Goal: Task Accomplishment & Management: Manage account settings

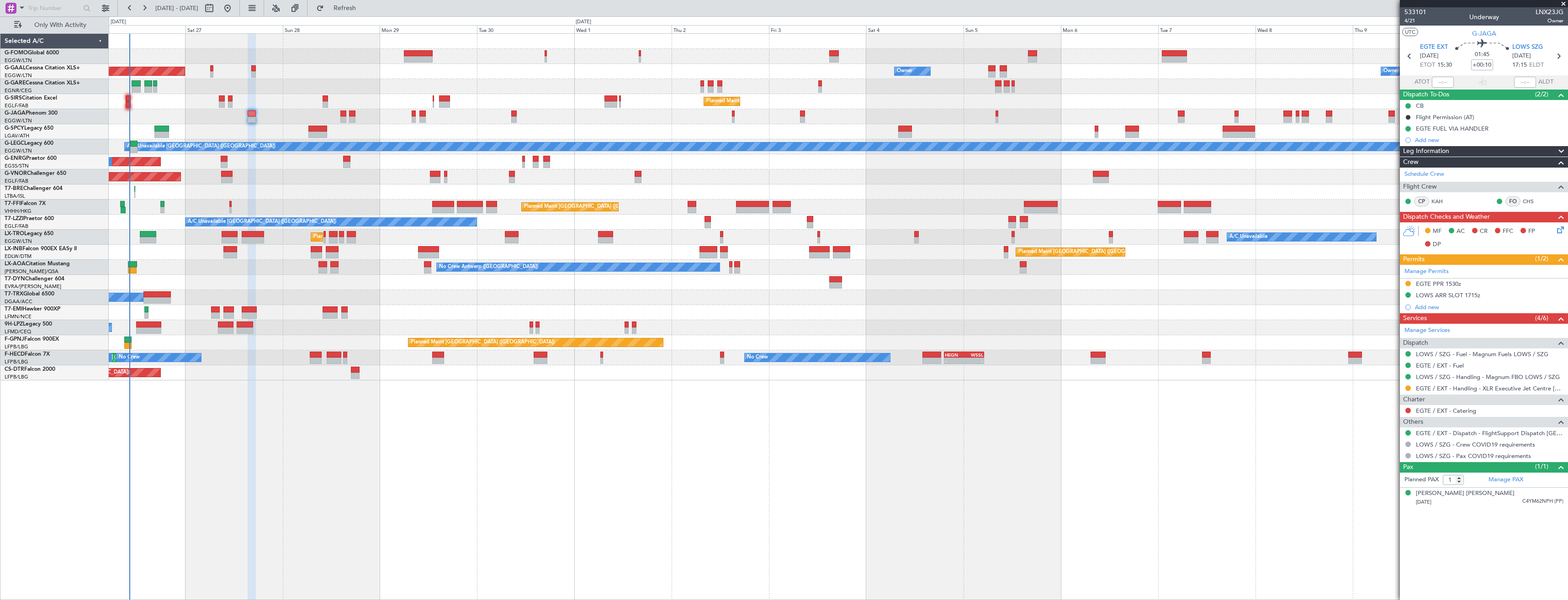
click at [204, 133] on div at bounding box center [837, 132] width 1458 height 15
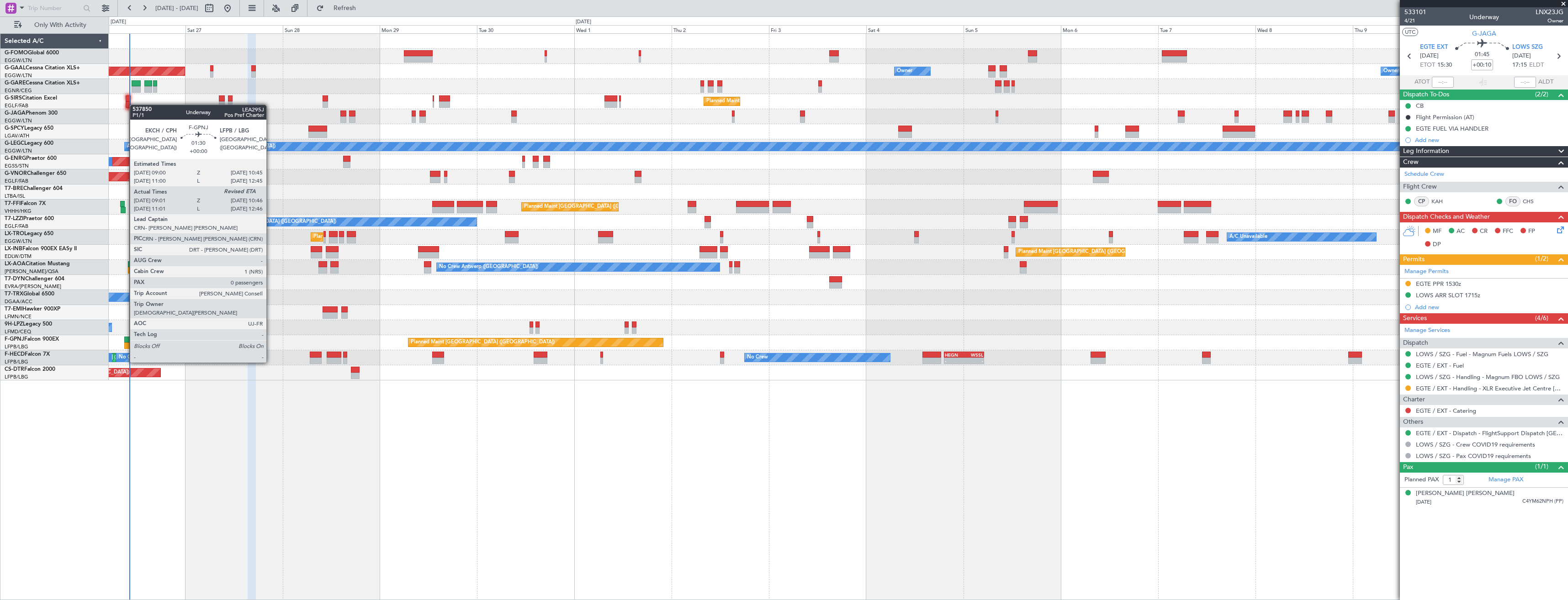
click at [125, 346] on div at bounding box center [128, 346] width 7 height 6
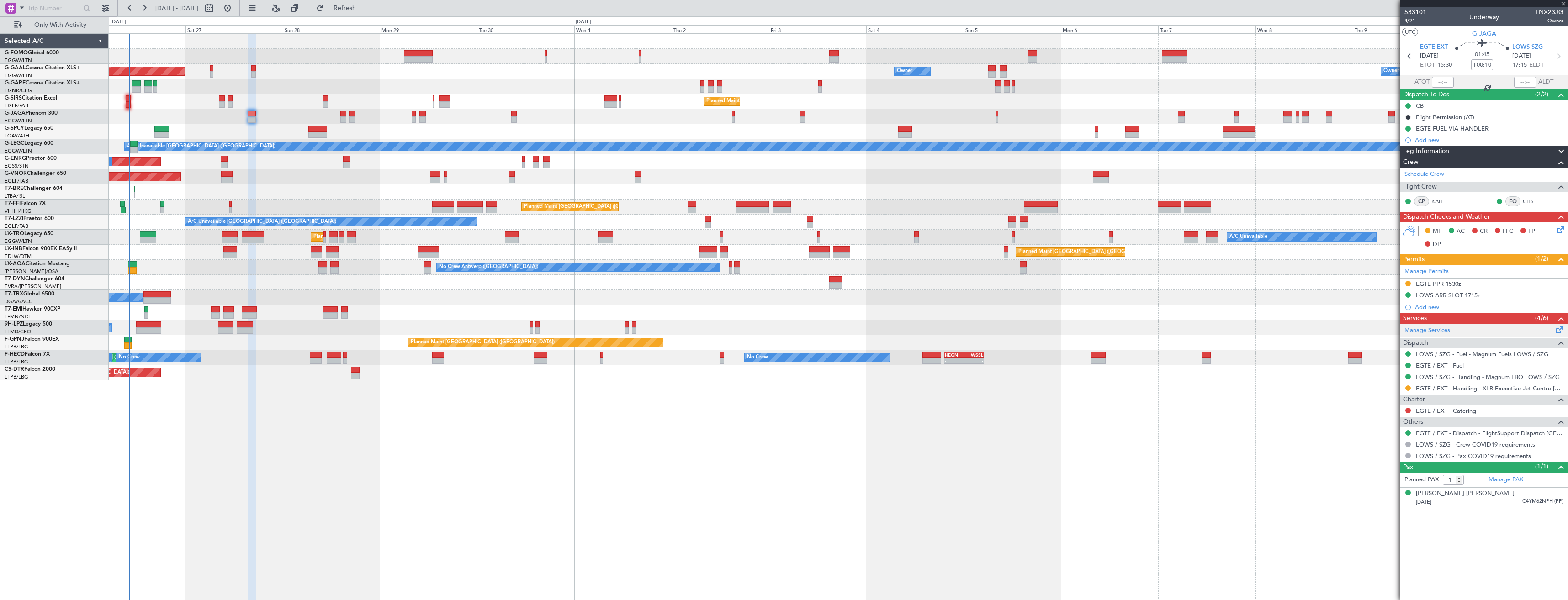
type input "09:11"
type input "0"
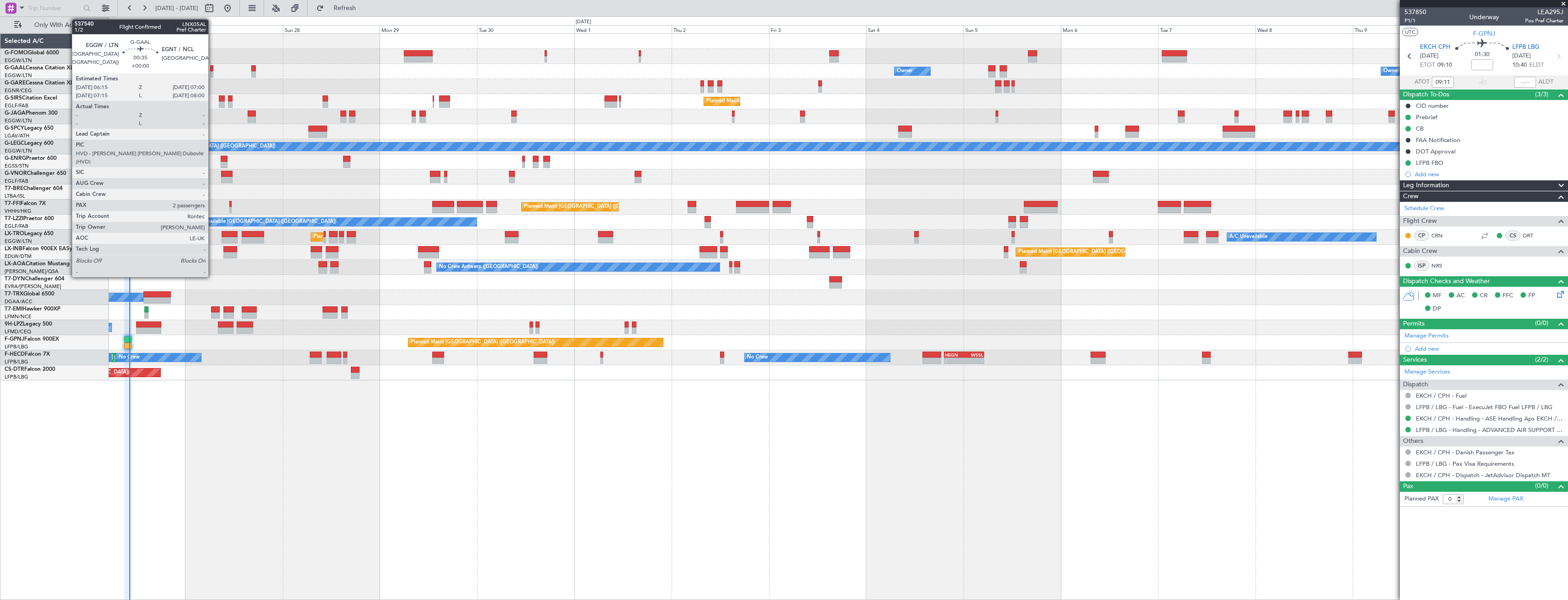
click at [212, 70] on div at bounding box center [211, 68] width 3 height 6
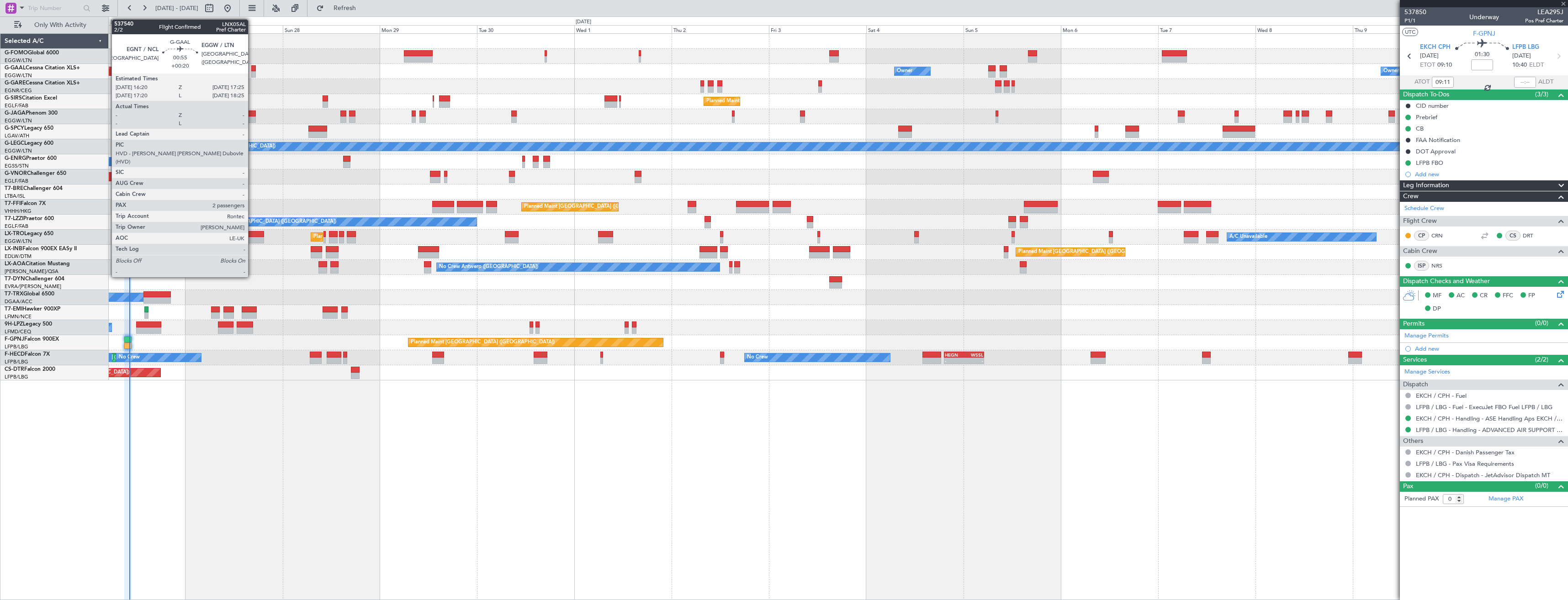
type input "2"
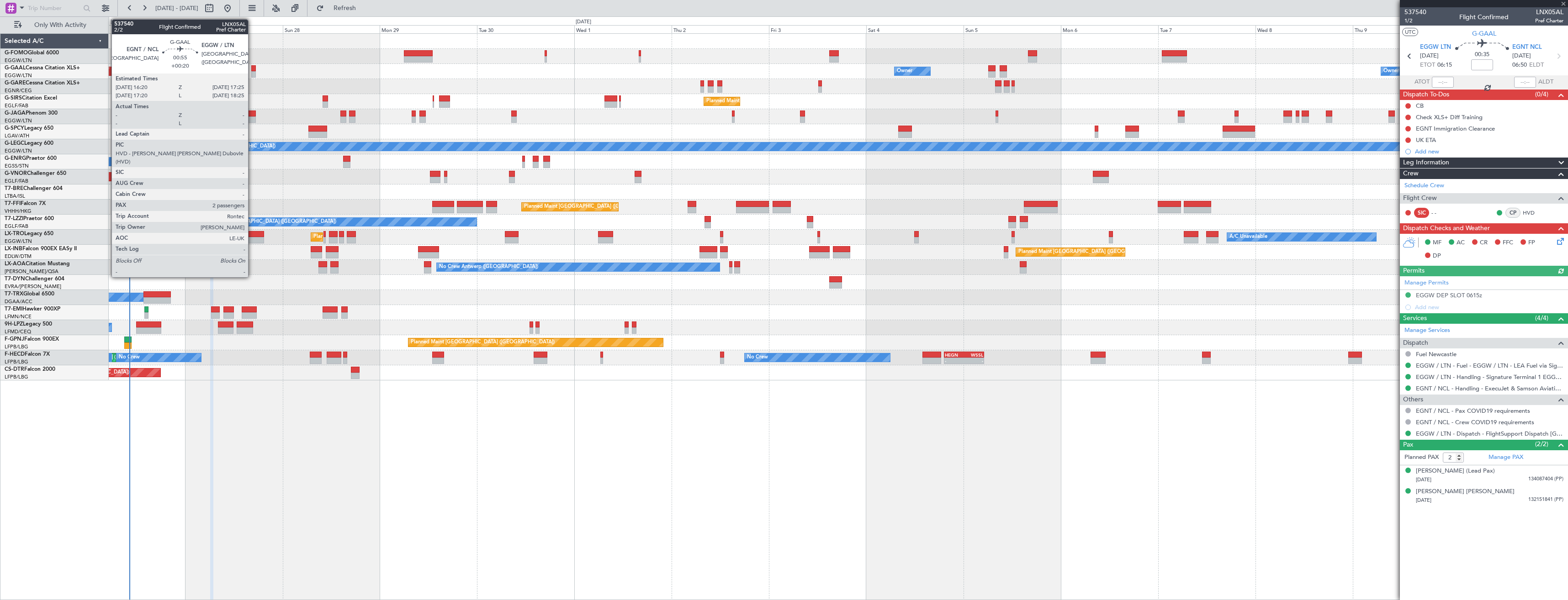
click at [252, 70] on div at bounding box center [253, 68] width 5 height 6
click at [251, 116] on div at bounding box center [251, 113] width 8 height 6
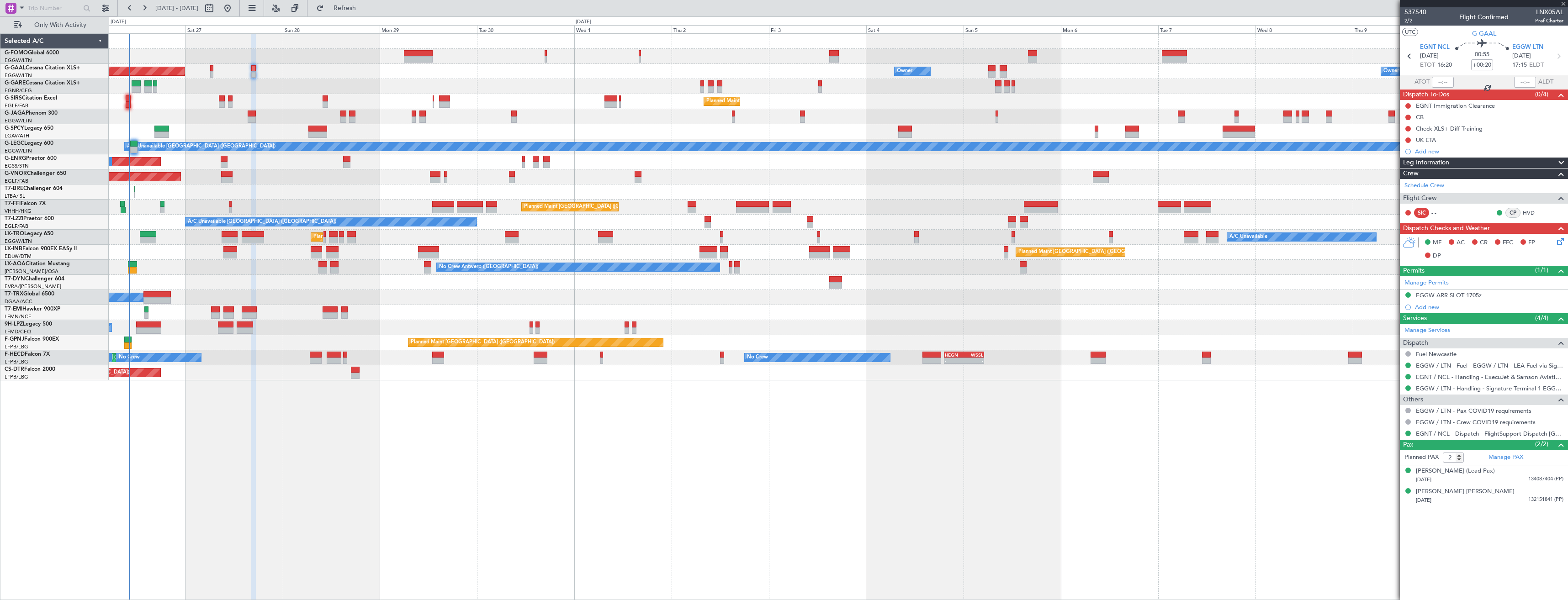
type input "+00:10"
type input "1"
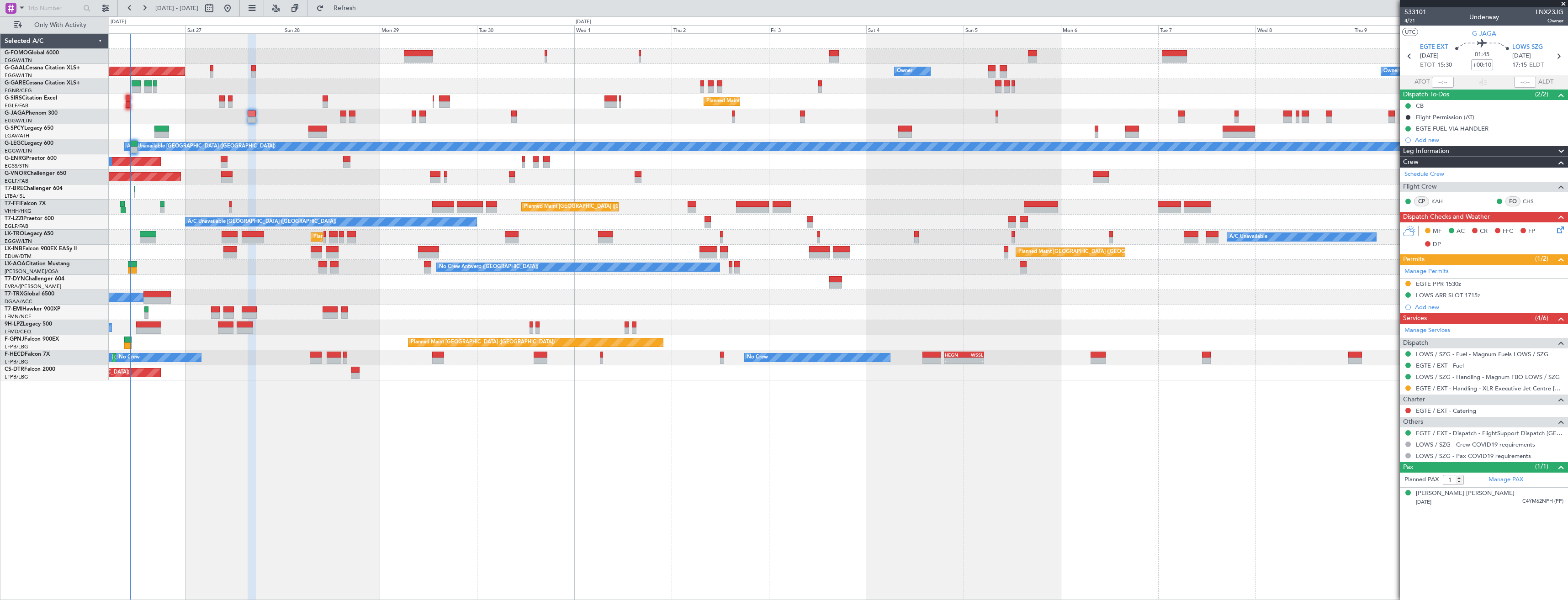
click at [1562, 230] on icon at bounding box center [1559, 229] width 7 height 7
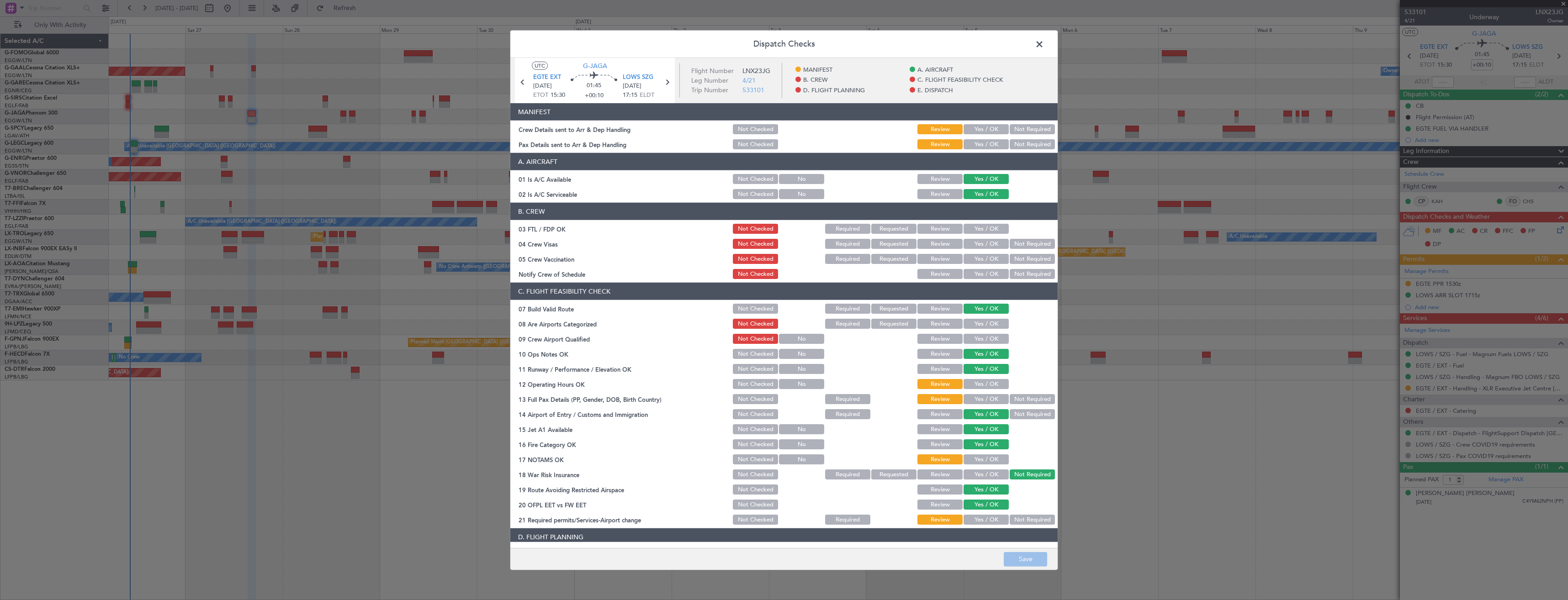
click at [985, 145] on button "Yes / OK" at bounding box center [986, 144] width 45 height 10
click at [976, 123] on div "Yes / OK" at bounding box center [985, 129] width 46 height 13
click at [978, 127] on button "Yes / OK" at bounding box center [986, 129] width 45 height 10
click at [1016, 562] on button "Save" at bounding box center [1025, 559] width 43 height 15
click at [1044, 45] on span at bounding box center [1044, 47] width 0 height 18
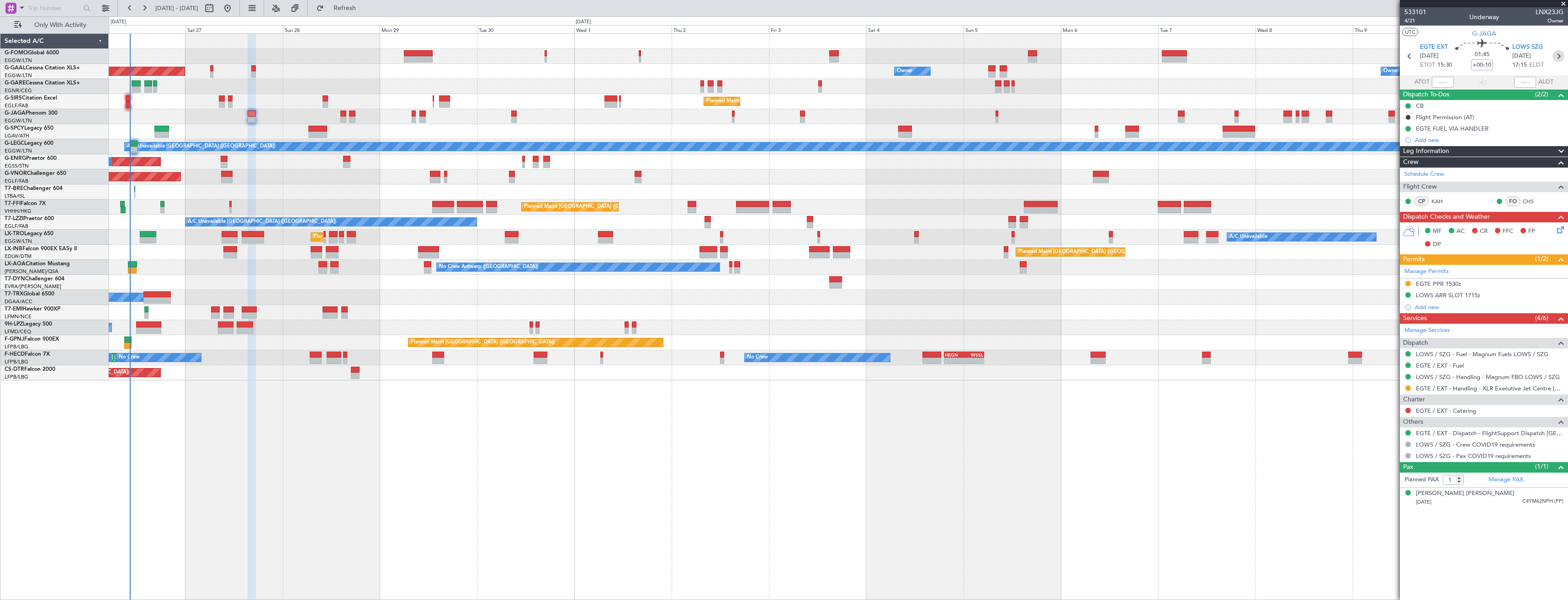
click at [1558, 55] on icon at bounding box center [1558, 56] width 12 height 12
type input "+00:15"
type input "0"
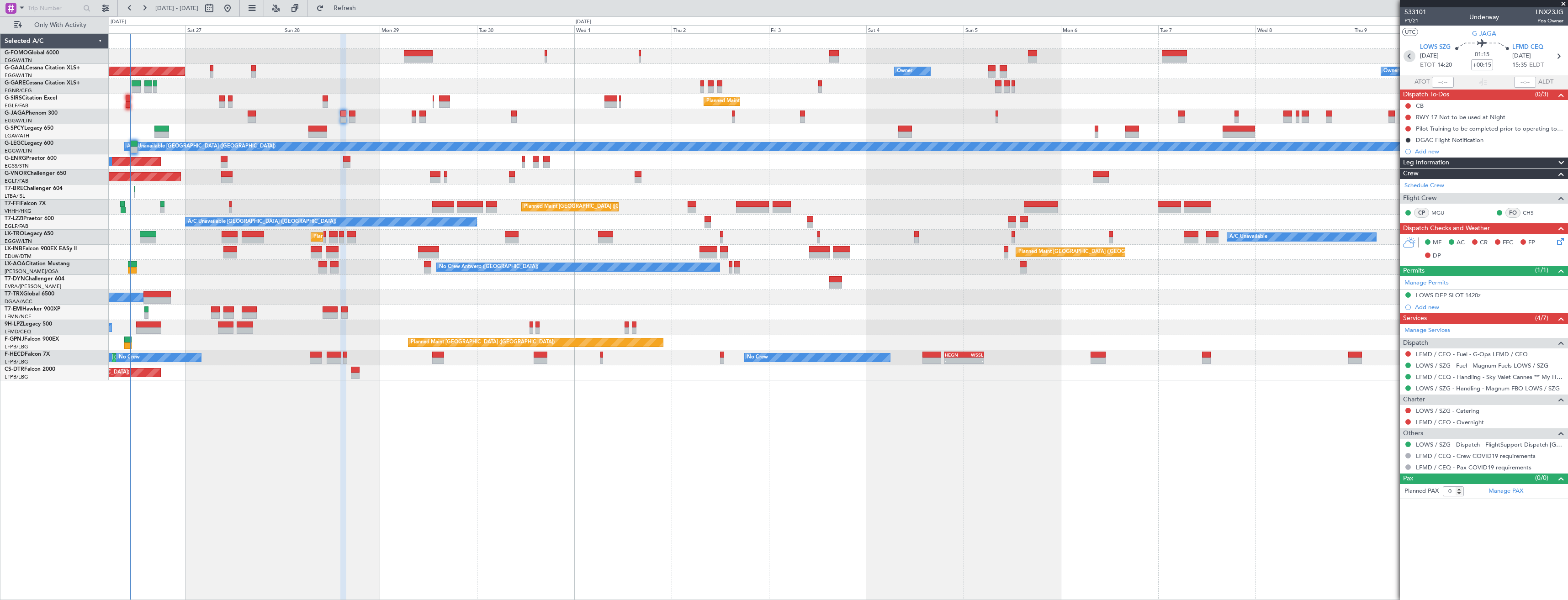
click at [1409, 57] on icon at bounding box center [1409, 56] width 12 height 12
type input "+00:10"
type input "1"
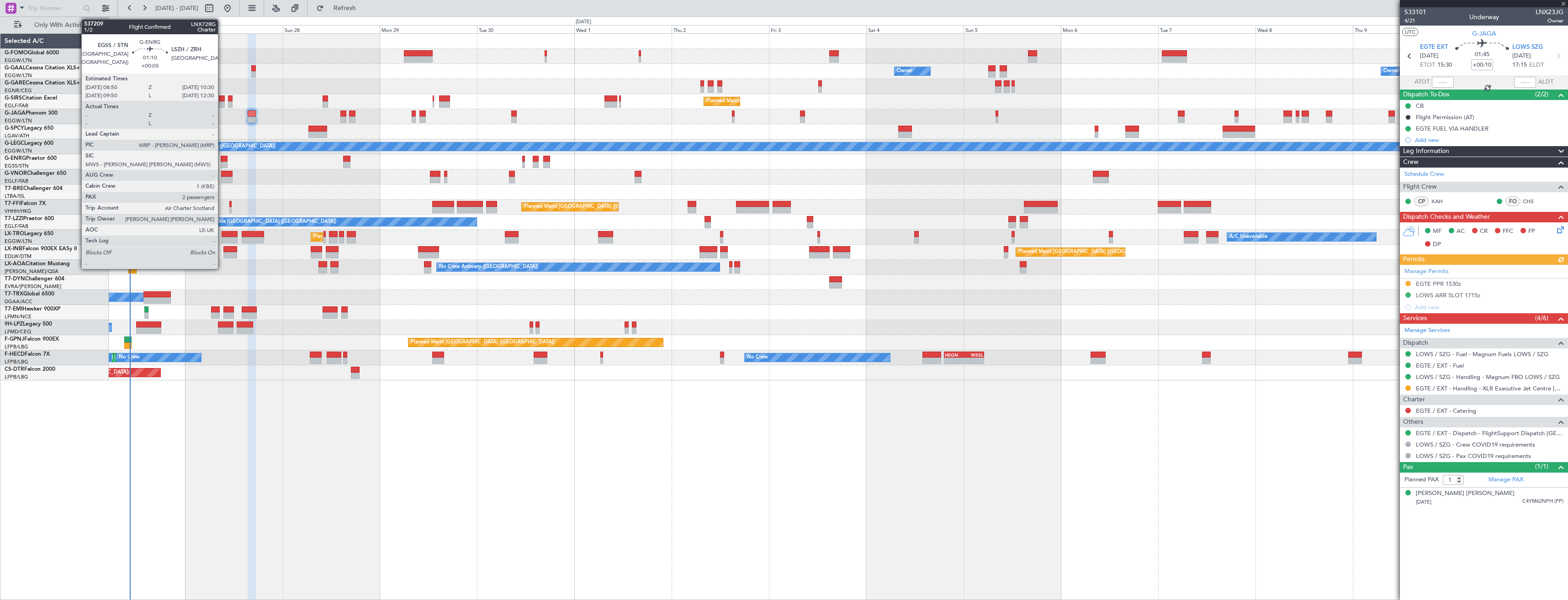
click at [222, 161] on div at bounding box center [223, 158] width 6 height 6
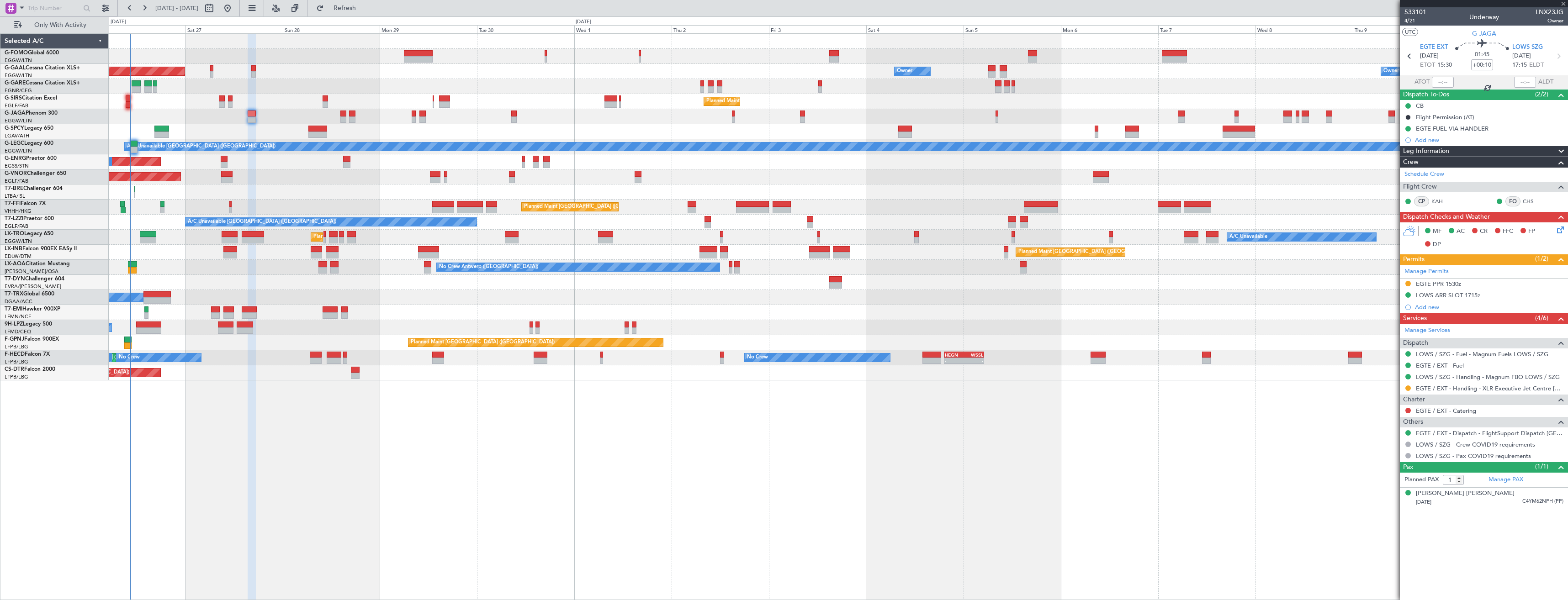
type input "+00:05"
type input "2"
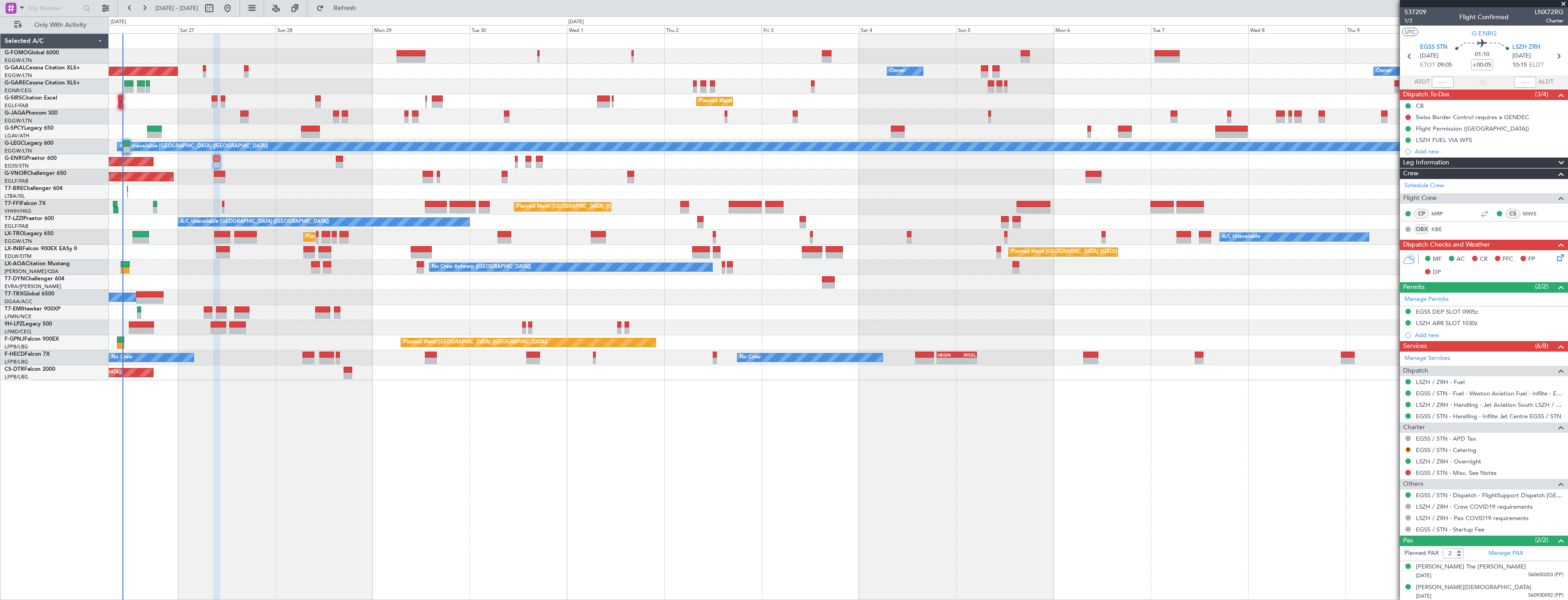
click at [260, 185] on div at bounding box center [837, 192] width 1458 height 15
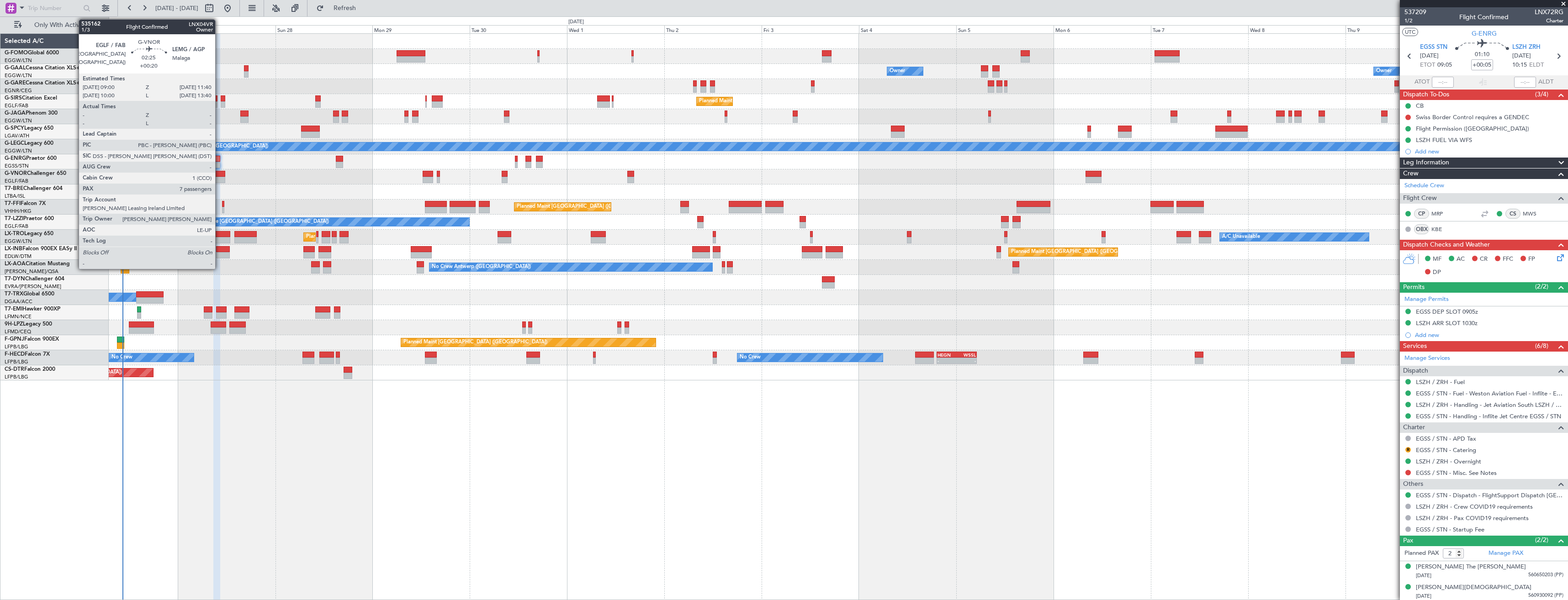
click at [219, 178] on div at bounding box center [219, 179] width 11 height 6
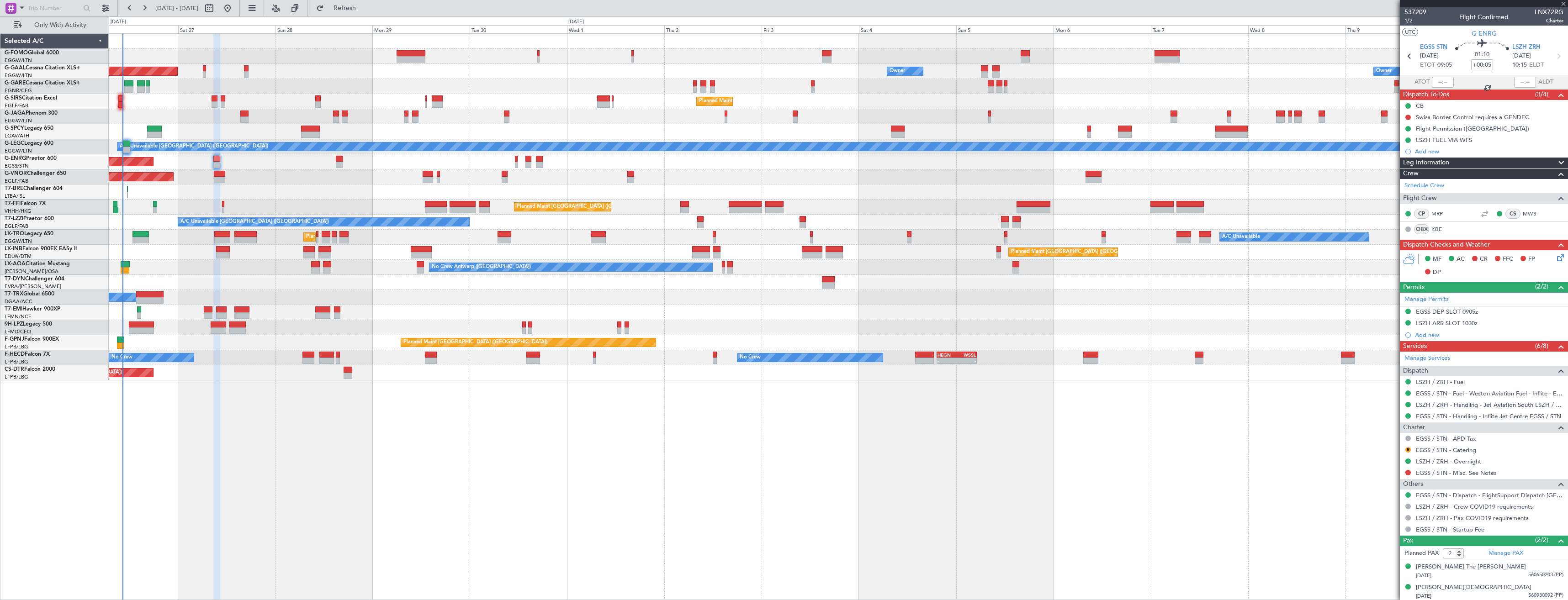
type input "+00:20"
type input "7"
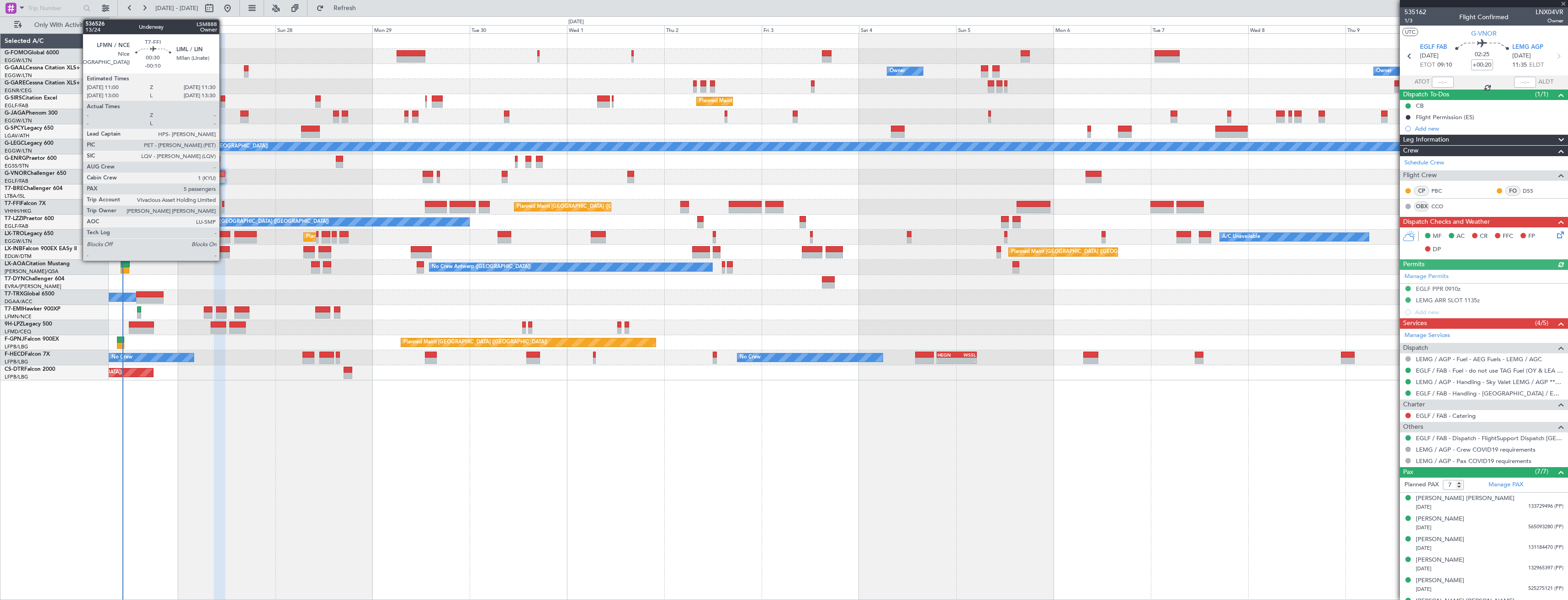
click at [223, 208] on div at bounding box center [223, 209] width 2 height 6
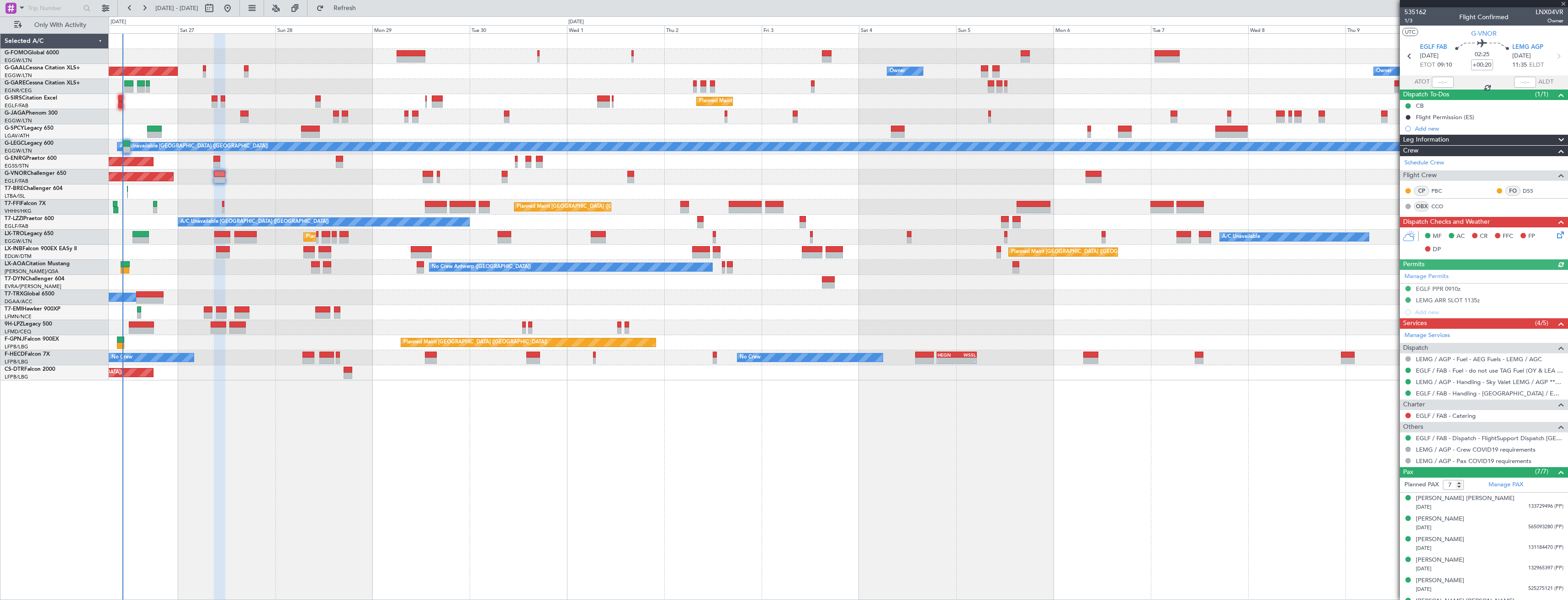
type input "-00:10"
type input "5"
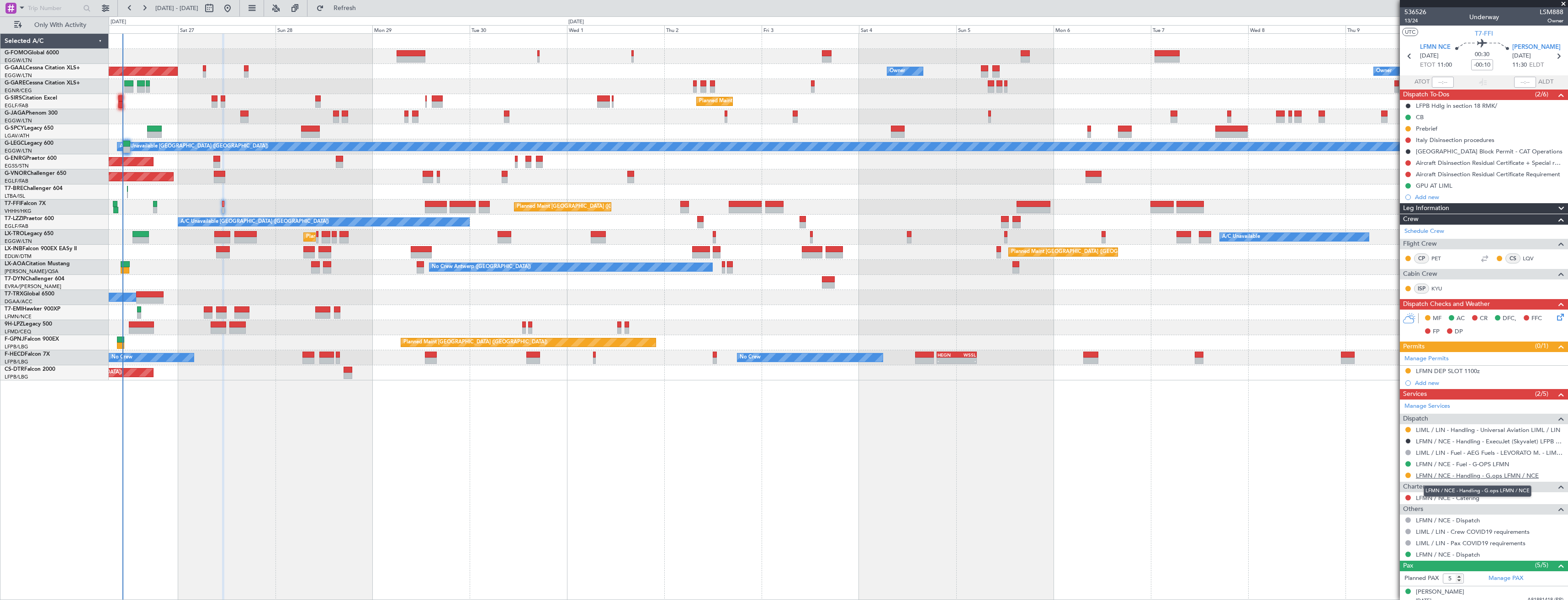
click at [1431, 477] on link "LFMN / NCE - Handling - G.ops LFMN / NCE" at bounding box center [1477, 476] width 123 height 7
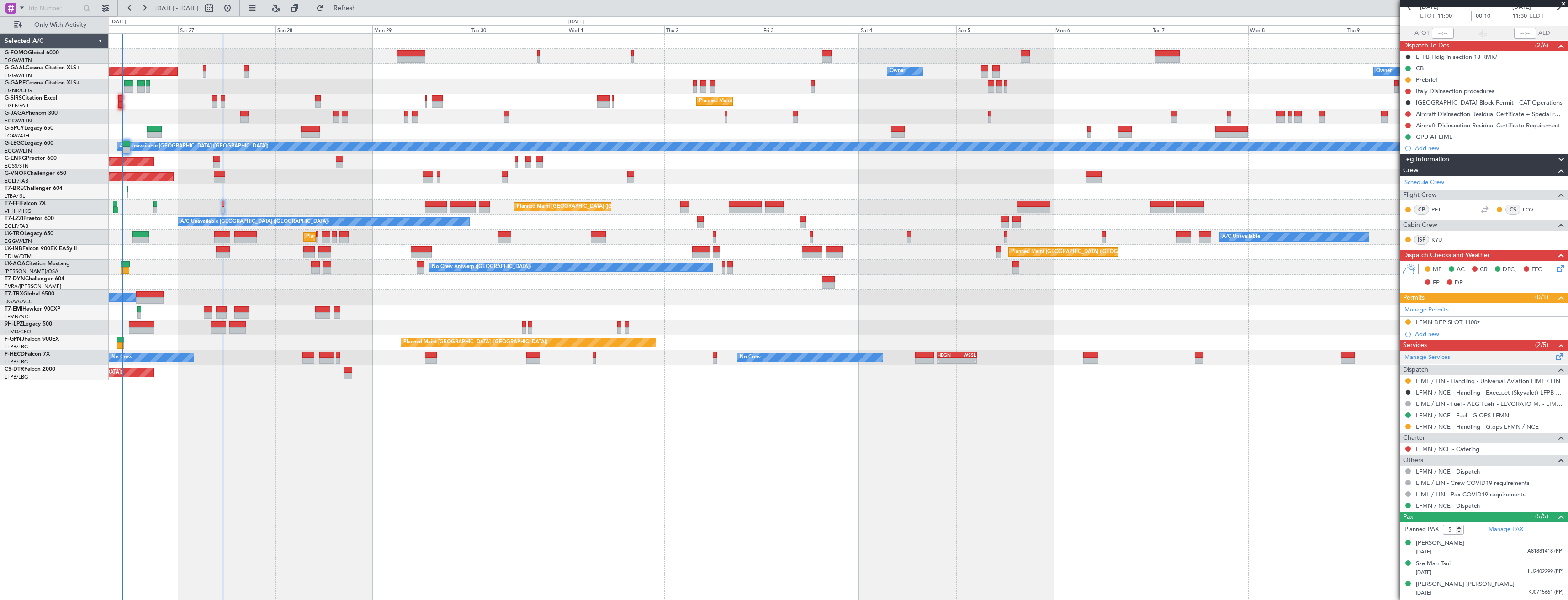
scroll to position [89, 0]
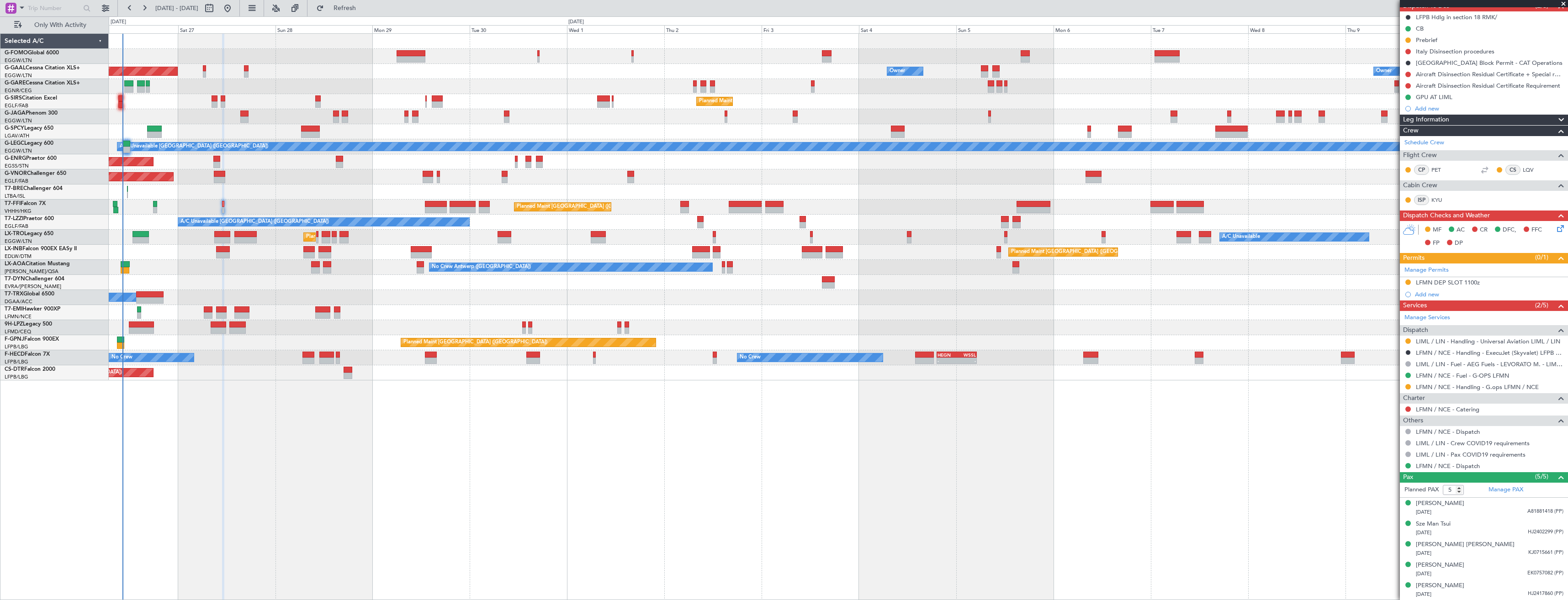
click at [1555, 230] on icon at bounding box center [1559, 227] width 7 height 7
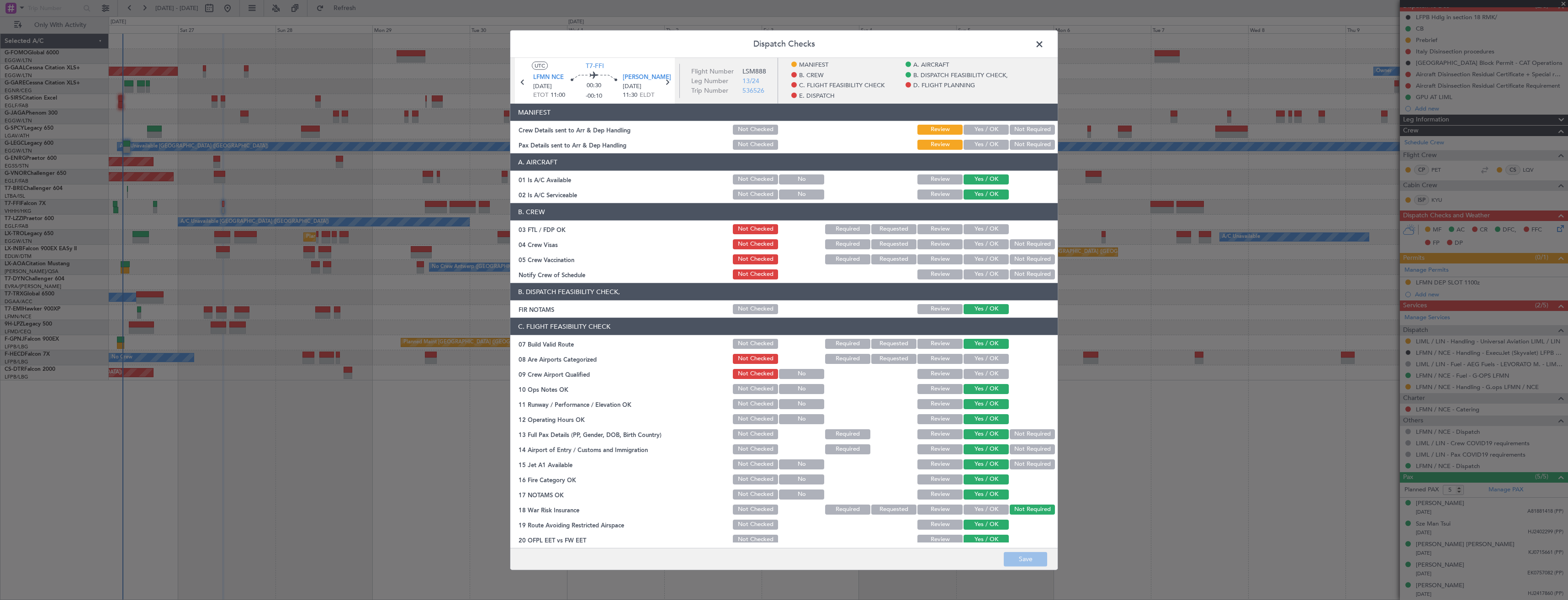
click at [984, 146] on button "Yes / OK" at bounding box center [986, 145] width 45 height 10
click at [986, 133] on button "Yes / OK" at bounding box center [986, 129] width 45 height 10
click at [1040, 562] on button "Save" at bounding box center [1025, 559] width 43 height 15
drag, startPoint x: 1040, startPoint y: 43, endPoint x: 602, endPoint y: 90, distance: 440.5
click at [1044, 43] on span at bounding box center [1044, 47] width 0 height 18
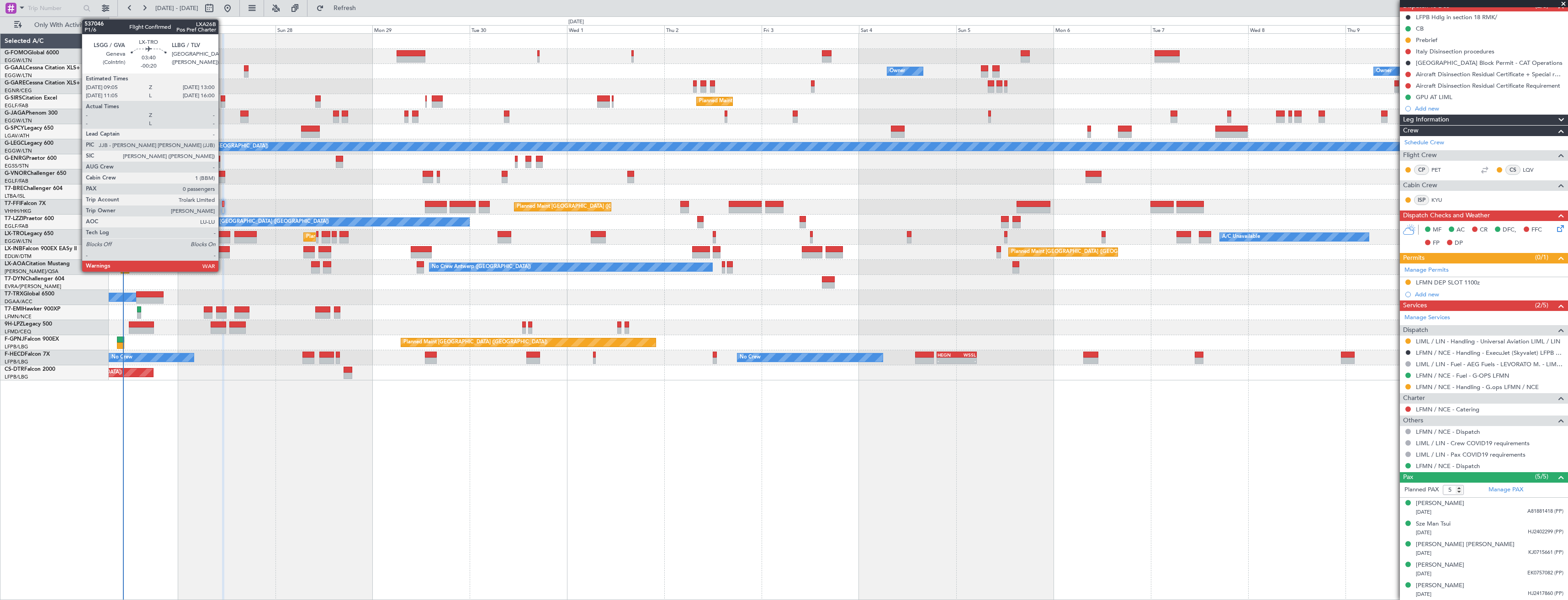
click at [222, 239] on div at bounding box center [221, 240] width 16 height 6
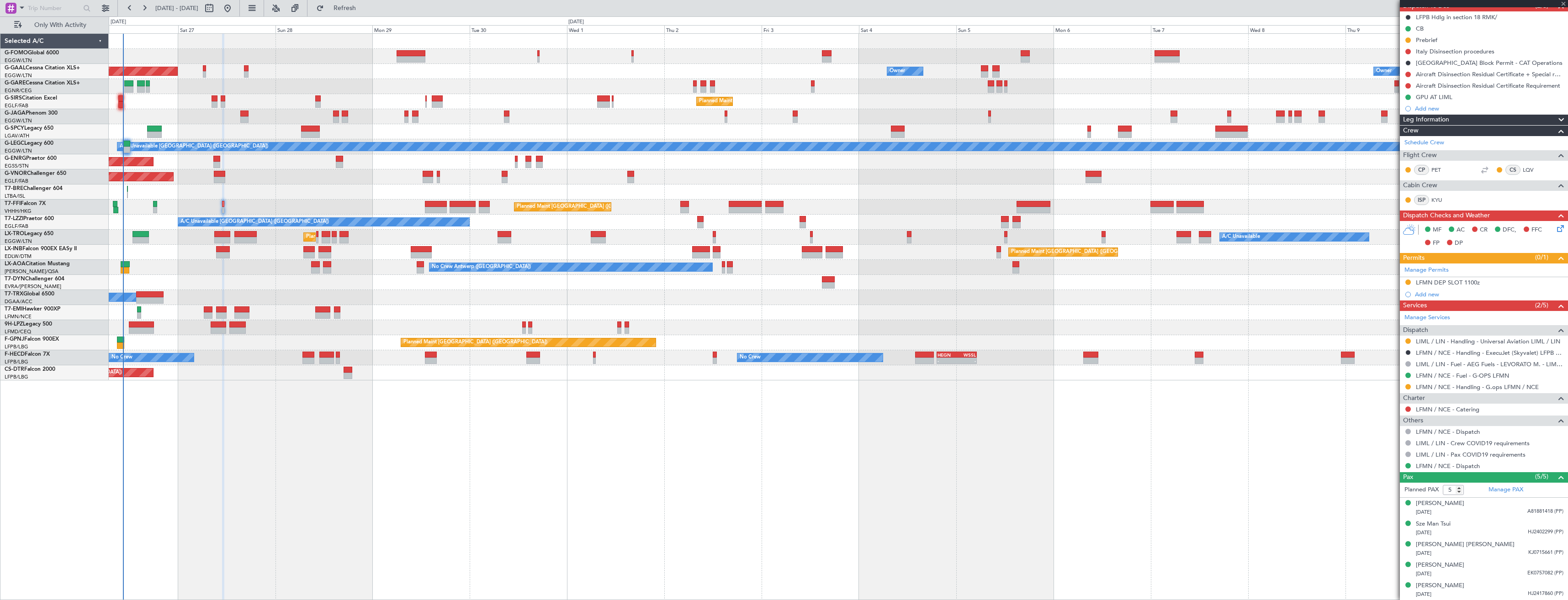
type input "-00:20"
type input "0"
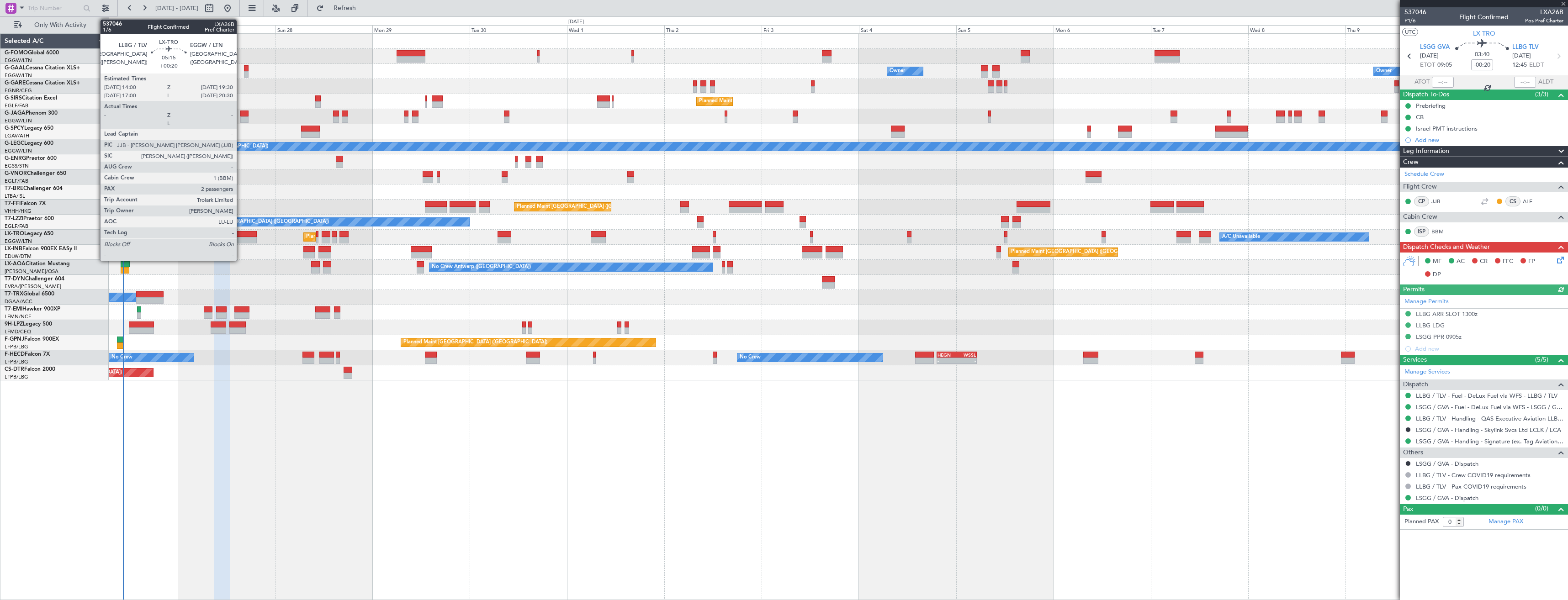
click at [240, 241] on div at bounding box center [245, 240] width 22 height 6
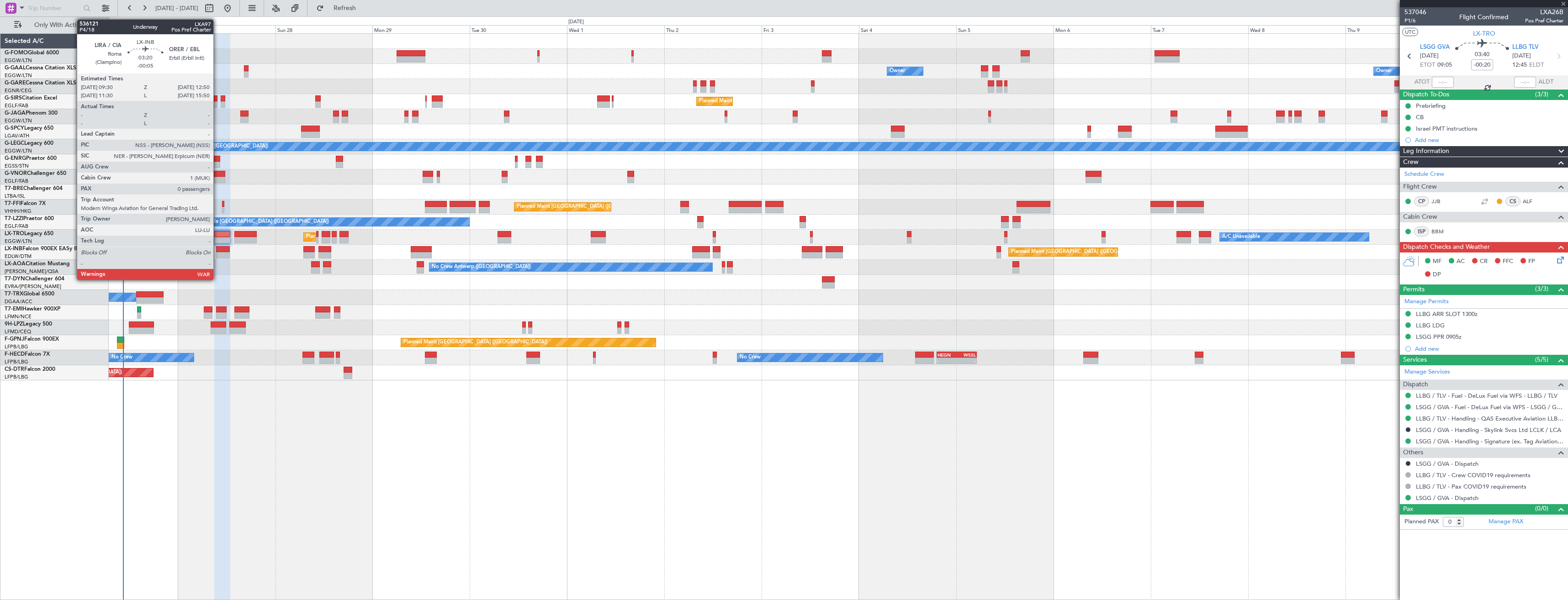
type input "+00:20"
type input "2"
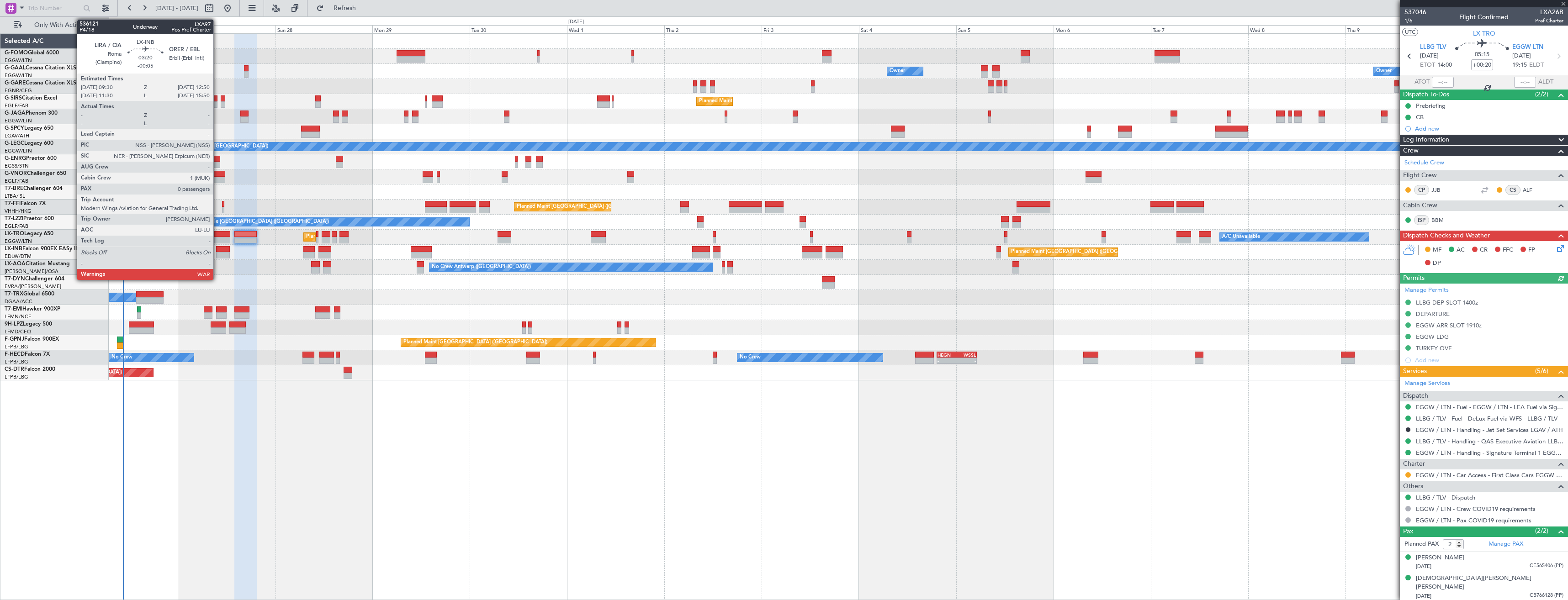
click at [218, 256] on div at bounding box center [222, 255] width 14 height 6
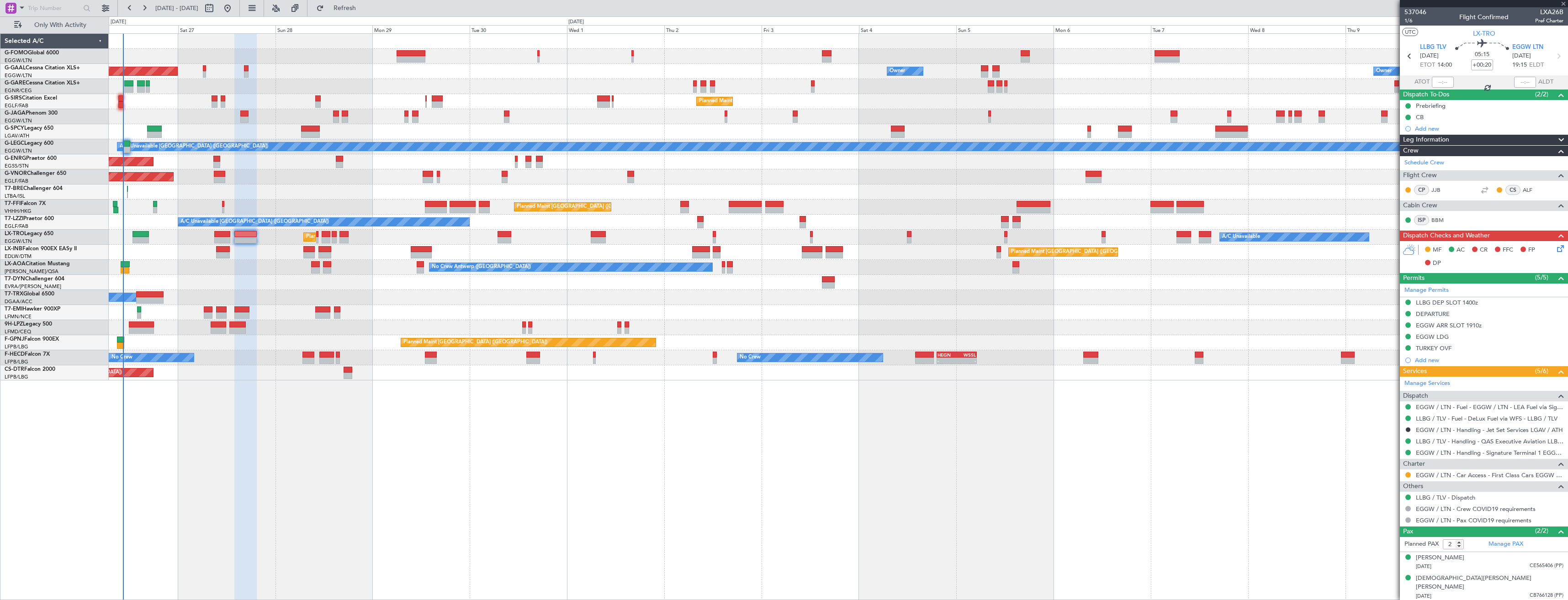
type input "-00:05"
type input "0"
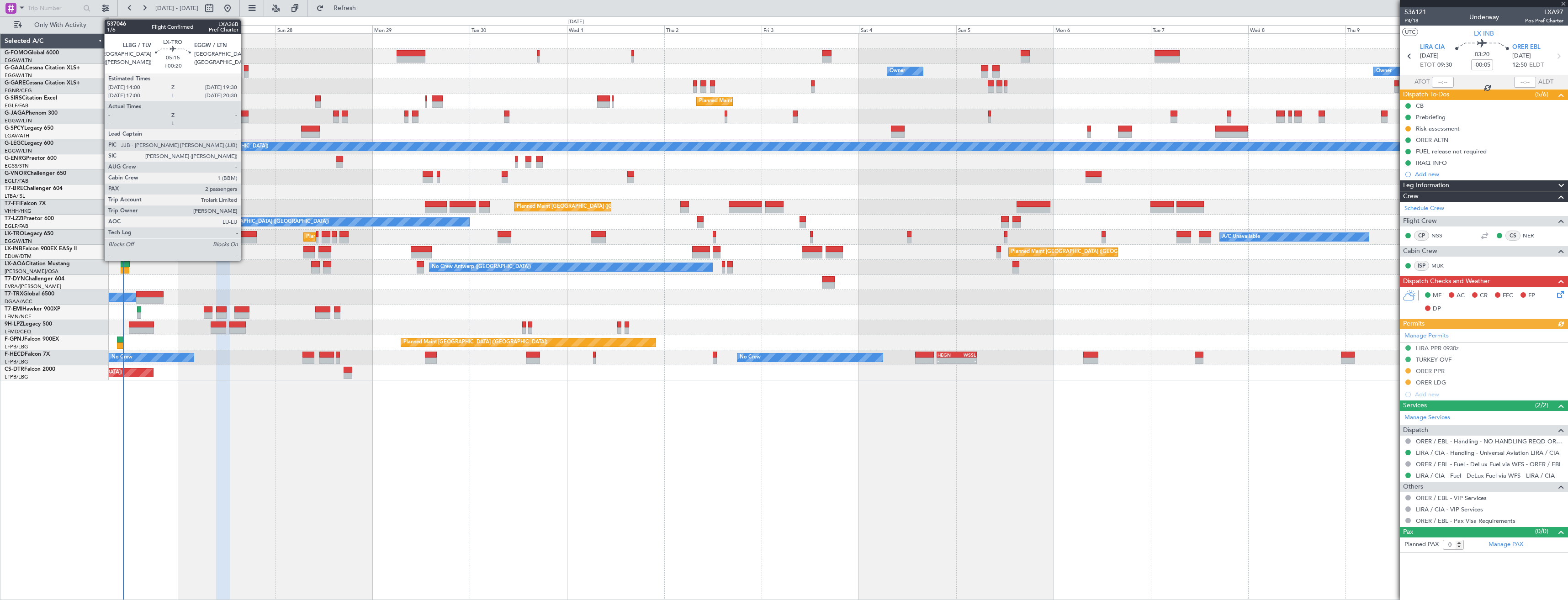
click at [245, 239] on div at bounding box center [245, 240] width 22 height 6
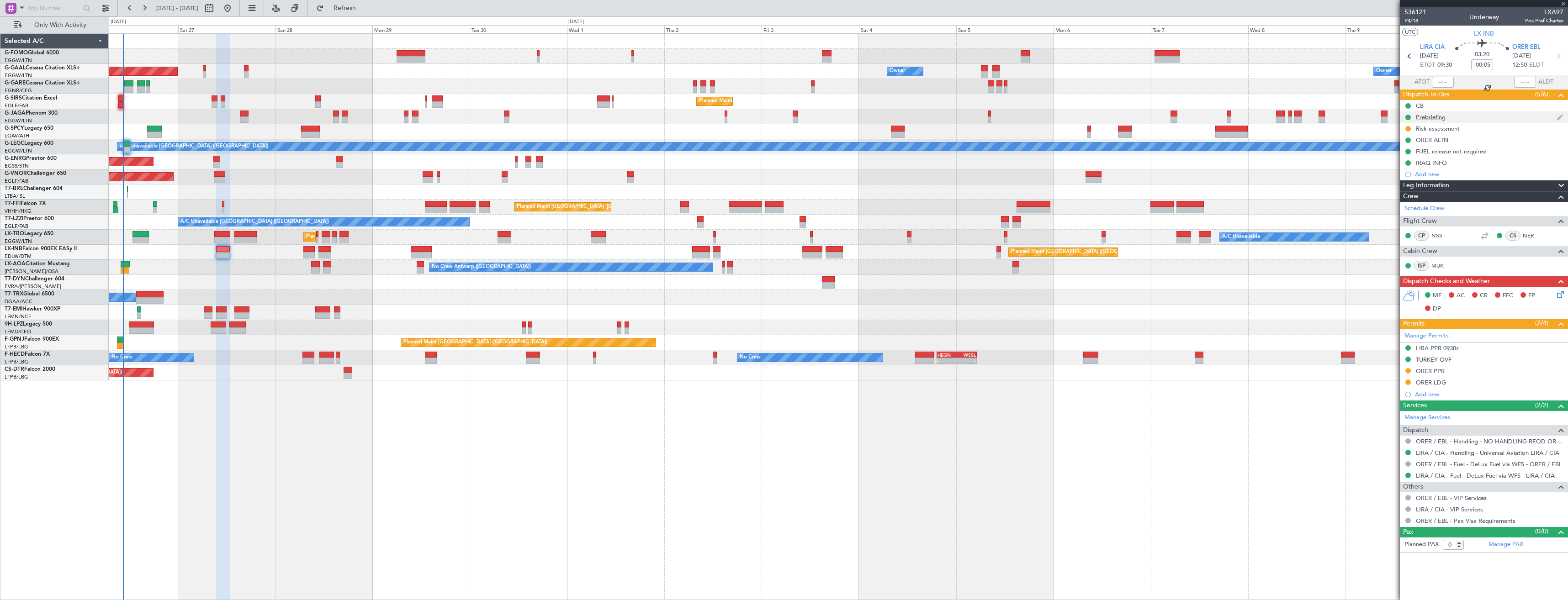
type input "+00:20"
type input "2"
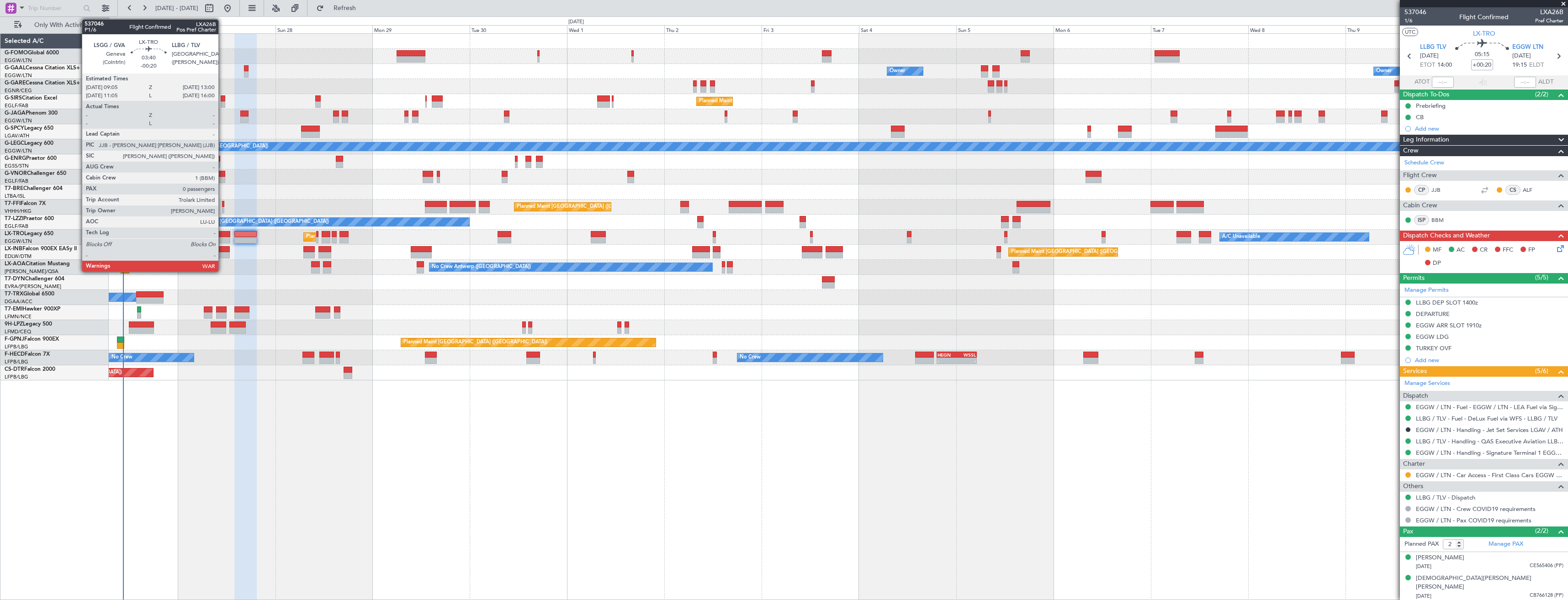
click at [222, 238] on div at bounding box center [221, 240] width 16 height 6
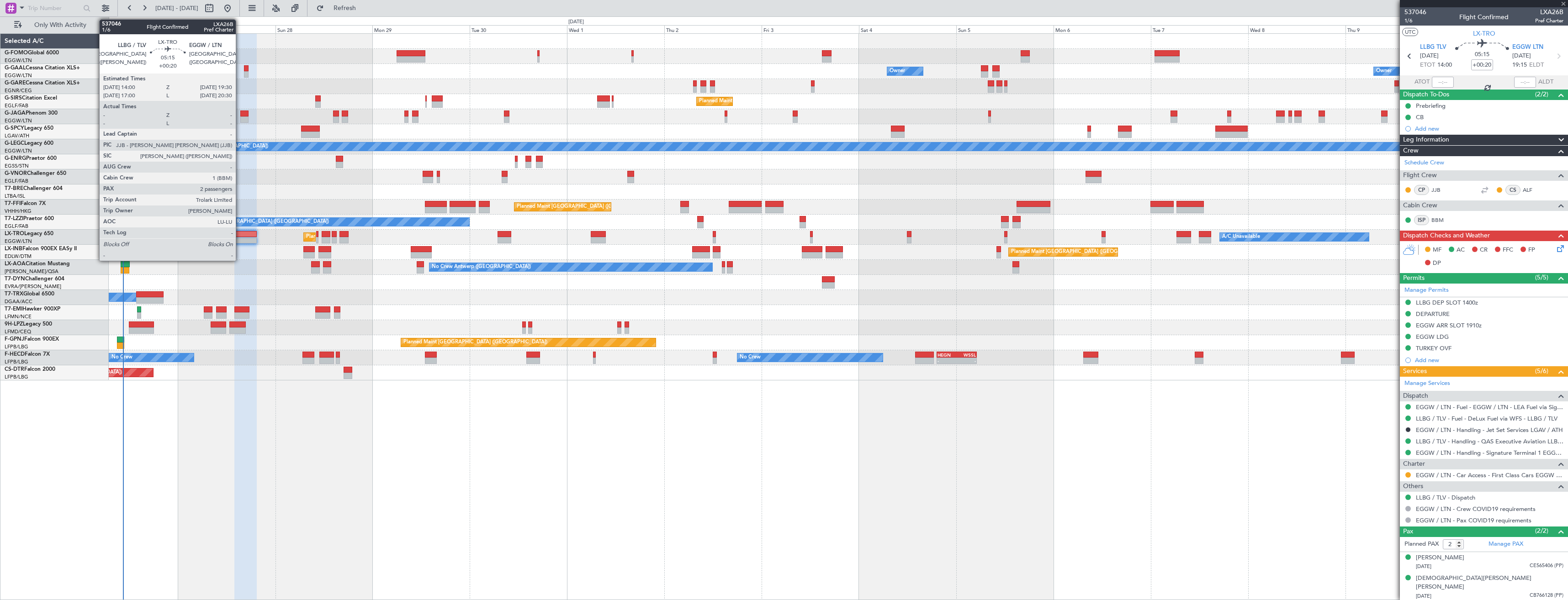
type input "-00:20"
type input "0"
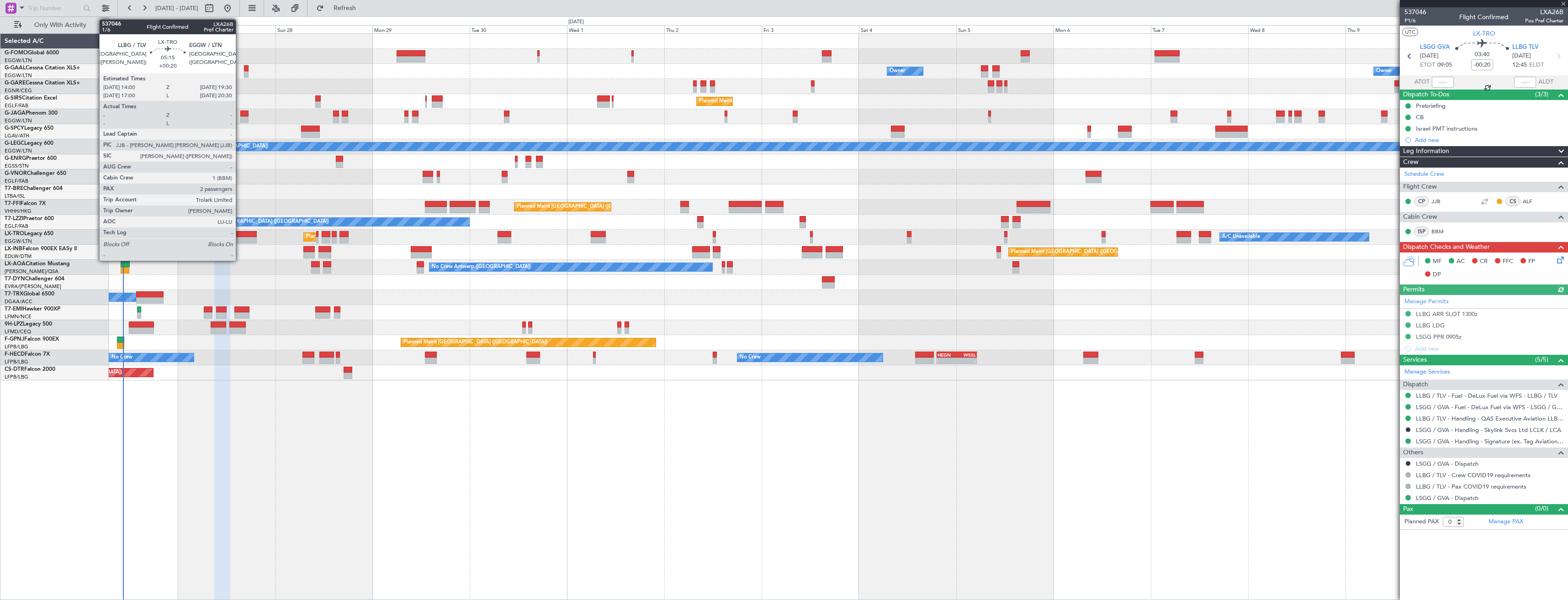
click at [240, 239] on div at bounding box center [245, 240] width 22 height 6
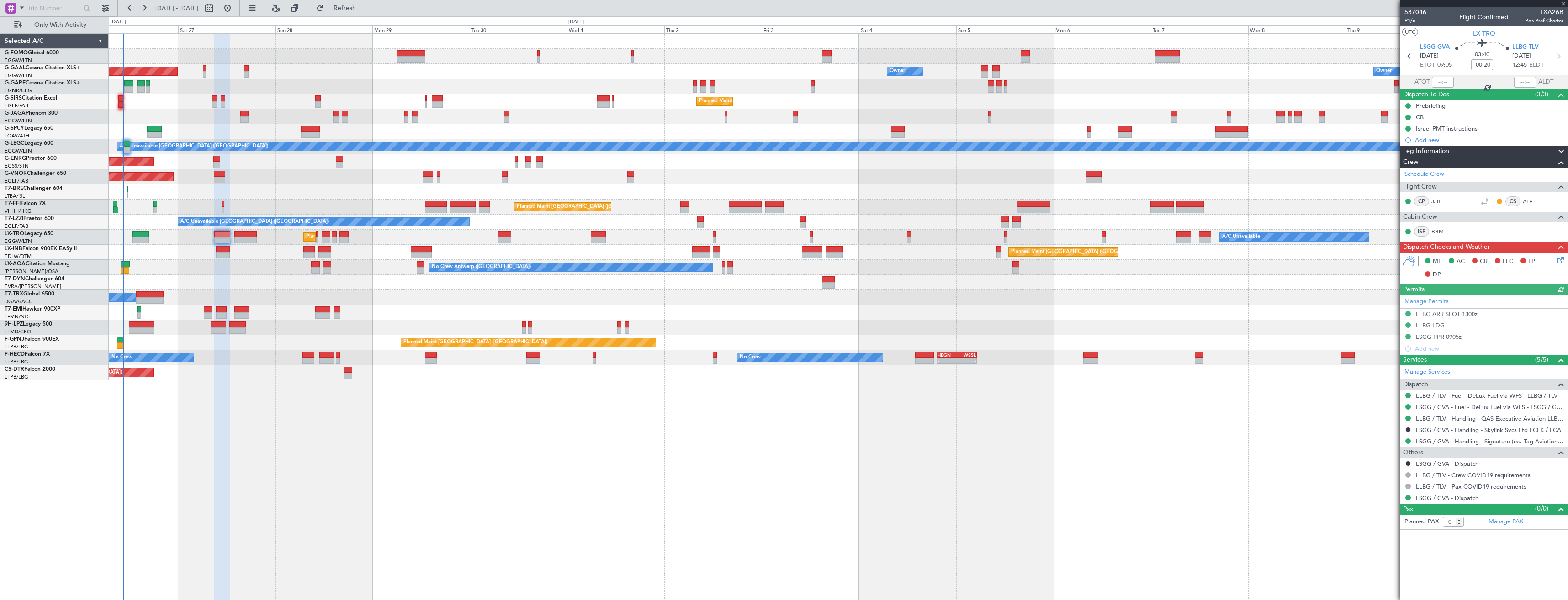
type input "+00:20"
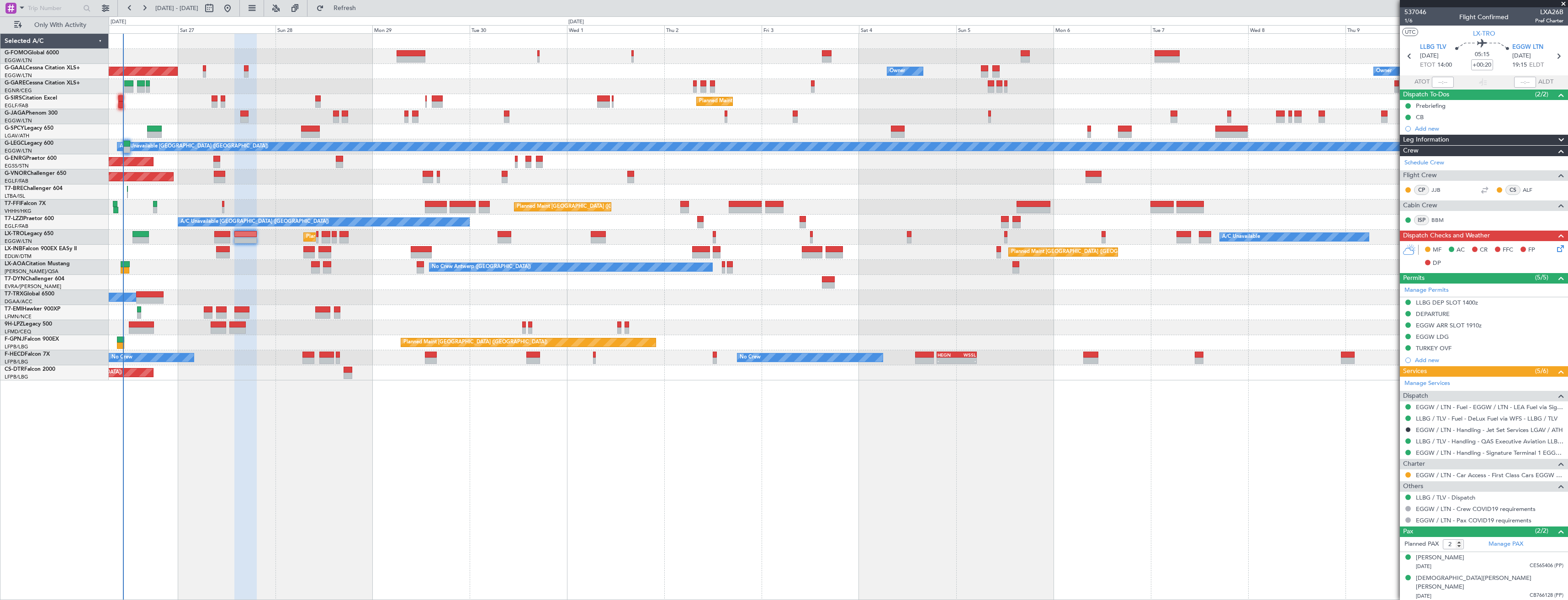
click at [1564, 4] on span at bounding box center [1563, 4] width 9 height 8
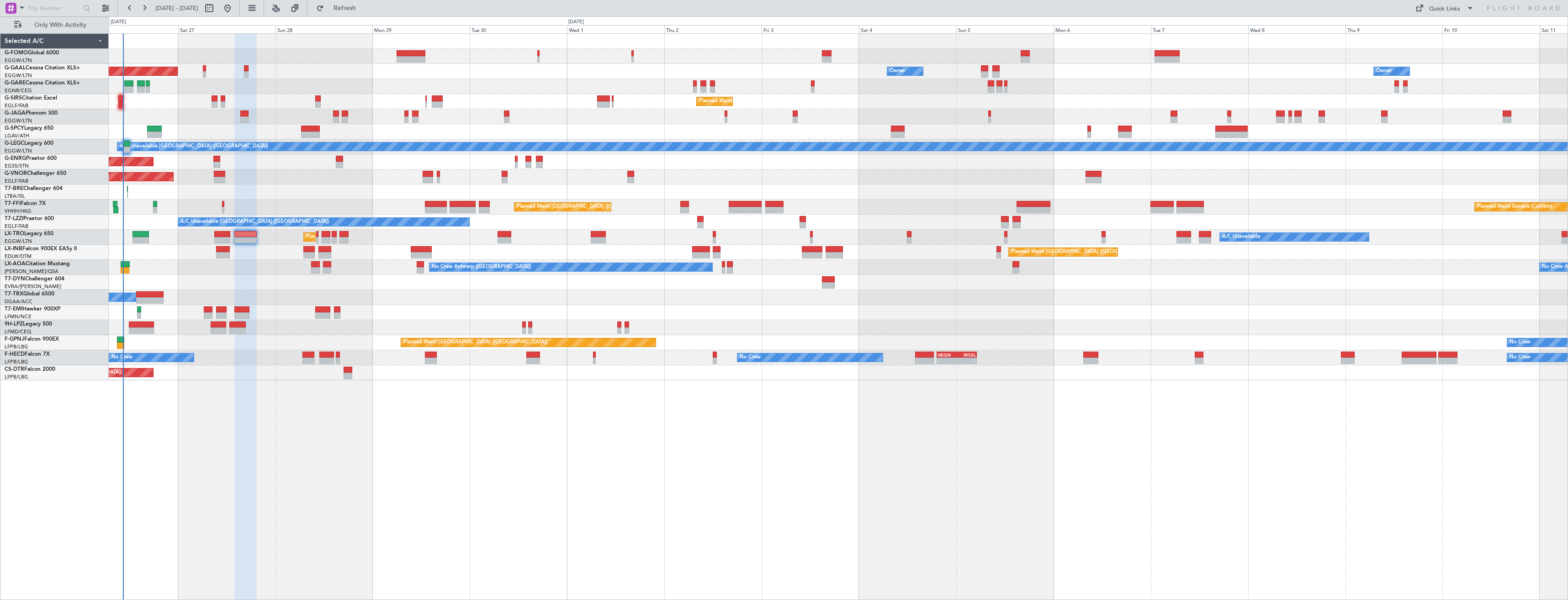
type input "0"
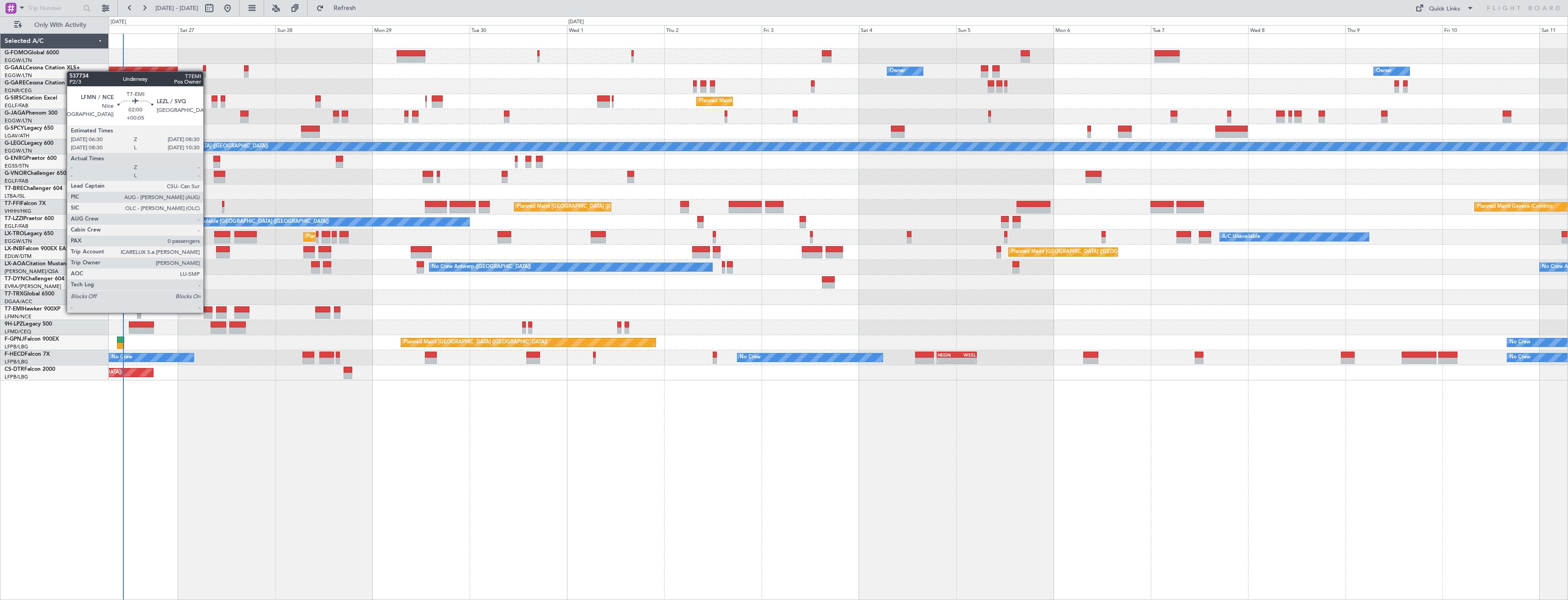
click at [208, 312] on div at bounding box center [208, 309] width 8 height 6
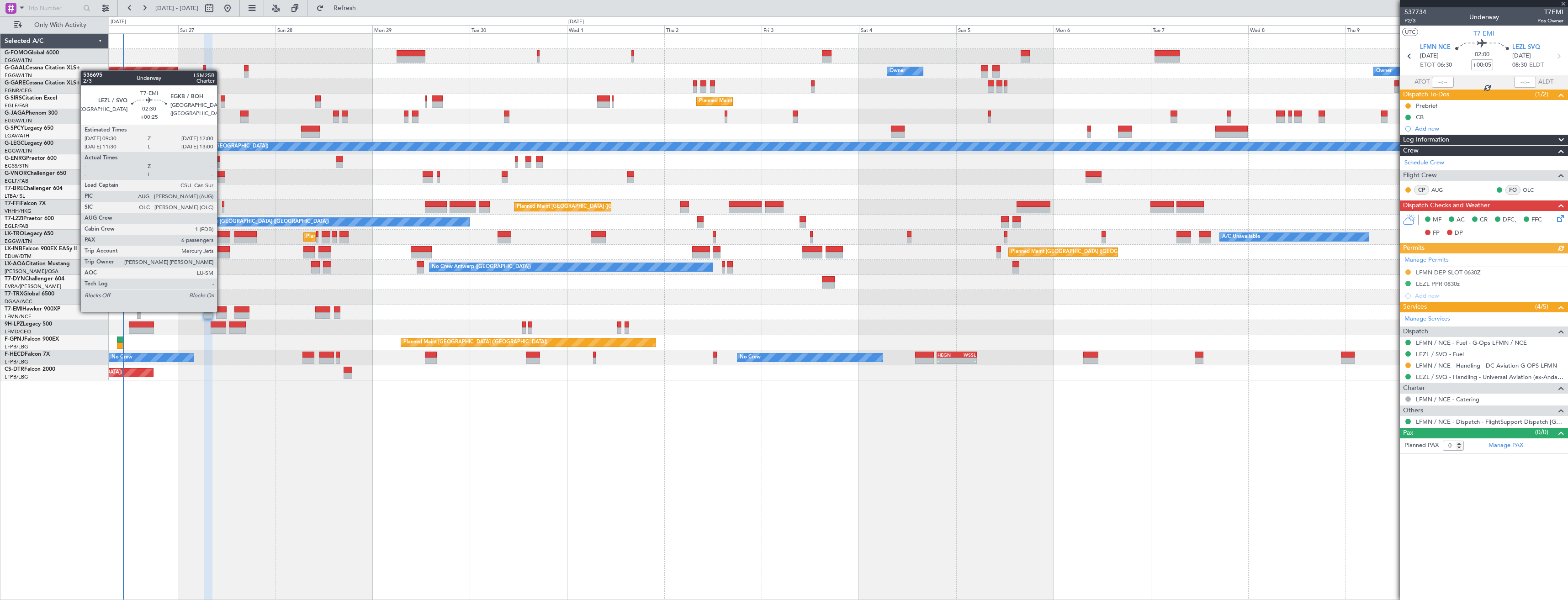
click at [221, 311] on div at bounding box center [220, 309] width 10 height 6
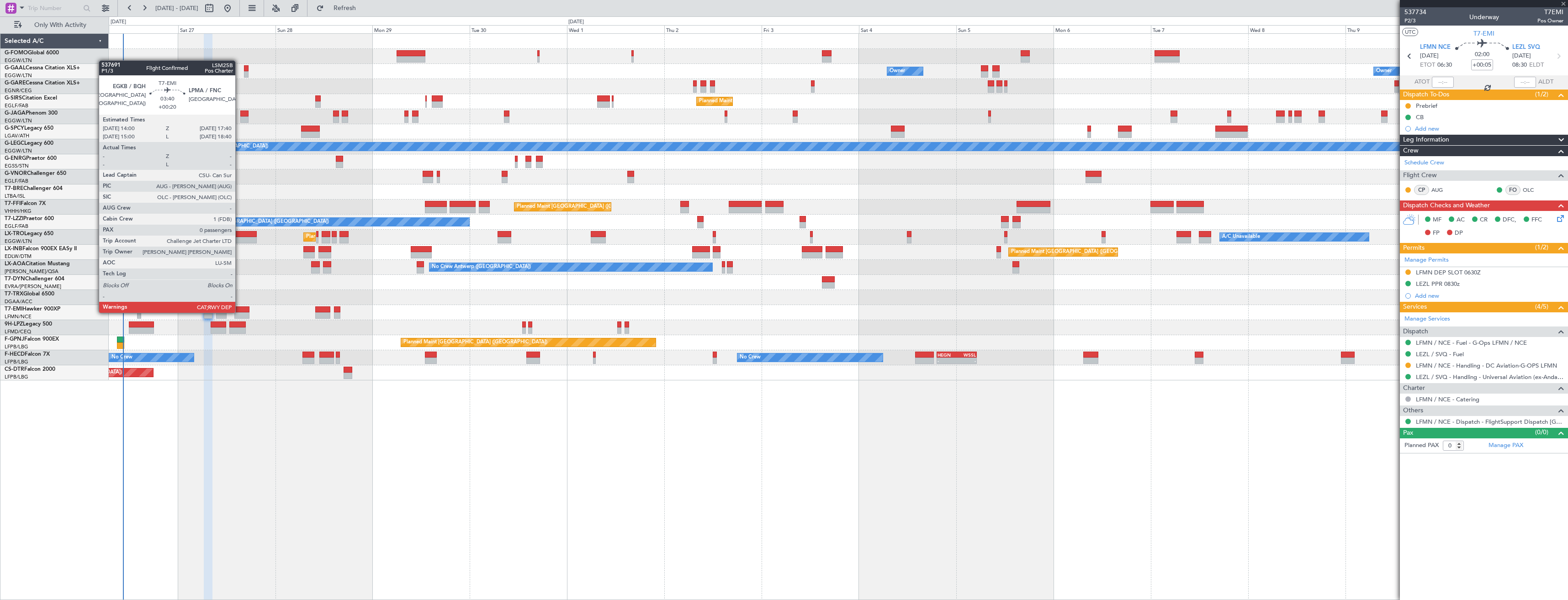
type input "+00:25"
type input "6"
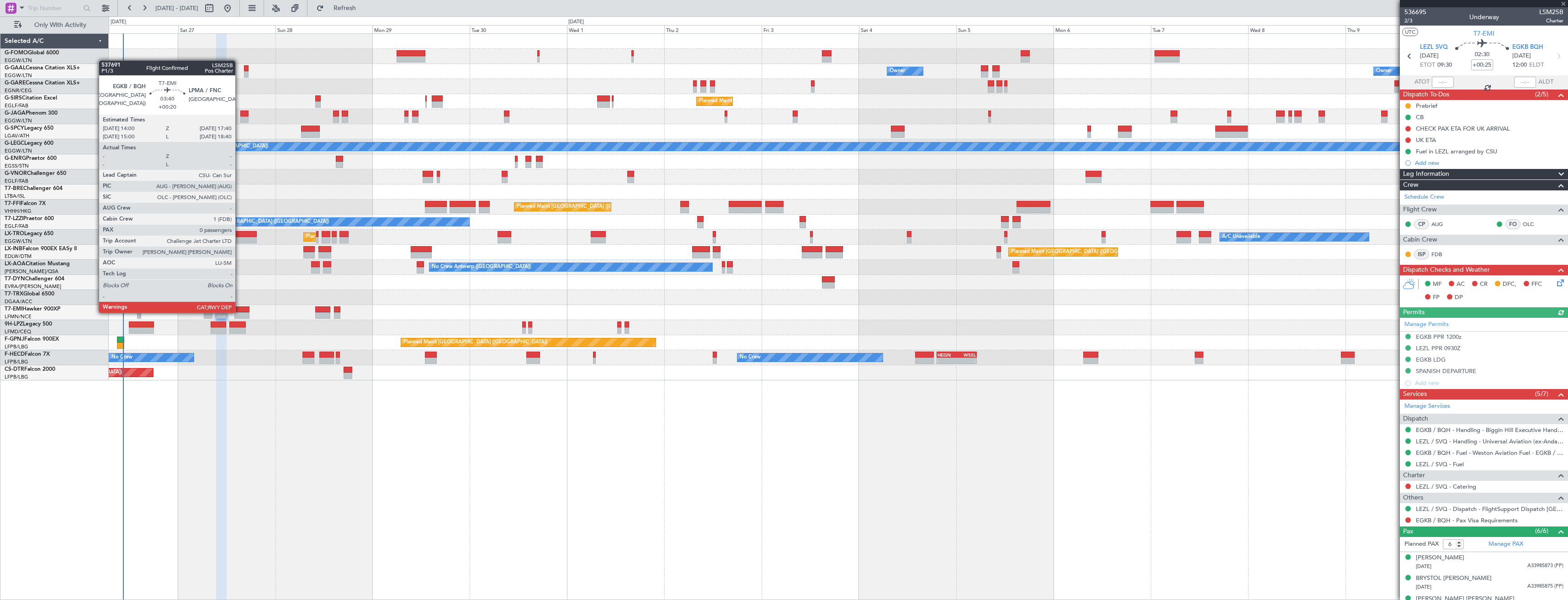
click at [240, 312] on div at bounding box center [241, 309] width 15 height 6
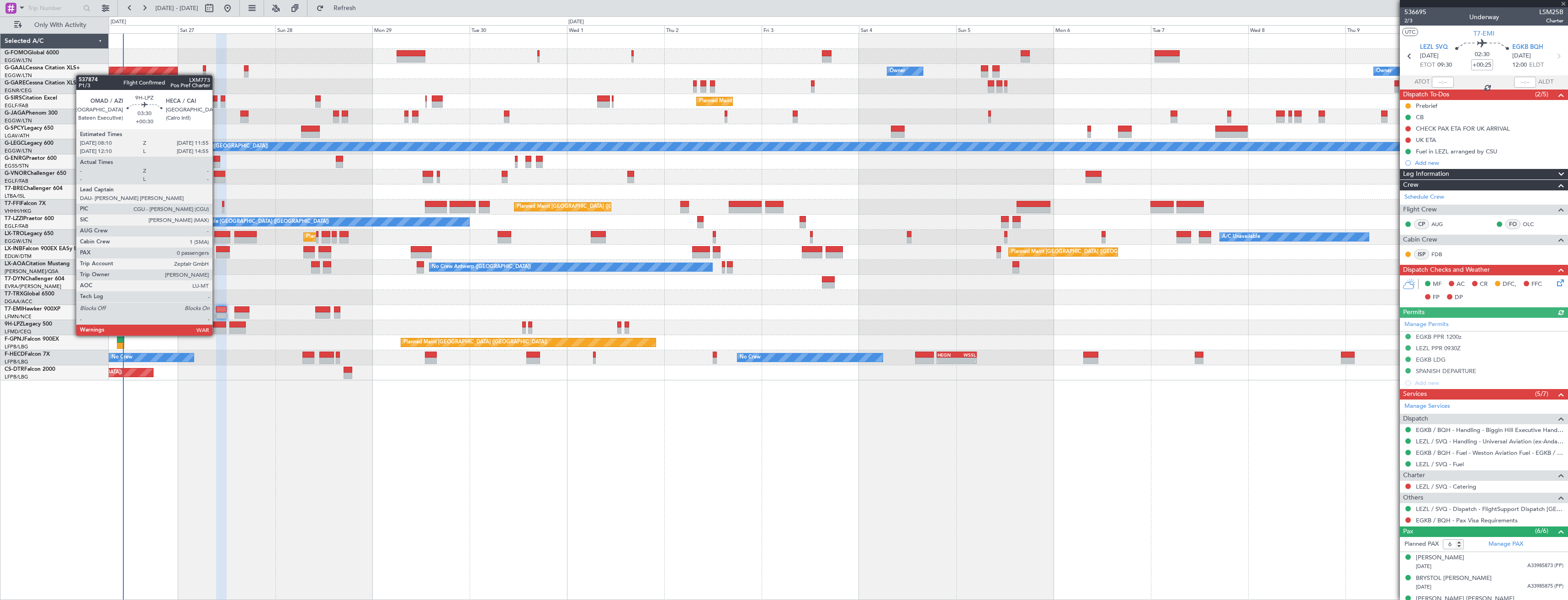
type input "+00:20"
type input "0"
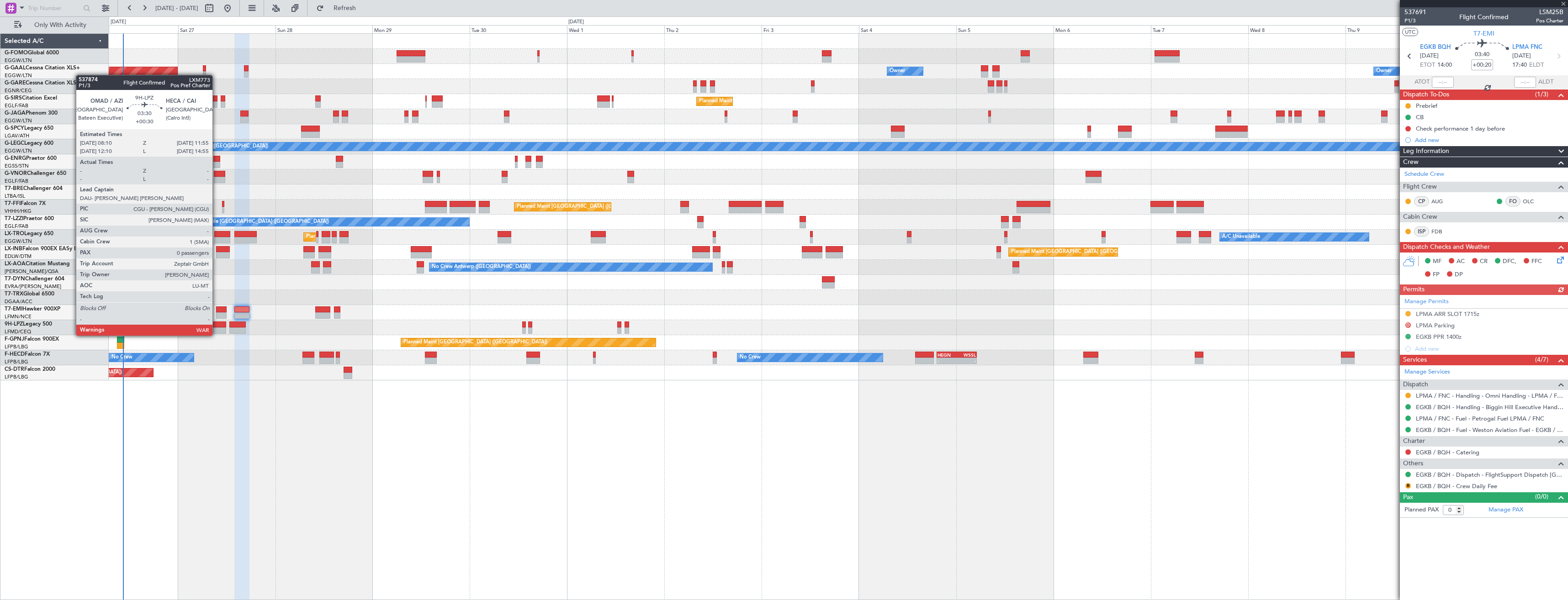
click at [217, 327] on div at bounding box center [218, 330] width 16 height 6
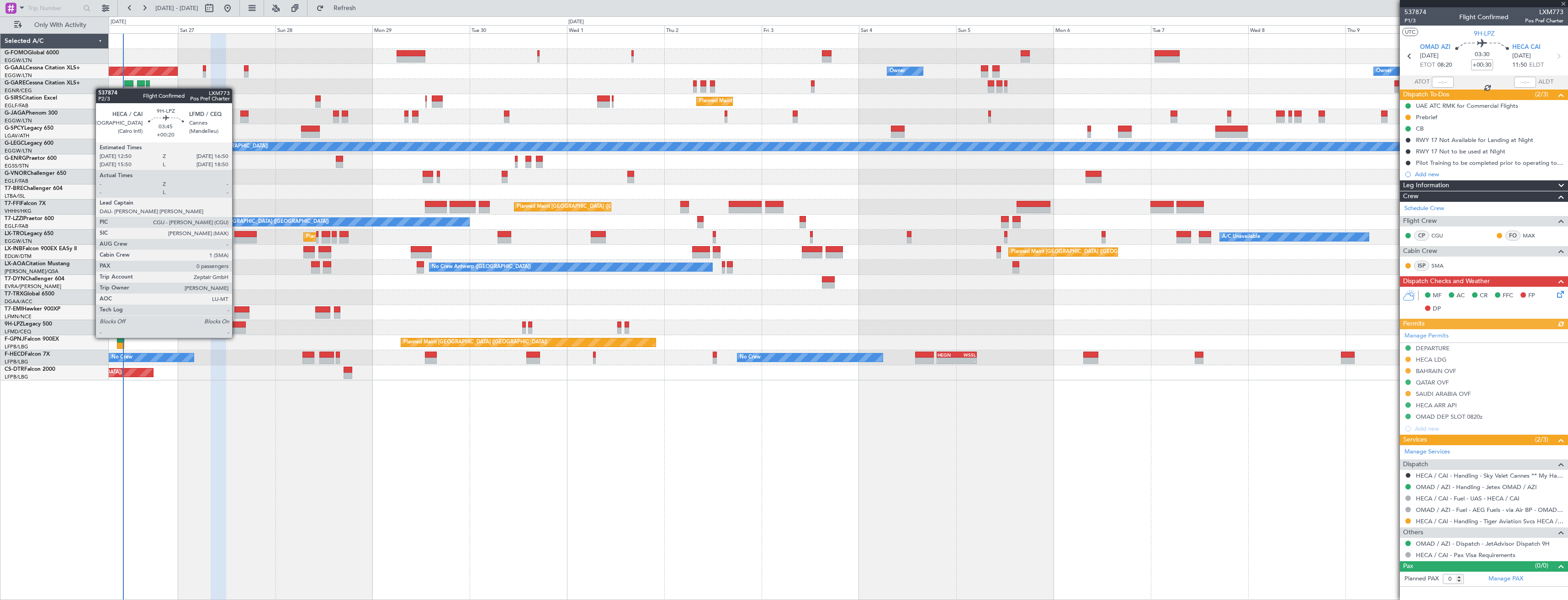
click at [236, 329] on div at bounding box center [238, 330] width 16 height 6
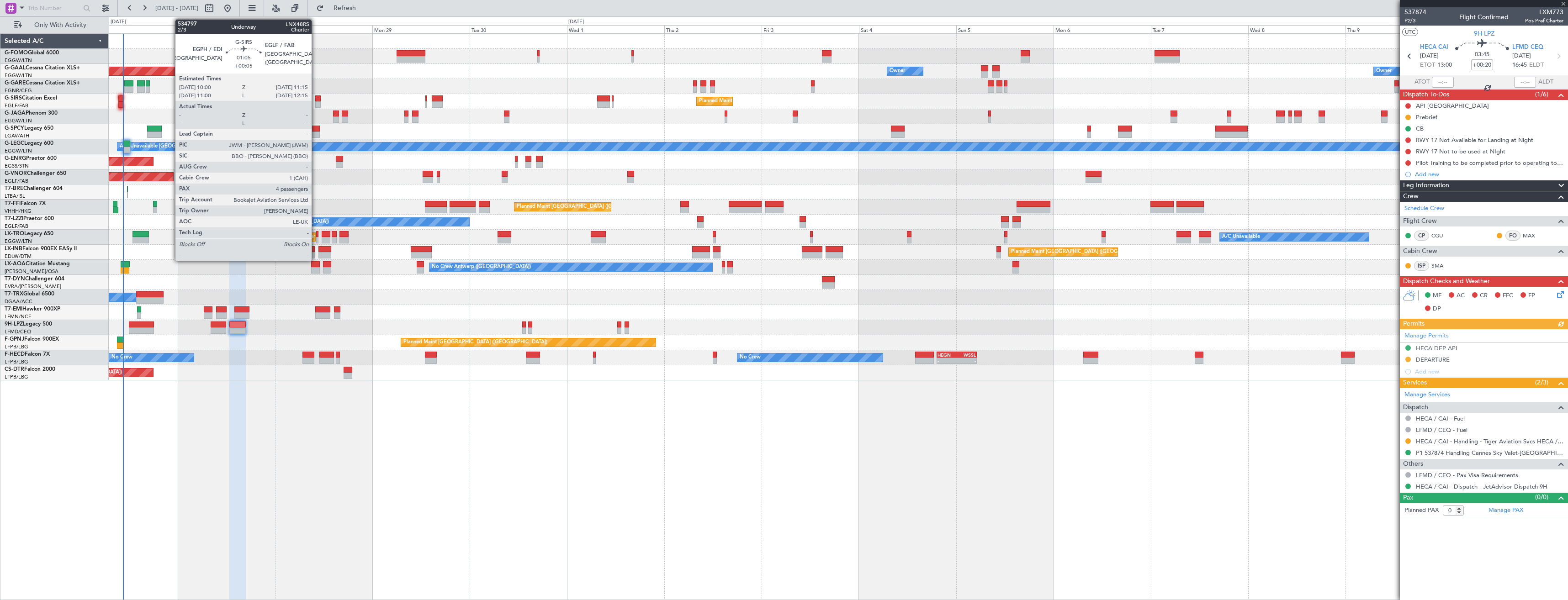
click at [315, 99] on div at bounding box center [318, 98] width 5 height 6
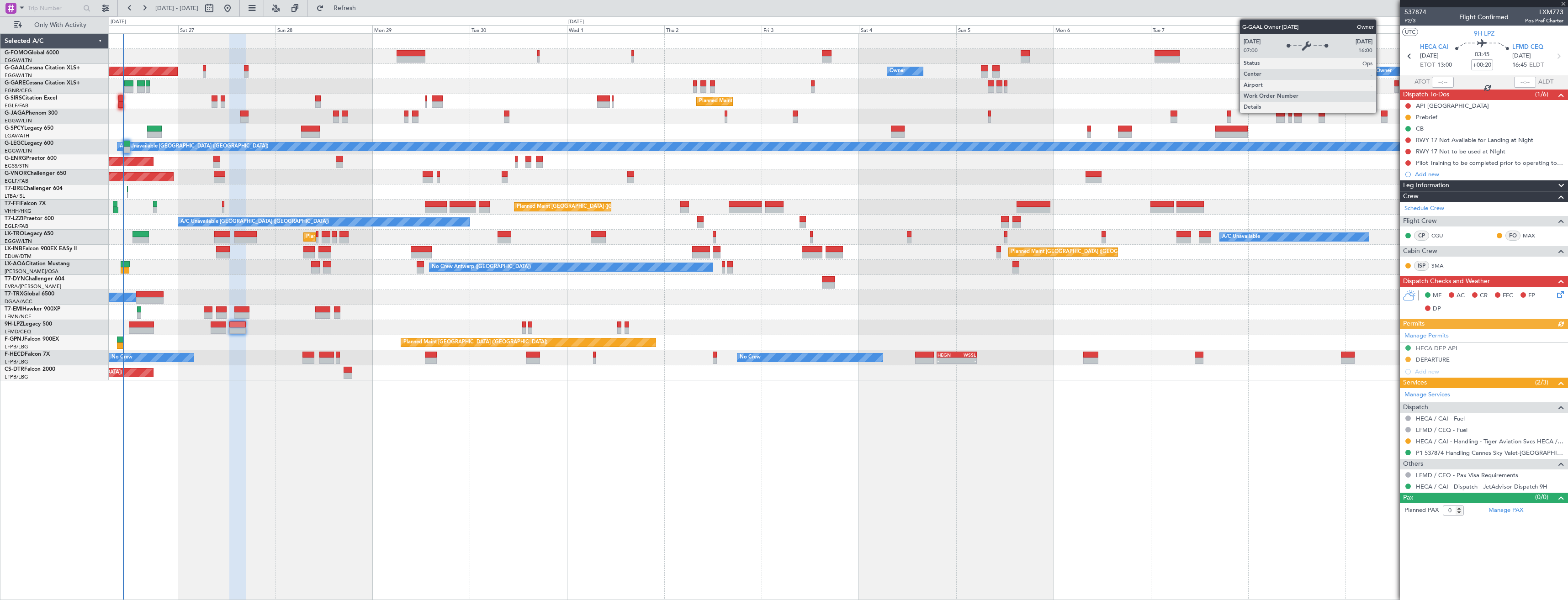
type input "+00:05"
type input "4"
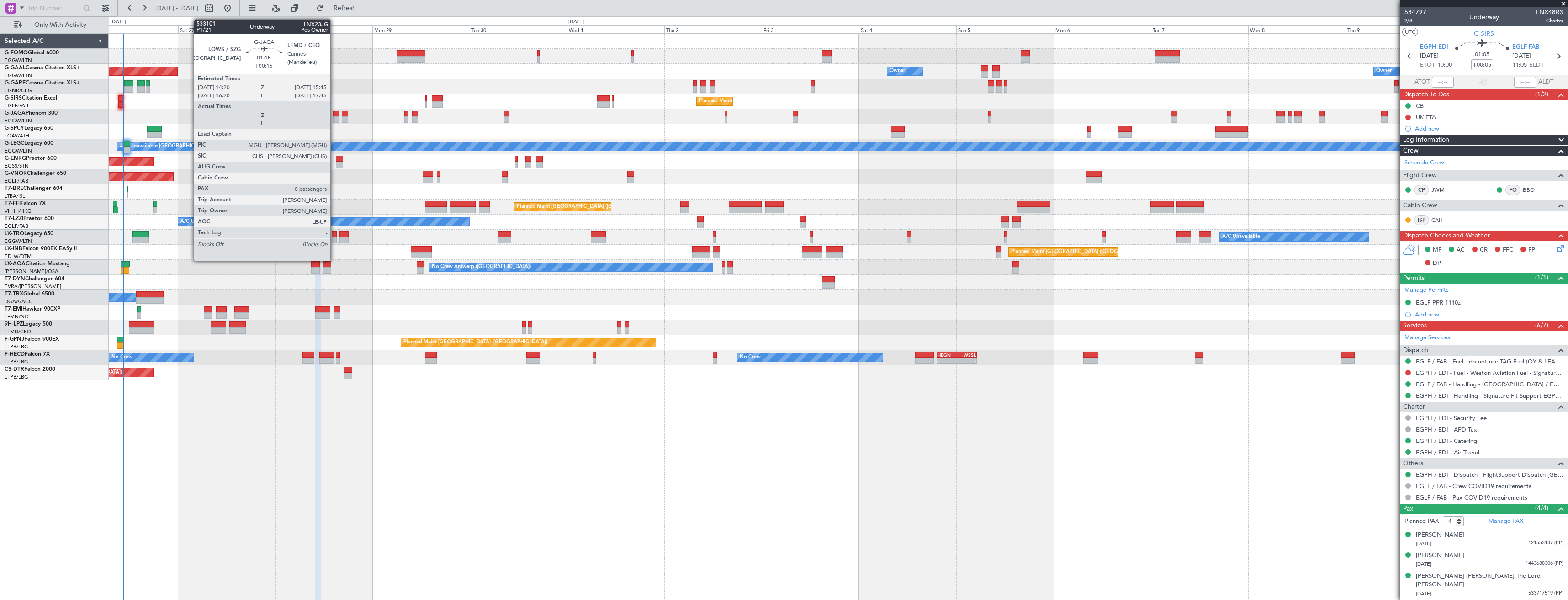
click at [335, 121] on div at bounding box center [336, 119] width 5 height 6
type input "+00:15"
type input "0"
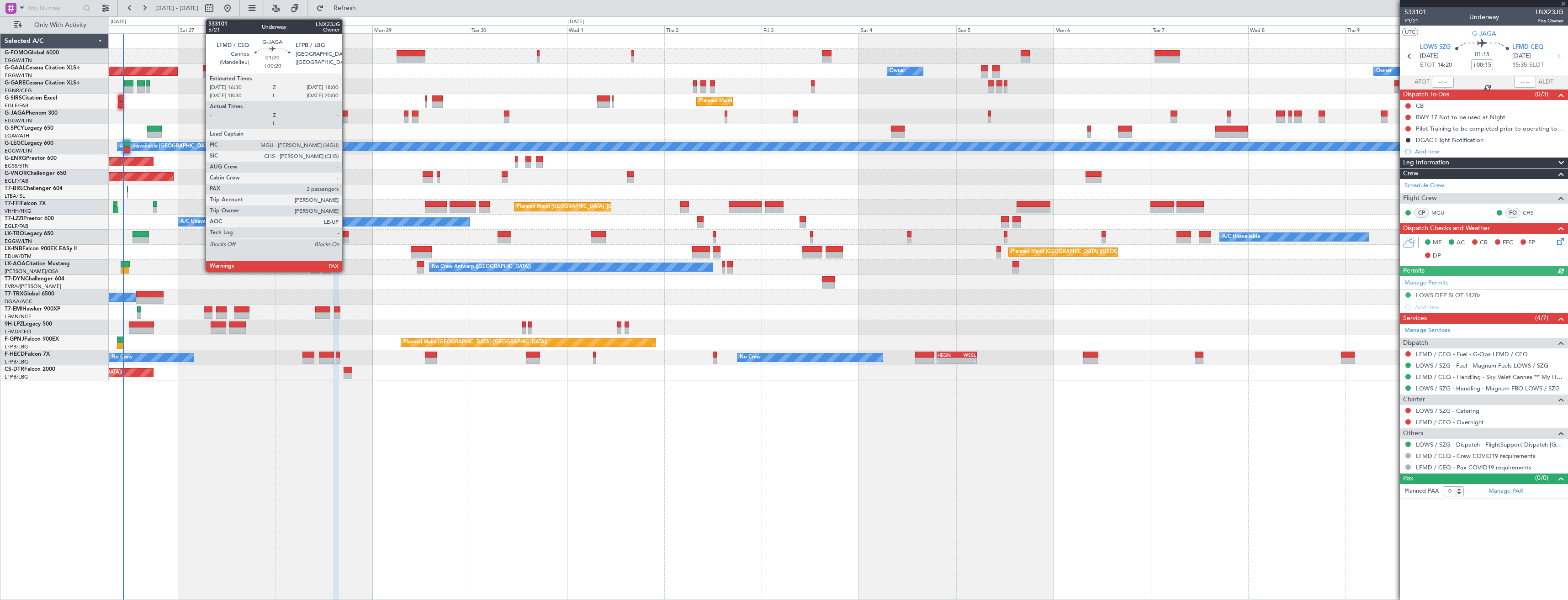
click at [347, 118] on div at bounding box center [345, 119] width 6 height 6
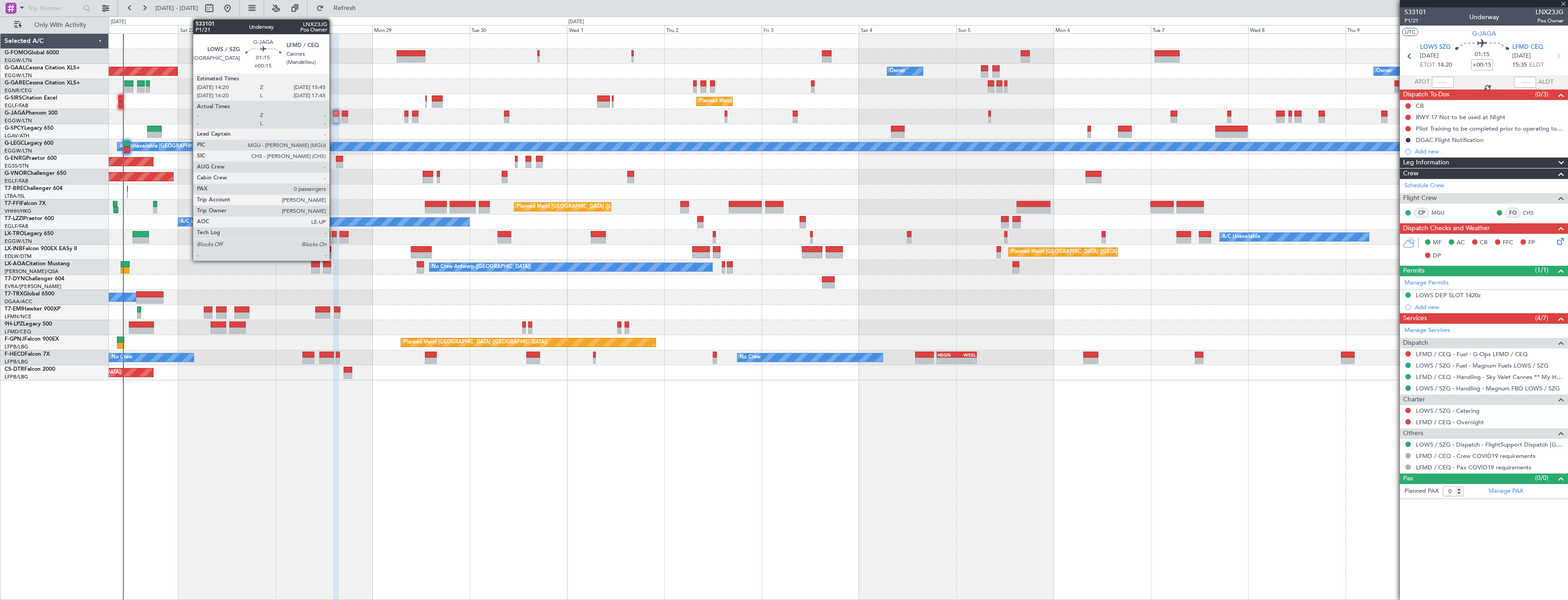
type input "+00:20"
type input "2"
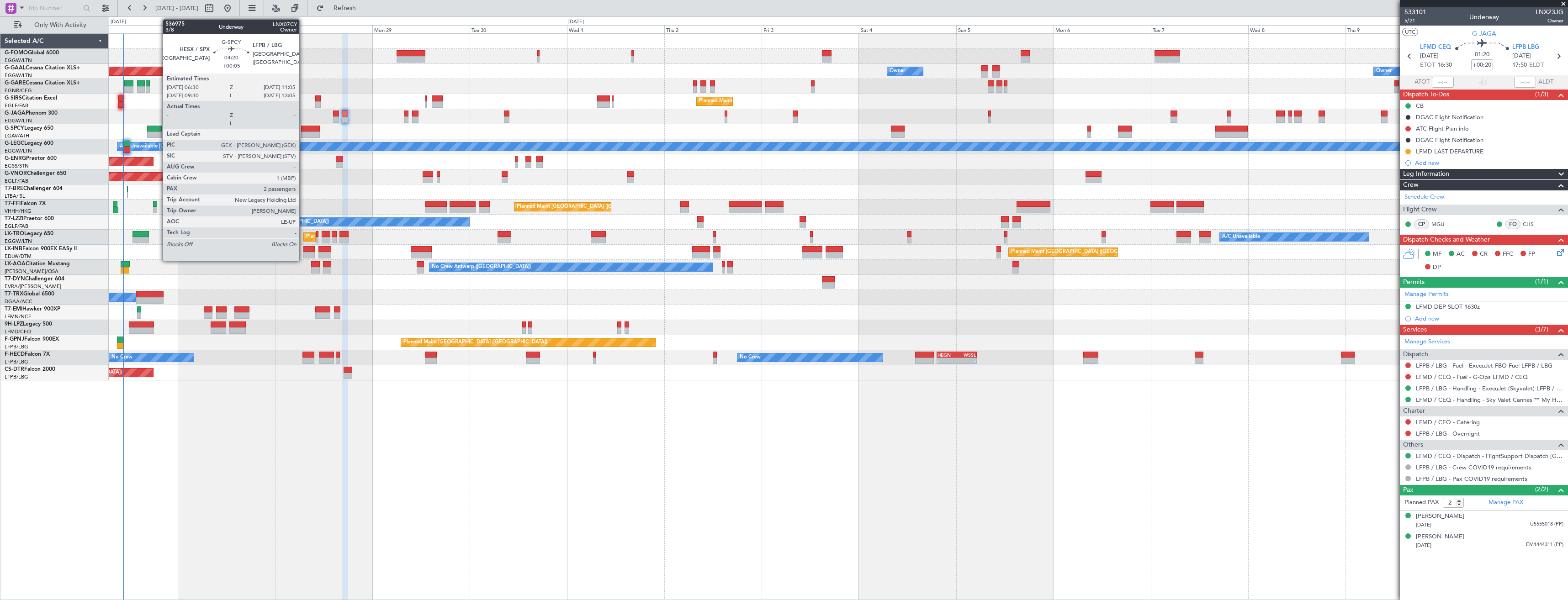
click at [304, 129] on div at bounding box center [310, 128] width 18 height 6
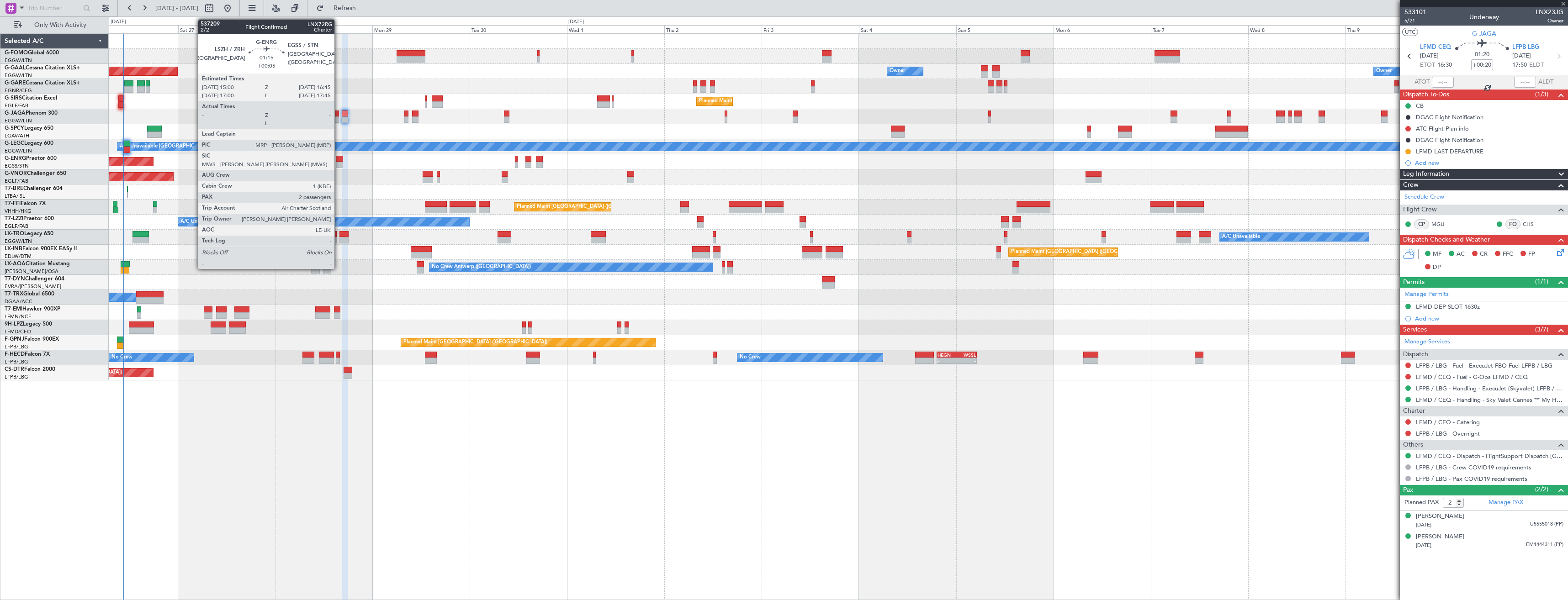
type input "+00:05"
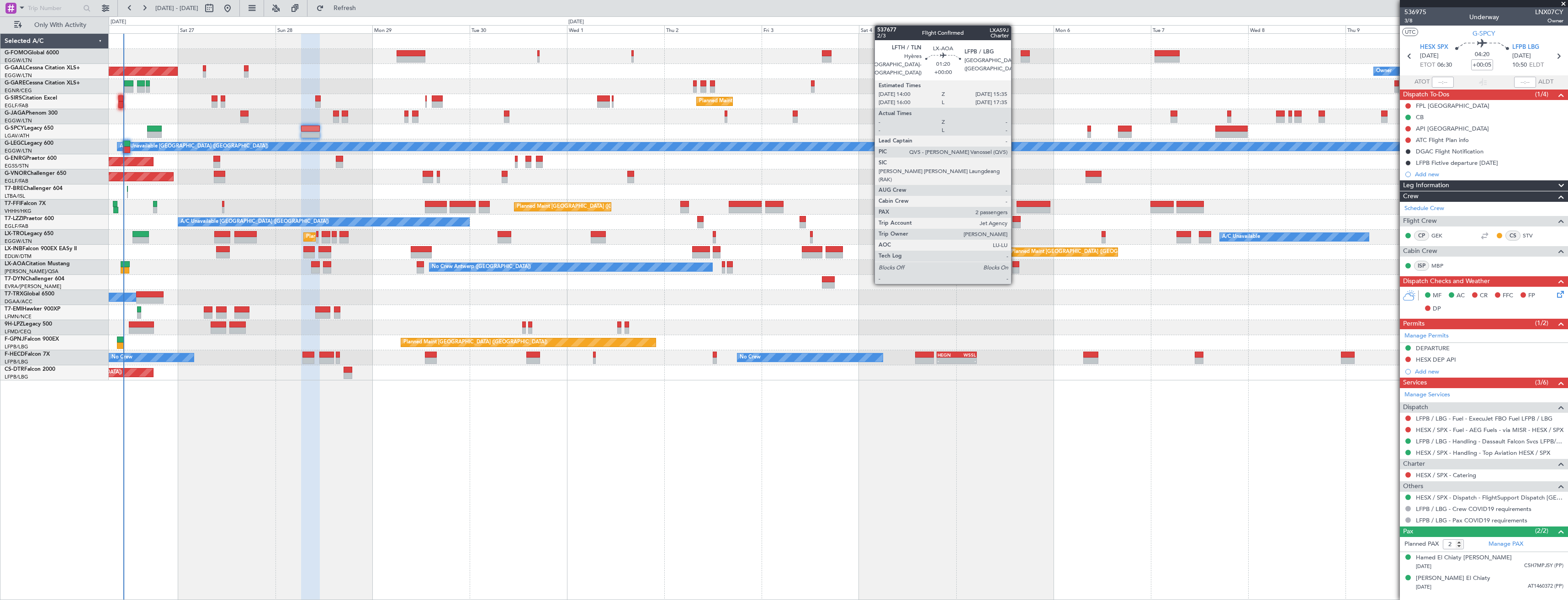
click at [1015, 266] on div at bounding box center [1015, 264] width 6 height 6
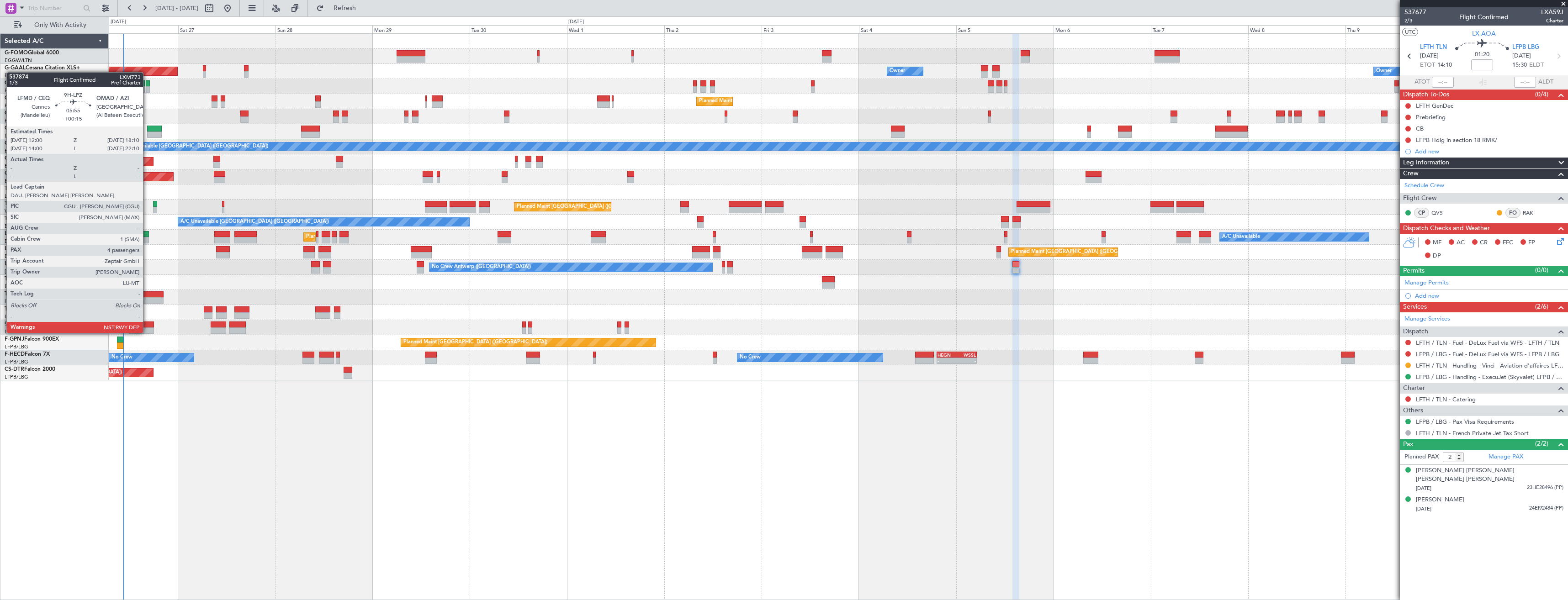
click at [147, 325] on div at bounding box center [141, 325] width 25 height 6
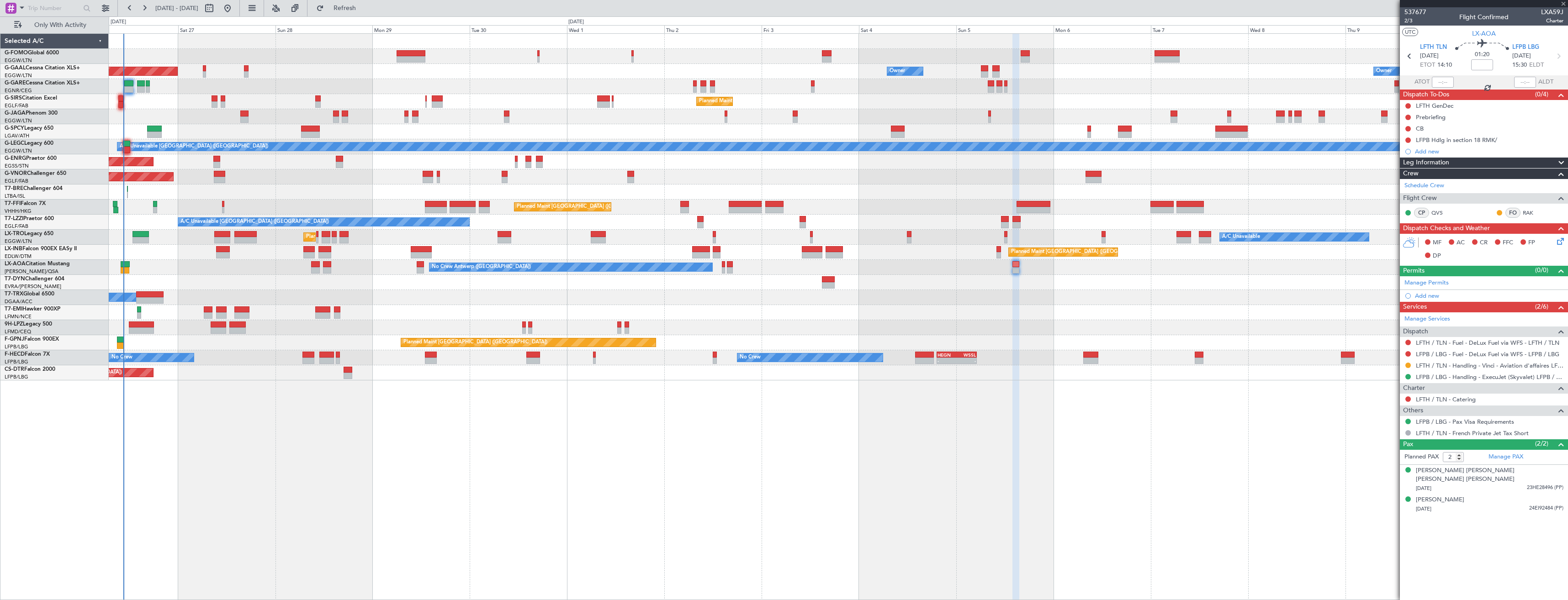
type input "+00:15"
type input "4"
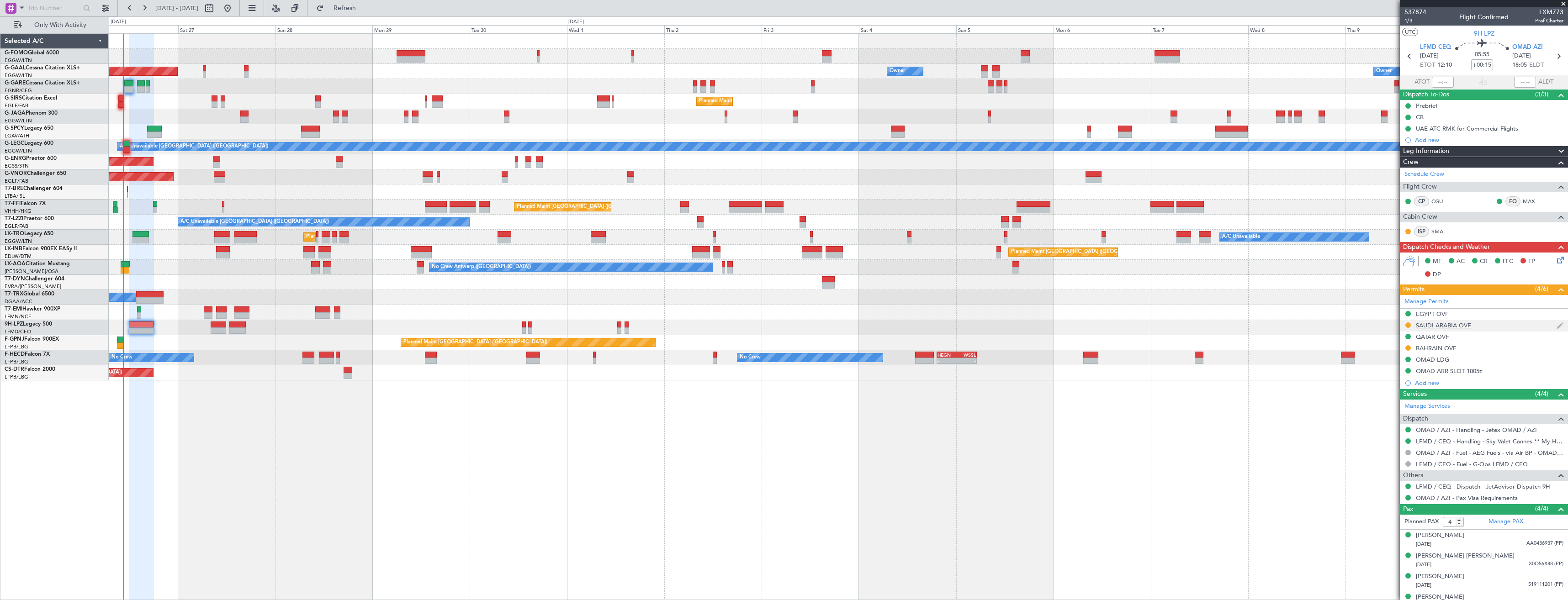
click at [1490, 327] on div "SAUDI ARABIA OVF" at bounding box center [1484, 326] width 168 height 11
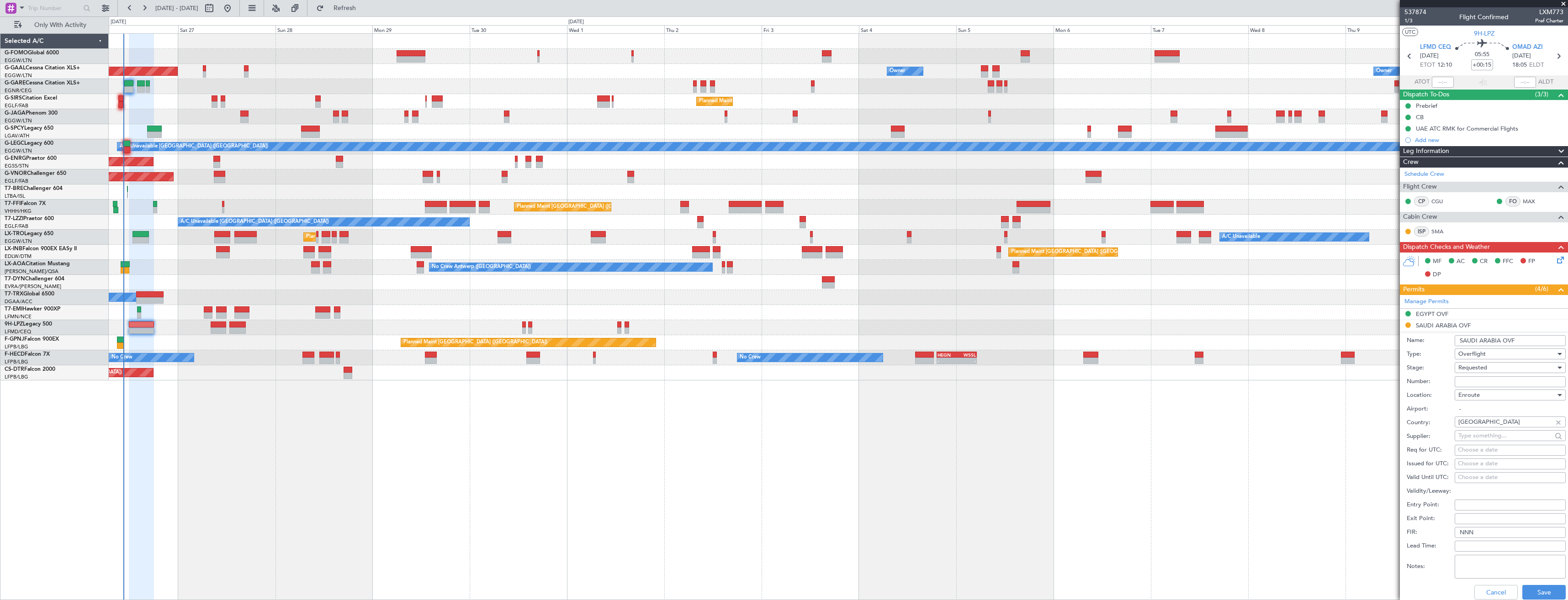
click at [1484, 380] on input "Number:" at bounding box center [1509, 382] width 111 height 11
paste input "2501021316"
type input "2501021316"
click at [1485, 368] on span "Requested" at bounding box center [1472, 368] width 28 height 8
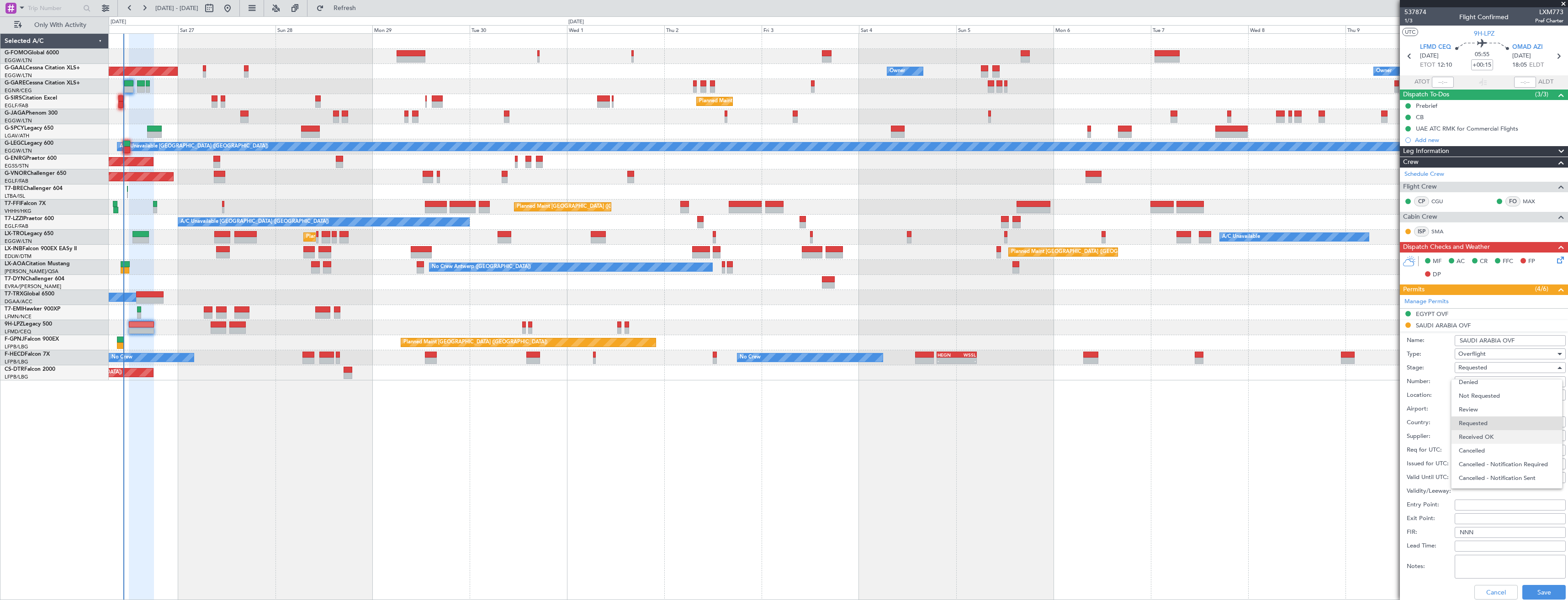
click at [1484, 441] on span "Received OK" at bounding box center [1506, 437] width 96 height 14
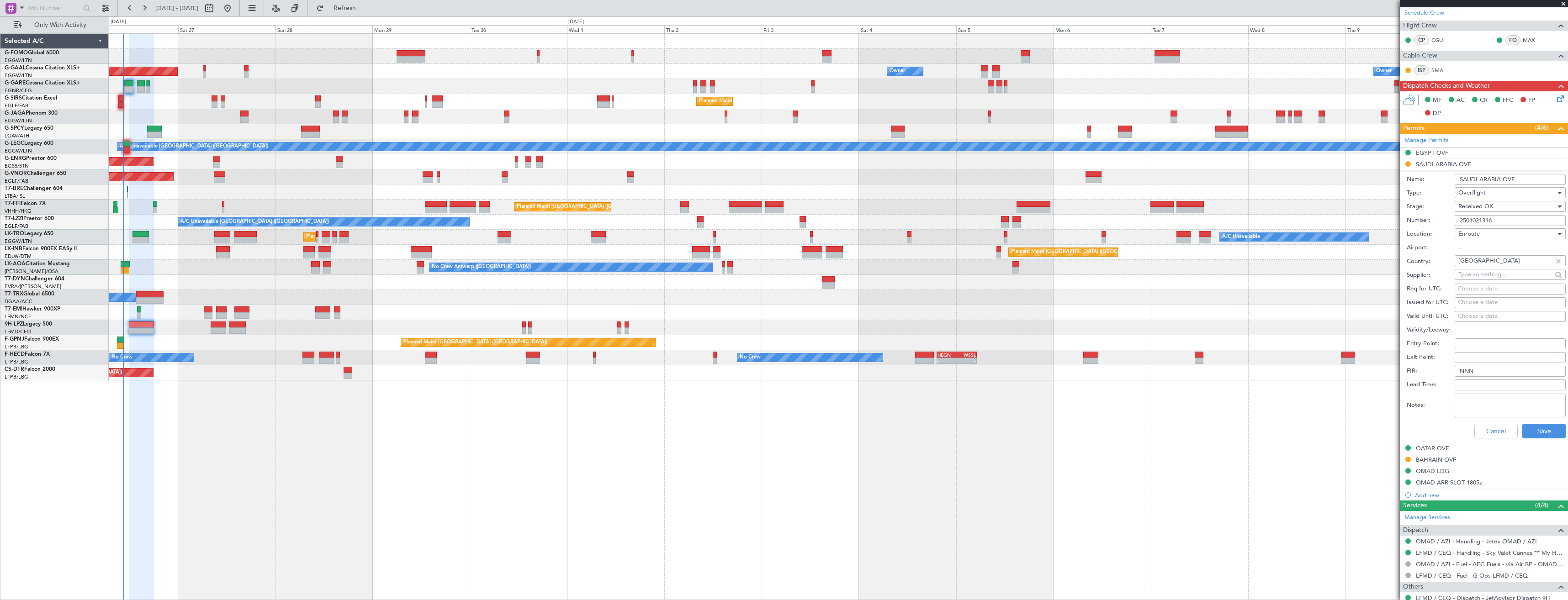
scroll to position [183, 0]
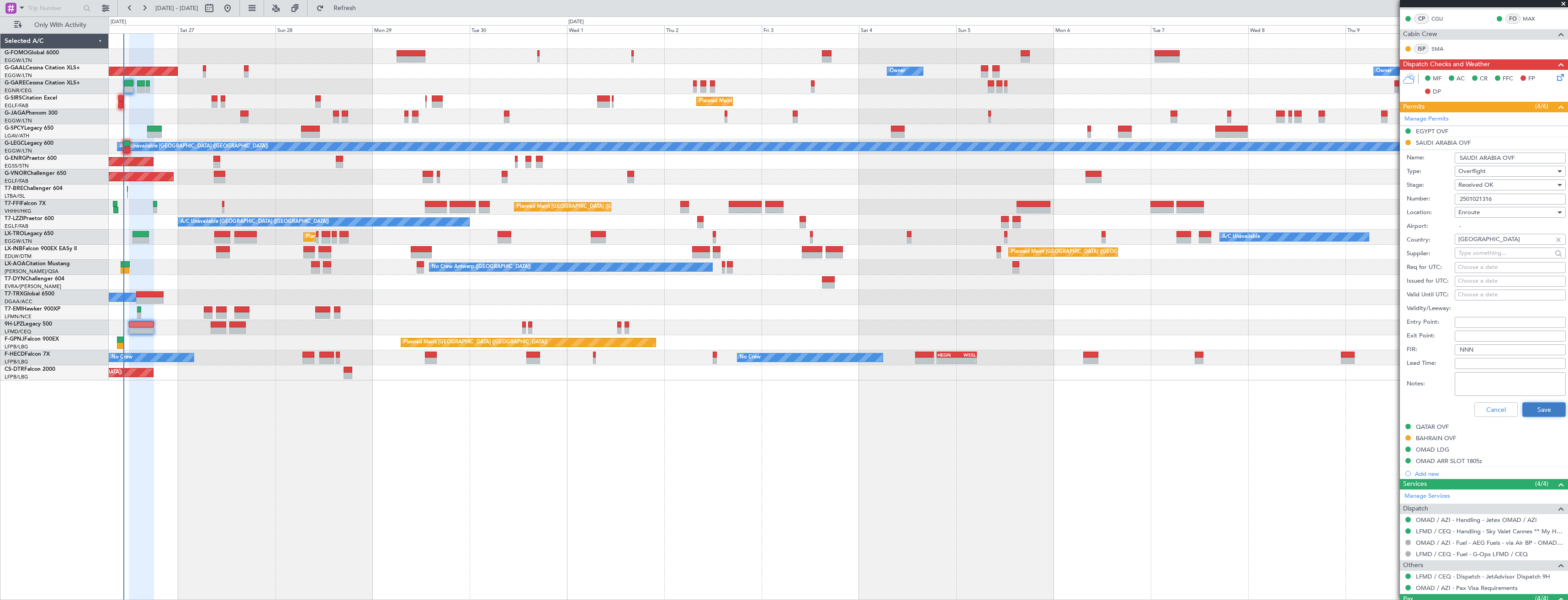
click at [1527, 407] on button "Save" at bounding box center [1543, 410] width 43 height 15
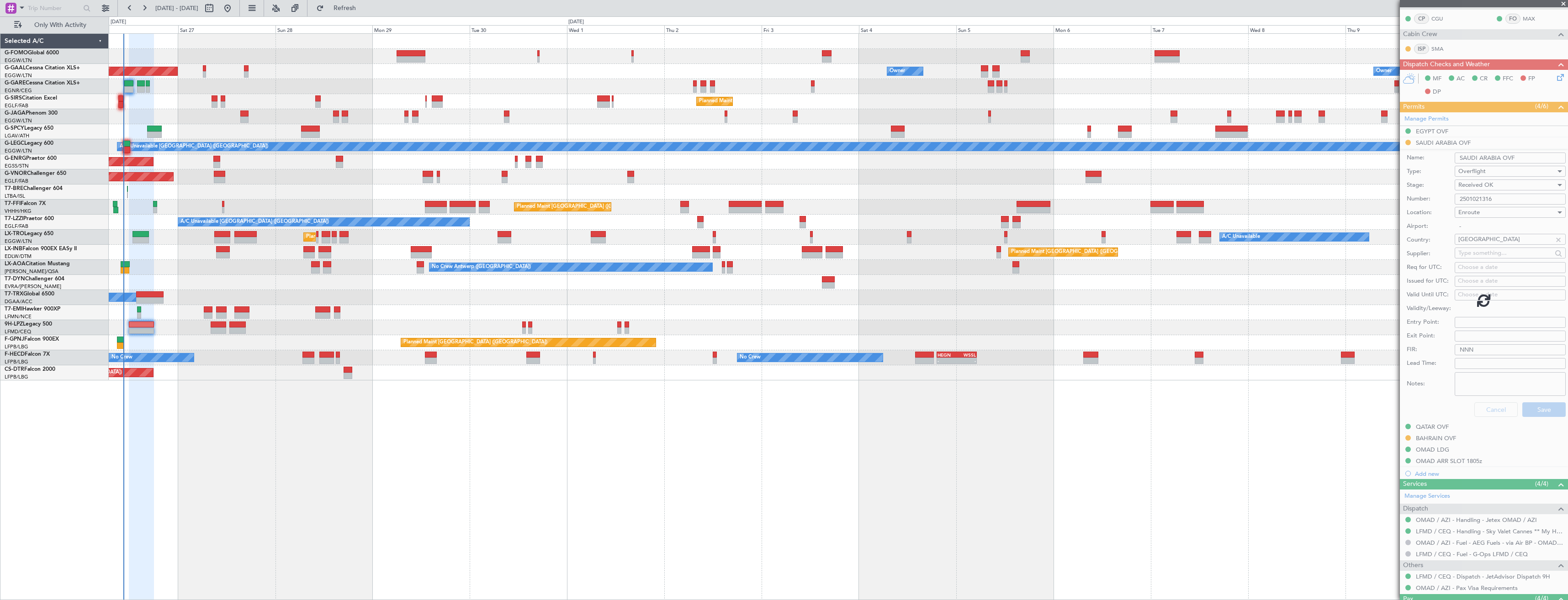
scroll to position [11, 0]
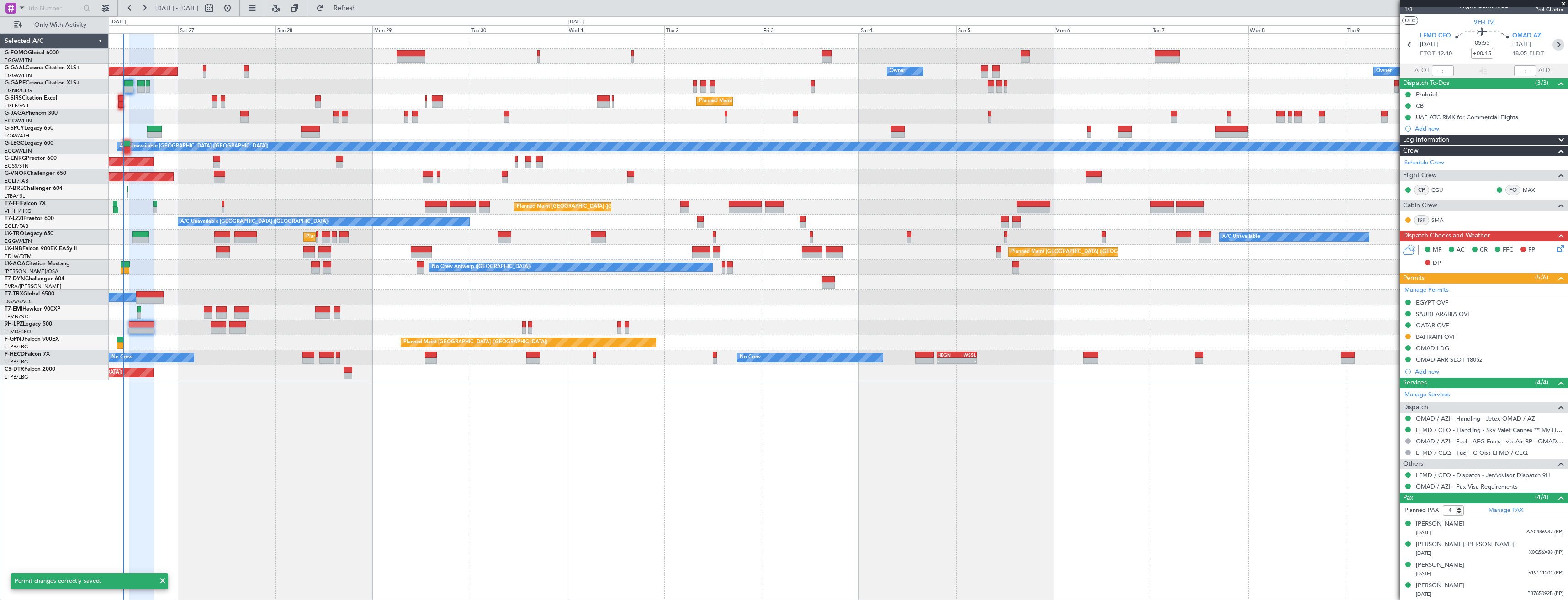
click at [1554, 45] on icon at bounding box center [1558, 44] width 12 height 12
type input "+00:30"
type input "0"
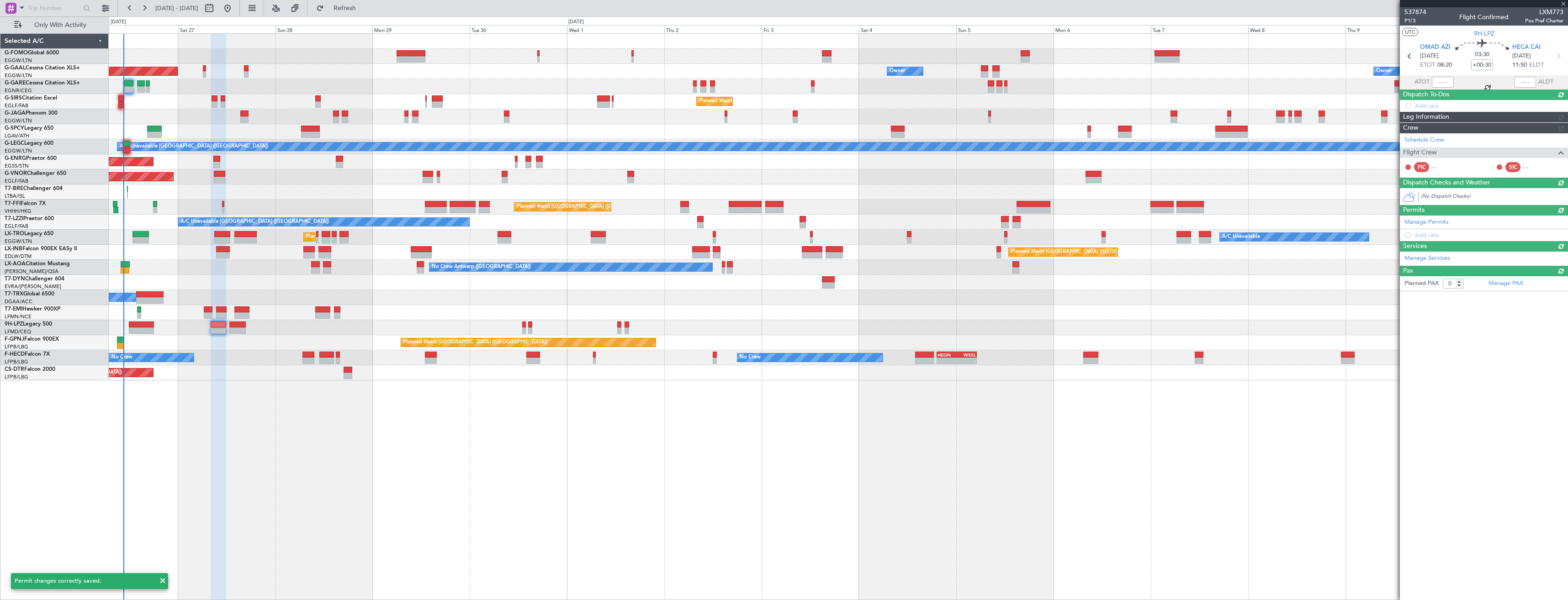
scroll to position [0, 0]
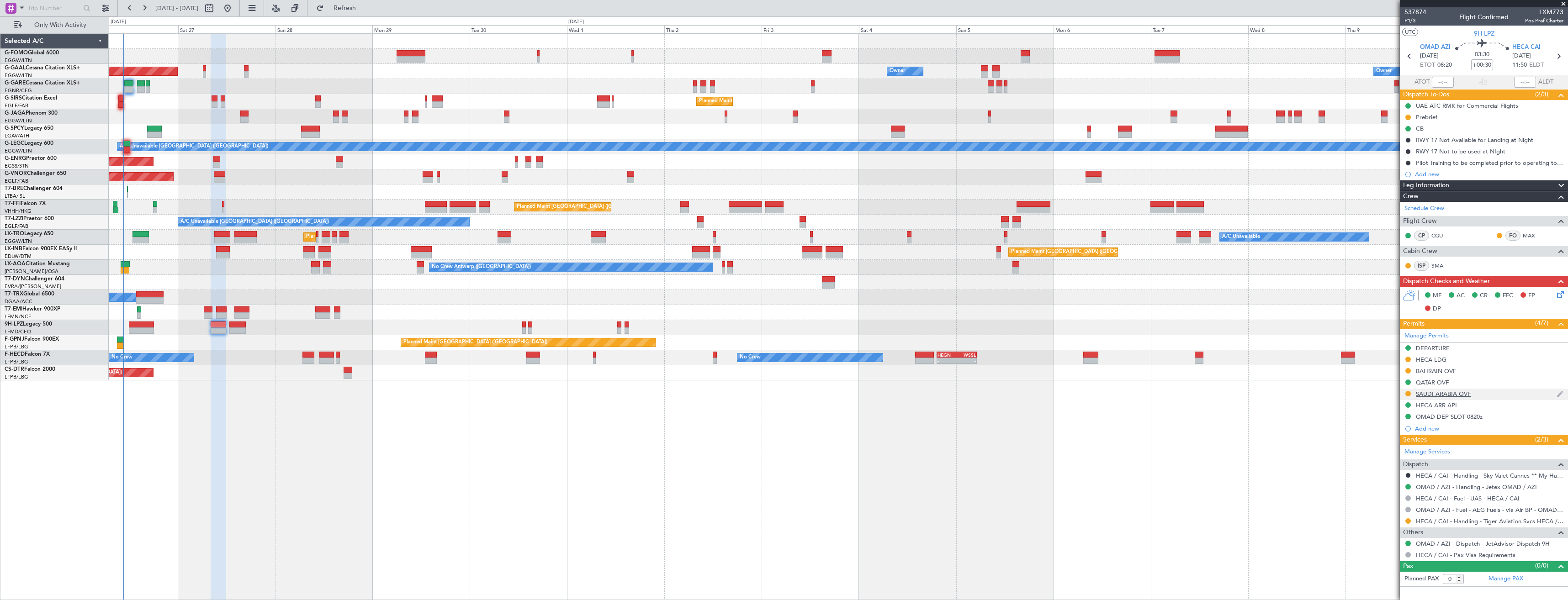
click at [1486, 395] on div "SAUDI ARABIA OVF" at bounding box center [1484, 394] width 168 height 11
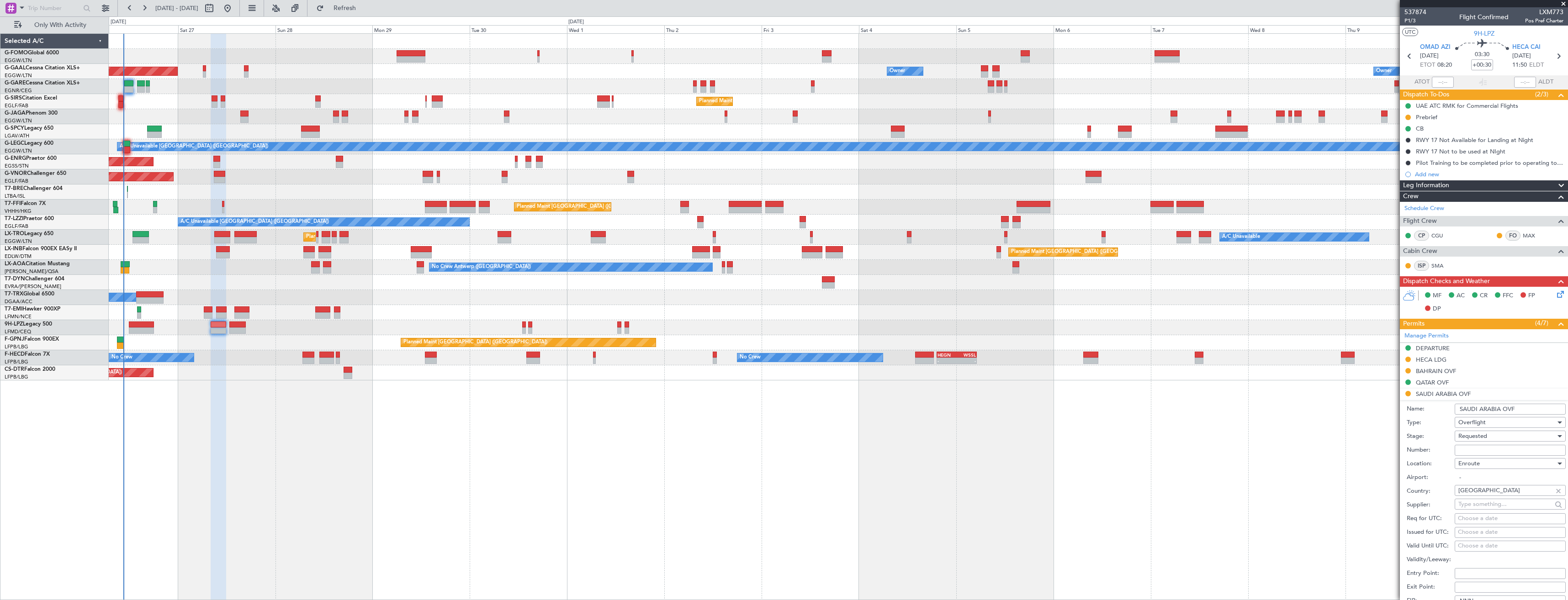
click at [1484, 451] on input "Number:" at bounding box center [1509, 451] width 111 height 11
paste input "2501021316"
type input "2501021316"
click at [1482, 438] on span "Requested" at bounding box center [1472, 436] width 28 height 8
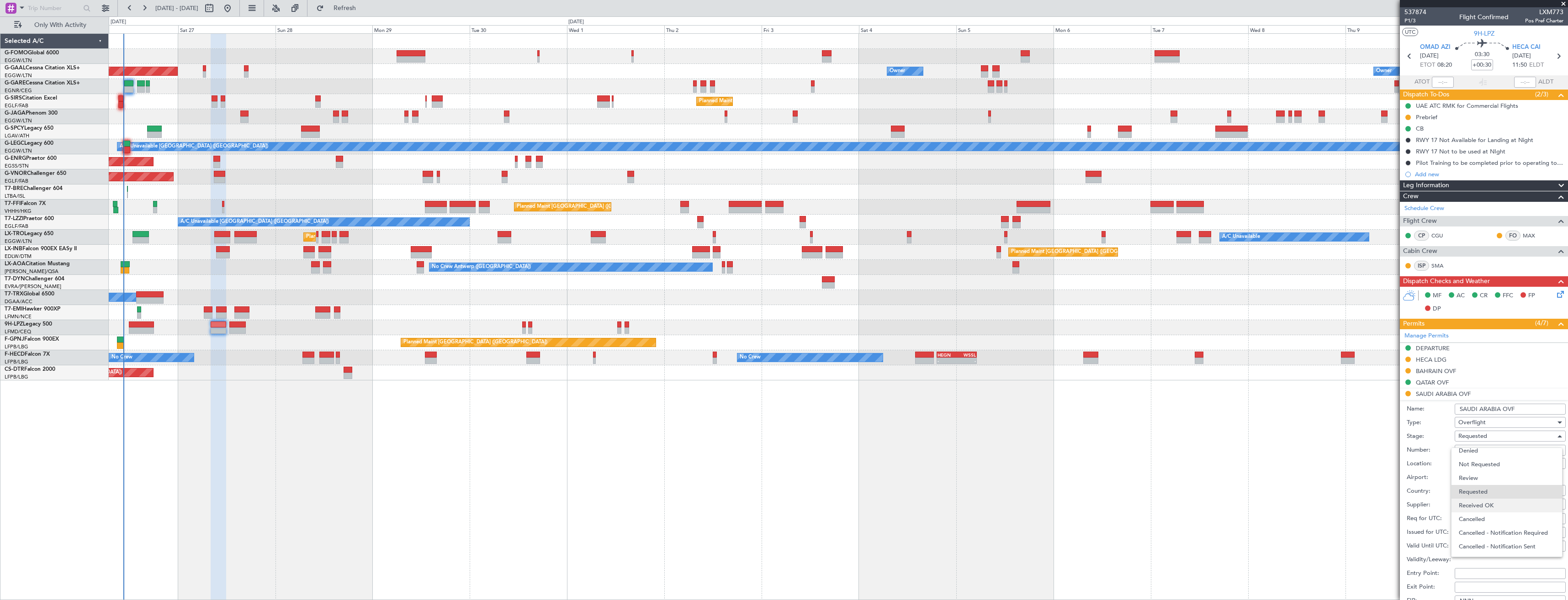
click at [1486, 501] on span "Received OK" at bounding box center [1506, 506] width 96 height 14
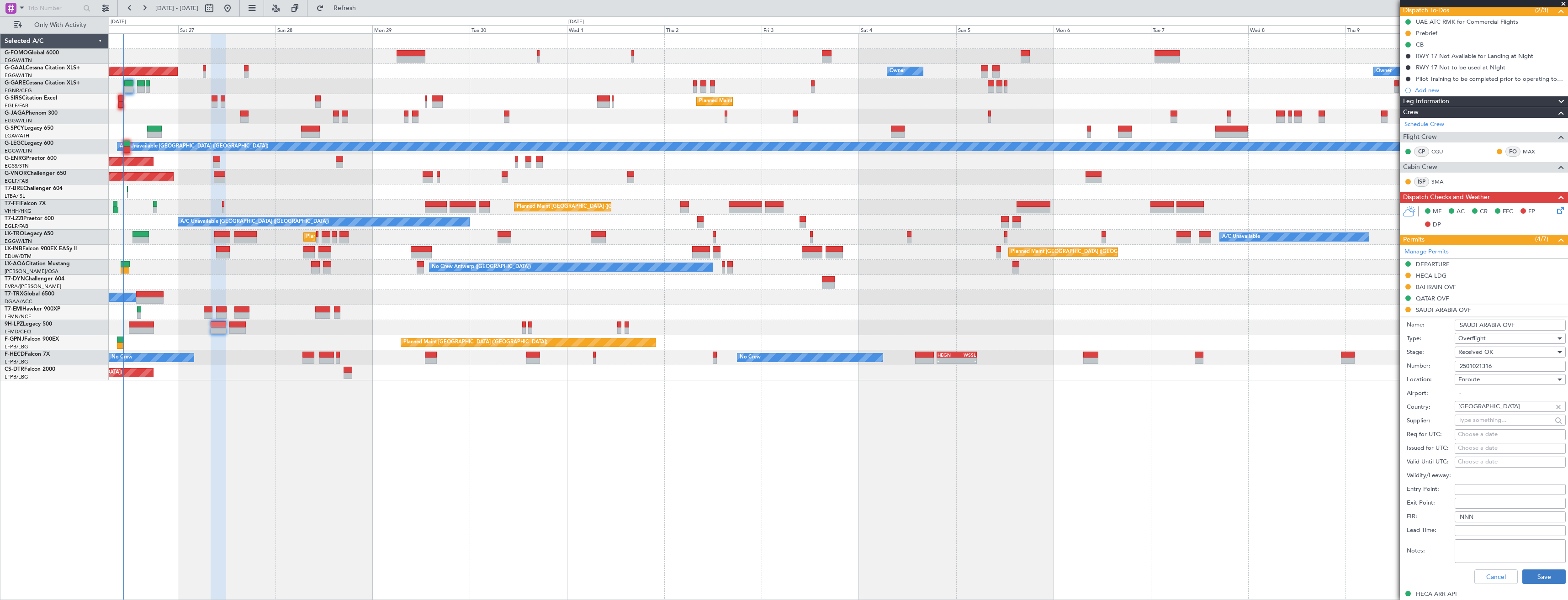
scroll to position [183, 0]
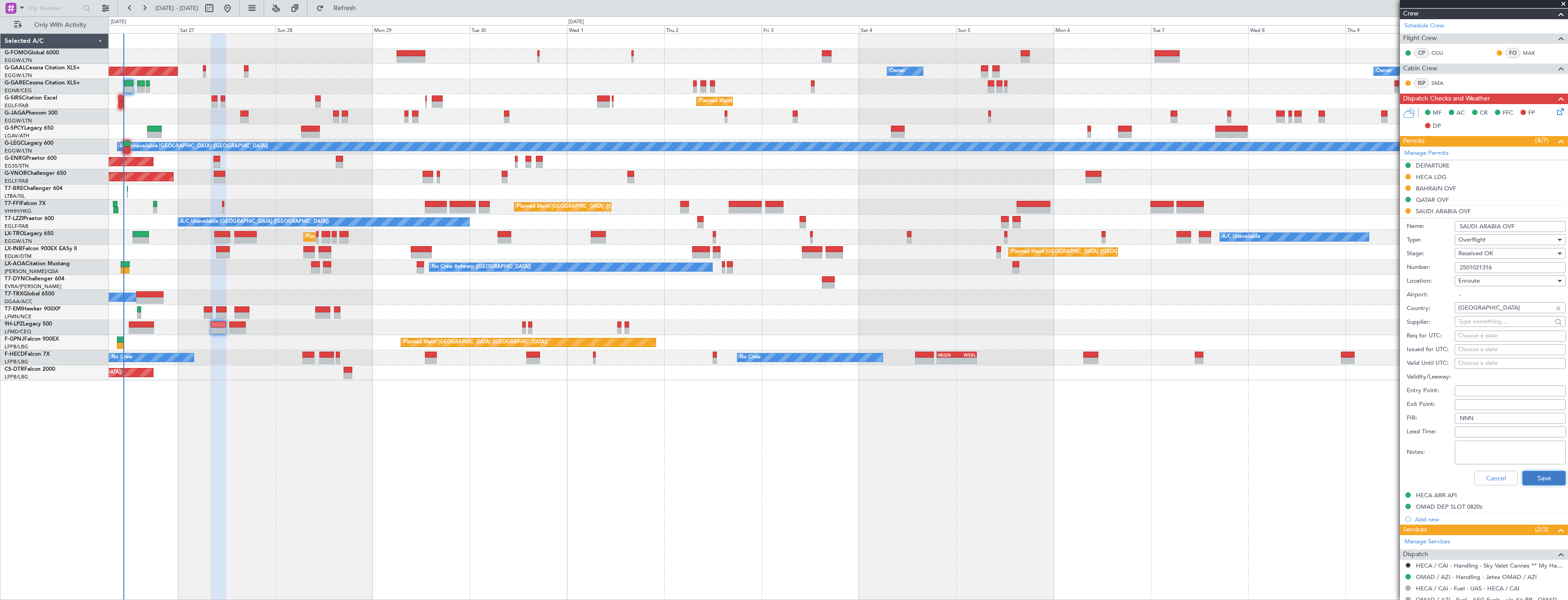
click at [1533, 474] on button "Save" at bounding box center [1543, 478] width 43 height 15
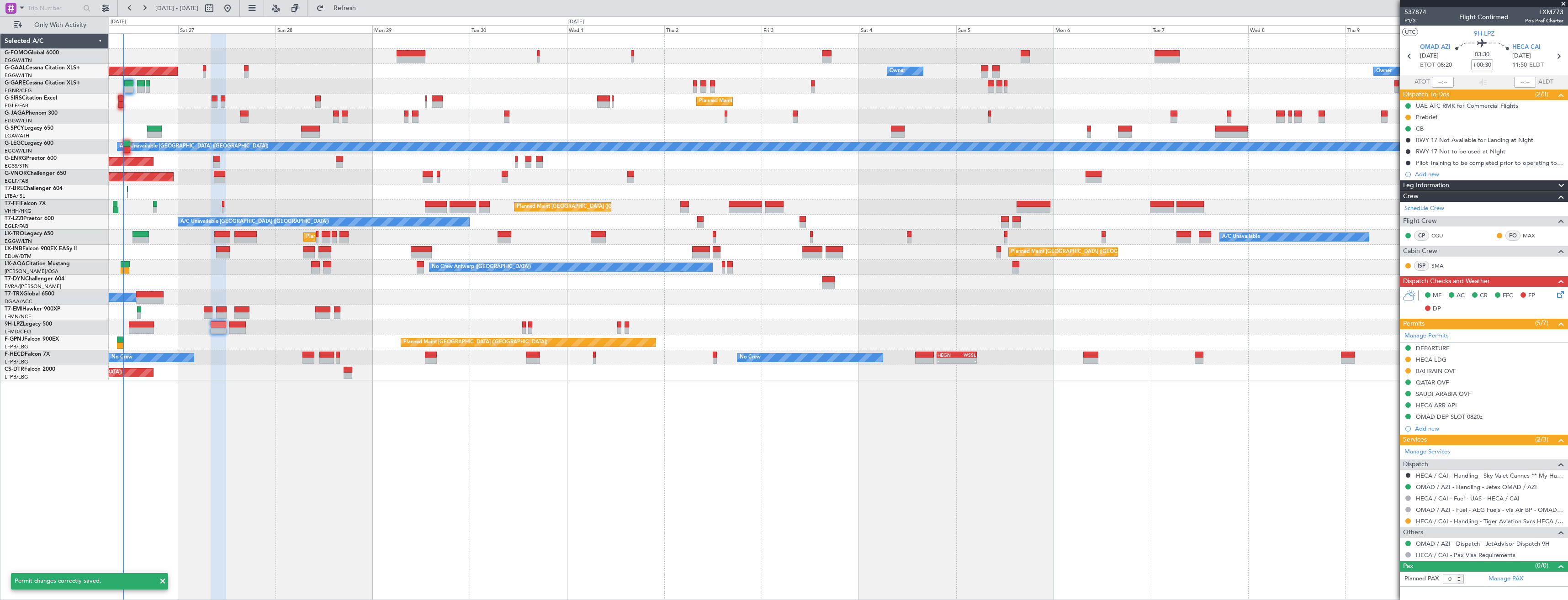
scroll to position [0, 0]
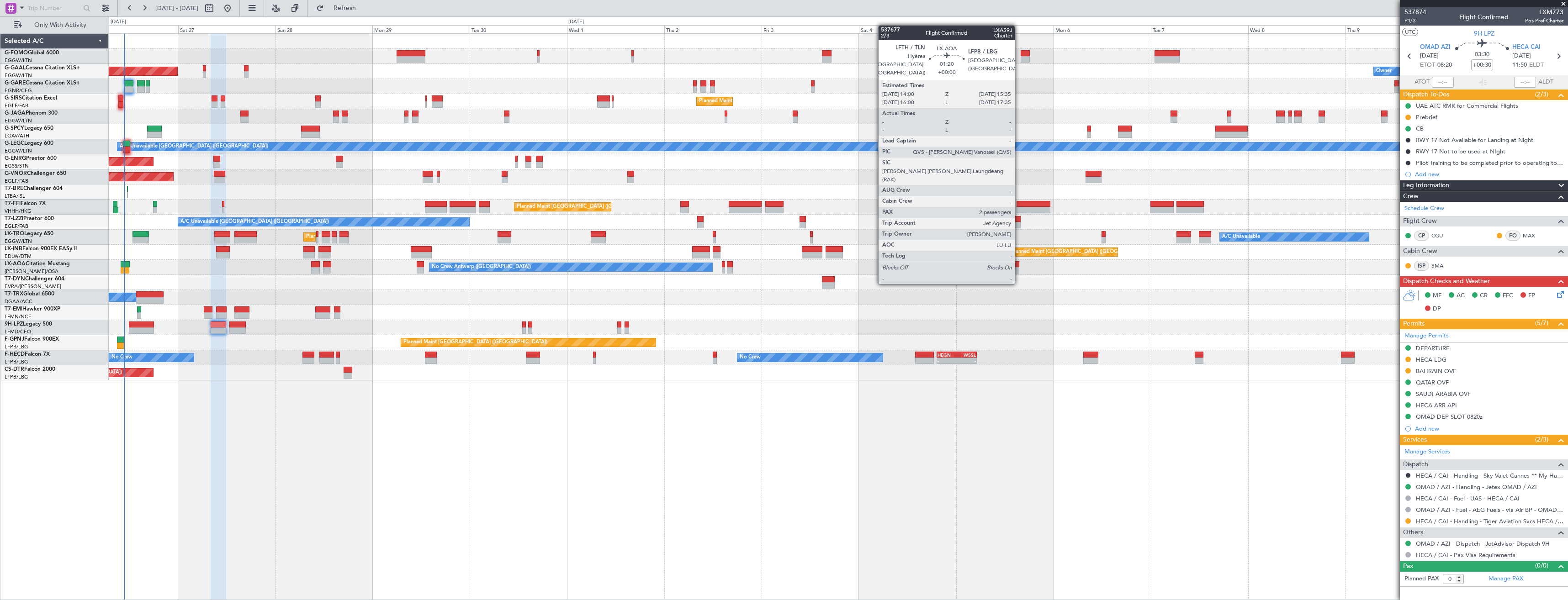
click at [1019, 266] on div at bounding box center [1015, 264] width 6 height 6
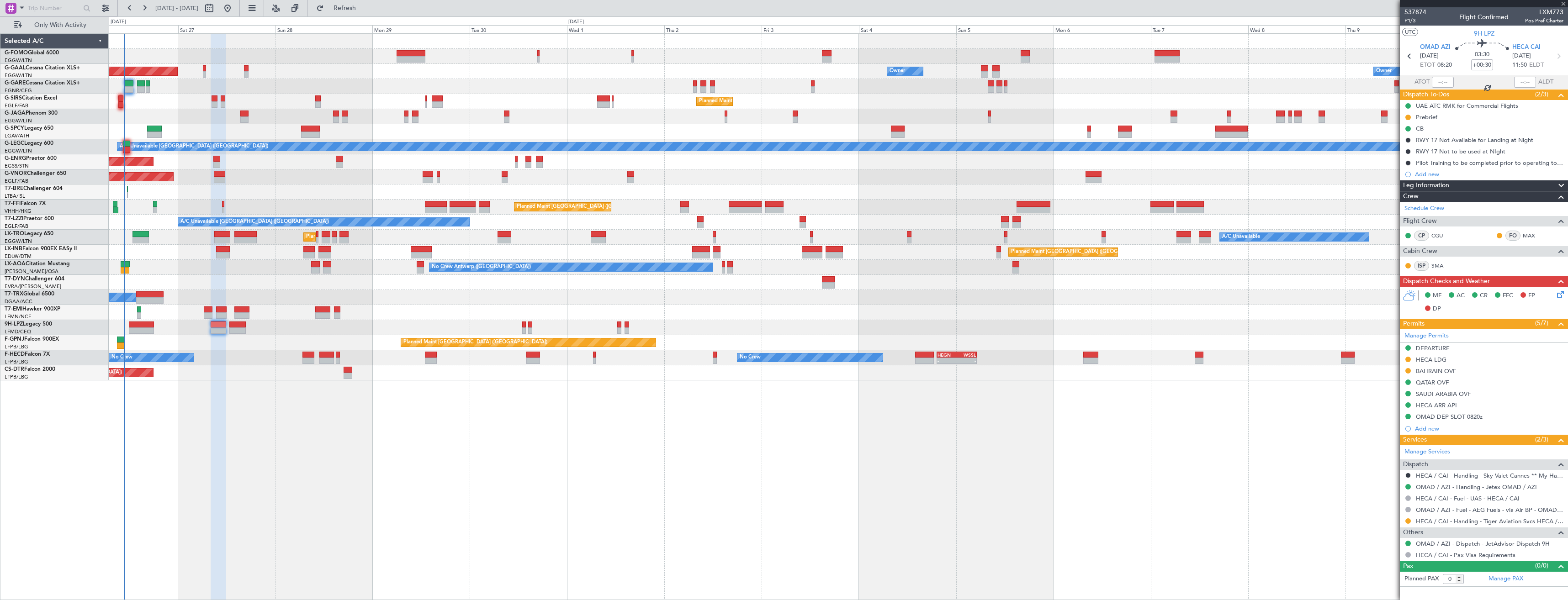
type input "2"
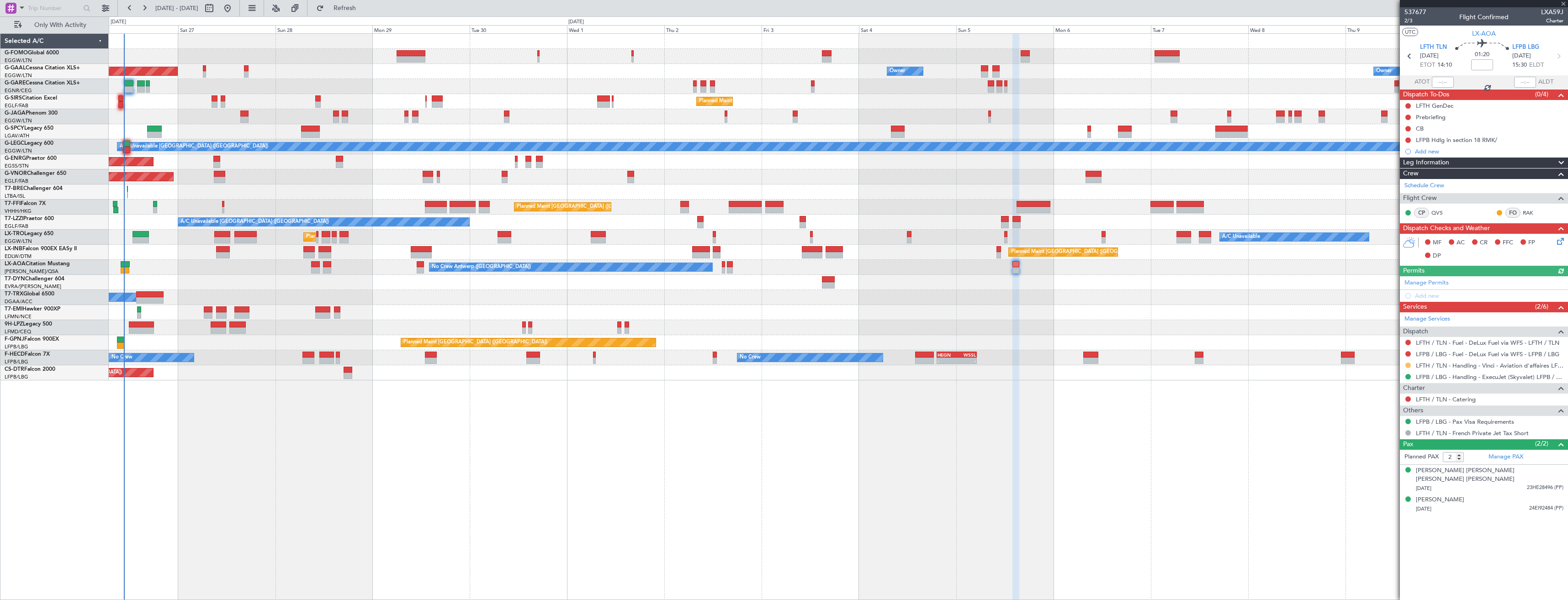
click at [1410, 364] on button at bounding box center [1408, 366] width 5 height 5
click at [956, 295] on div "A/C Booked" at bounding box center [837, 297] width 1458 height 15
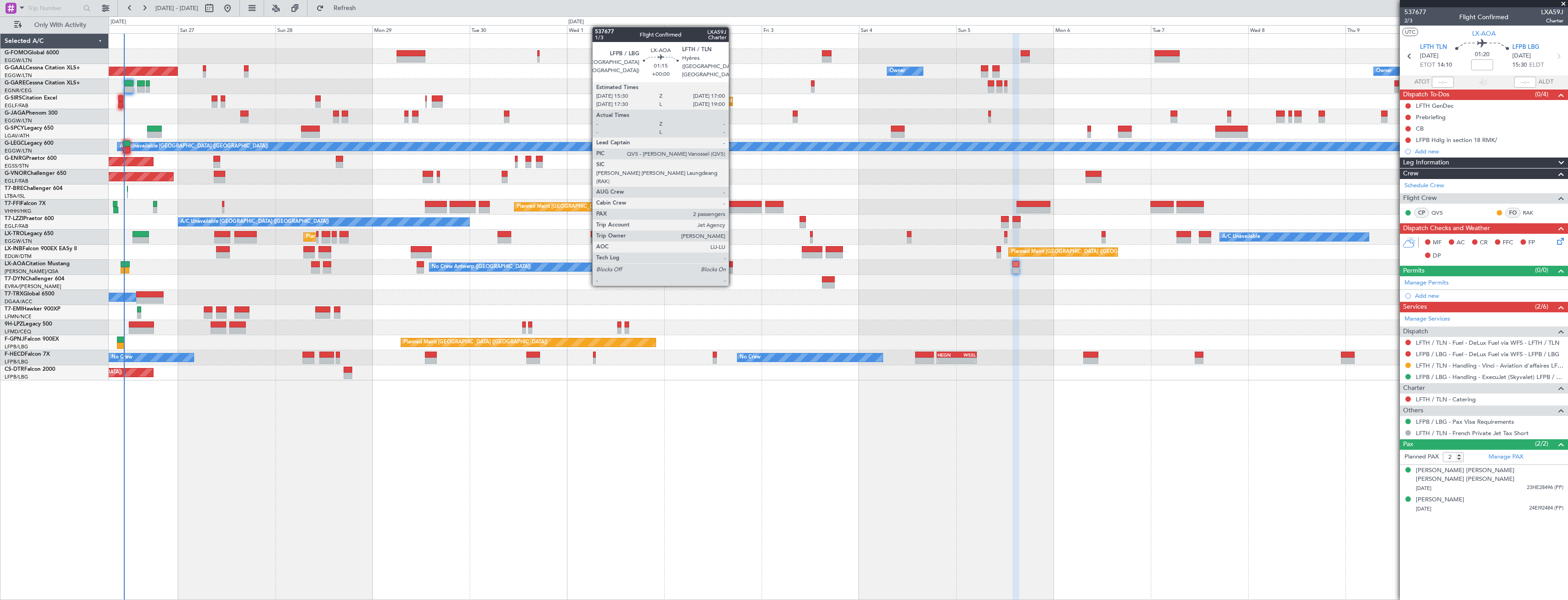
click at [732, 267] on div at bounding box center [730, 270] width 6 height 6
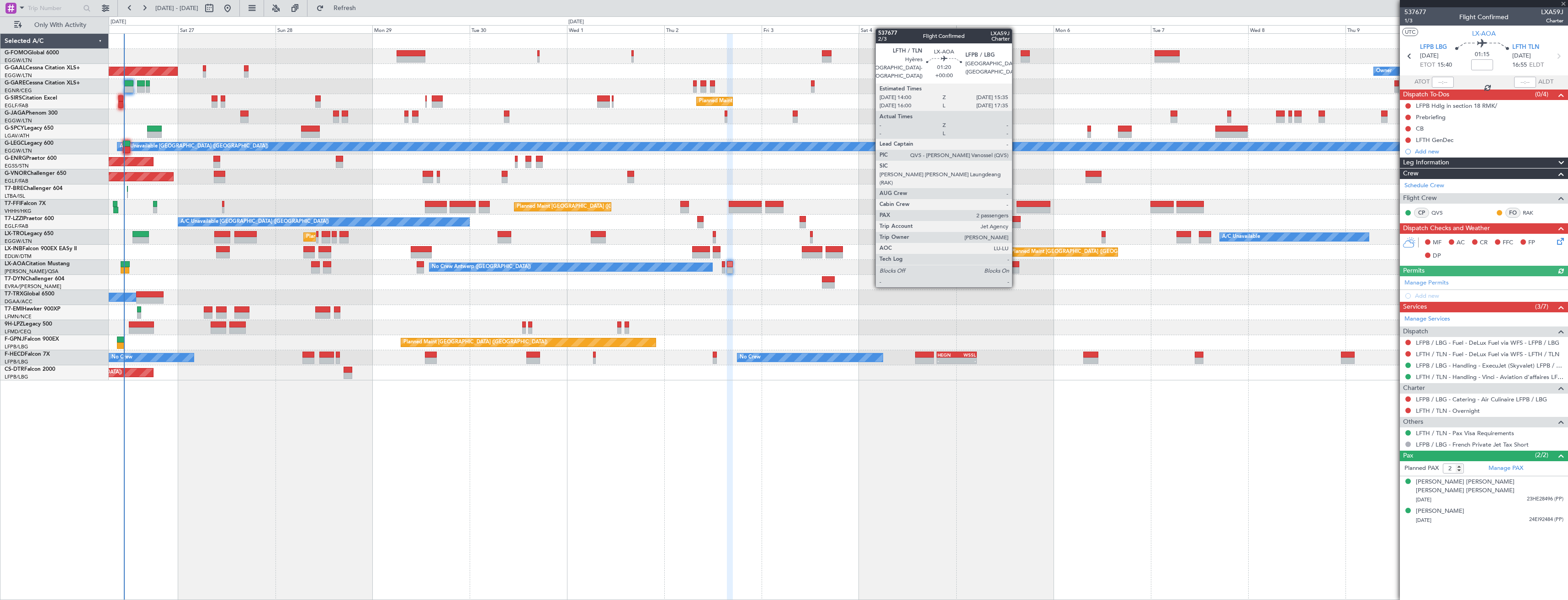
click at [1016, 269] on div at bounding box center [1015, 270] width 6 height 6
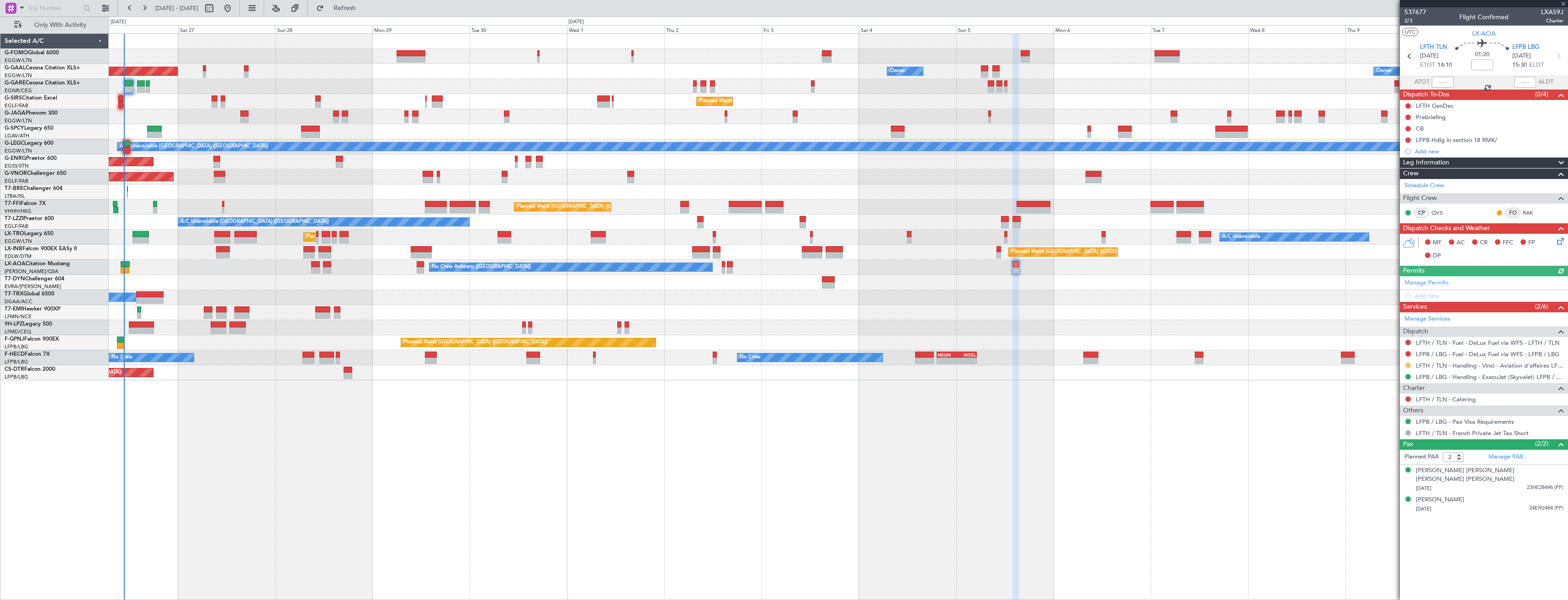
click at [1406, 366] on button at bounding box center [1408, 366] width 5 height 5
click at [1372, 473] on span "Confirmed" at bounding box center [1381, 475] width 28 height 9
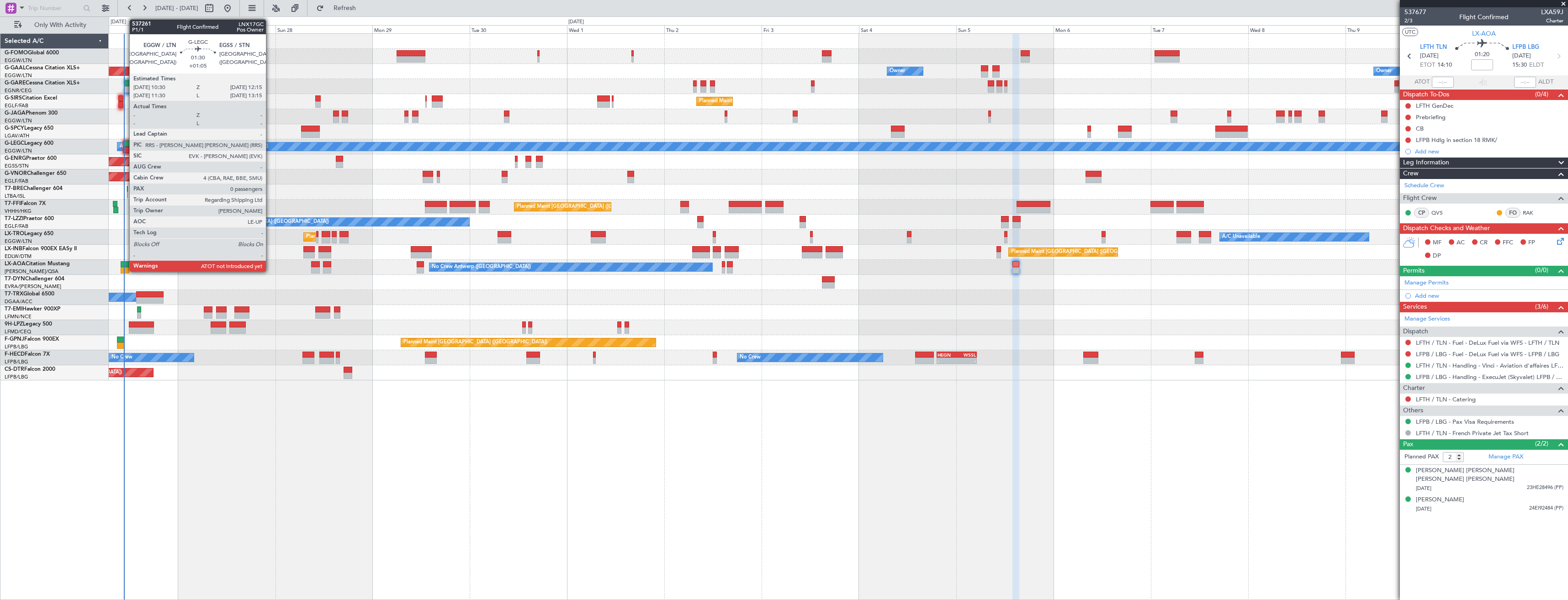
click at [124, 147] on div at bounding box center [126, 149] width 7 height 6
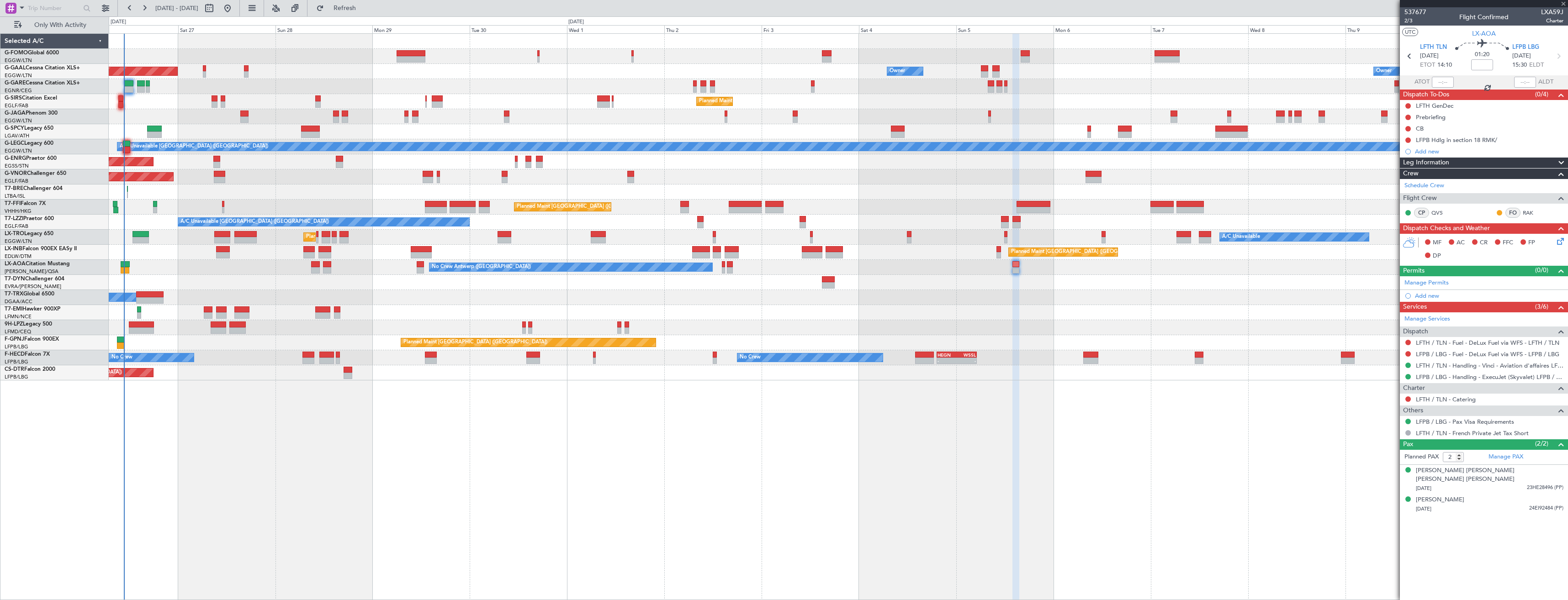
type input "+01:05"
type input "0"
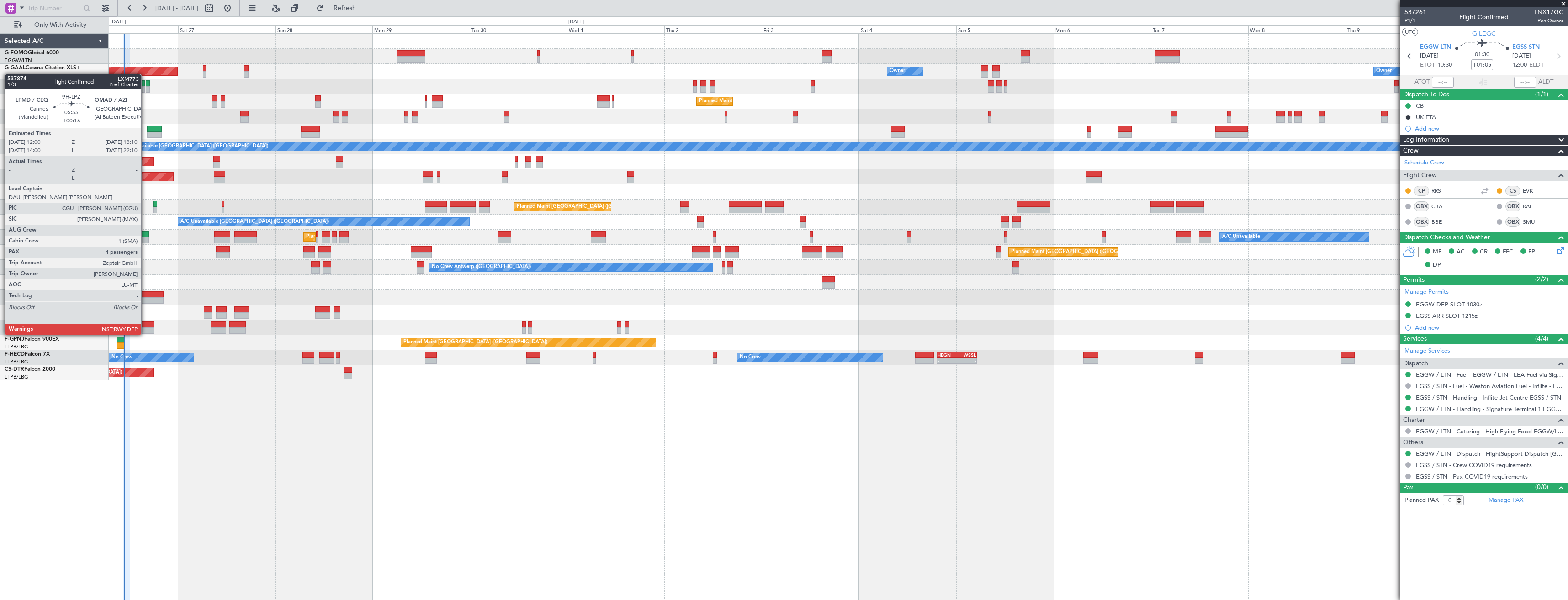
click at [145, 327] on div at bounding box center [141, 325] width 25 height 6
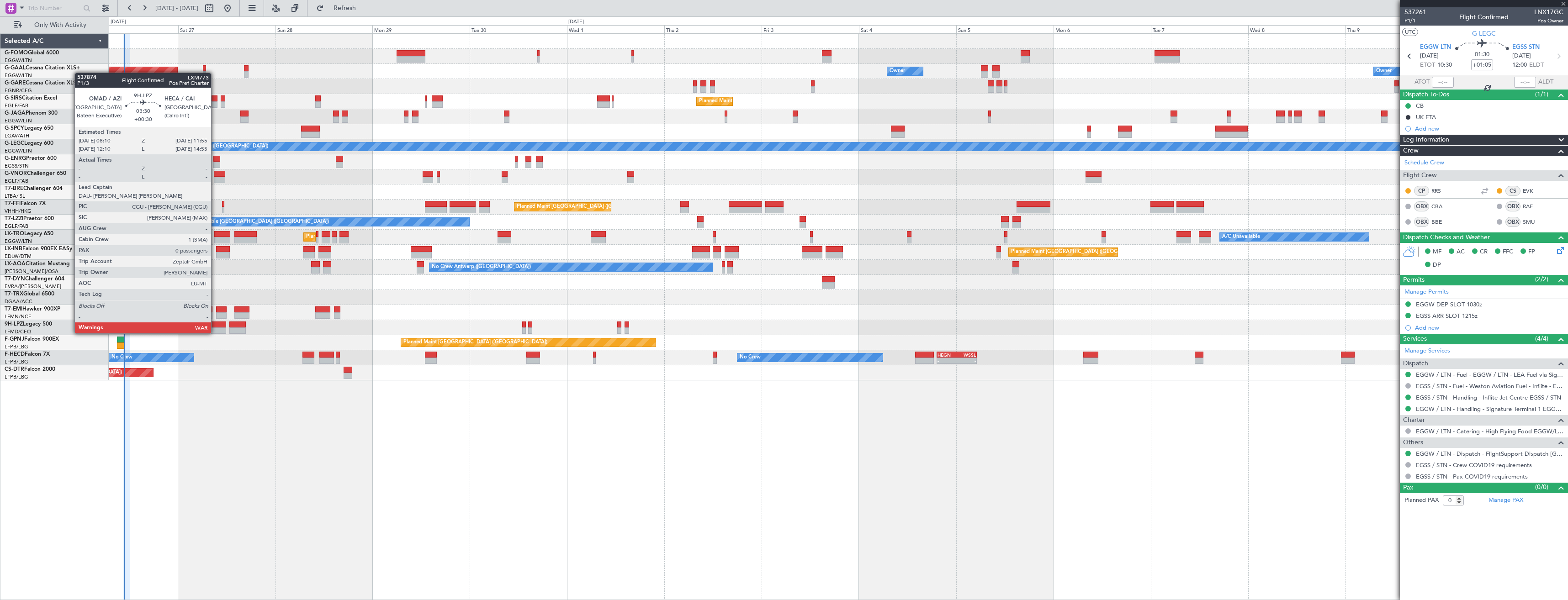
type input "+00:15"
type input "4"
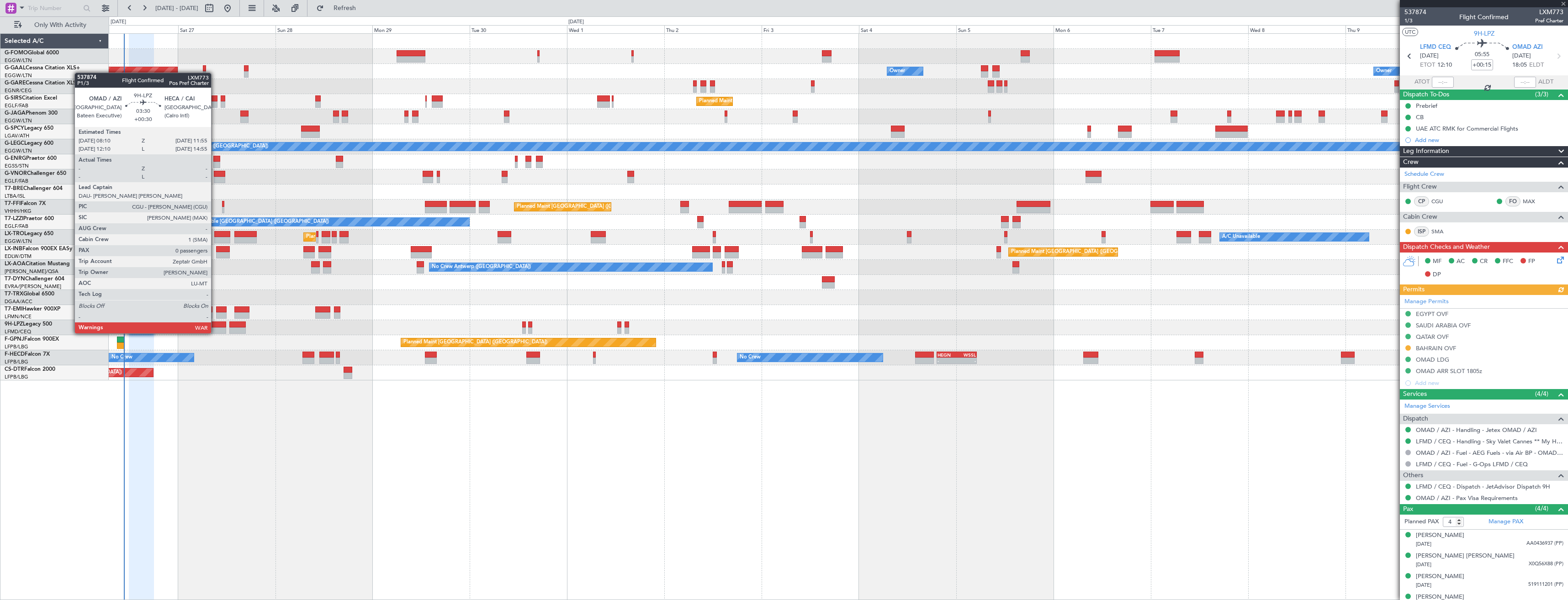
click at [215, 326] on div at bounding box center [218, 325] width 16 height 6
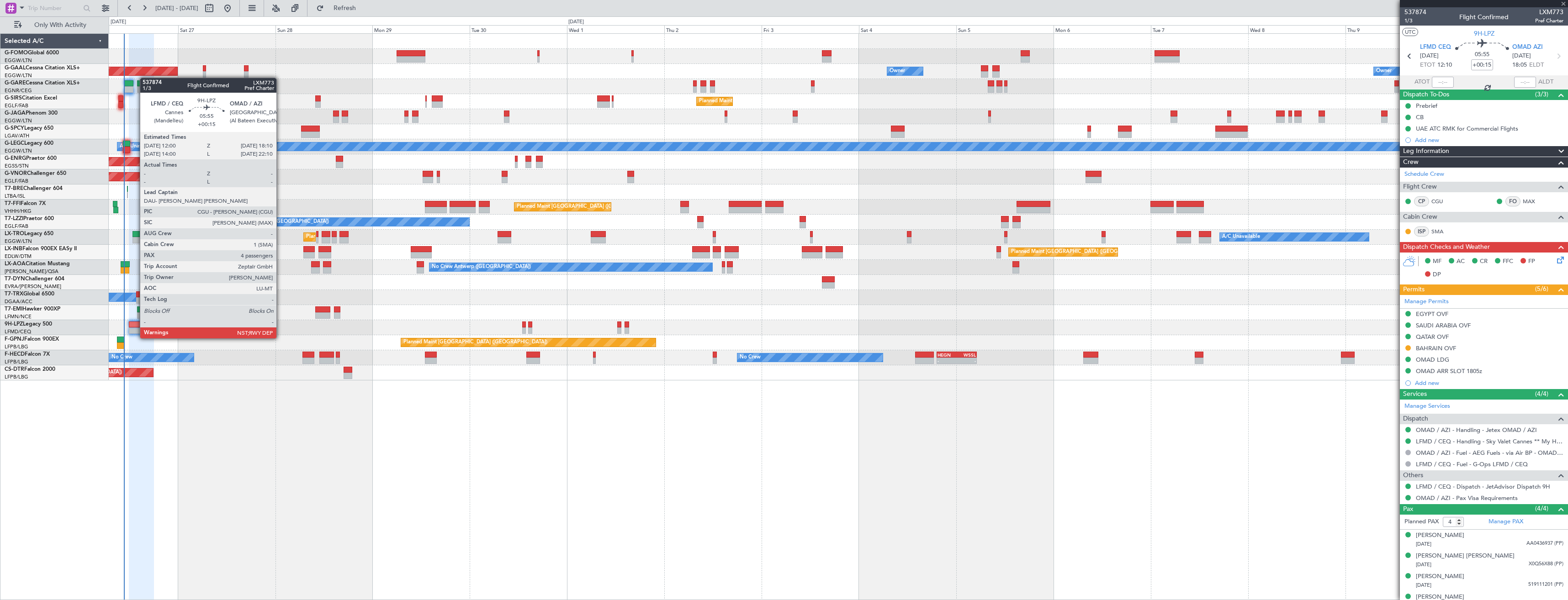
type input "+00:30"
type input "0"
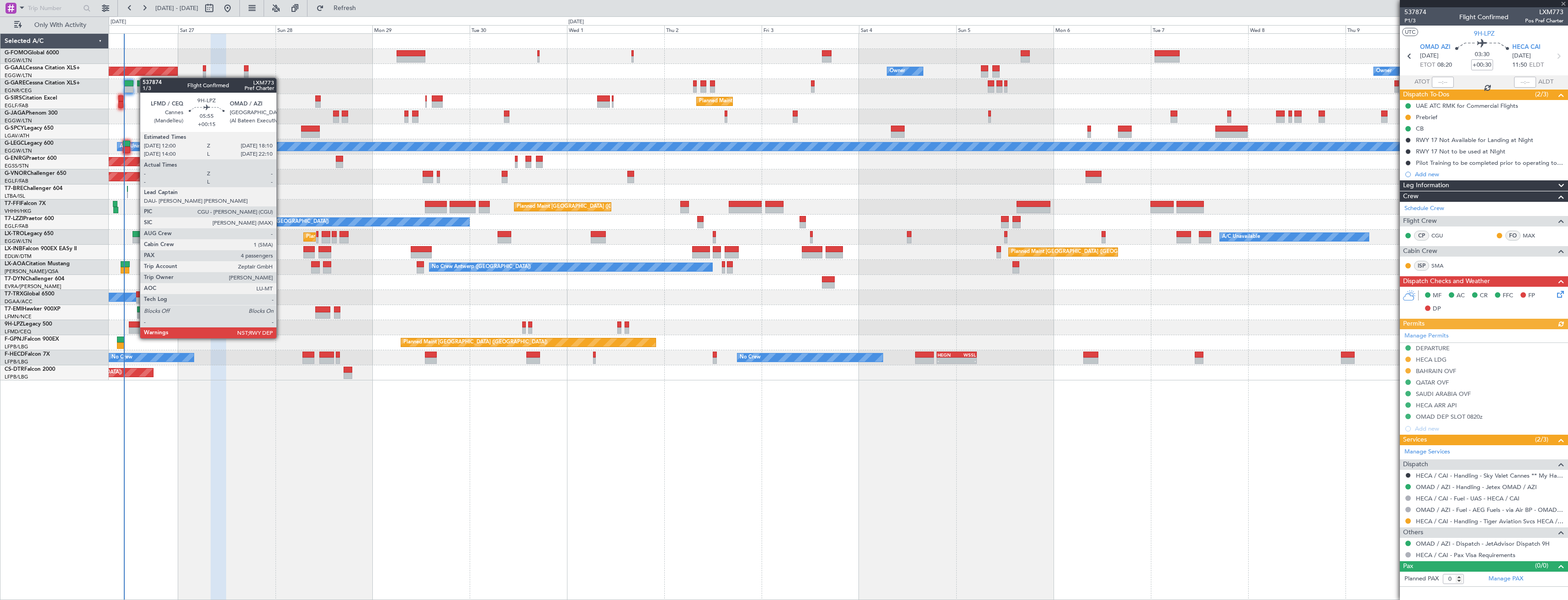
click at [135, 330] on div at bounding box center [141, 330] width 25 height 6
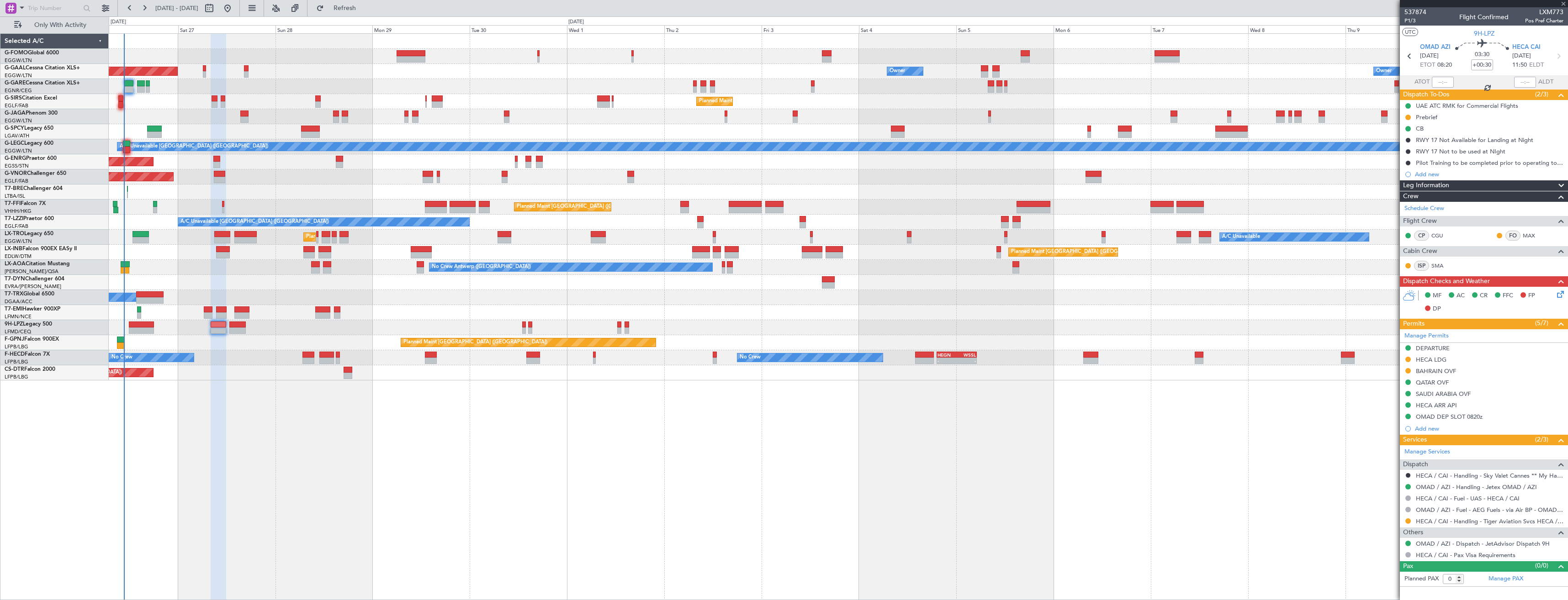
type input "+00:15"
type input "4"
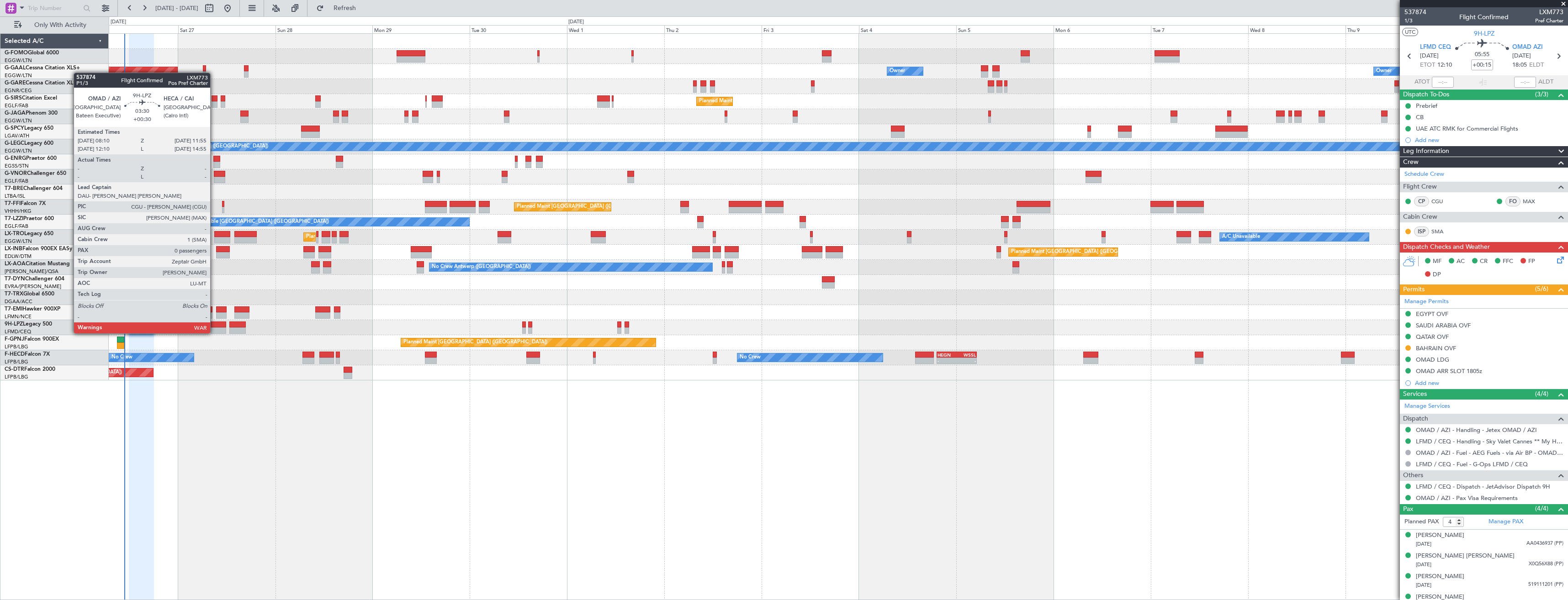
click at [214, 326] on div at bounding box center [218, 325] width 16 height 6
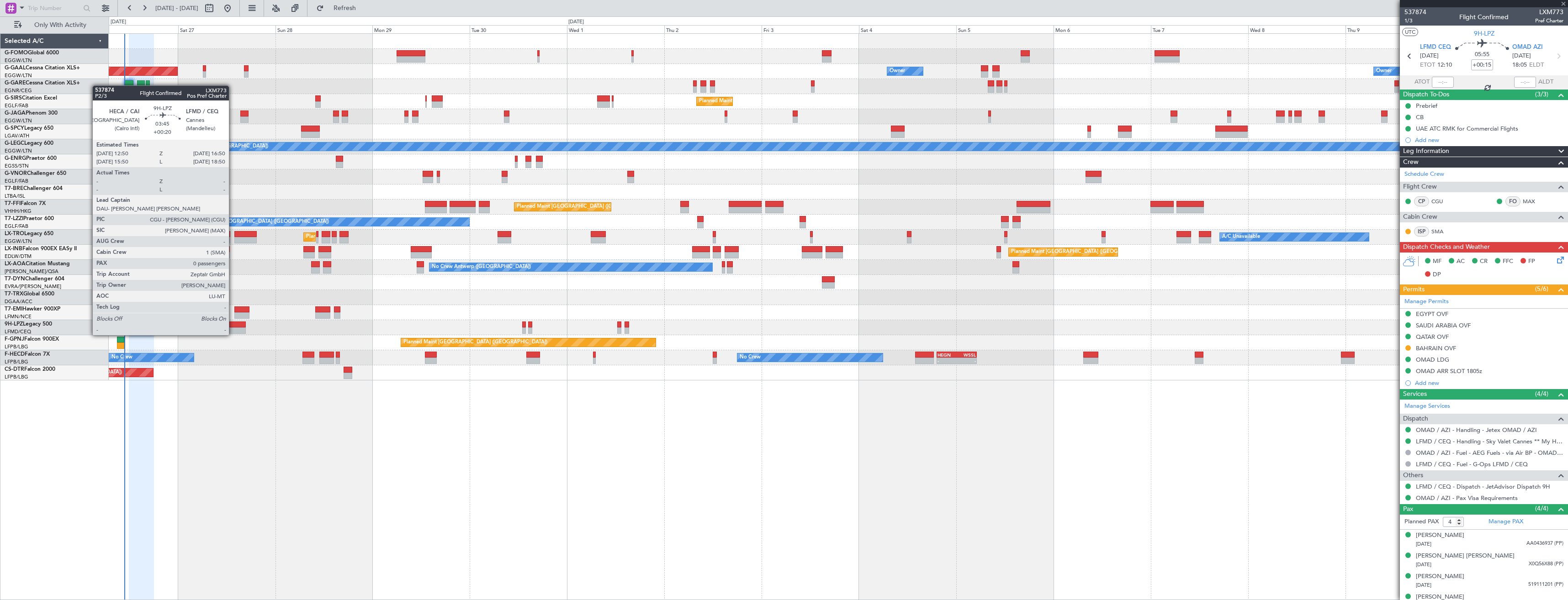
type input "+00:30"
type input "0"
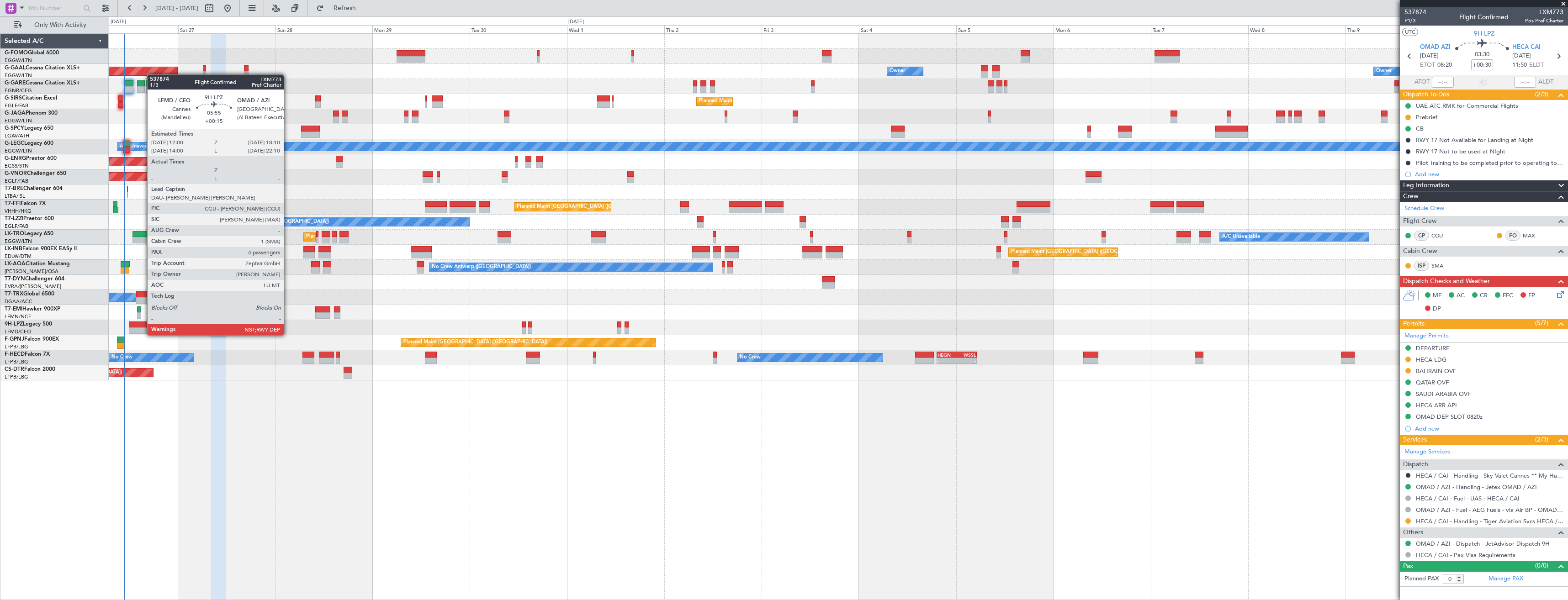
click at [143, 327] on div at bounding box center [141, 325] width 25 height 6
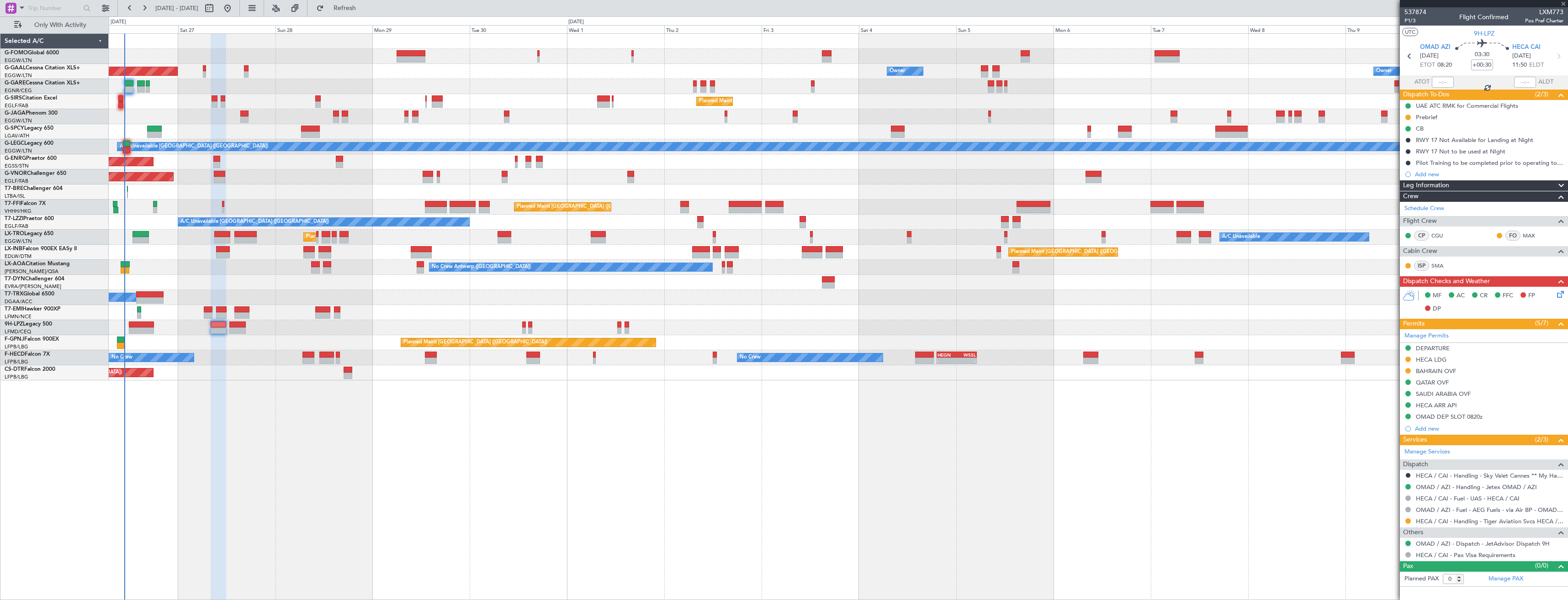
type input "+00:15"
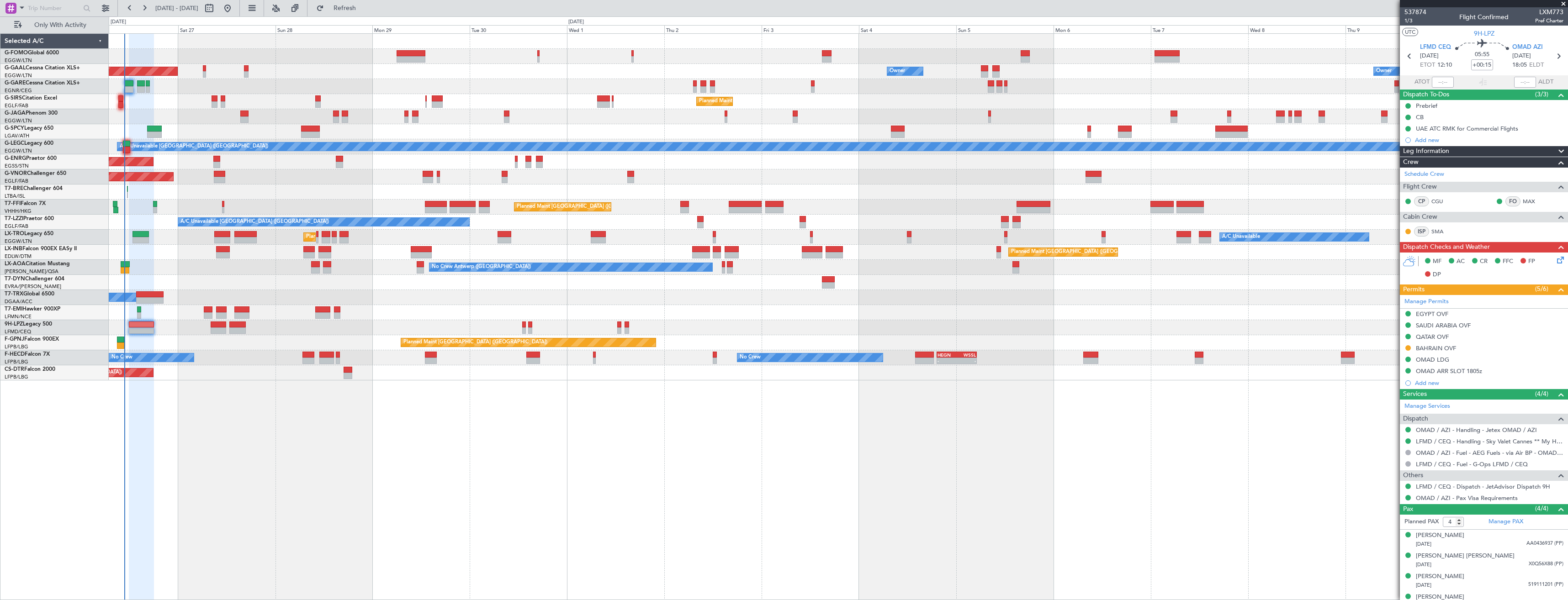
click at [1562, 3] on span at bounding box center [1563, 4] width 9 height 8
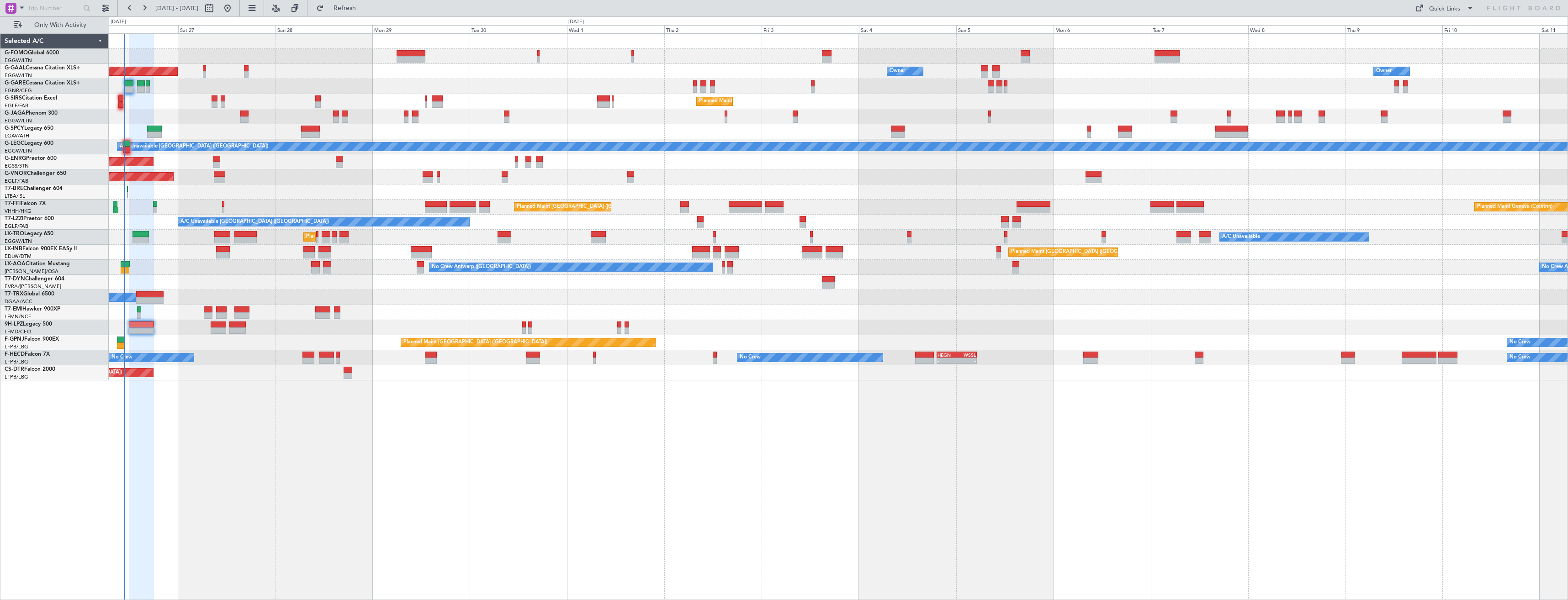
type input "0"
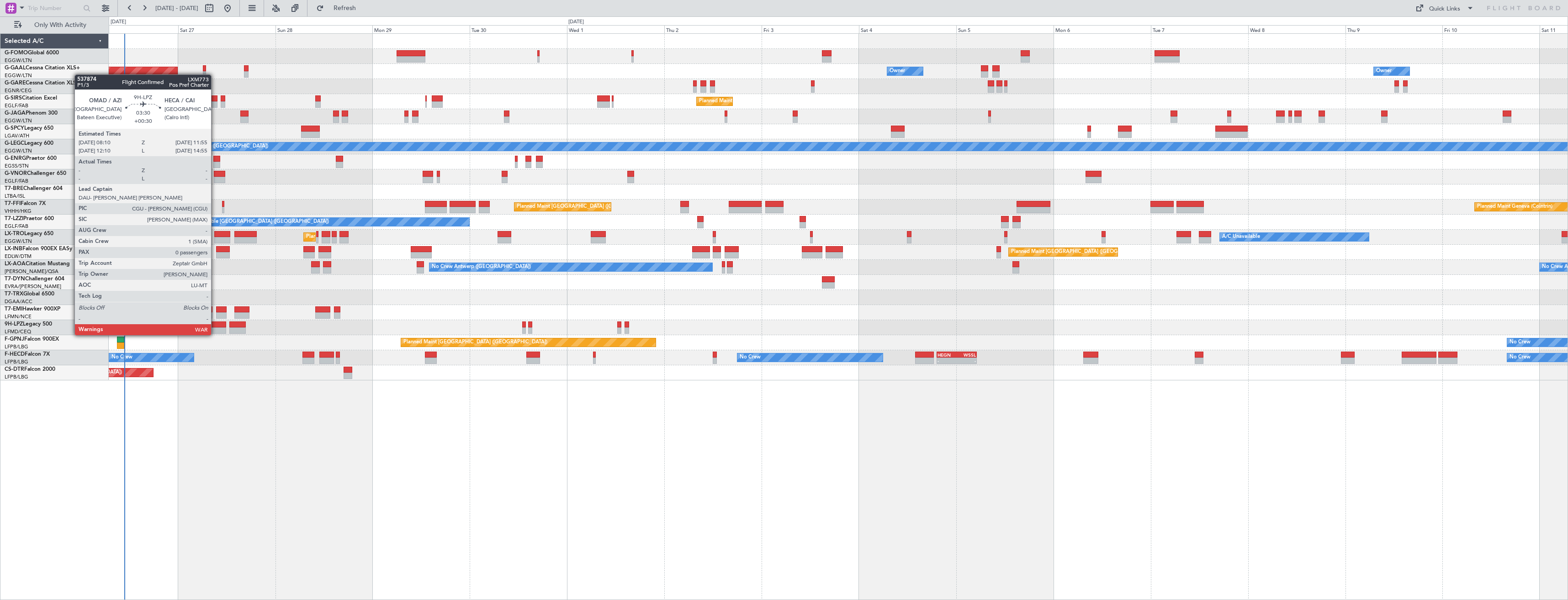
click at [215, 327] on div at bounding box center [218, 325] width 16 height 6
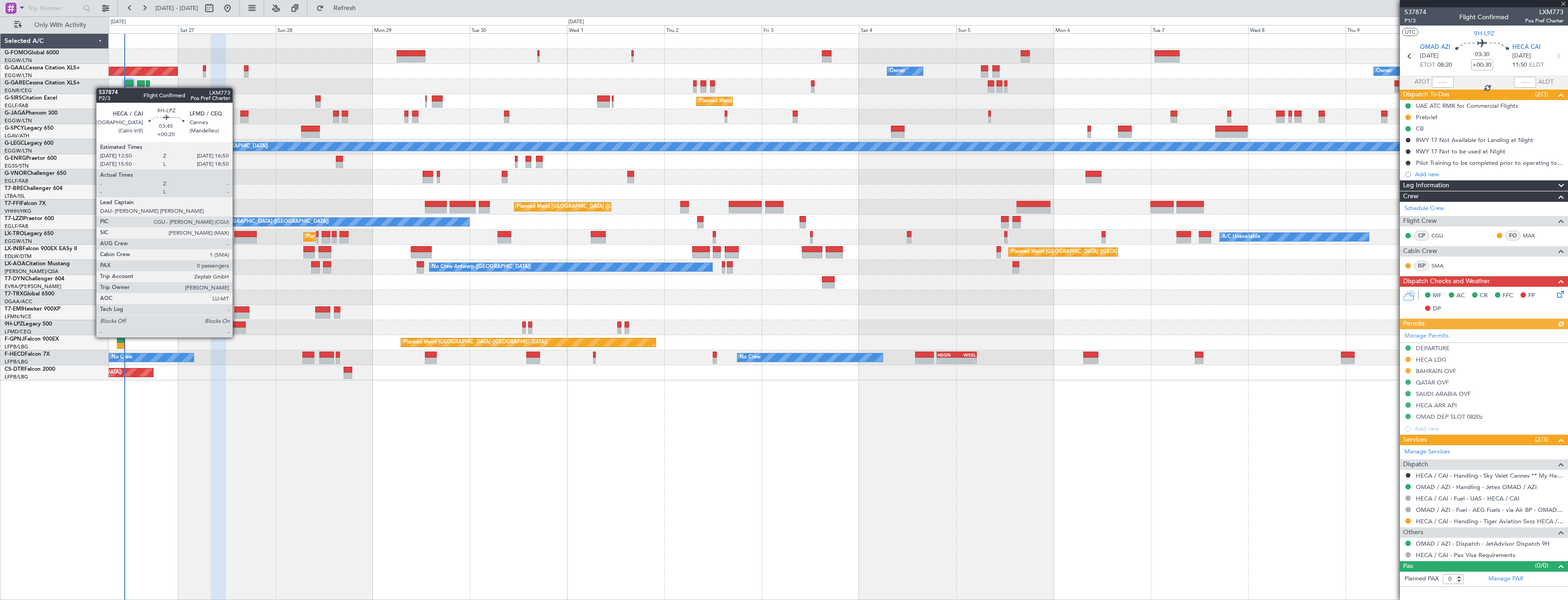
click at [237, 328] on div at bounding box center [238, 330] width 16 height 6
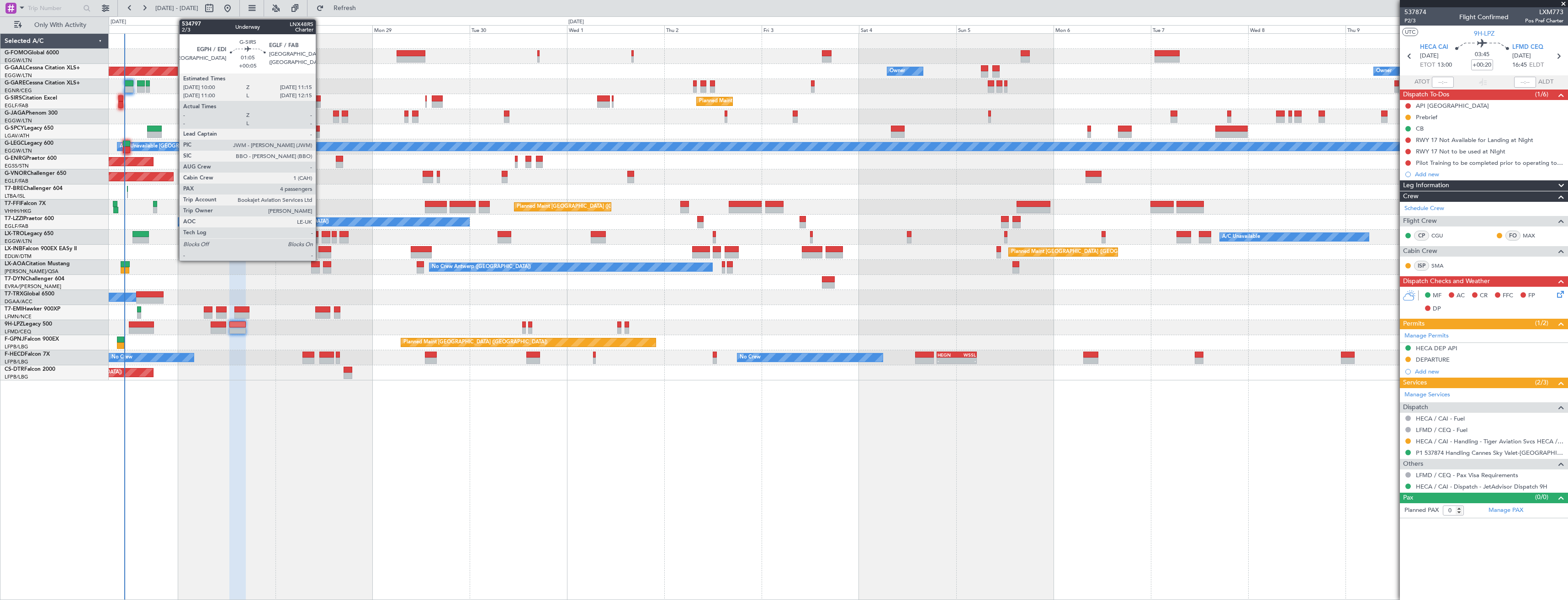
click at [320, 101] on div at bounding box center [318, 98] width 5 height 6
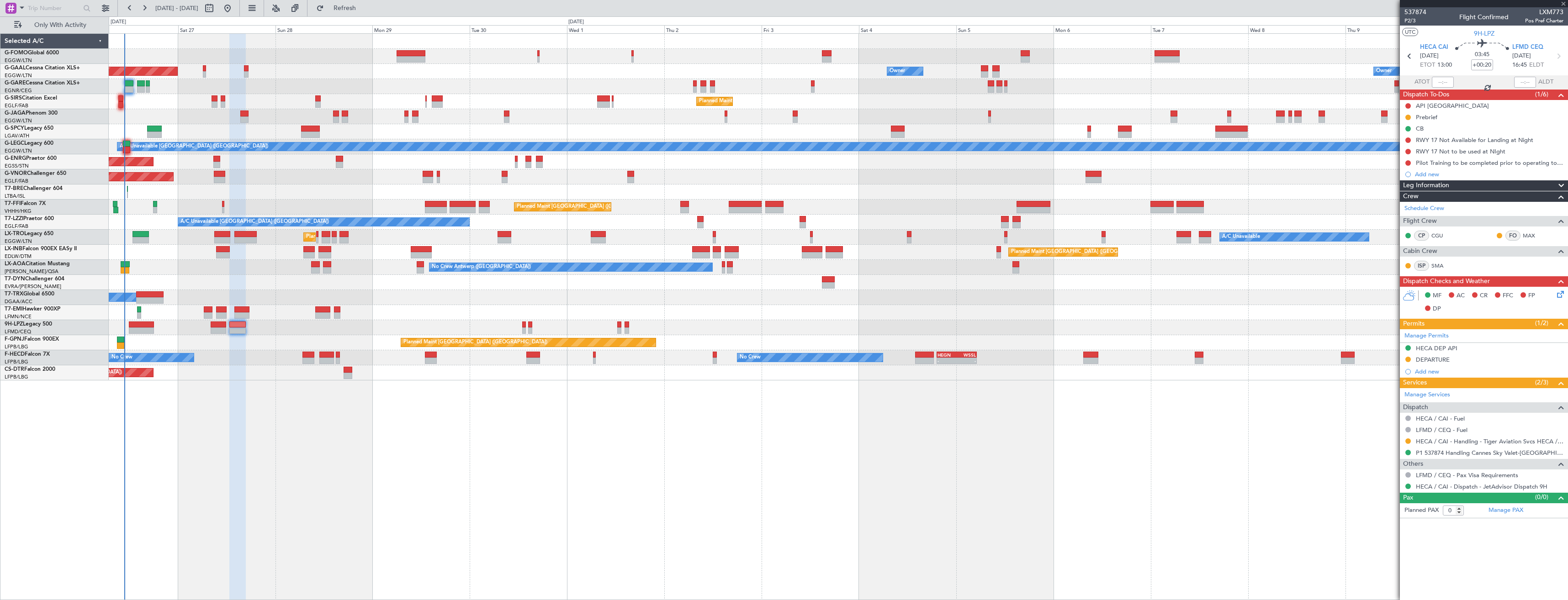
type input "+00:05"
type input "4"
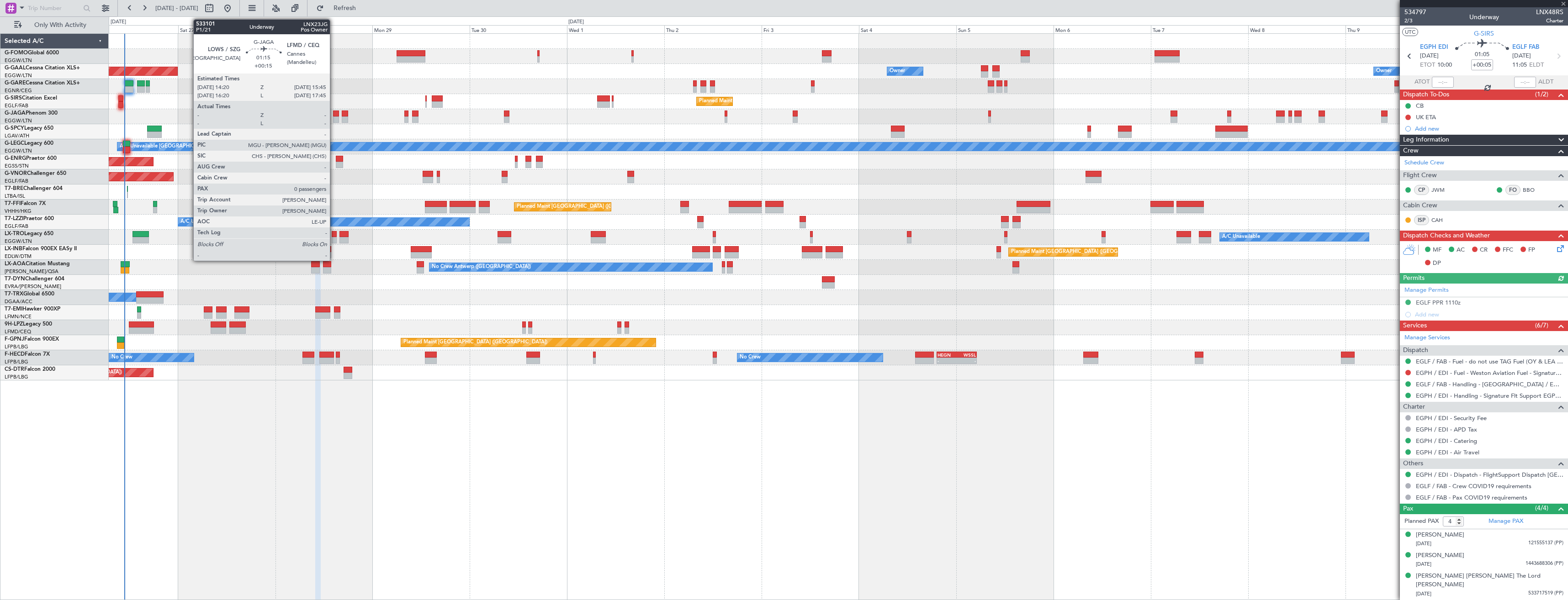
click at [334, 115] on div at bounding box center [336, 113] width 5 height 6
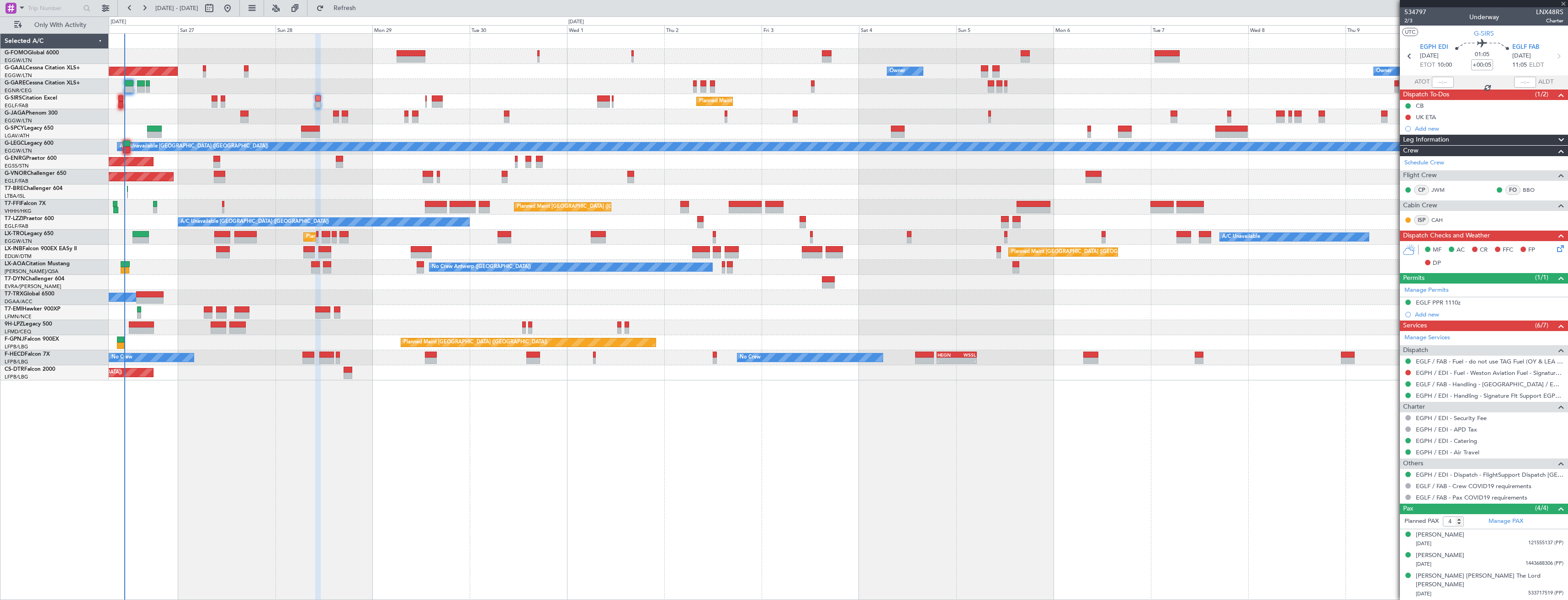
type input "+00:15"
type input "0"
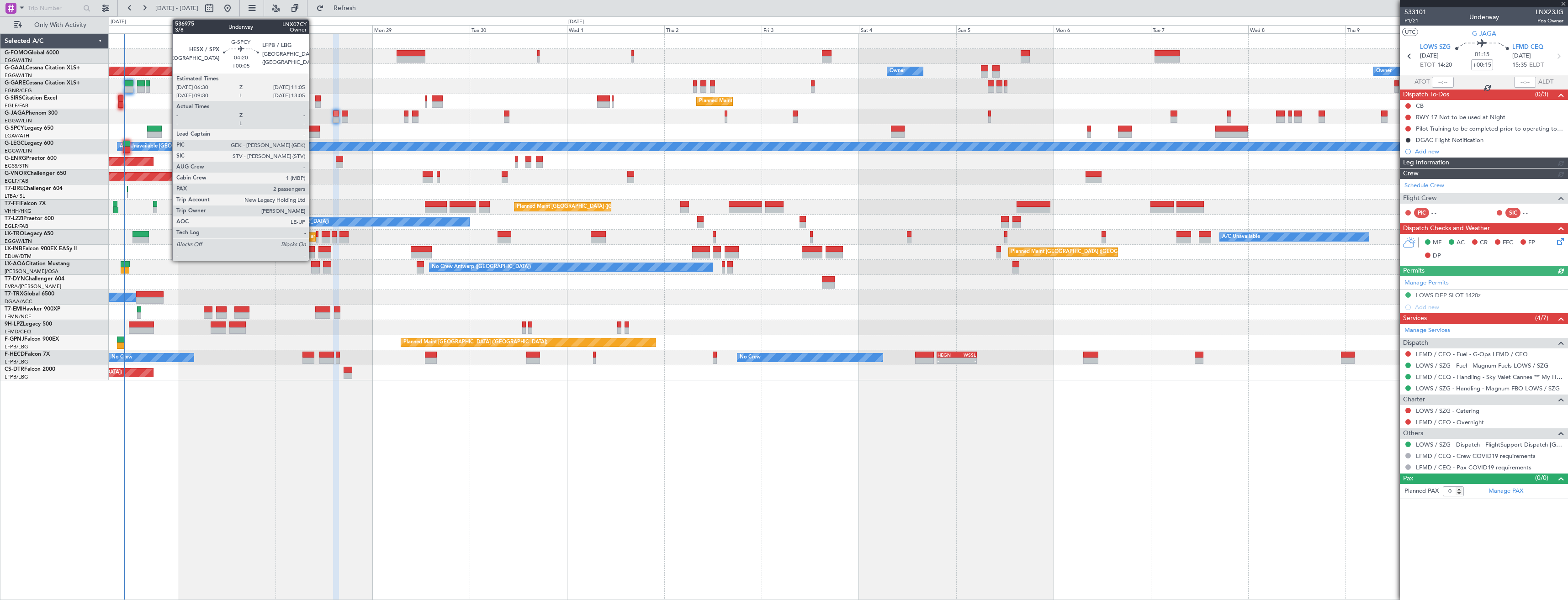
click at [313, 130] on div at bounding box center [310, 128] width 18 height 6
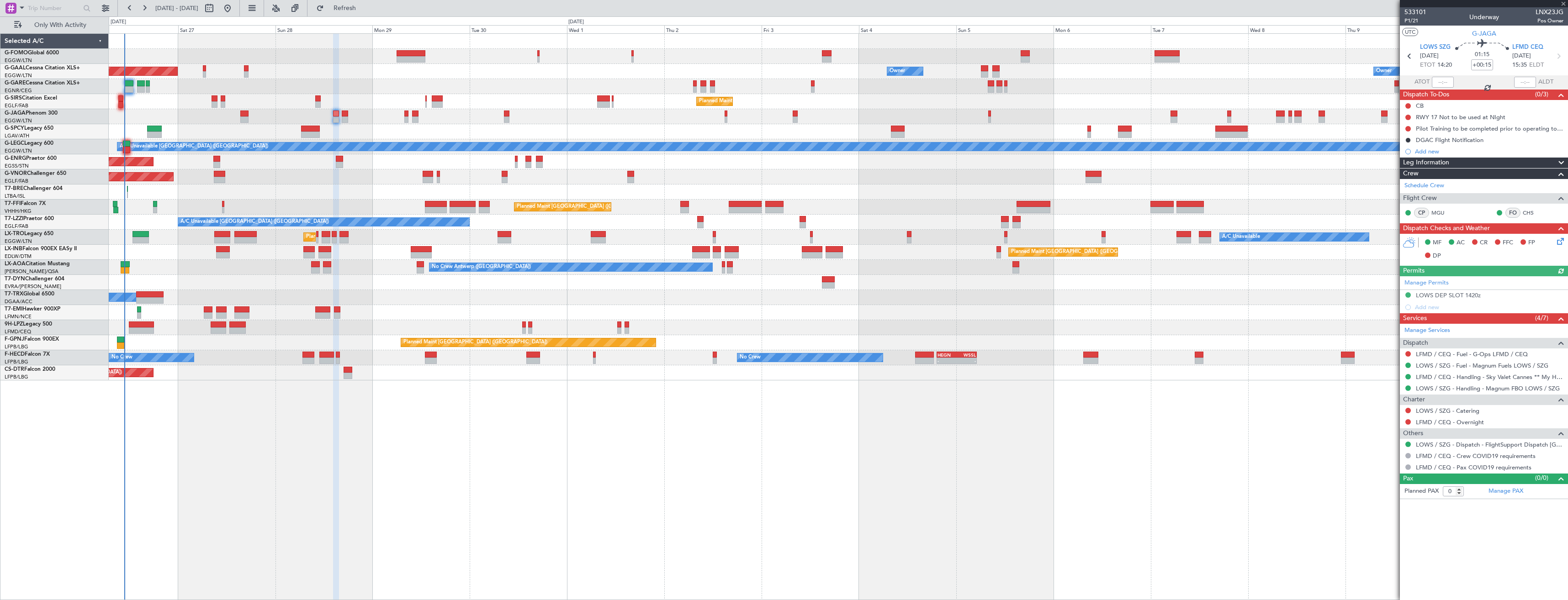
type input "+00:05"
type input "2"
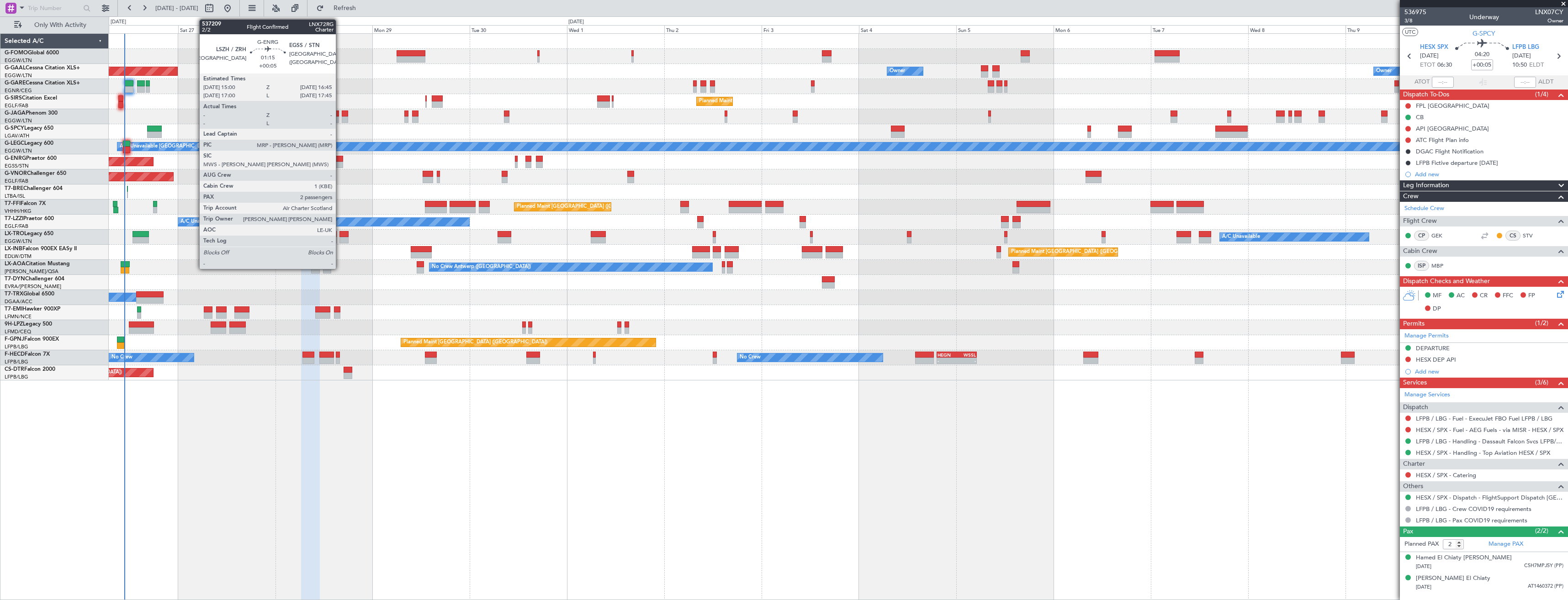
click at [340, 160] on div at bounding box center [339, 158] width 7 height 6
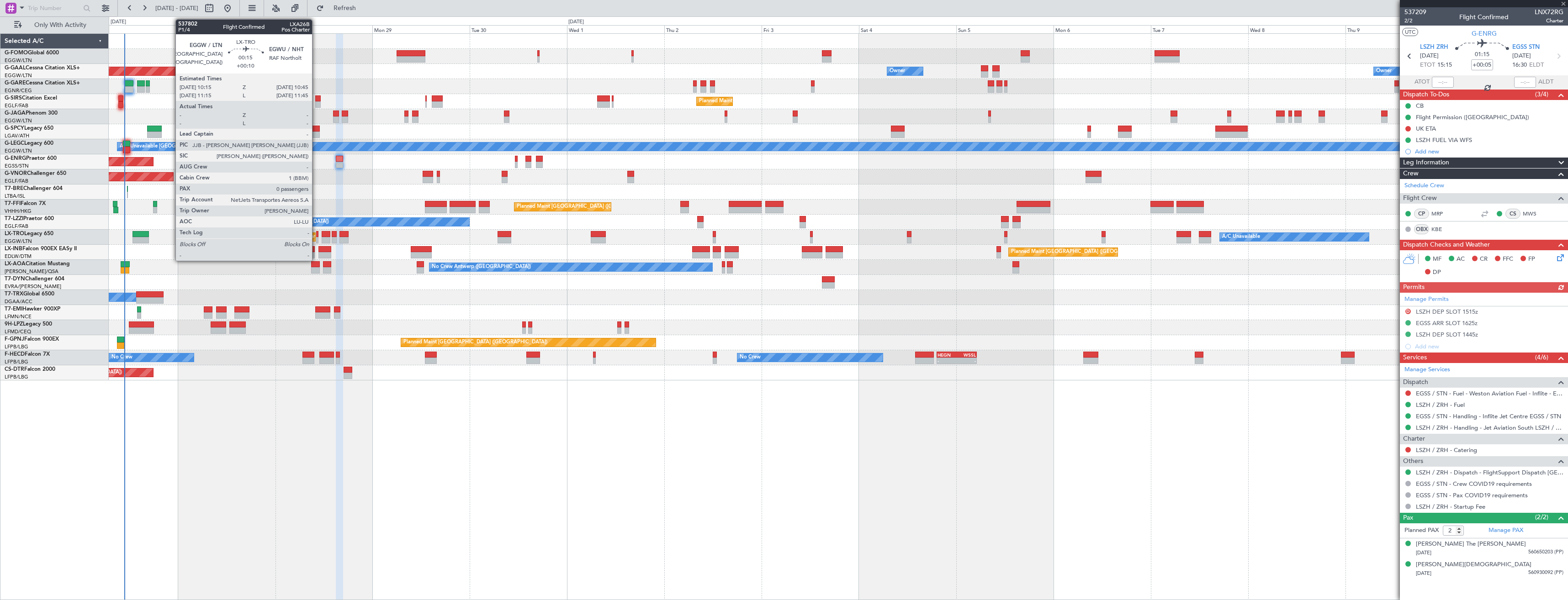
click at [316, 239] on div at bounding box center [317, 240] width 2 height 6
type input "+00:10"
type input "0"
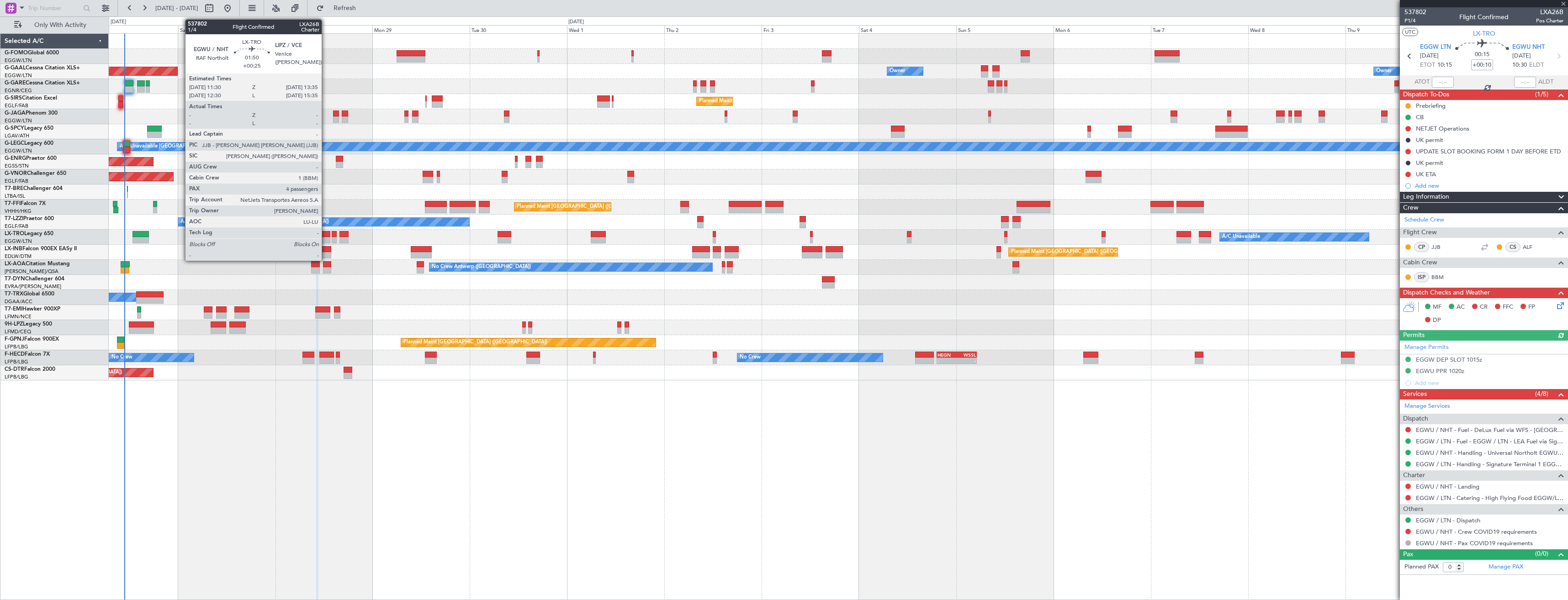
click at [325, 239] on div at bounding box center [325, 240] width 8 height 6
type input "+00:25"
type input "4"
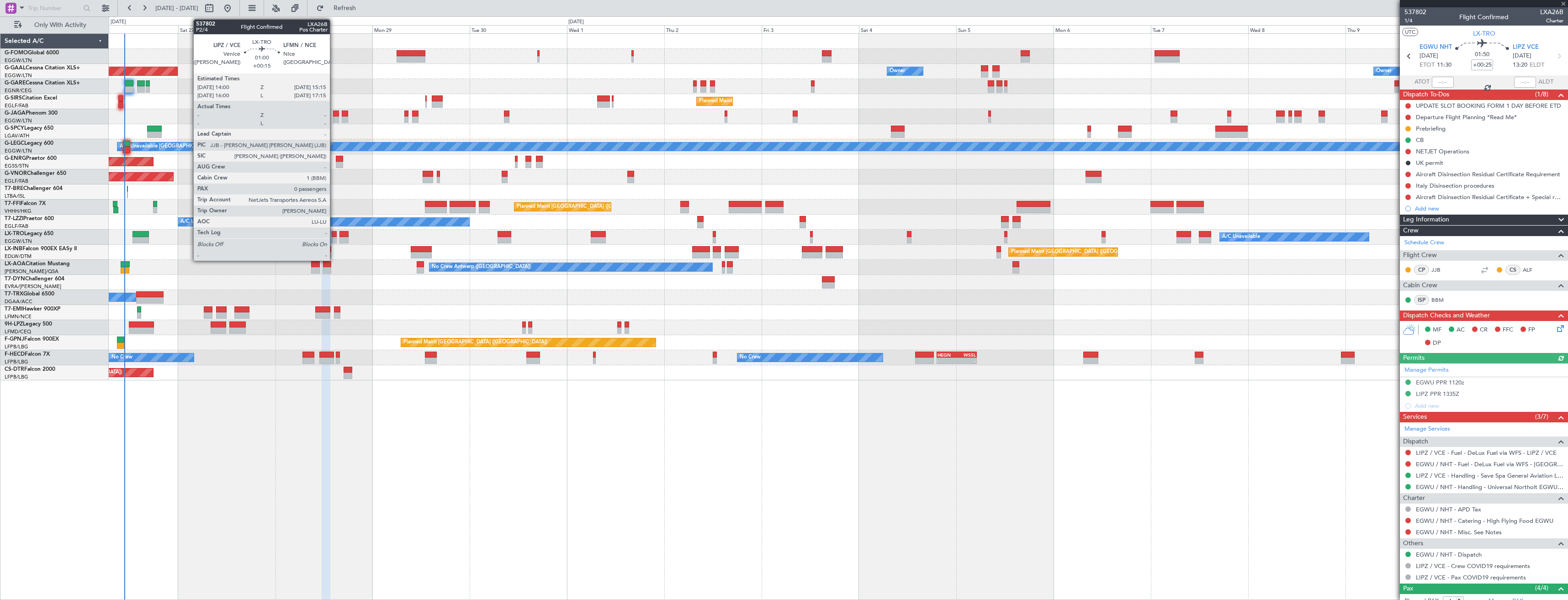
click at [334, 238] on div at bounding box center [335, 240] width 5 height 6
type input "+00:15"
type input "0"
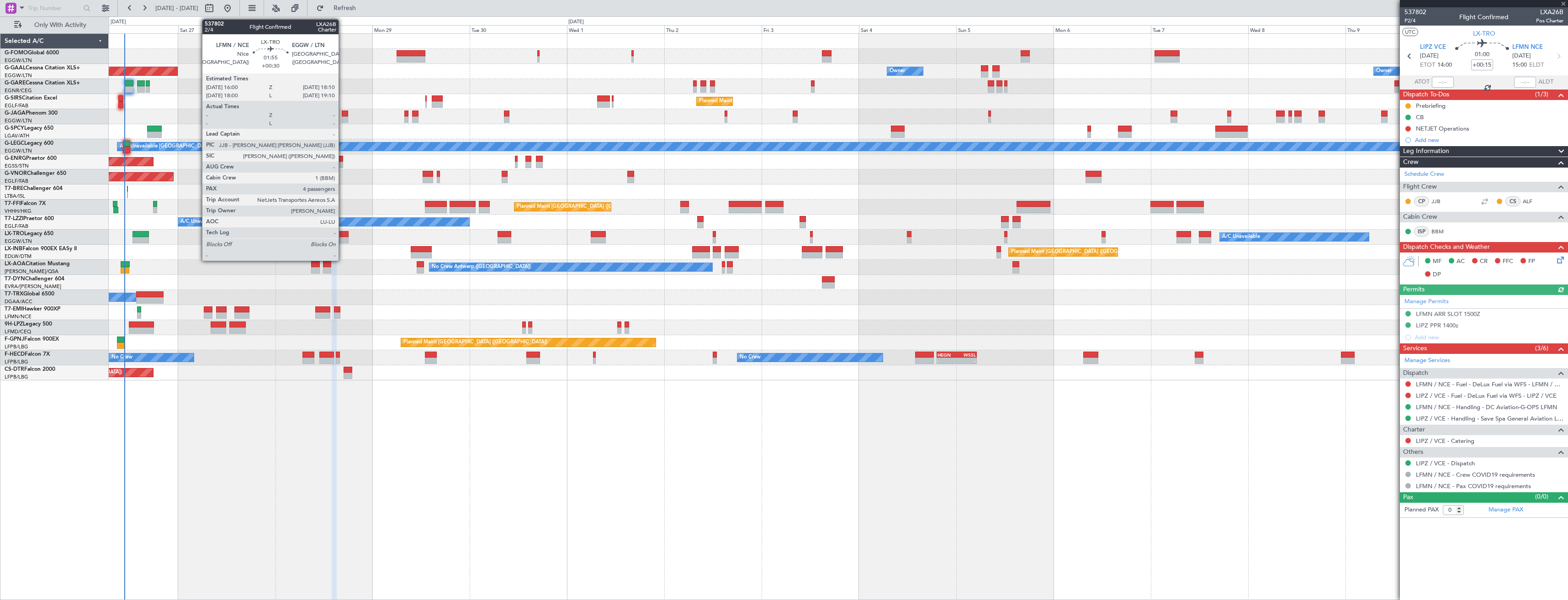
click at [343, 235] on div at bounding box center [344, 234] width 9 height 6
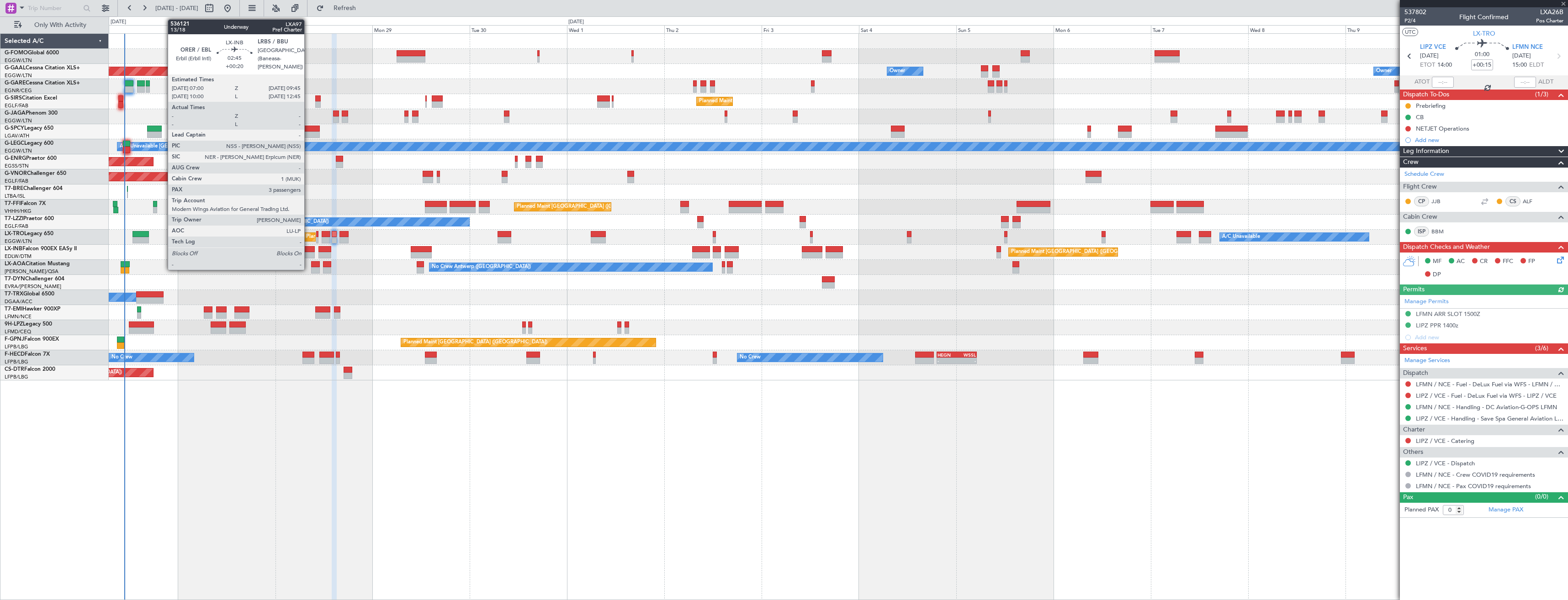
type input "+00:30"
type input "4"
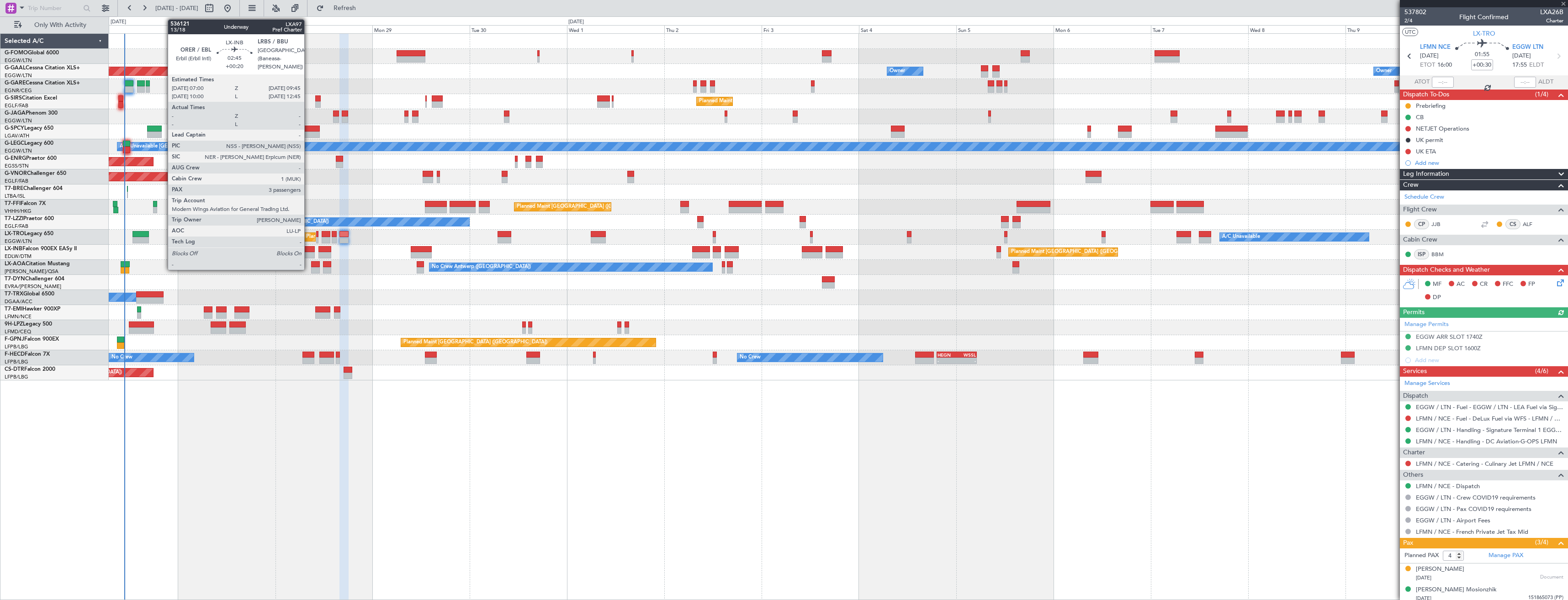
click at [308, 253] on div at bounding box center [309, 255] width 11 height 6
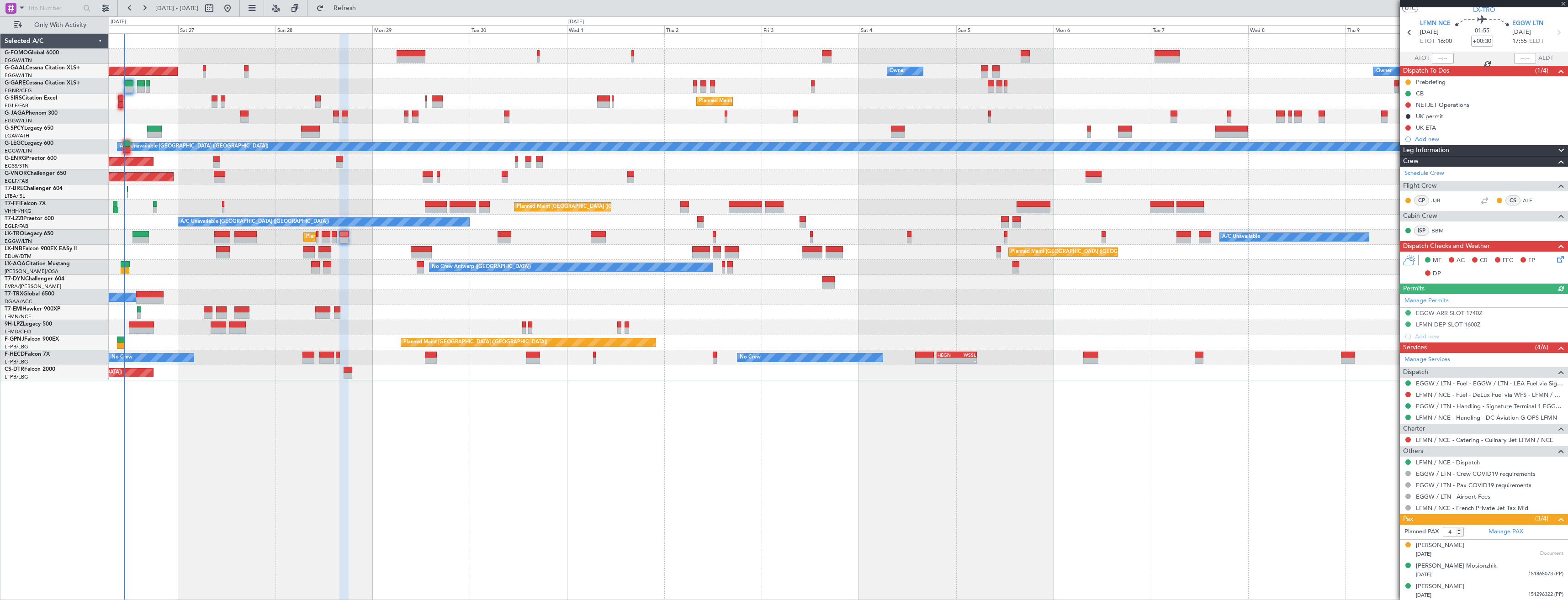
scroll to position [45, 0]
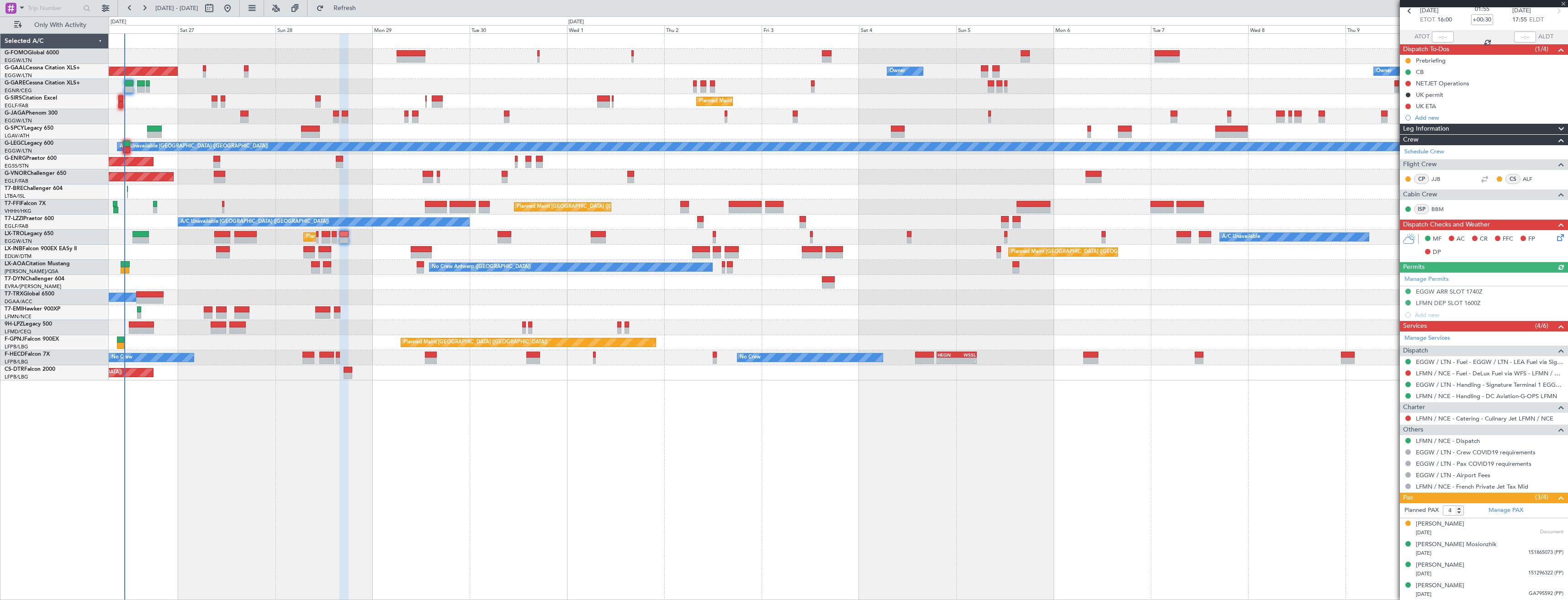
type input "+00:20"
type input "3"
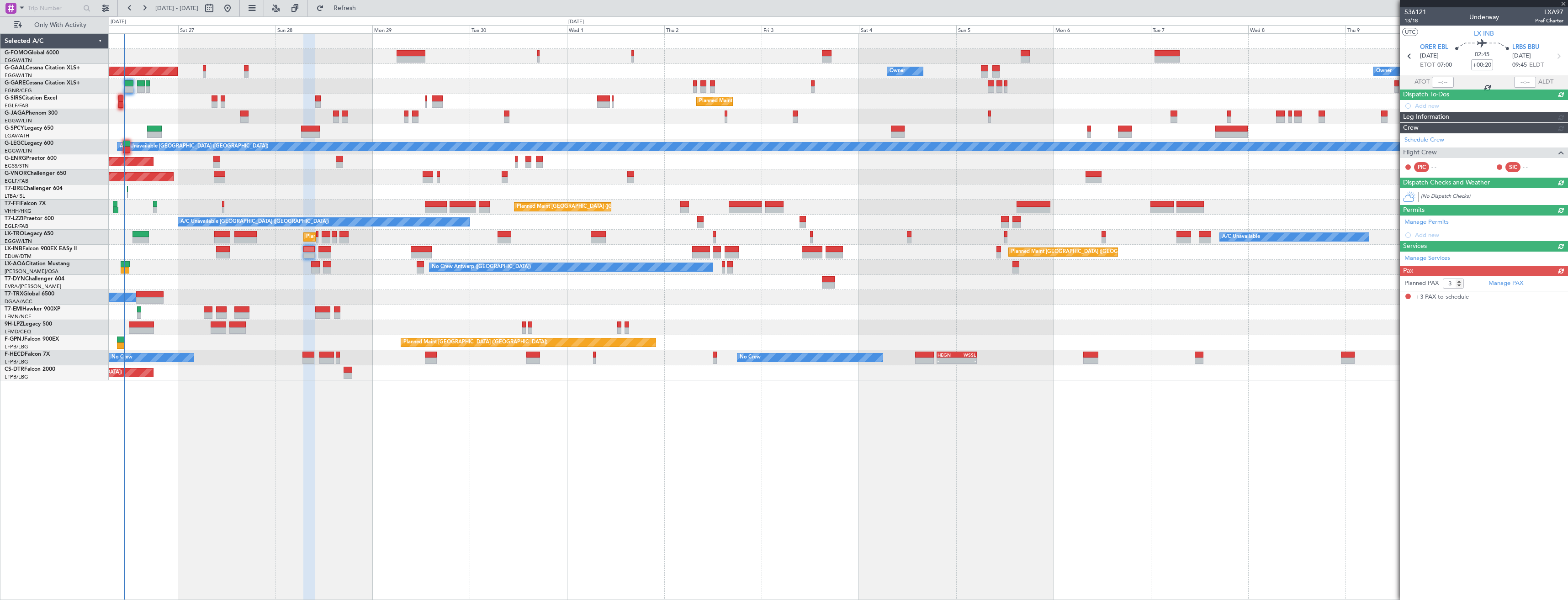
scroll to position [0, 0]
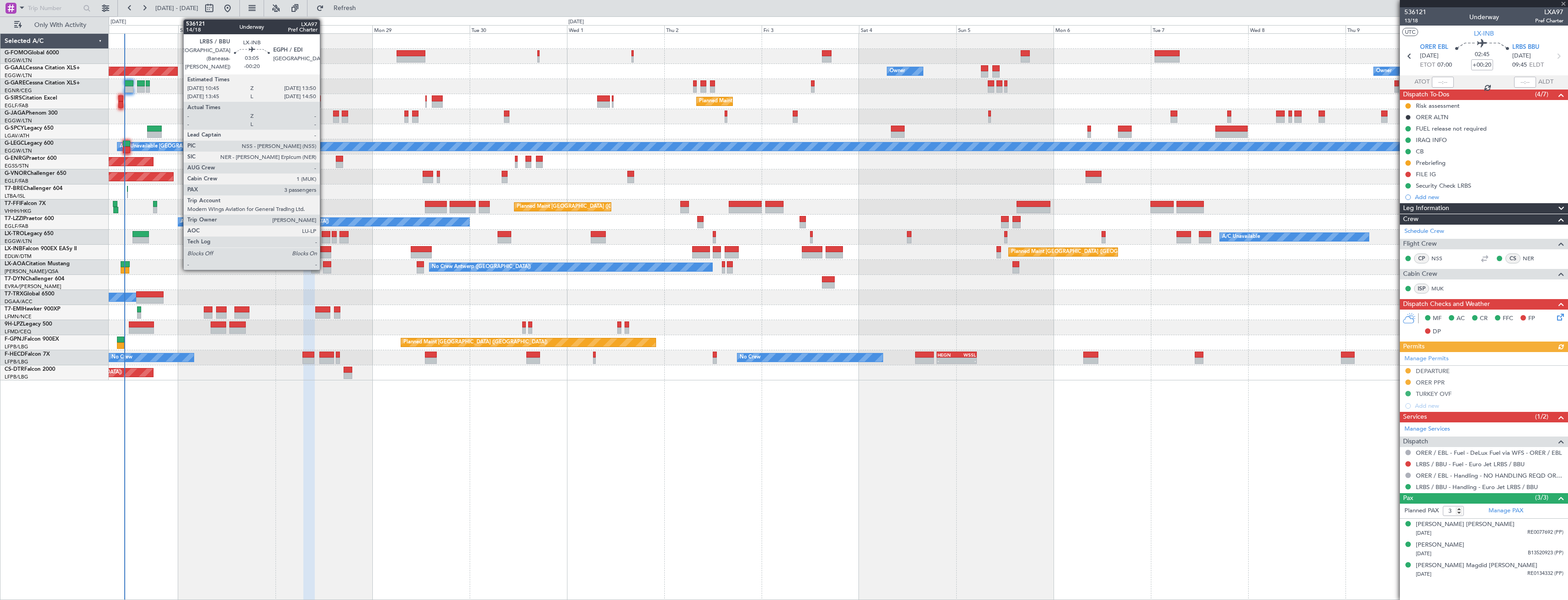
click at [324, 251] on div at bounding box center [325, 249] width 13 height 6
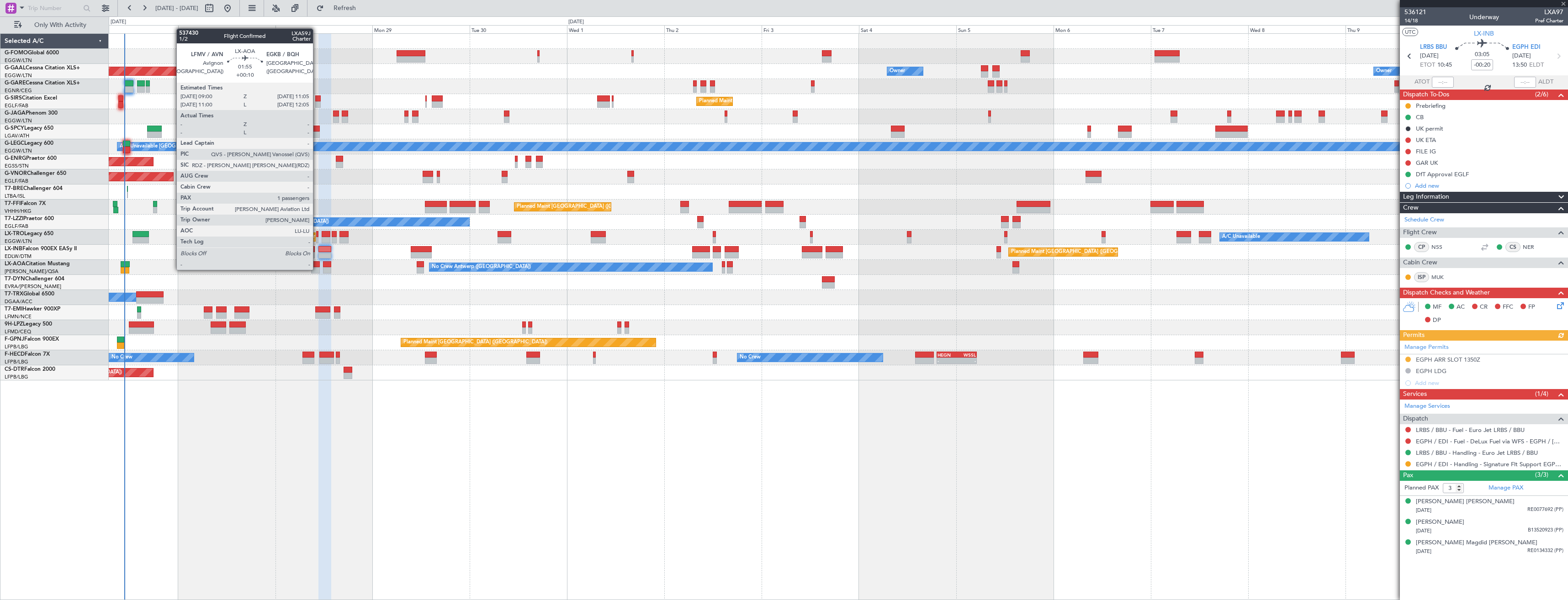
click at [317, 269] on div at bounding box center [315, 270] width 8 height 6
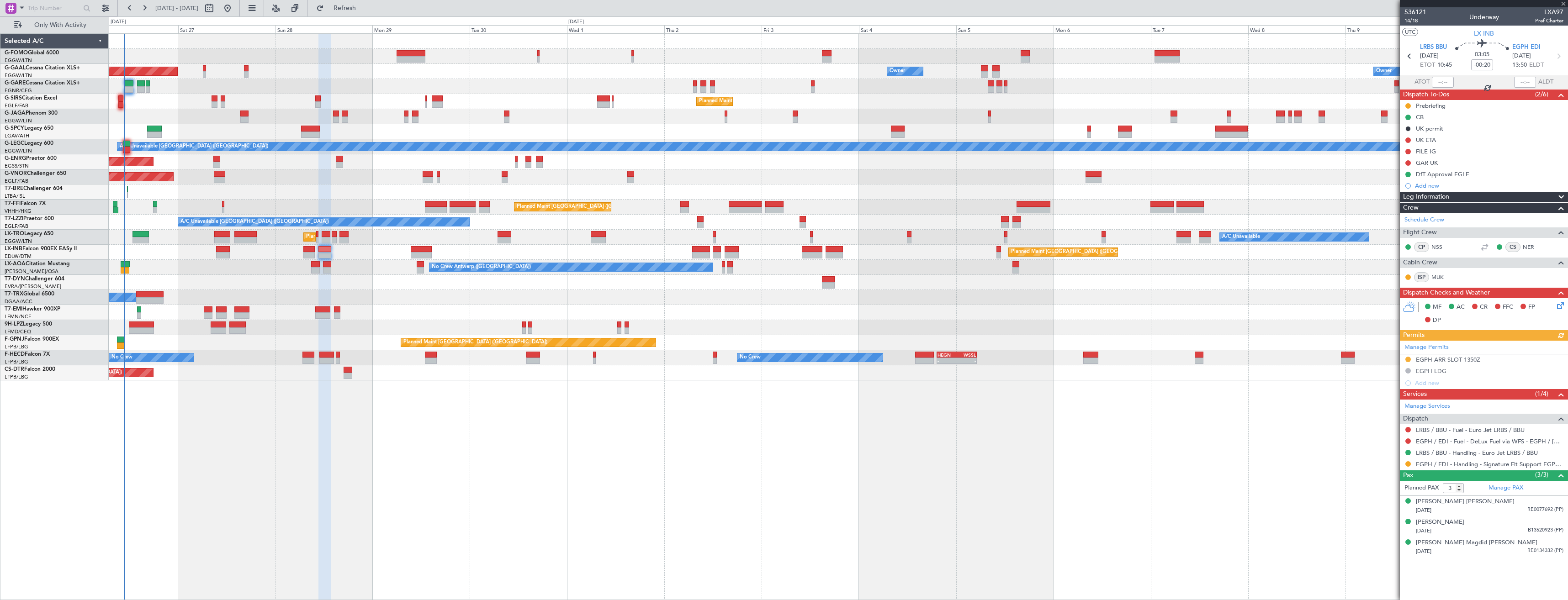
type input "+00:10"
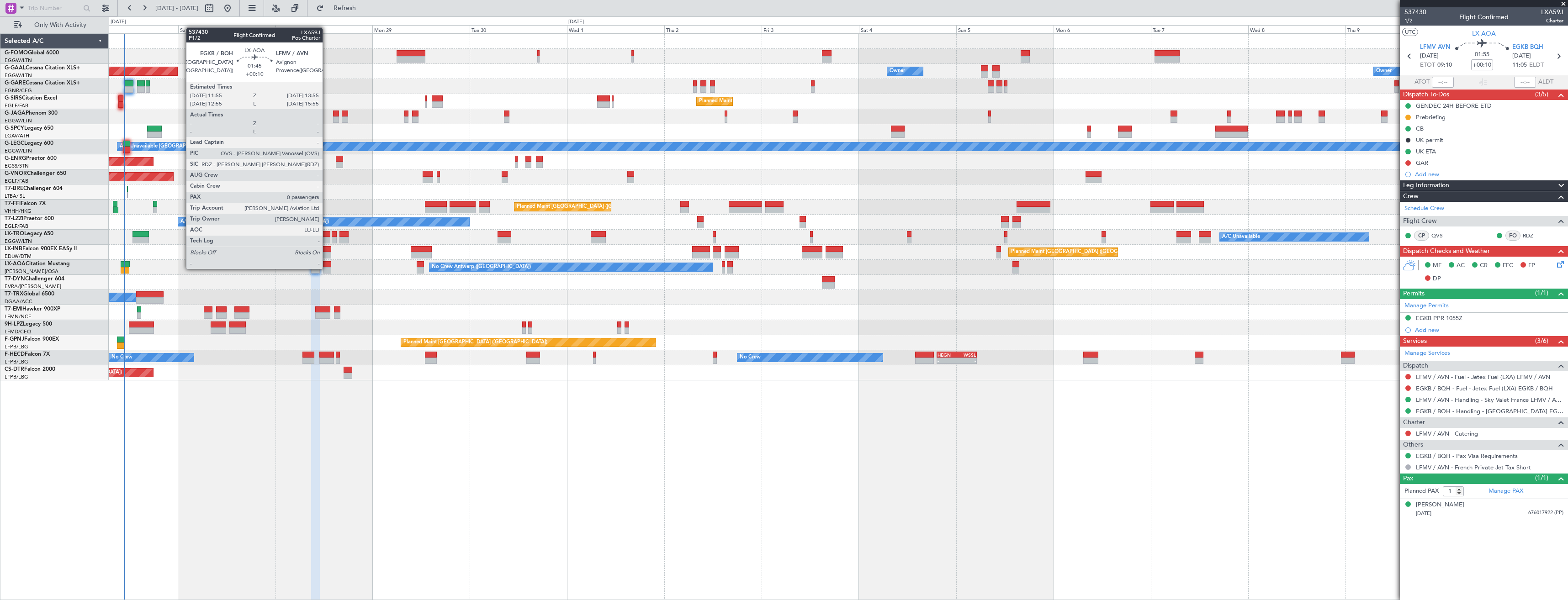
click at [326, 268] on div at bounding box center [326, 270] width 8 height 6
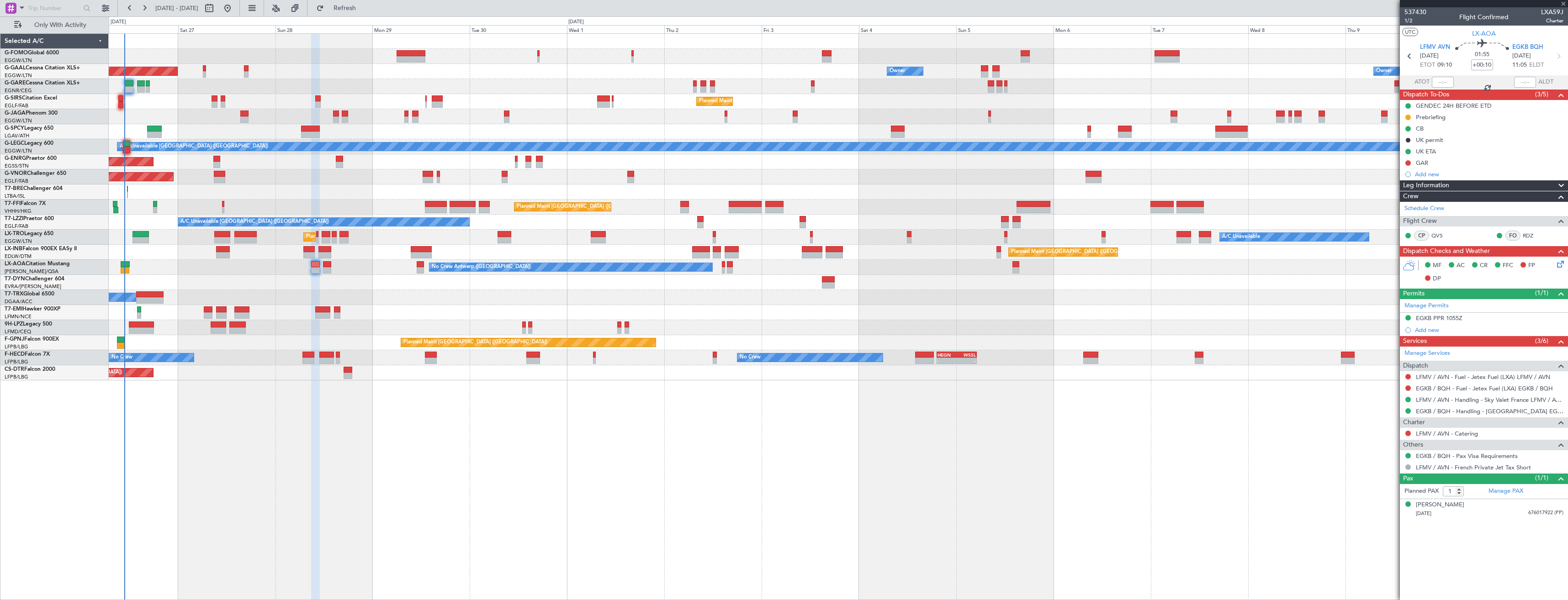
type input "0"
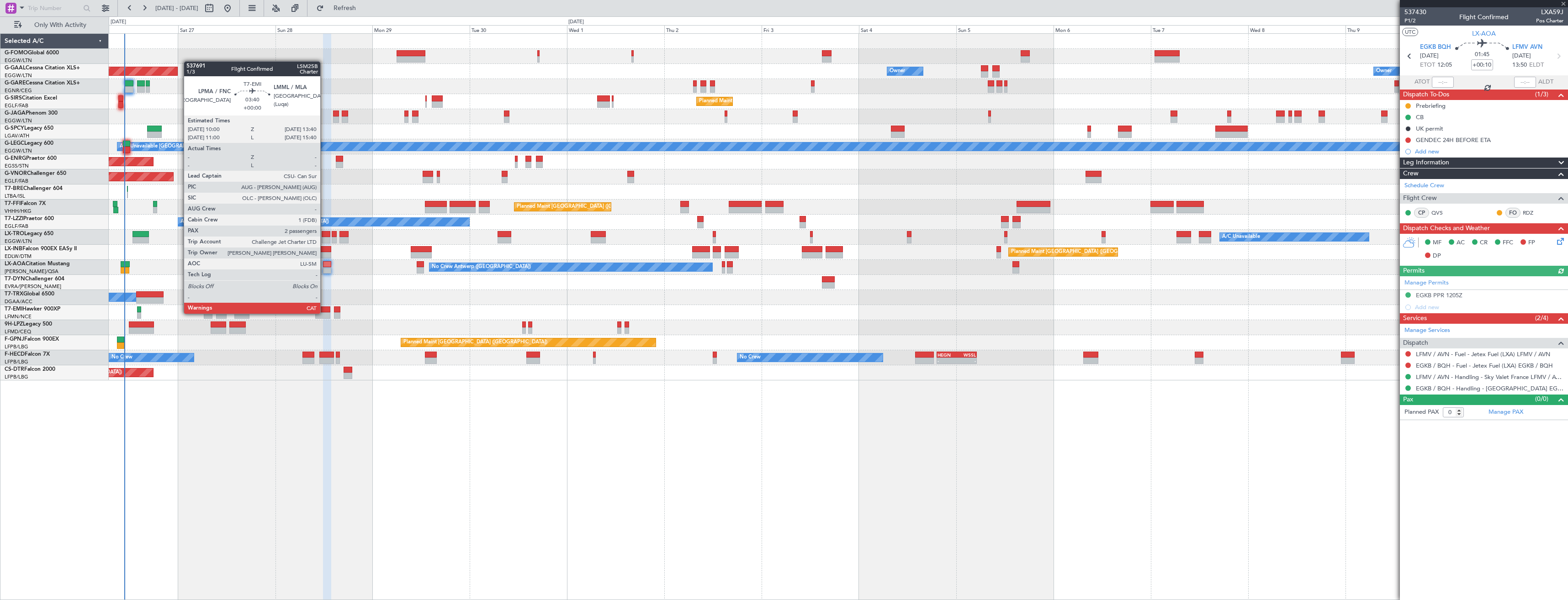
click at [325, 313] on div at bounding box center [323, 316] width 15 height 6
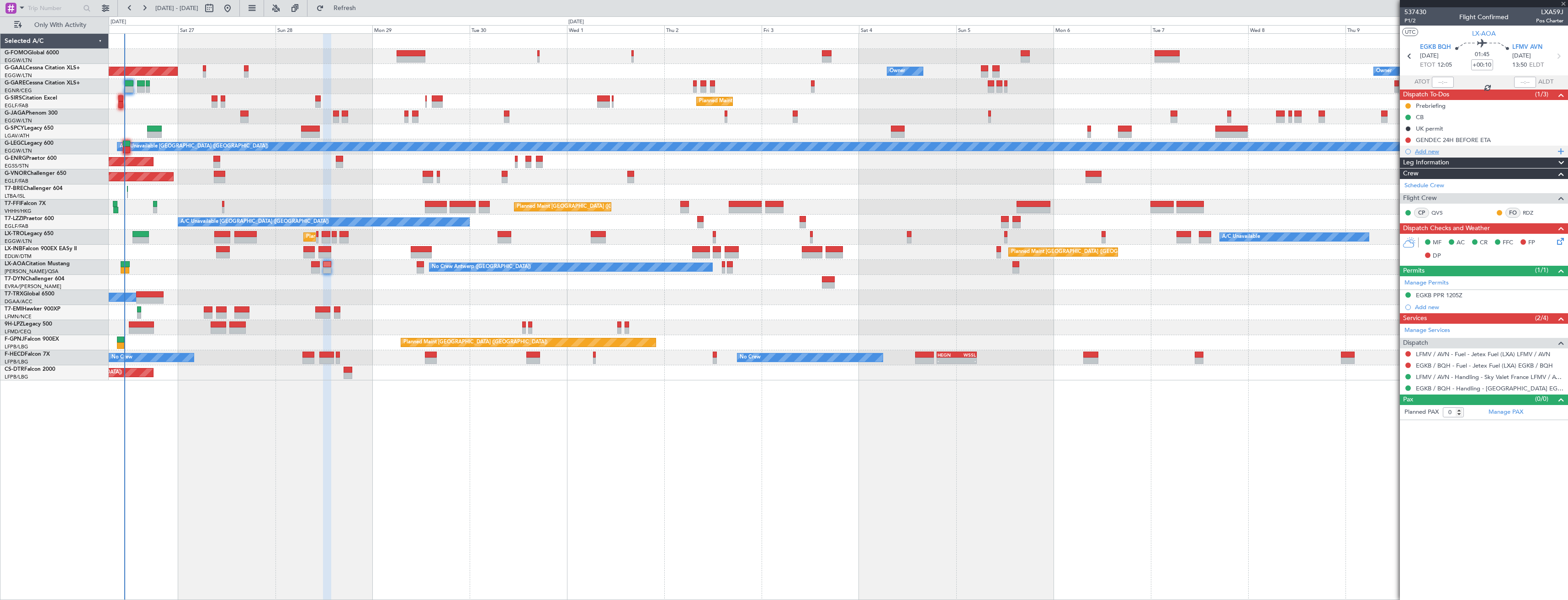
type input "2"
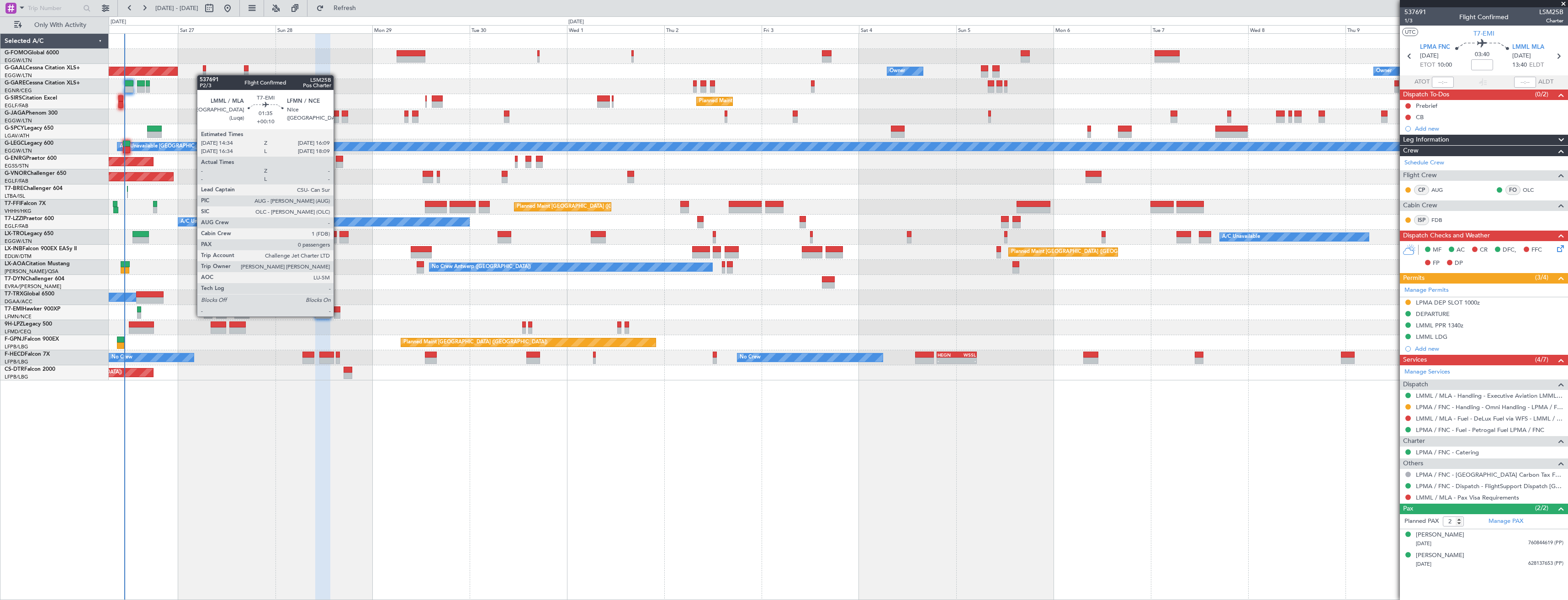
click at [337, 316] on div at bounding box center [336, 316] width 6 height 6
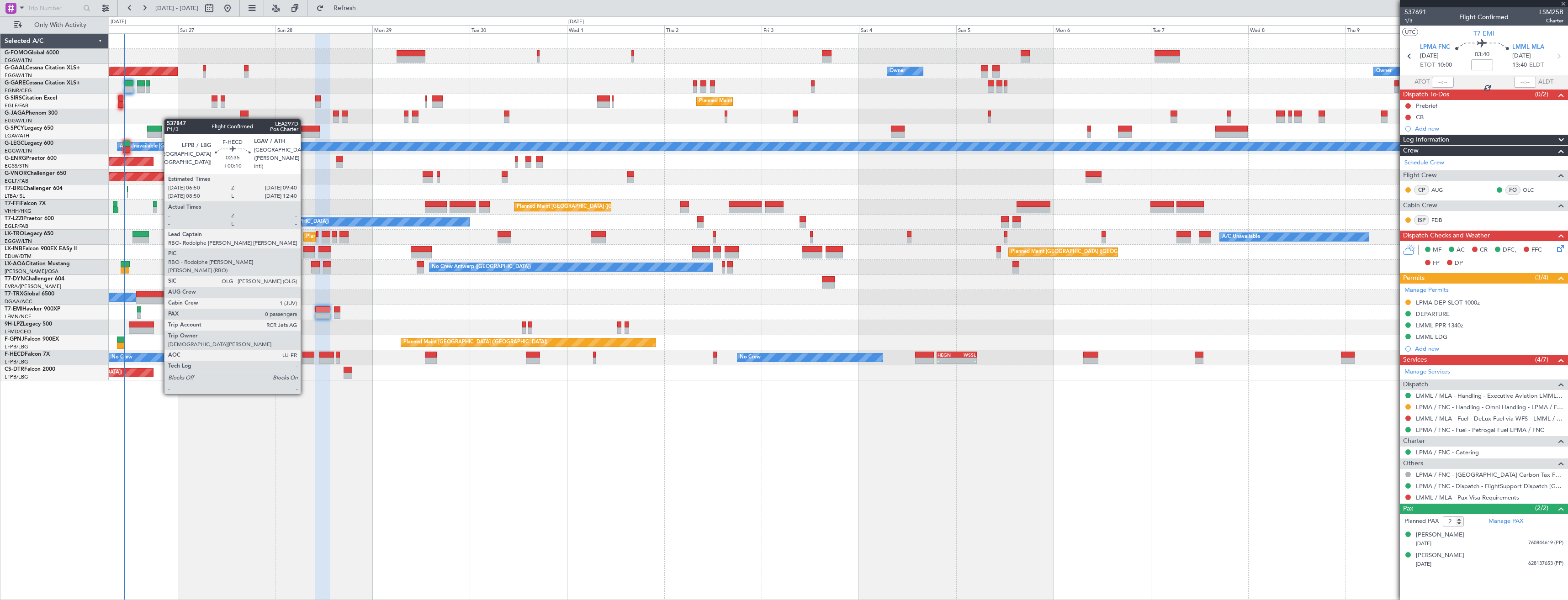
type input "+00:10"
type input "0"
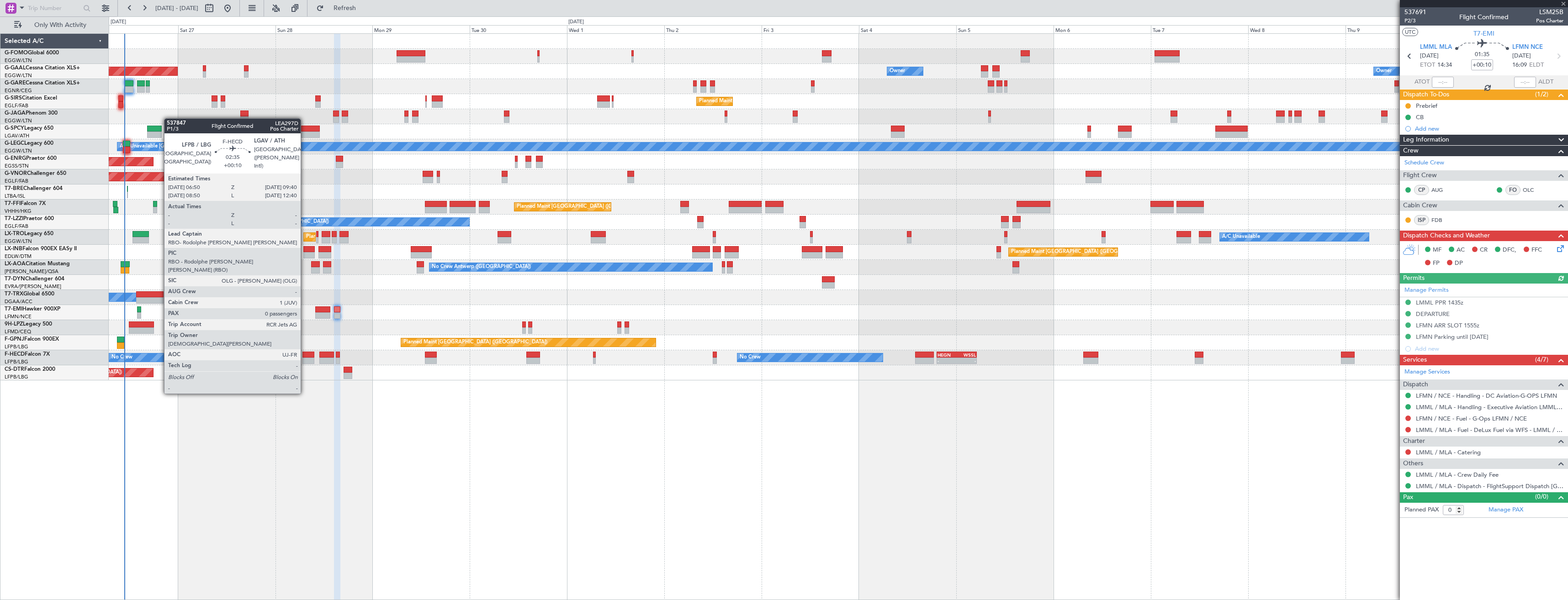
click at [304, 360] on div at bounding box center [308, 360] width 12 height 6
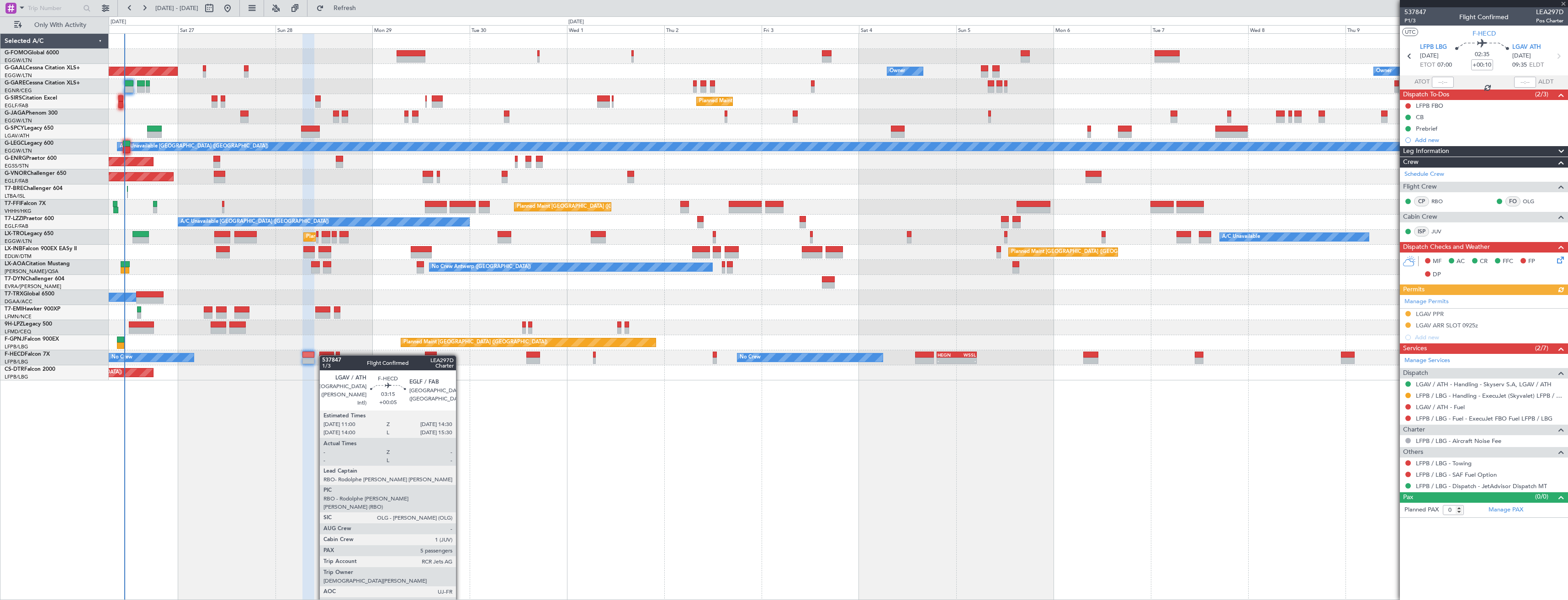
click at [324, 356] on div at bounding box center [326, 355] width 15 height 6
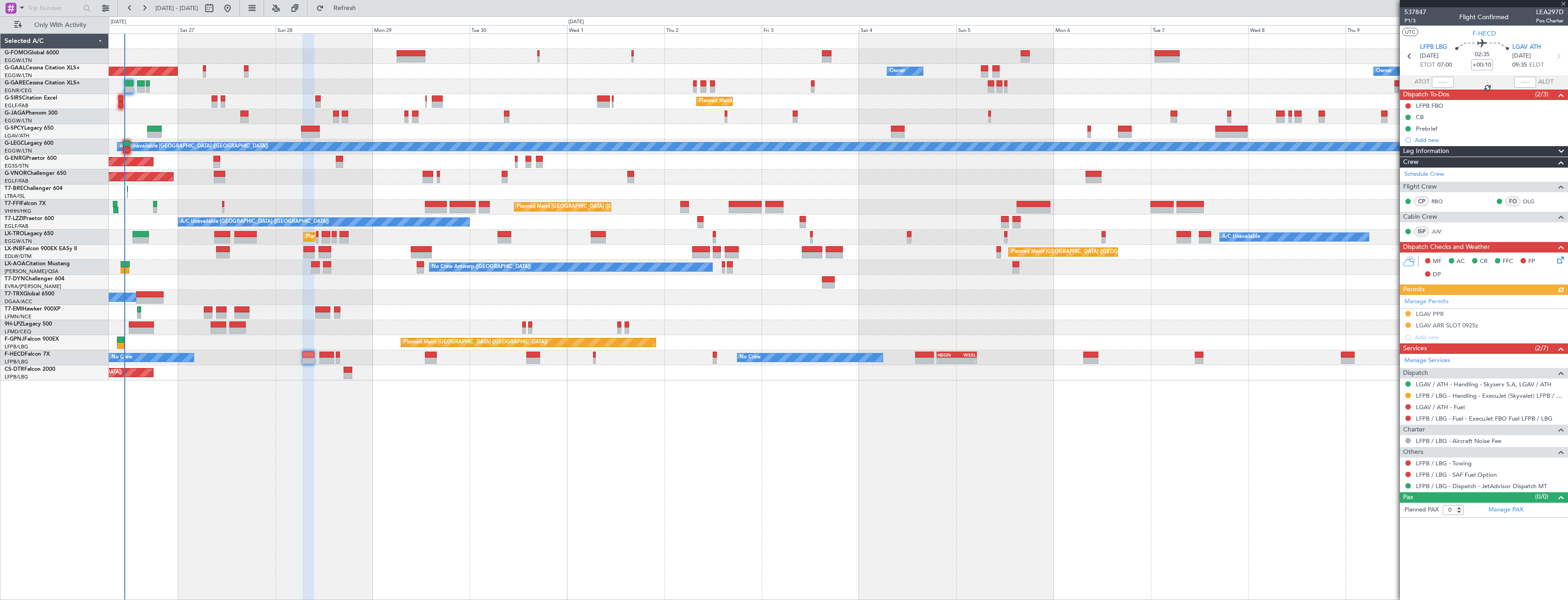
type input "+00:05"
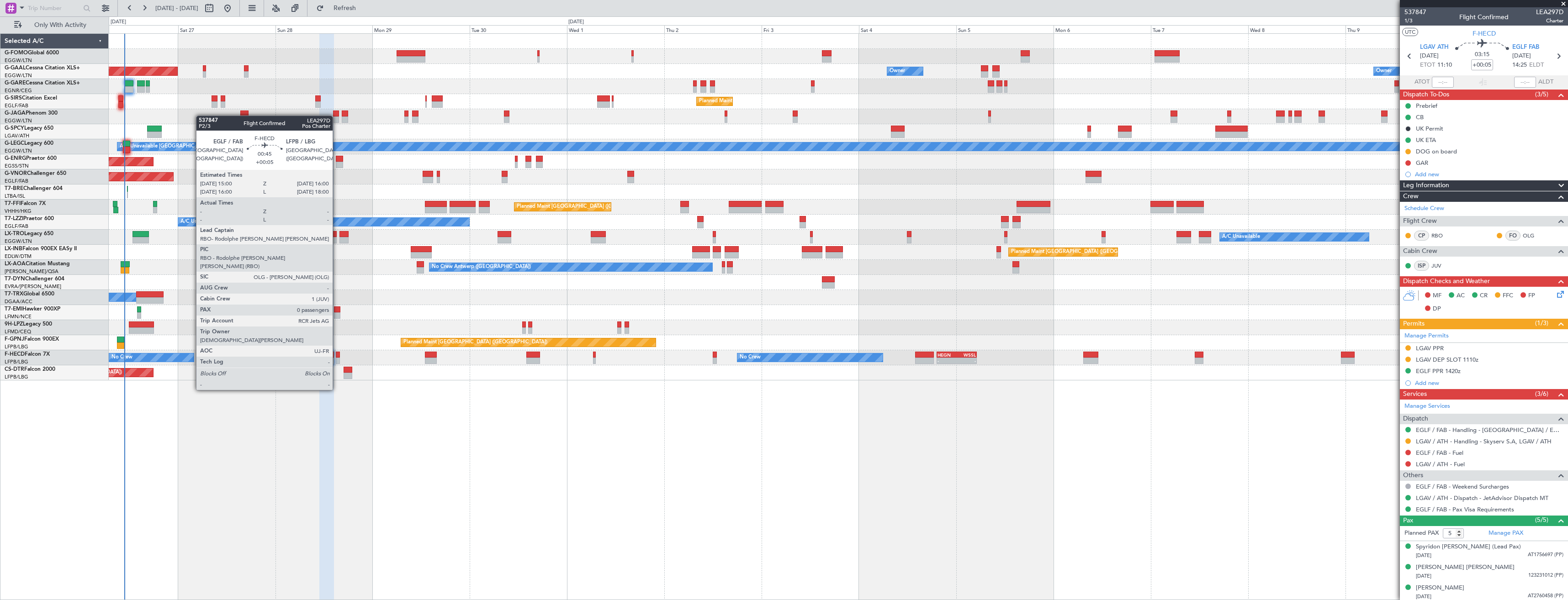
click at [336, 357] on div at bounding box center [337, 355] width 4 height 6
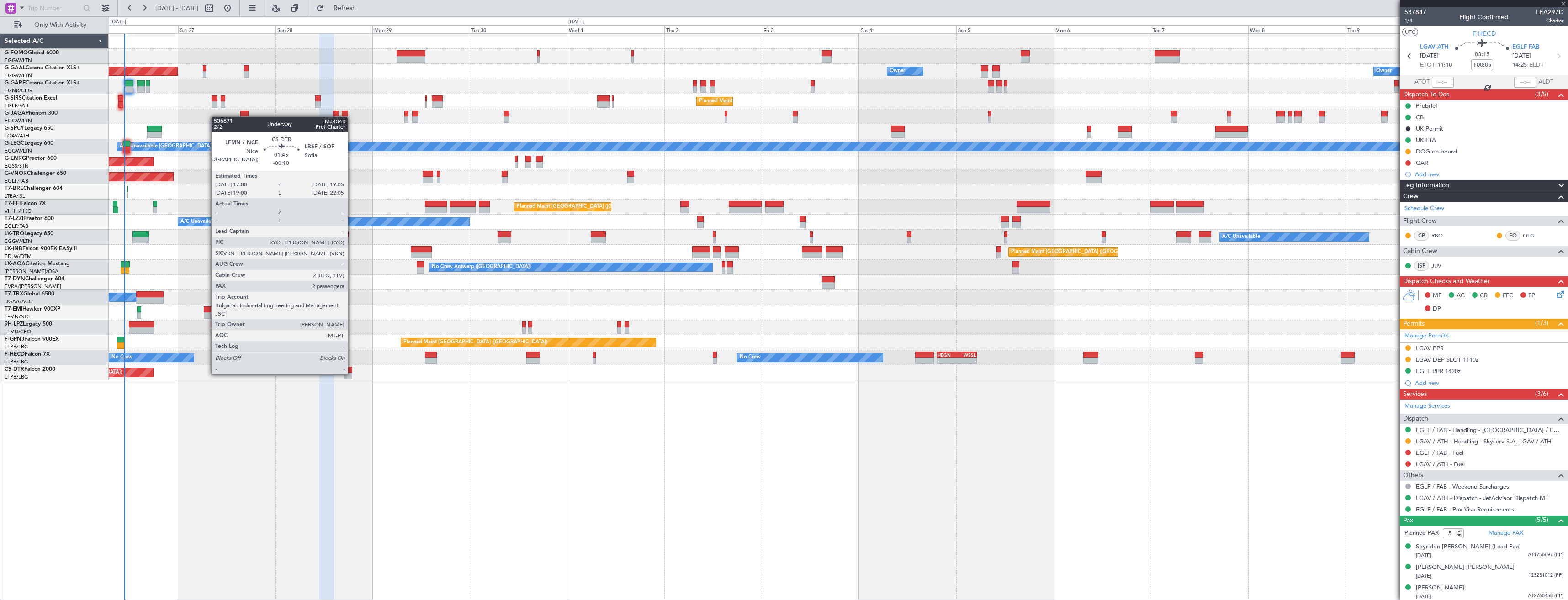
type input "0"
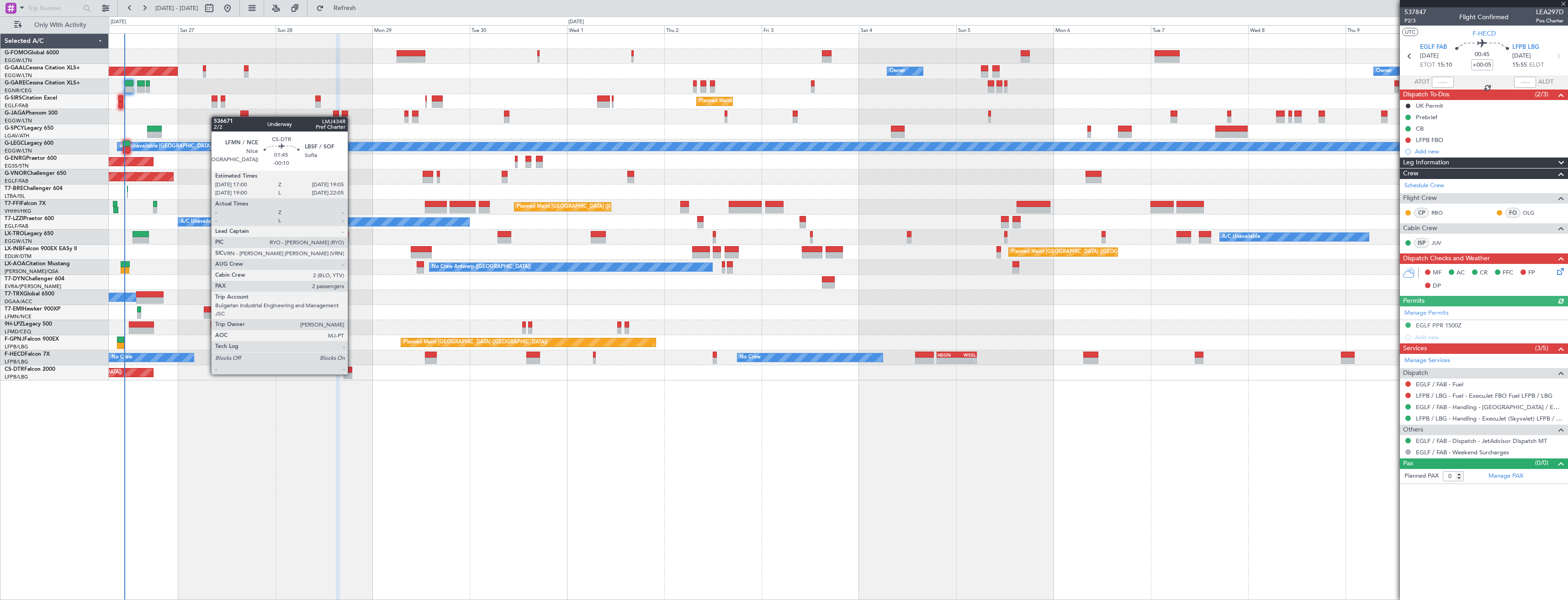
click at [352, 374] on div at bounding box center [347, 376] width 8 height 6
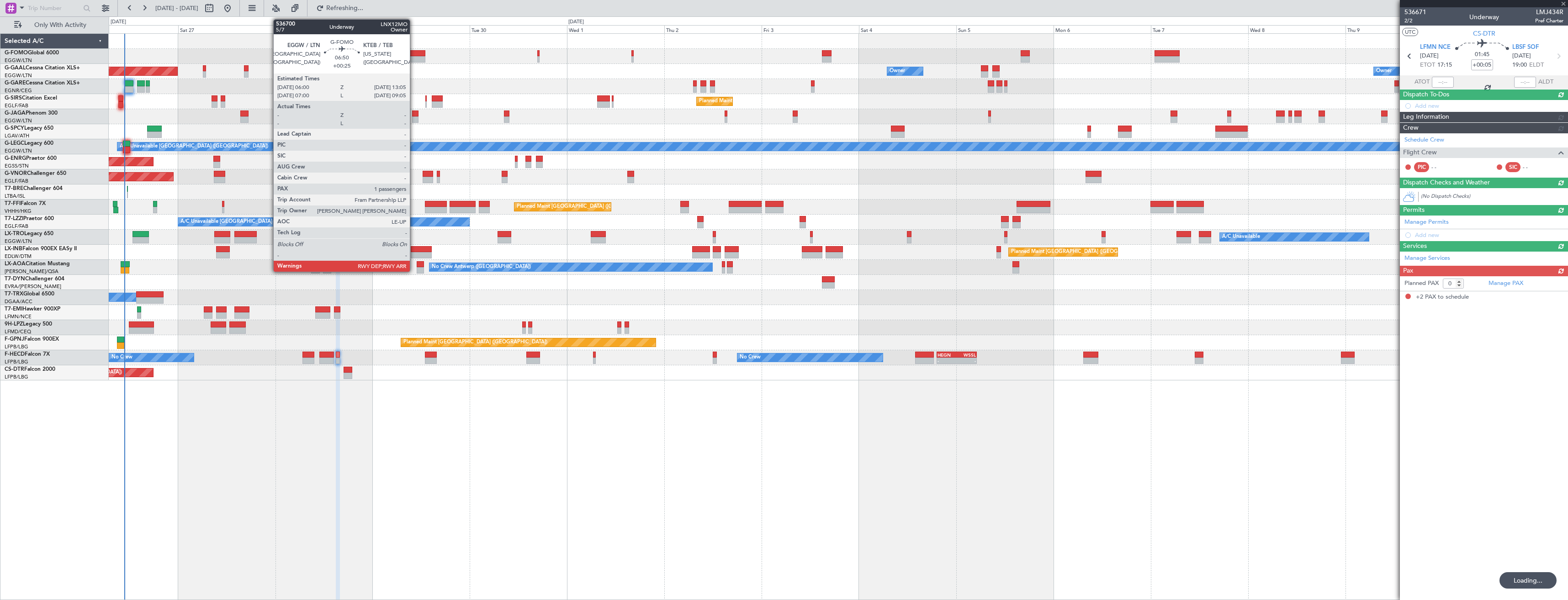
type input "-00:10"
type input "2"
type input "+00:05"
type input "0"
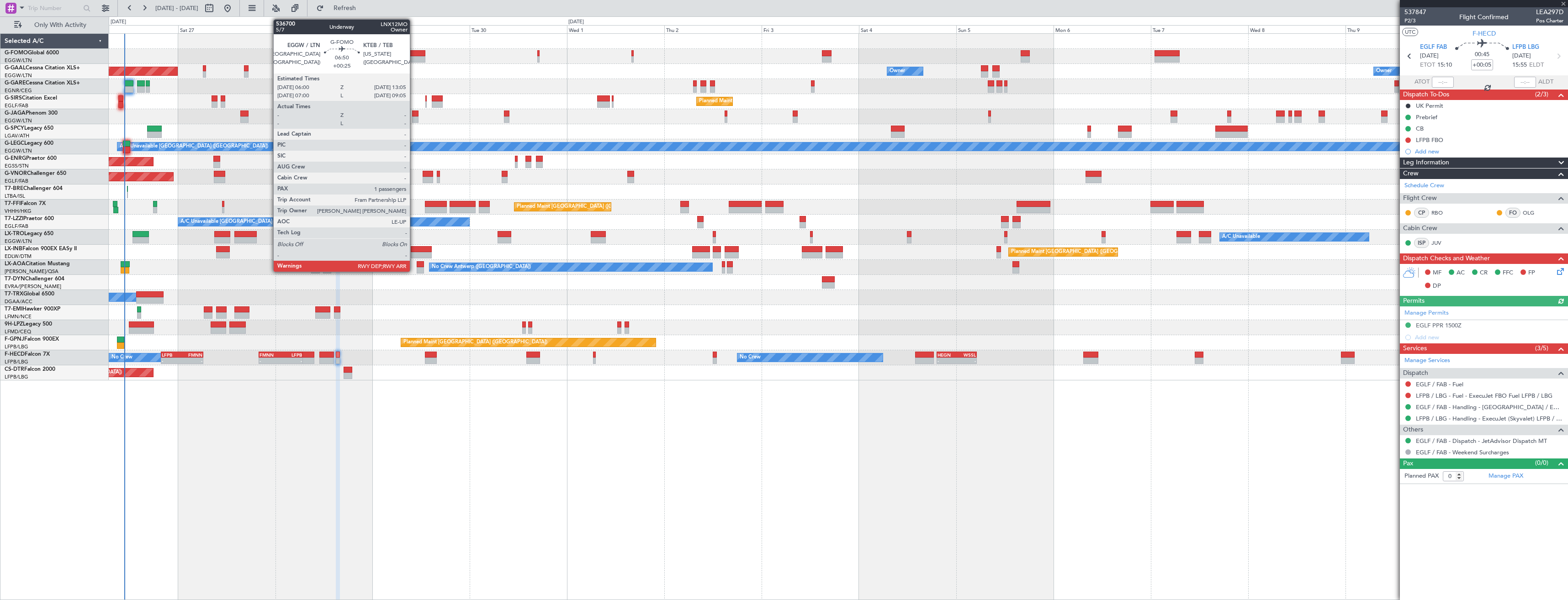
click at [414, 58] on div at bounding box center [411, 59] width 28 height 6
type input "+00:25"
type input "1"
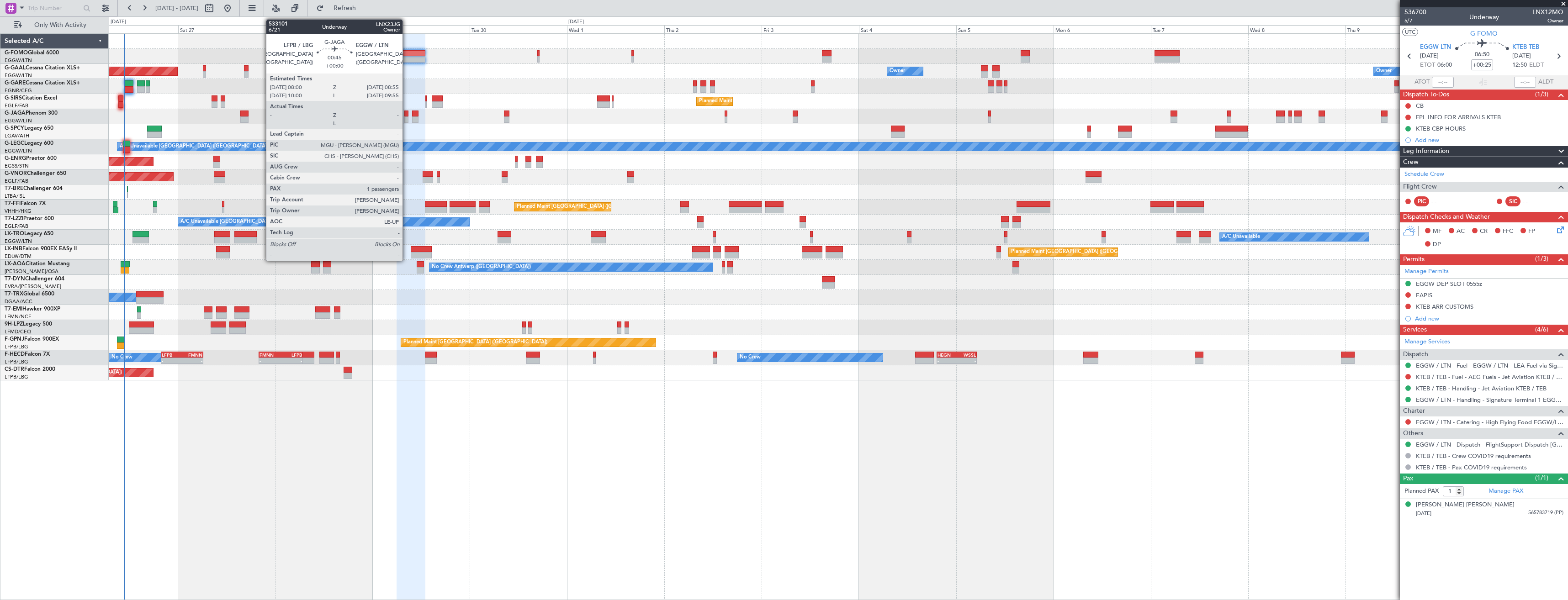
click at [407, 116] on div at bounding box center [406, 113] width 4 height 6
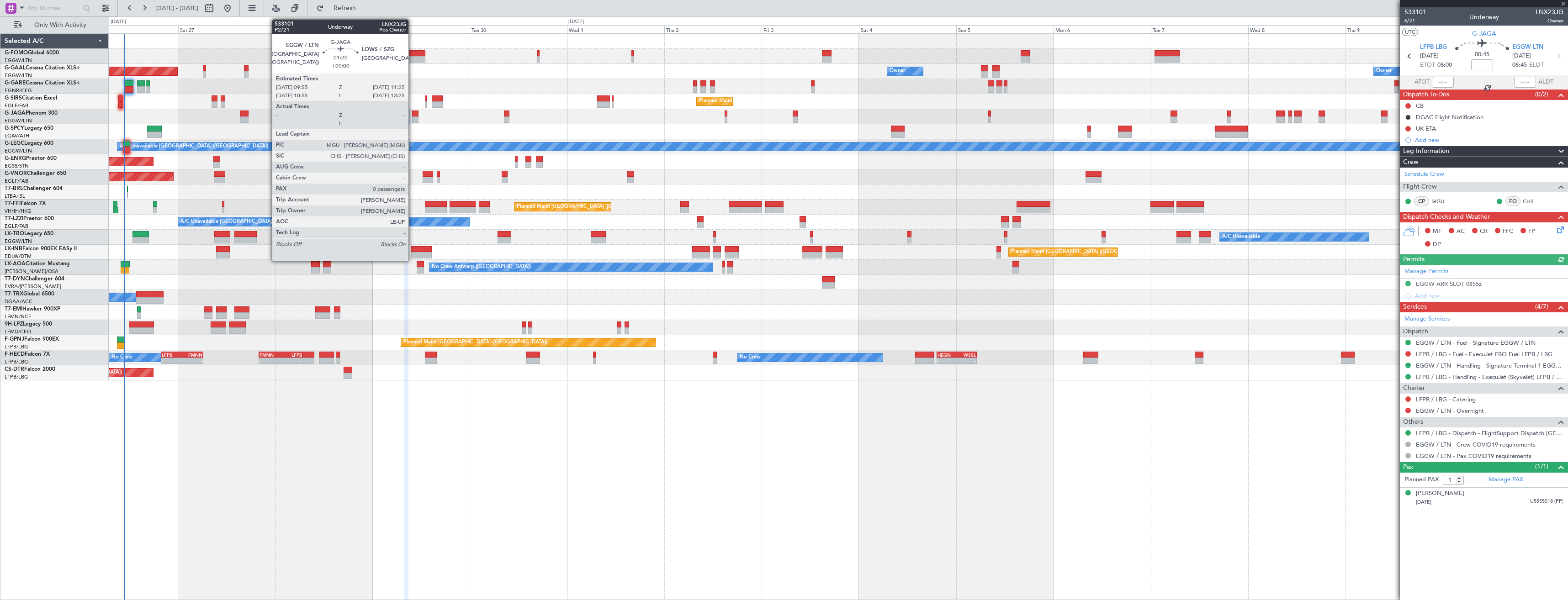
click at [412, 116] on div at bounding box center [415, 113] width 6 height 6
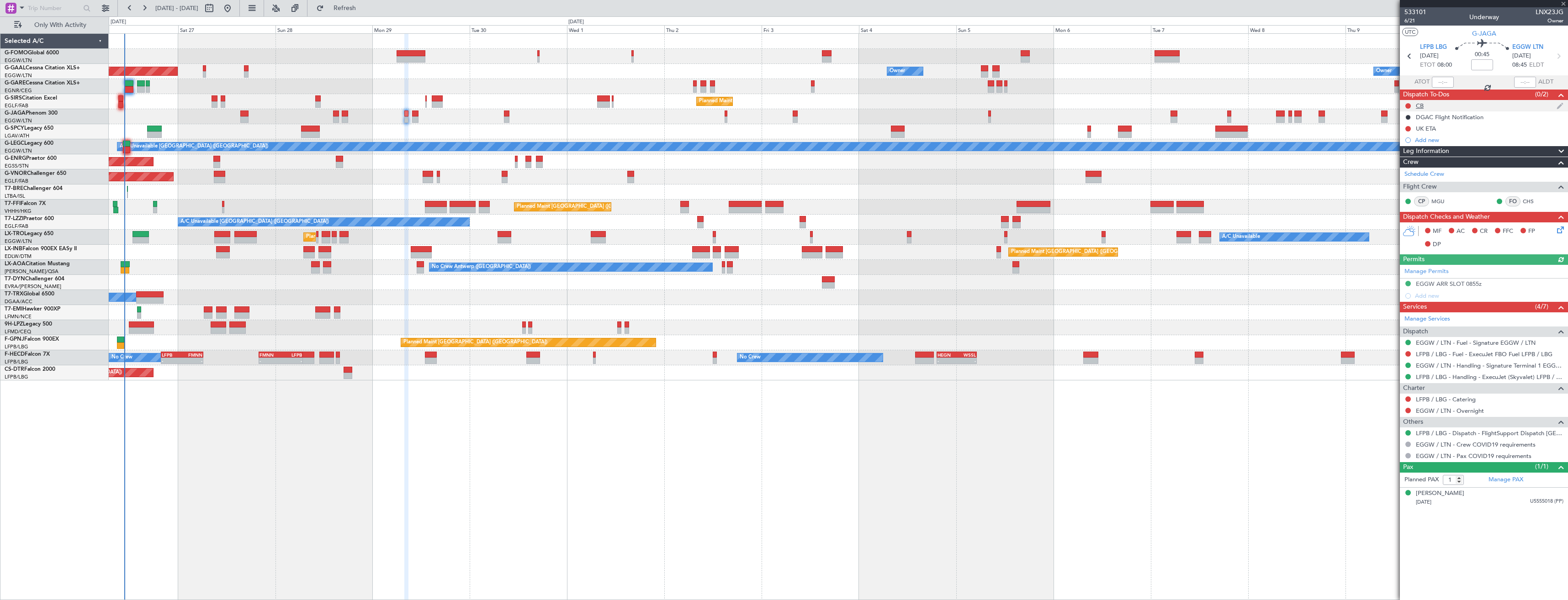
type input "0"
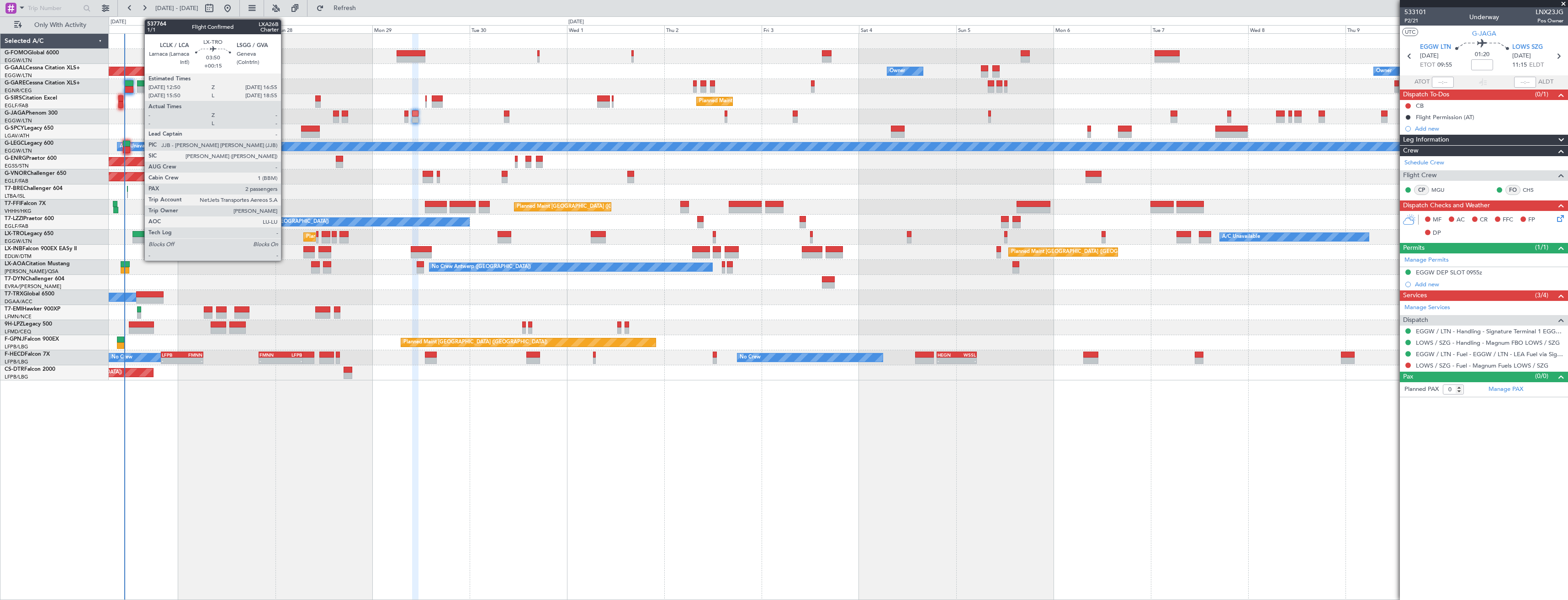
click at [140, 241] on div at bounding box center [141, 240] width 16 height 6
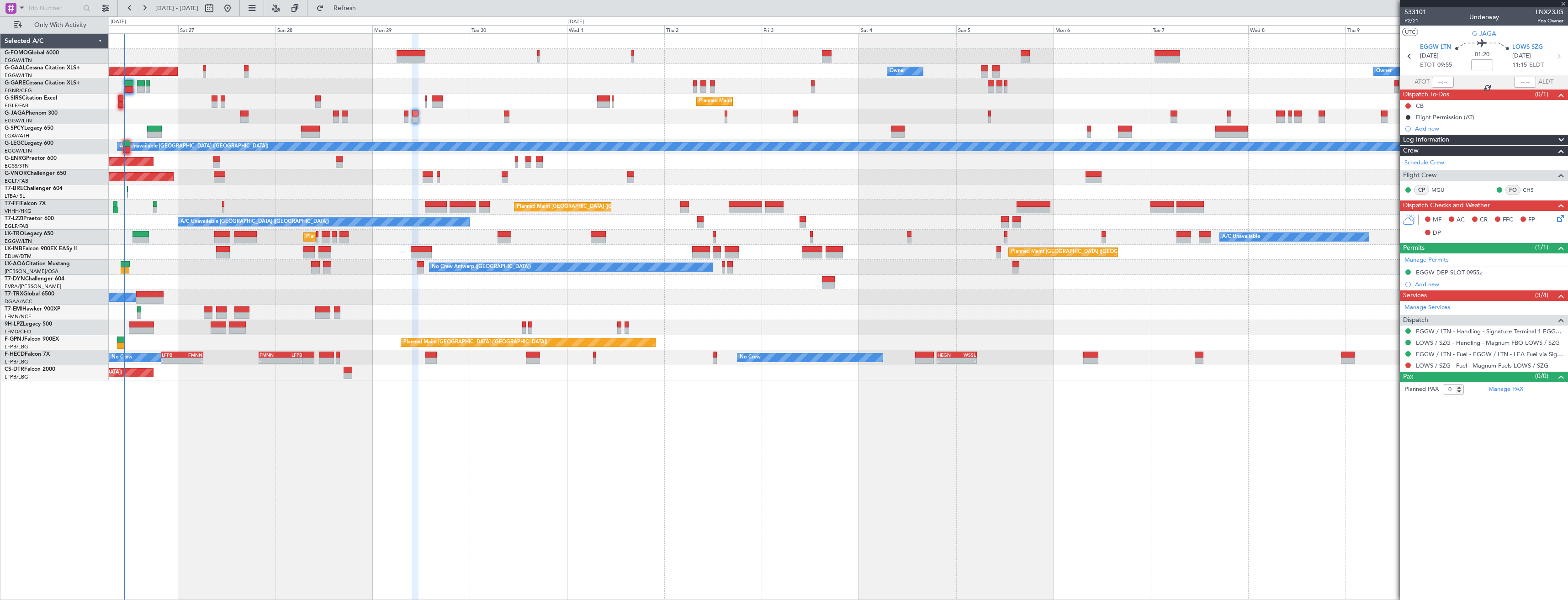
type input "+00:15"
type input "2"
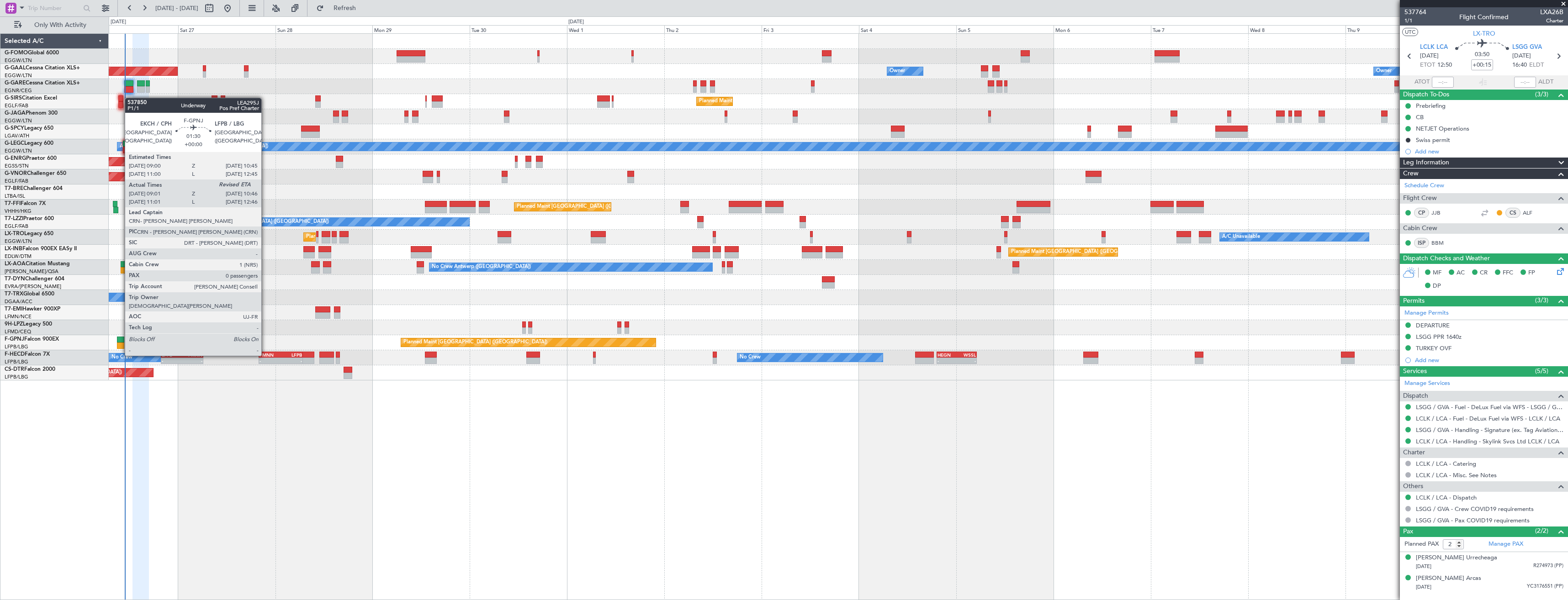
click at [121, 339] on div at bounding box center [121, 339] width 7 height 6
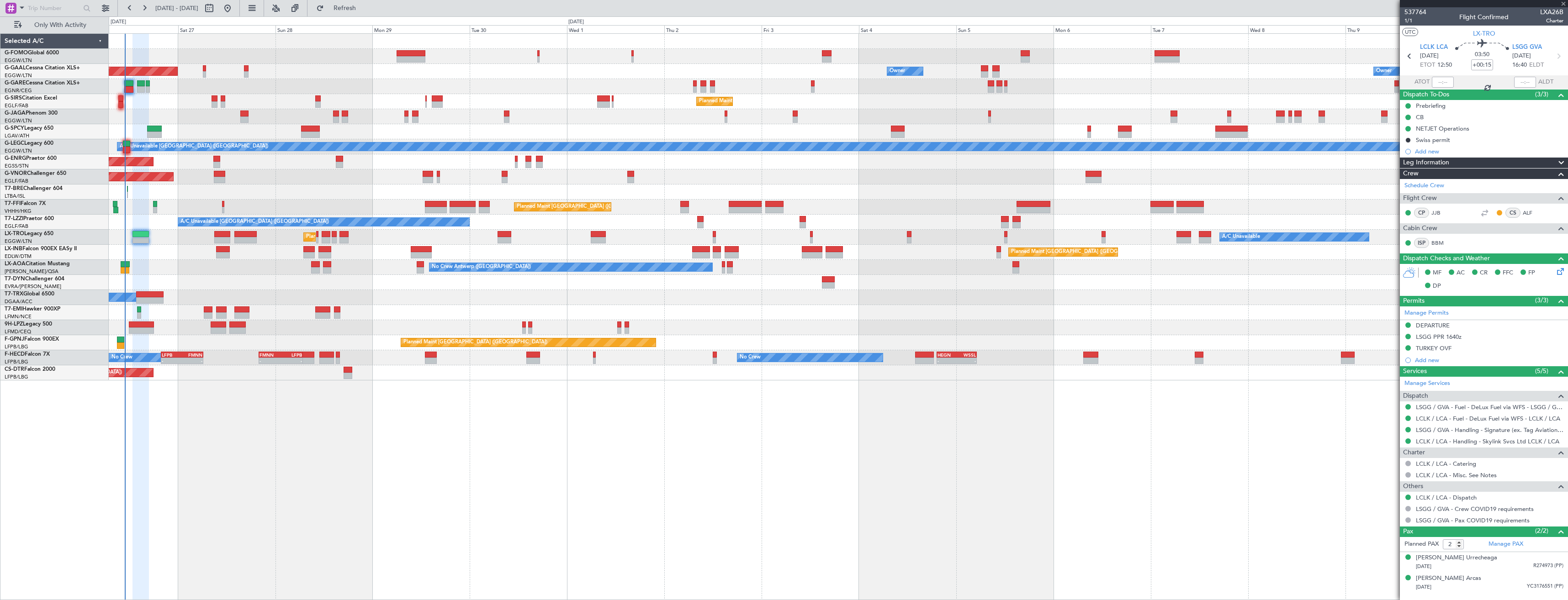
click at [140, 289] on div "Planned Maint London (Luton) Planned Maint Dusseldorf Owner Owner Owner Owner P…" at bounding box center [837, 207] width 1458 height 347
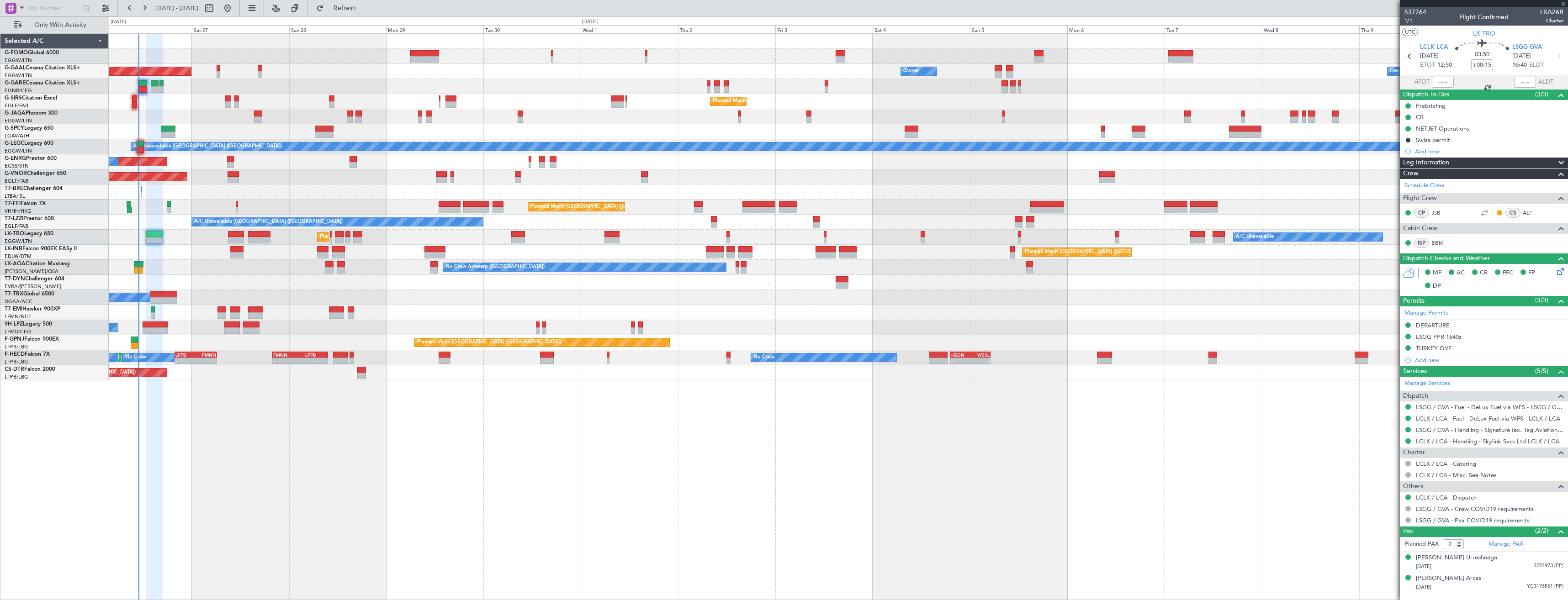
type input "09:11"
type input "0"
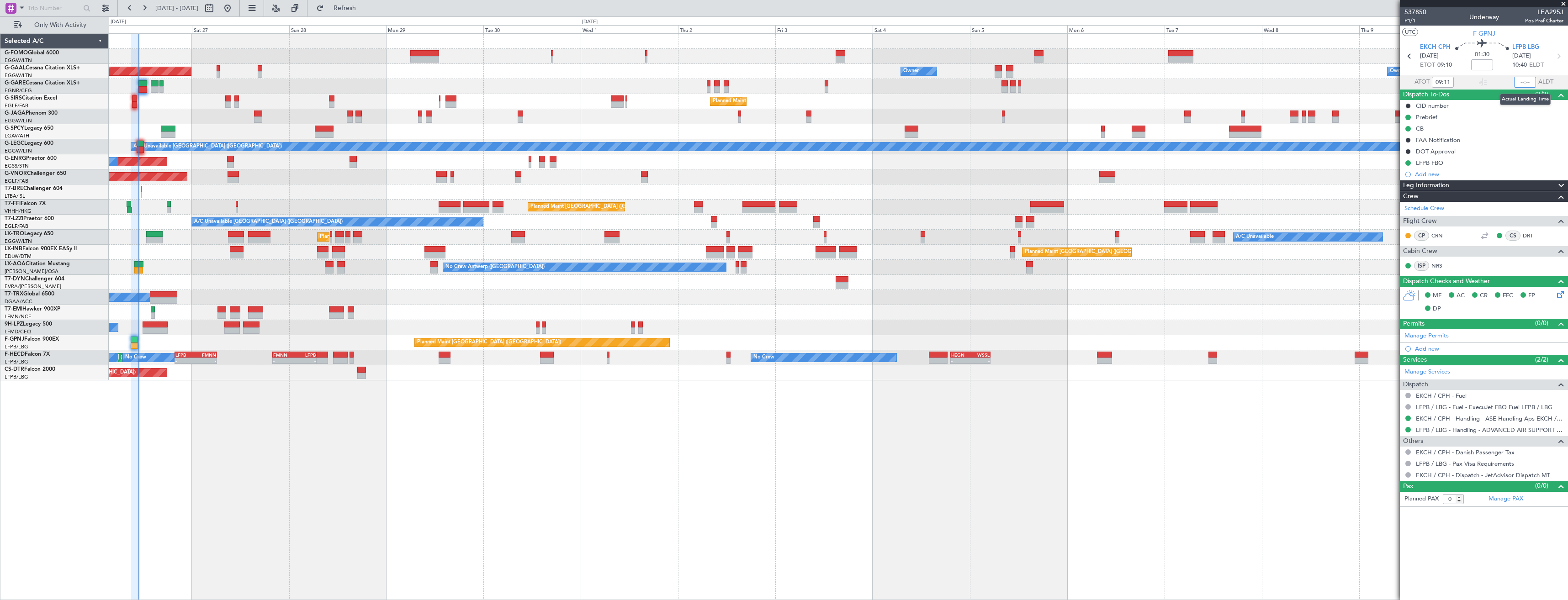
click at [1526, 84] on input "text" at bounding box center [1525, 82] width 22 height 11
type input "10:49"
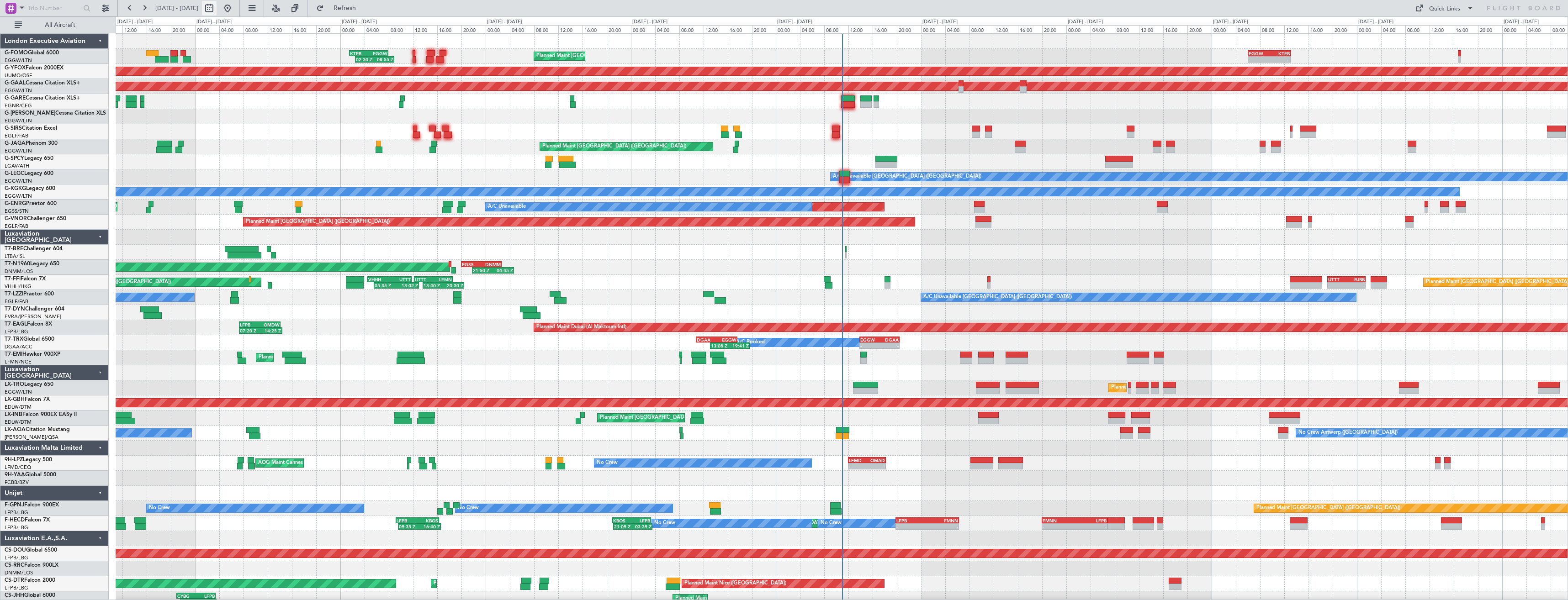
click at [217, 11] on button at bounding box center [209, 8] width 15 height 15
select select "9"
select select "2025"
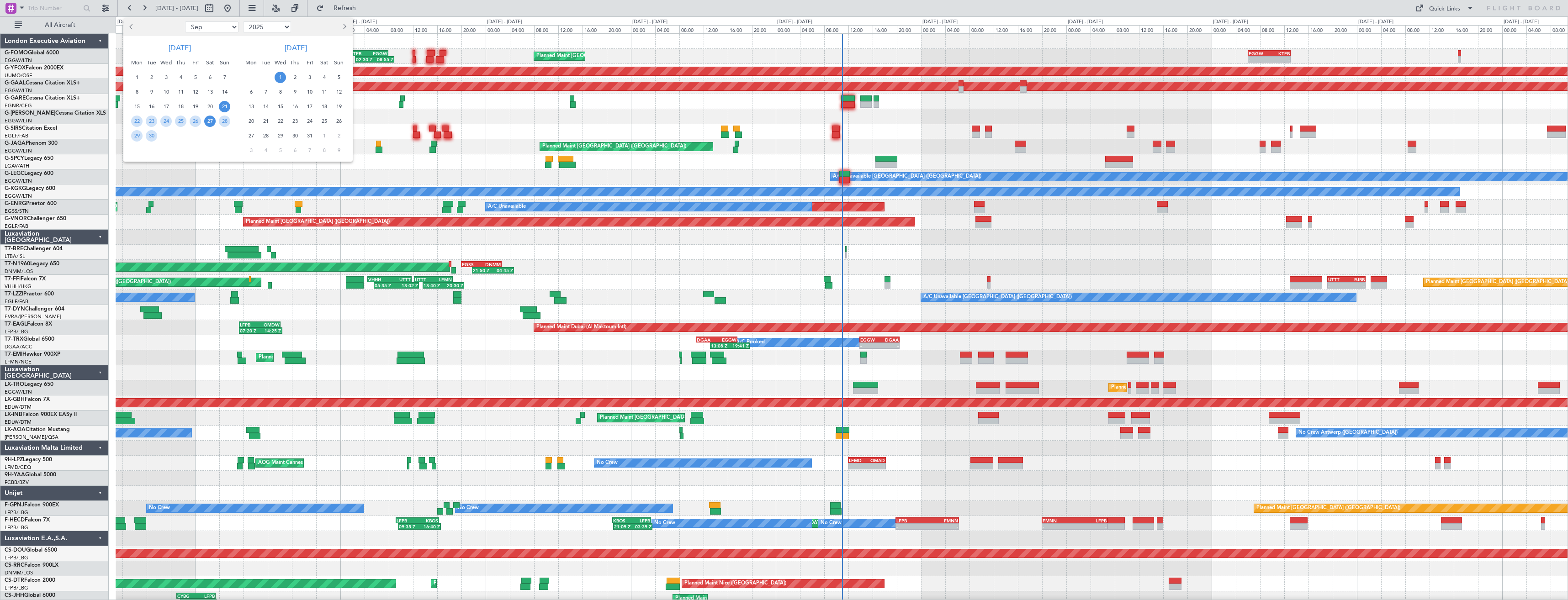
click at [213, 121] on span "27" at bounding box center [209, 121] width 11 height 11
click at [196, 121] on span "26" at bounding box center [195, 121] width 11 height 11
click at [307, 93] on span "10" at bounding box center [309, 91] width 11 height 11
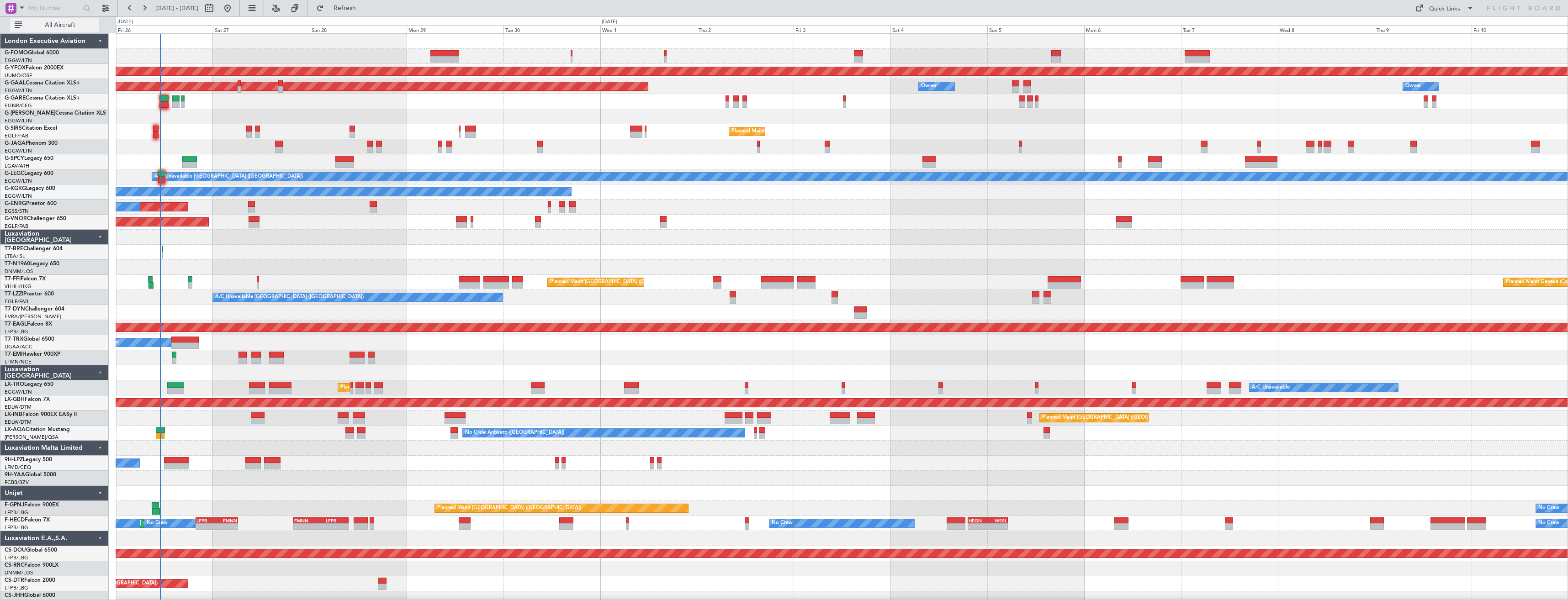
click at [71, 27] on span "All Aircraft" at bounding box center [59, 25] width 72 height 6
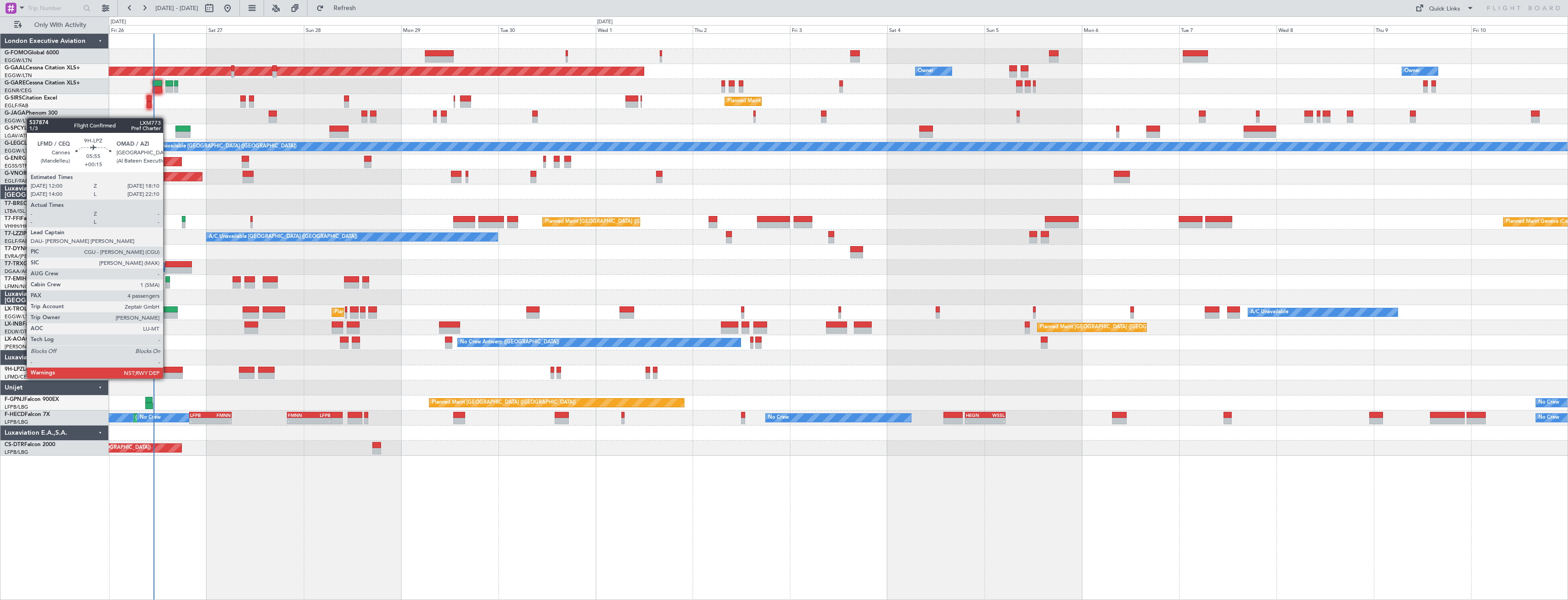
click at [167, 370] on div at bounding box center [169, 370] width 25 height 6
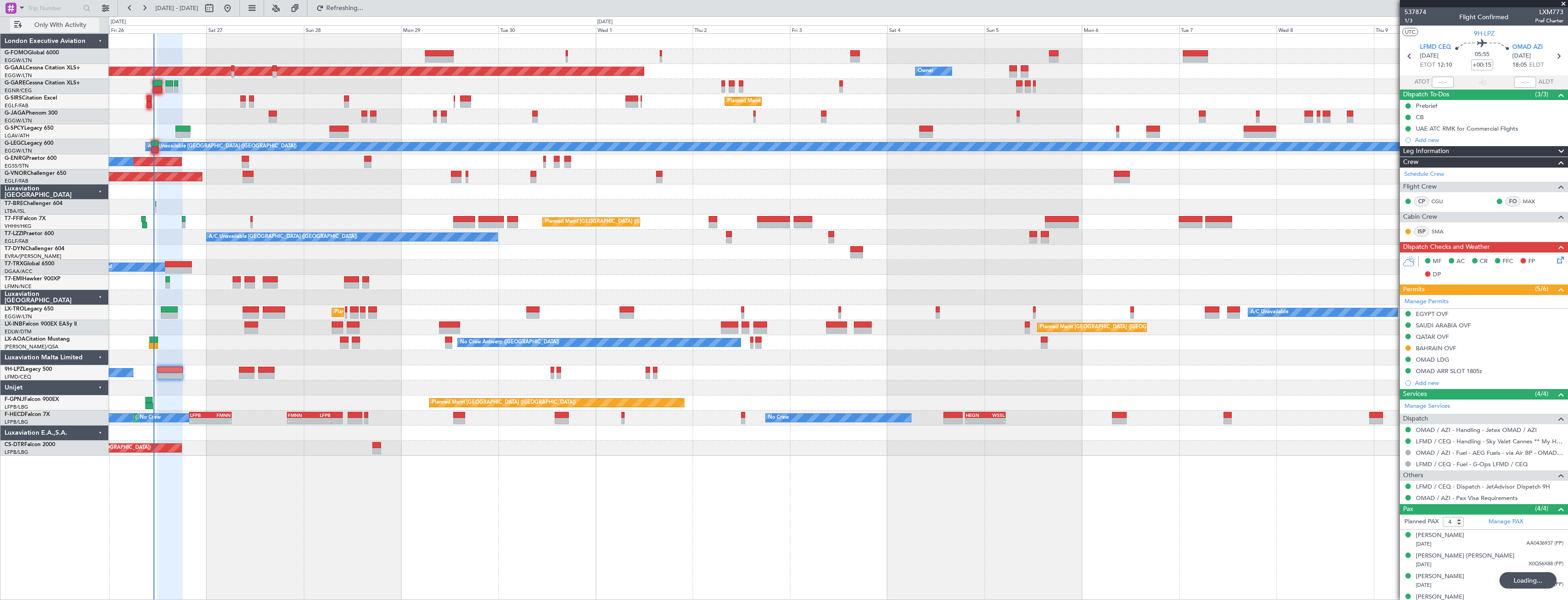
click at [66, 26] on span "Only With Activity" at bounding box center [59, 25] width 72 height 6
click at [66, 26] on span "All Aircraft" at bounding box center [59, 25] width 72 height 6
click at [101, 5] on button at bounding box center [105, 8] width 15 height 15
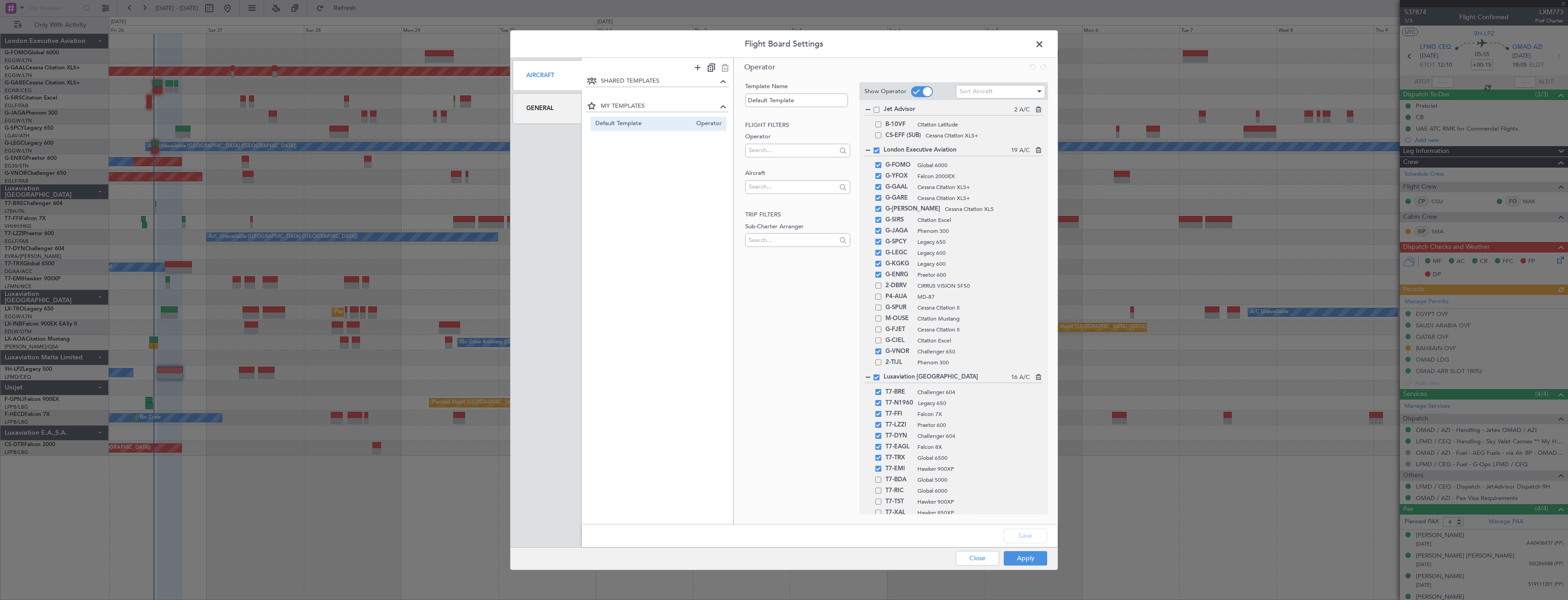
click at [920, 92] on span at bounding box center [922, 91] width 22 height 11
click at [0, 0] on input "checkbox" at bounding box center [0, 0] width 0 height 0
drag, startPoint x: 1027, startPoint y: 535, endPoint x: 1028, endPoint y: 541, distance: 6.1
click at [1027, 537] on button "Save" at bounding box center [1025, 536] width 43 height 15
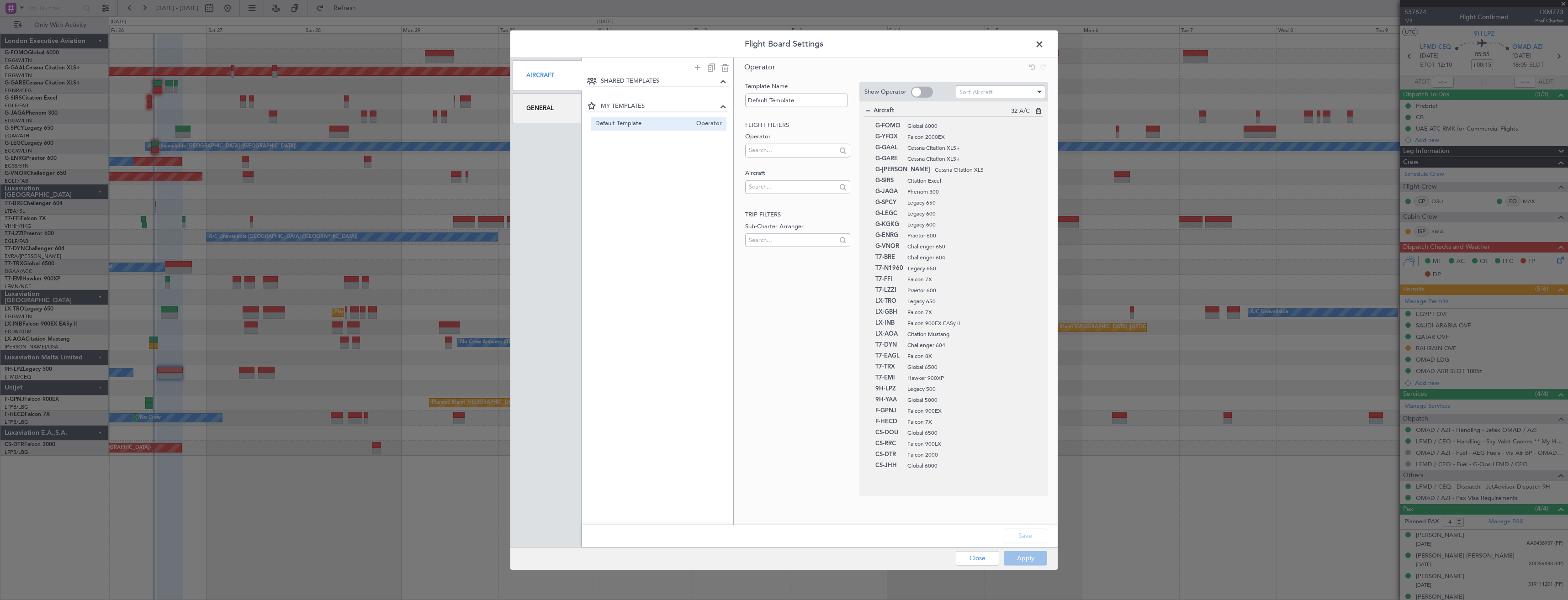
click at [1029, 547] on div "Save" at bounding box center [819, 536] width 476 height 22
click at [1032, 551] on div "Apply Close" at bounding box center [983, 559] width 133 height 22
click at [1033, 554] on button "Apply" at bounding box center [1025, 558] width 43 height 15
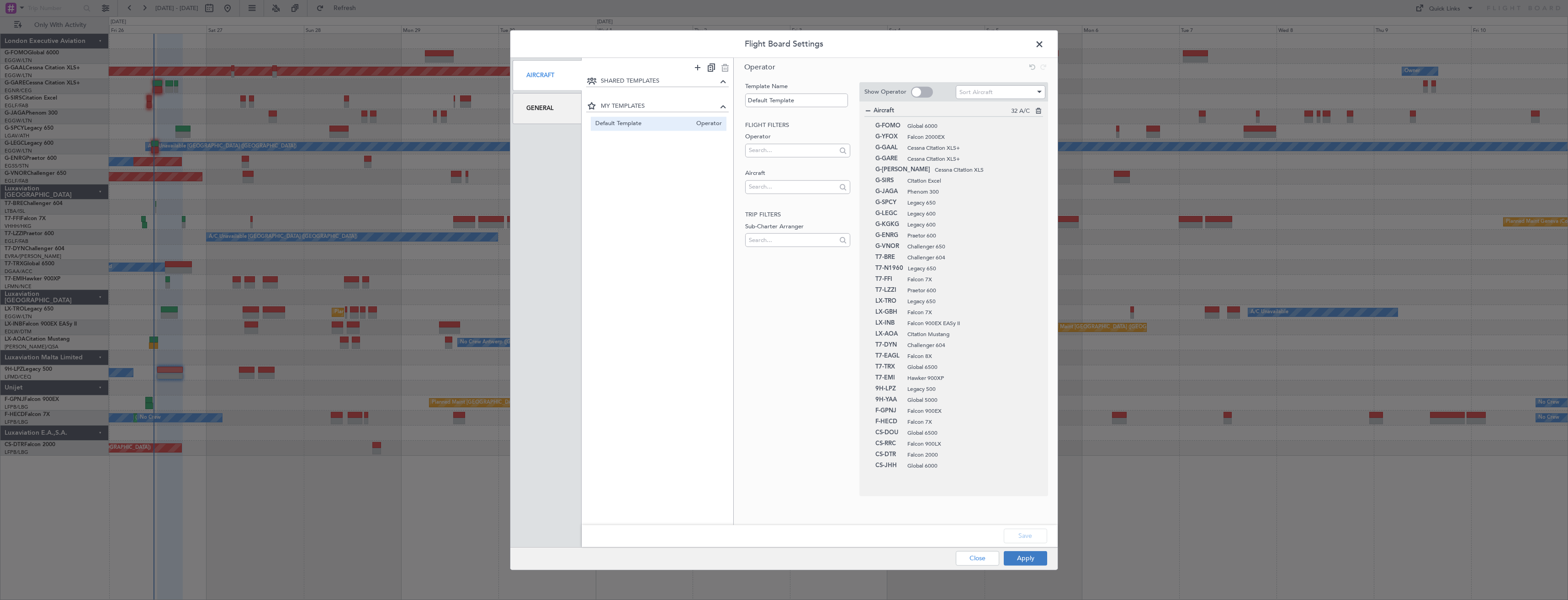
type input "0"
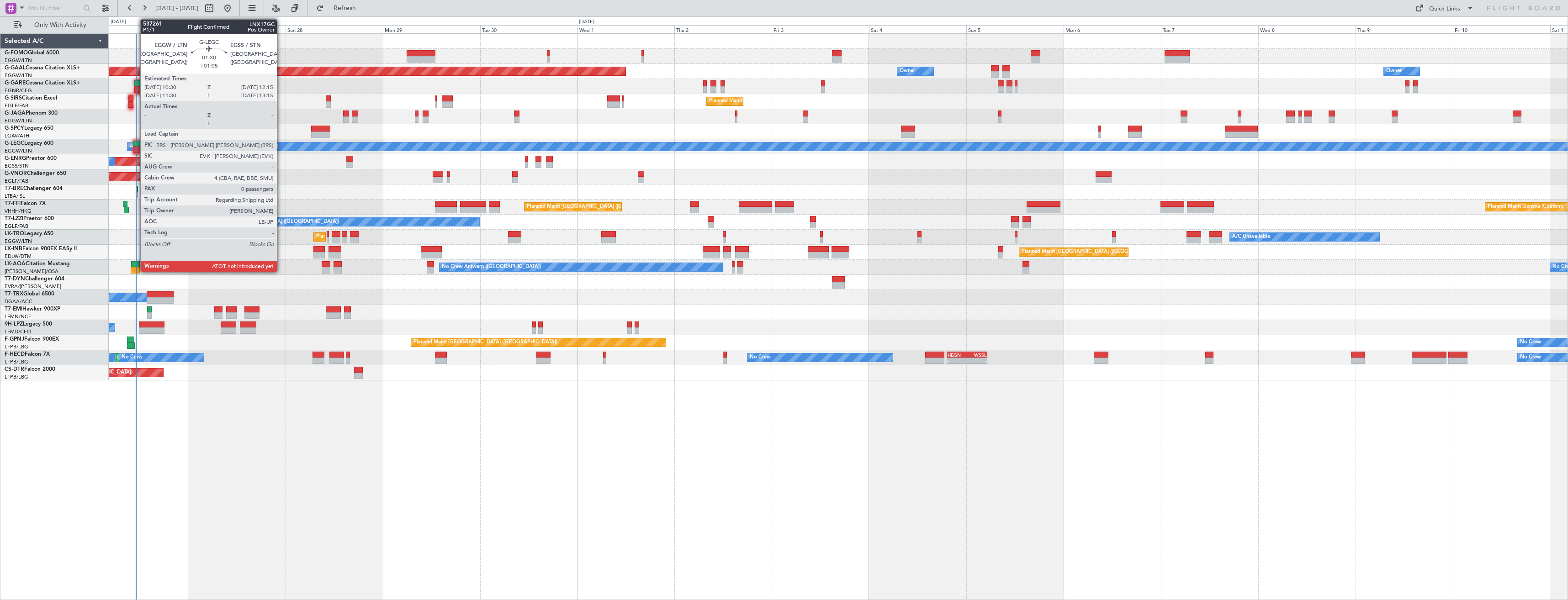
click at [135, 143] on div at bounding box center [136, 144] width 7 height 6
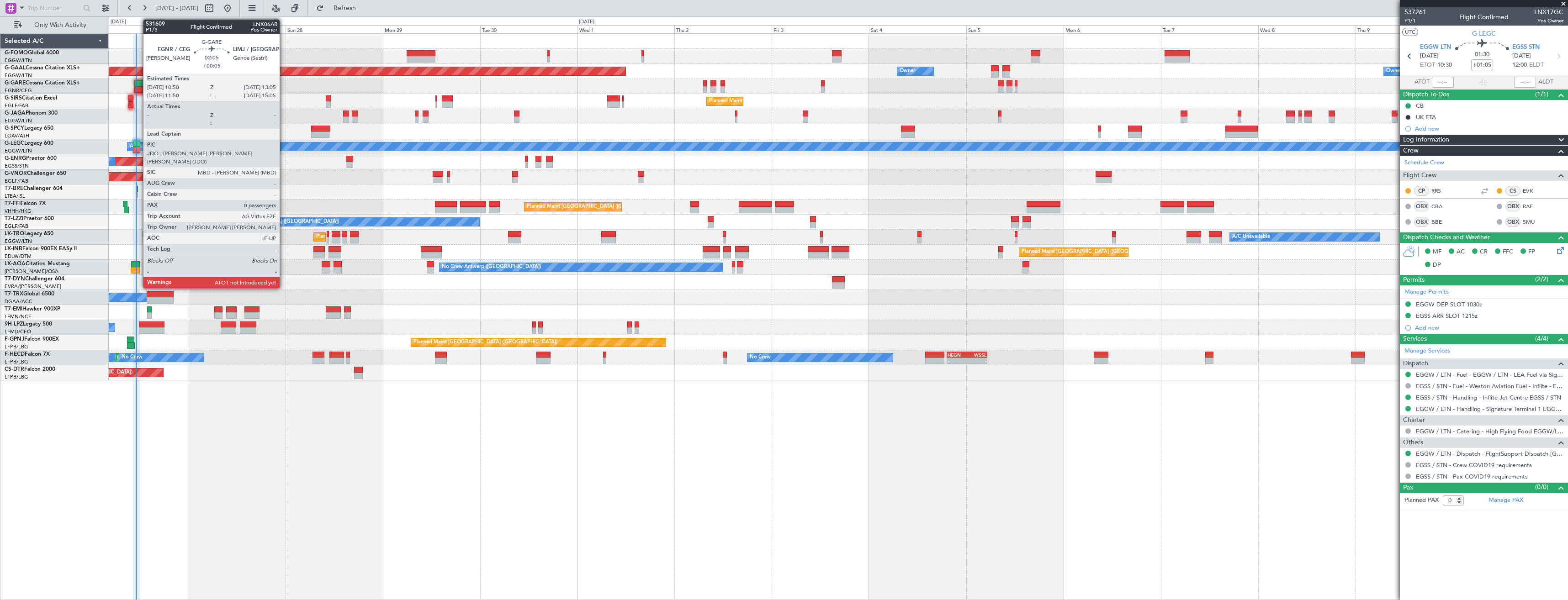
click at [138, 90] on div at bounding box center [139, 89] width 9 height 6
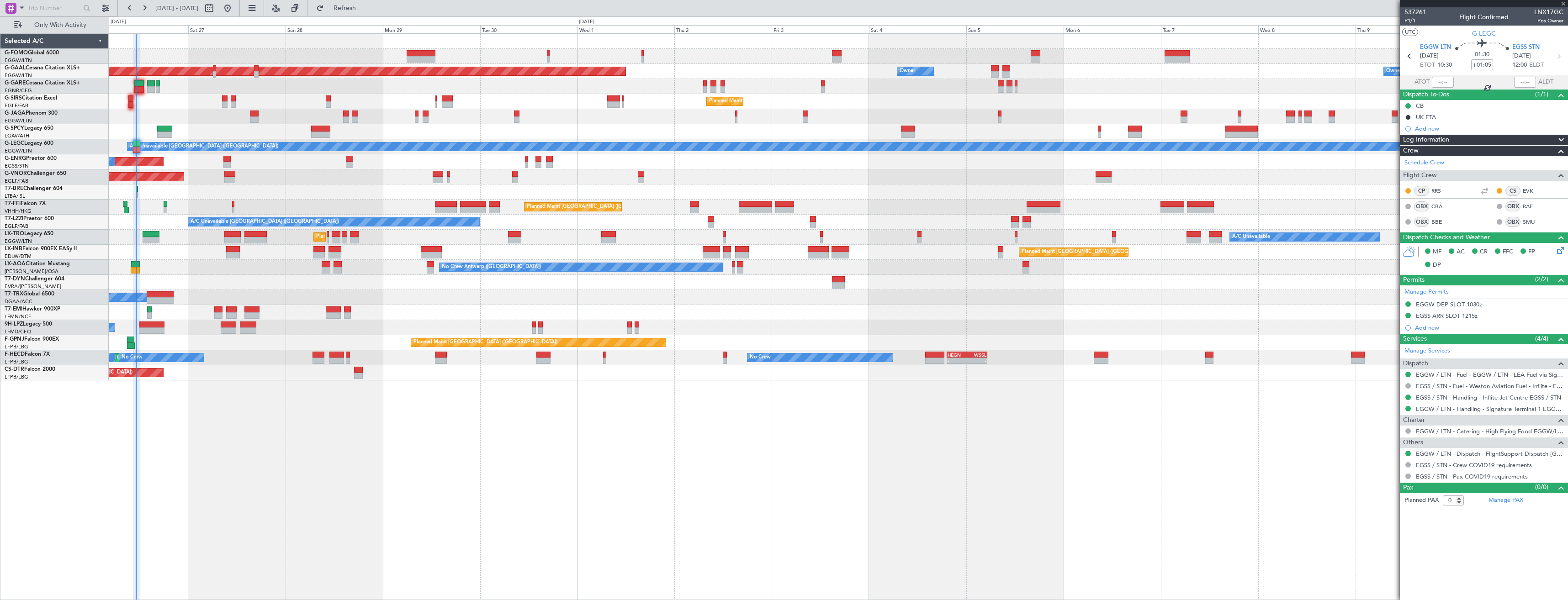
type input "+00:05"
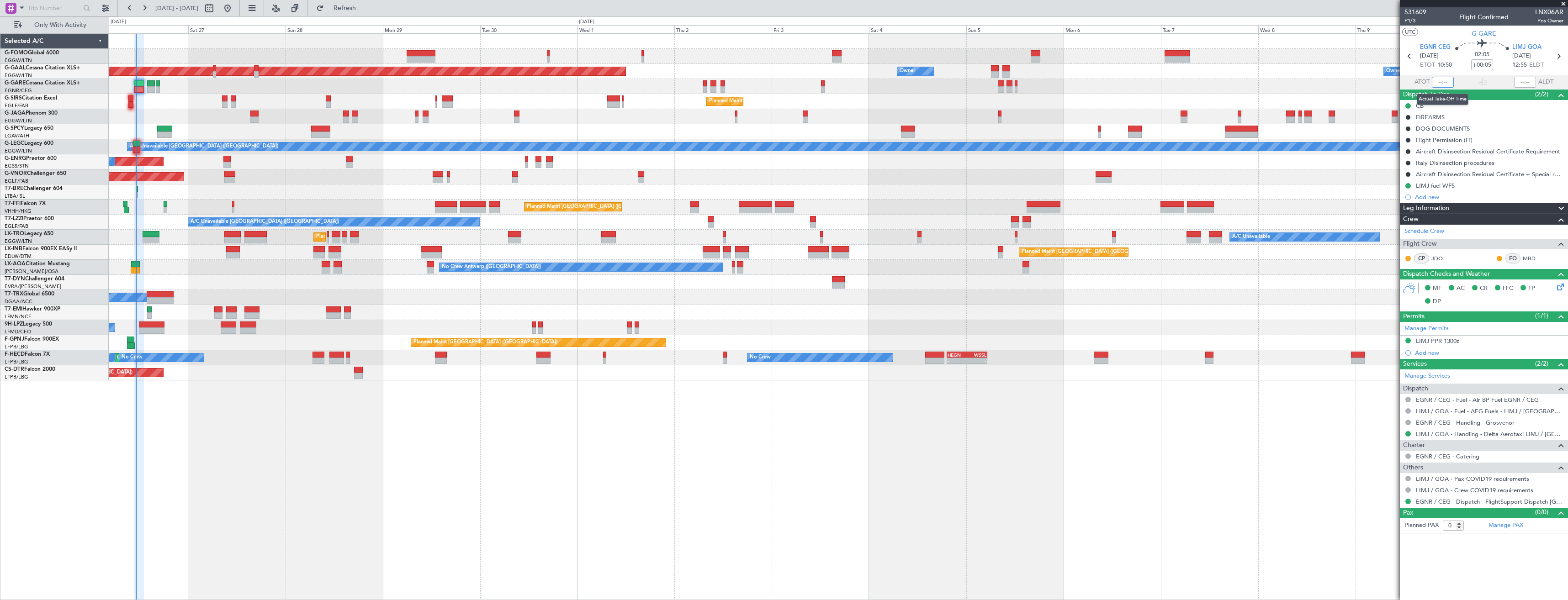
click at [1435, 83] on input "text" at bounding box center [1443, 82] width 22 height 11
type input "11:03"
drag, startPoint x: 368, startPoint y: 11, endPoint x: 360, endPoint y: 20, distance: 12.0
click at [364, 11] on span "Refresh" at bounding box center [345, 7] width 38 height 6
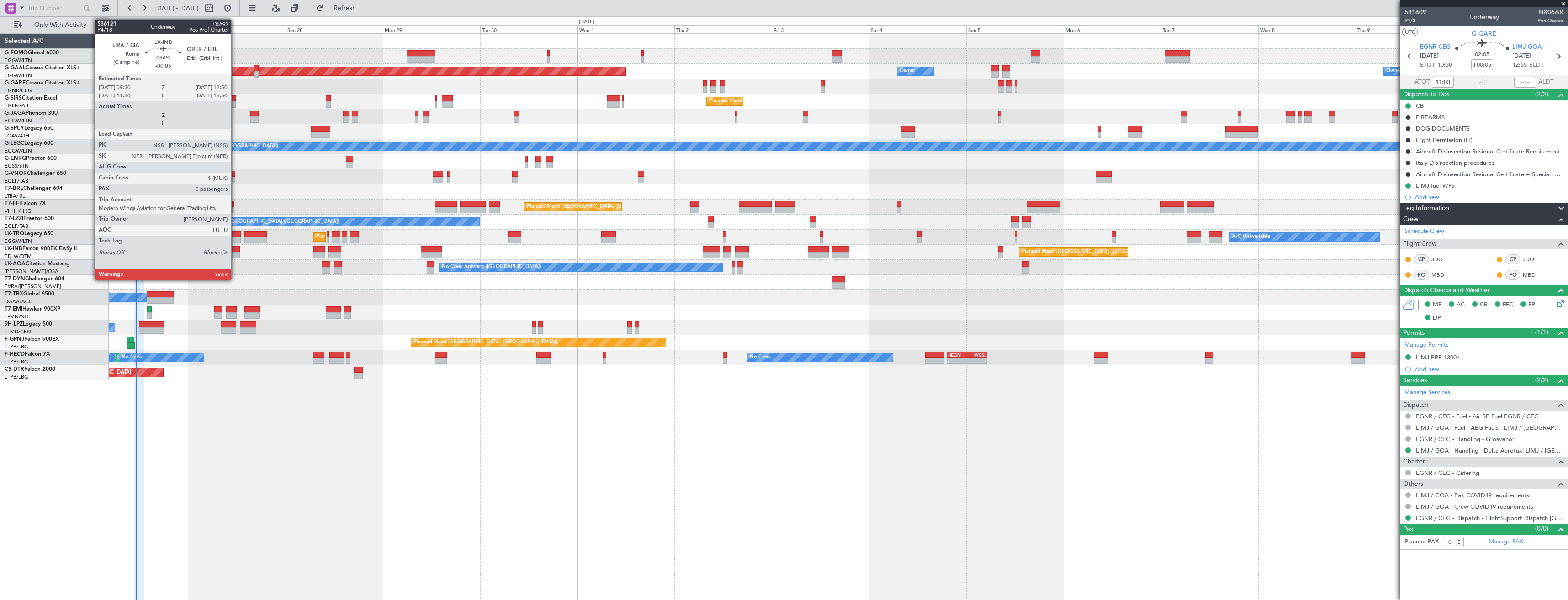
click at [235, 252] on div at bounding box center [232, 249] width 14 height 6
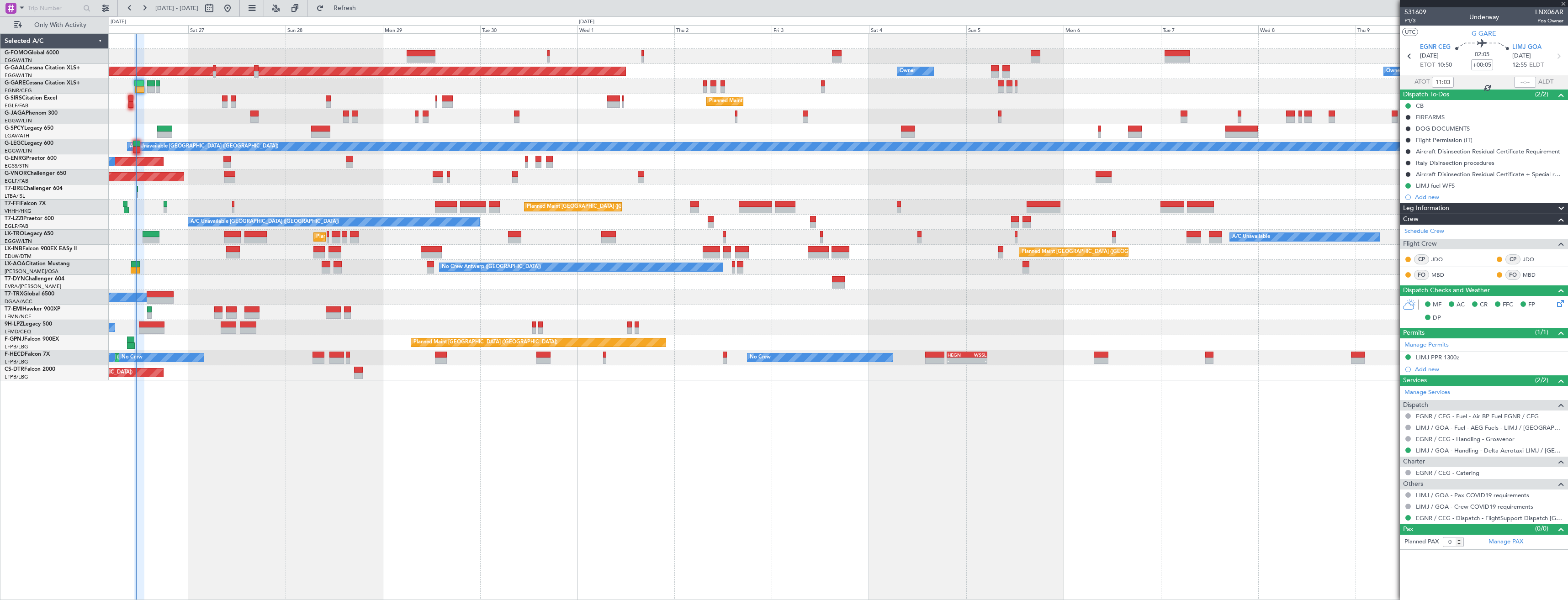
type input "-00:05"
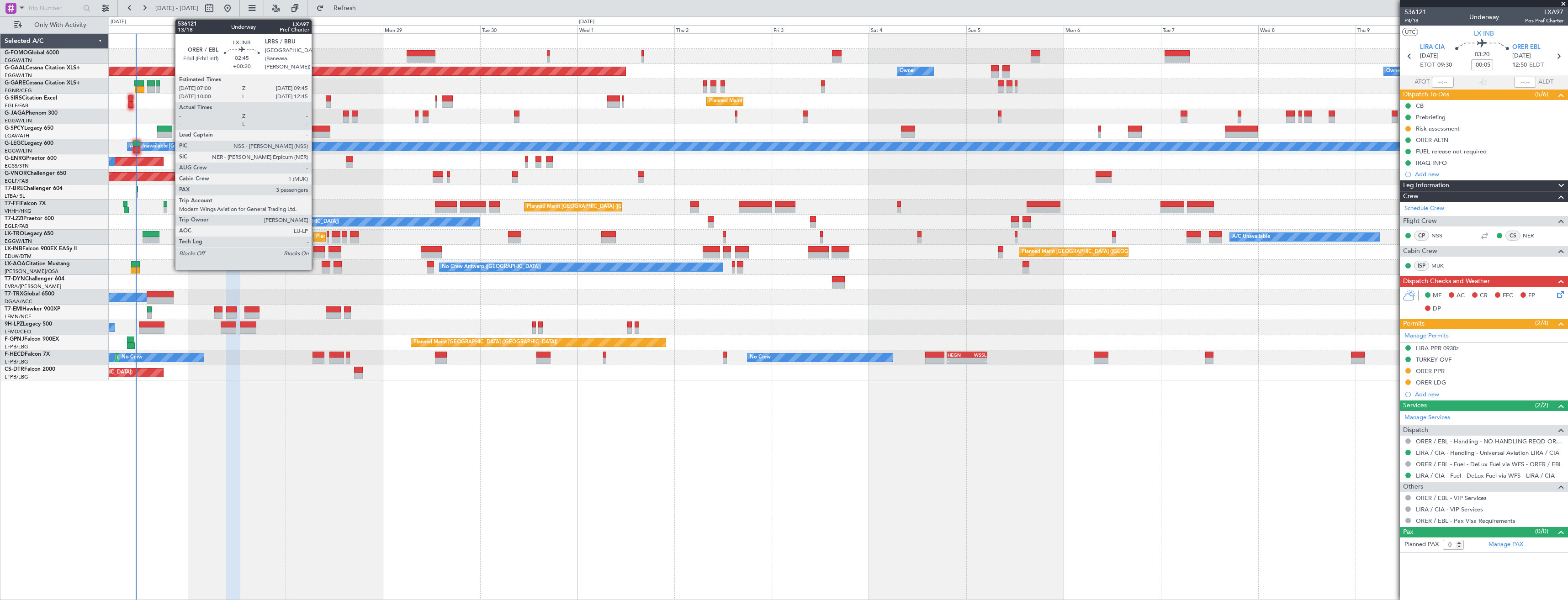
click at [315, 251] on div at bounding box center [319, 249] width 11 height 6
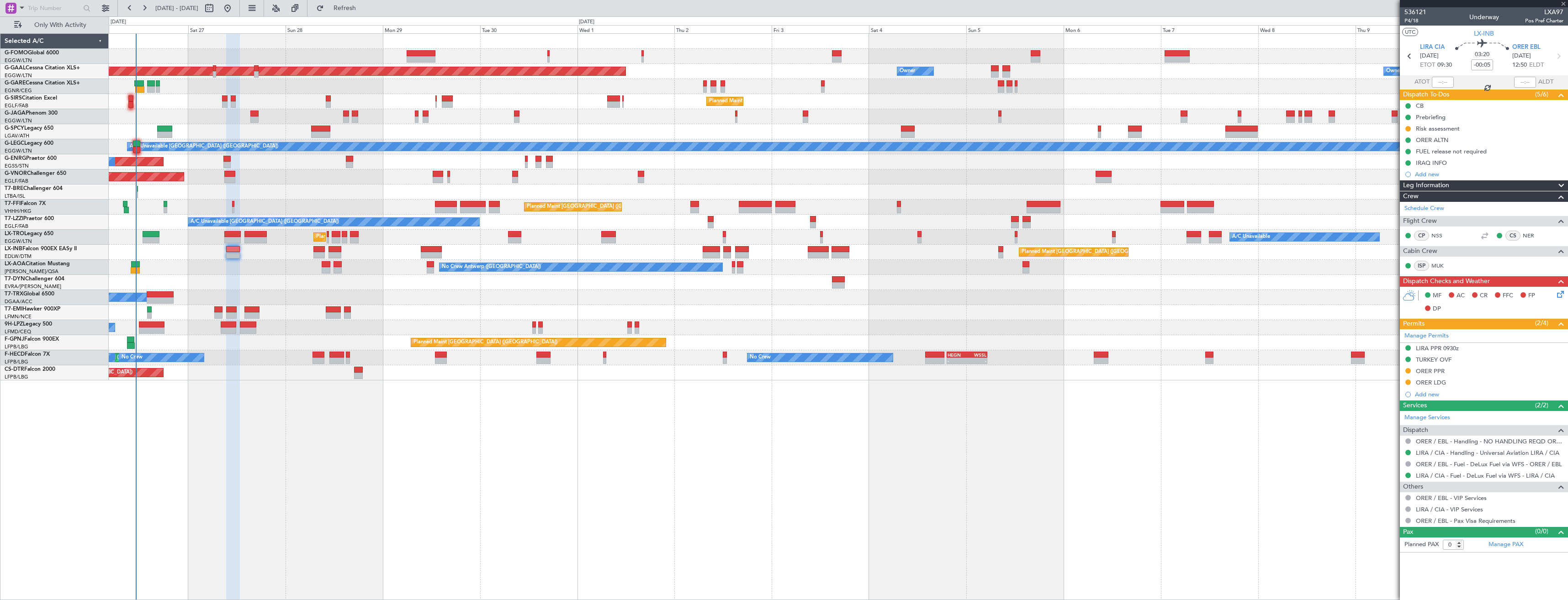
type input "+00:20"
type input "3"
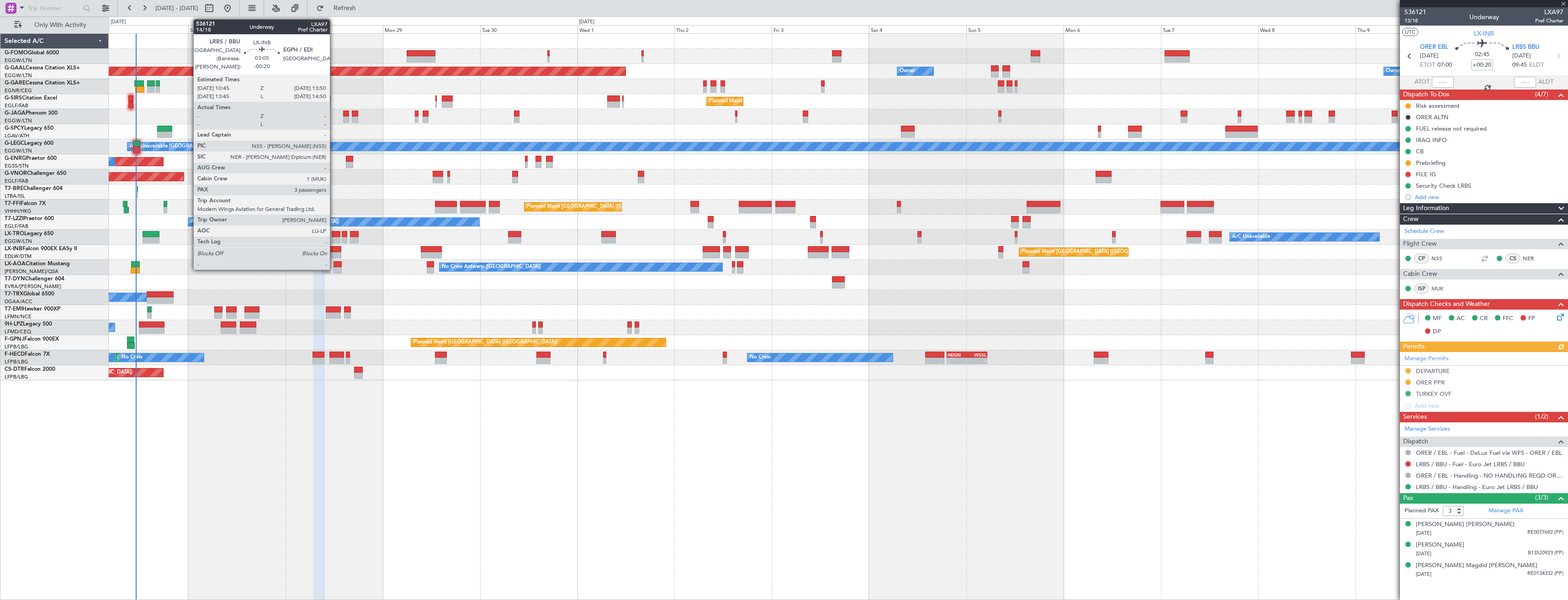
click at [334, 252] on div at bounding box center [335, 255] width 13 height 6
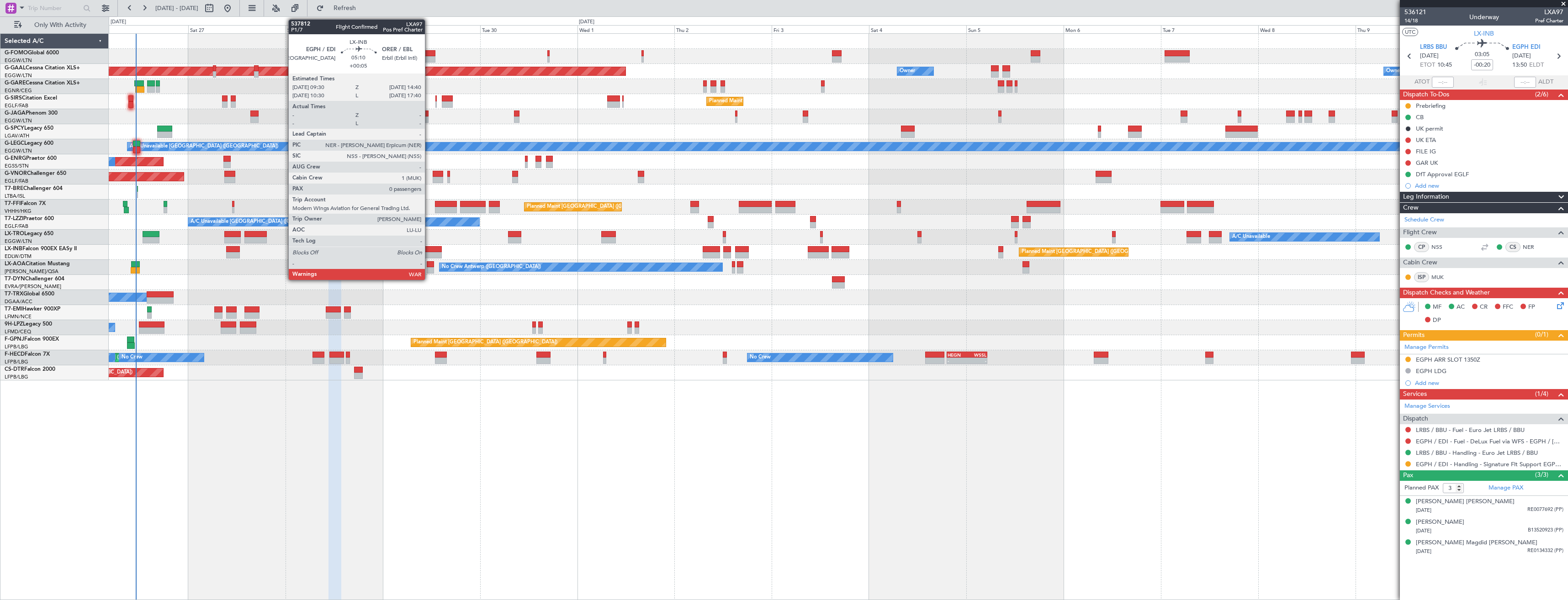
click at [429, 253] on div at bounding box center [431, 255] width 21 height 6
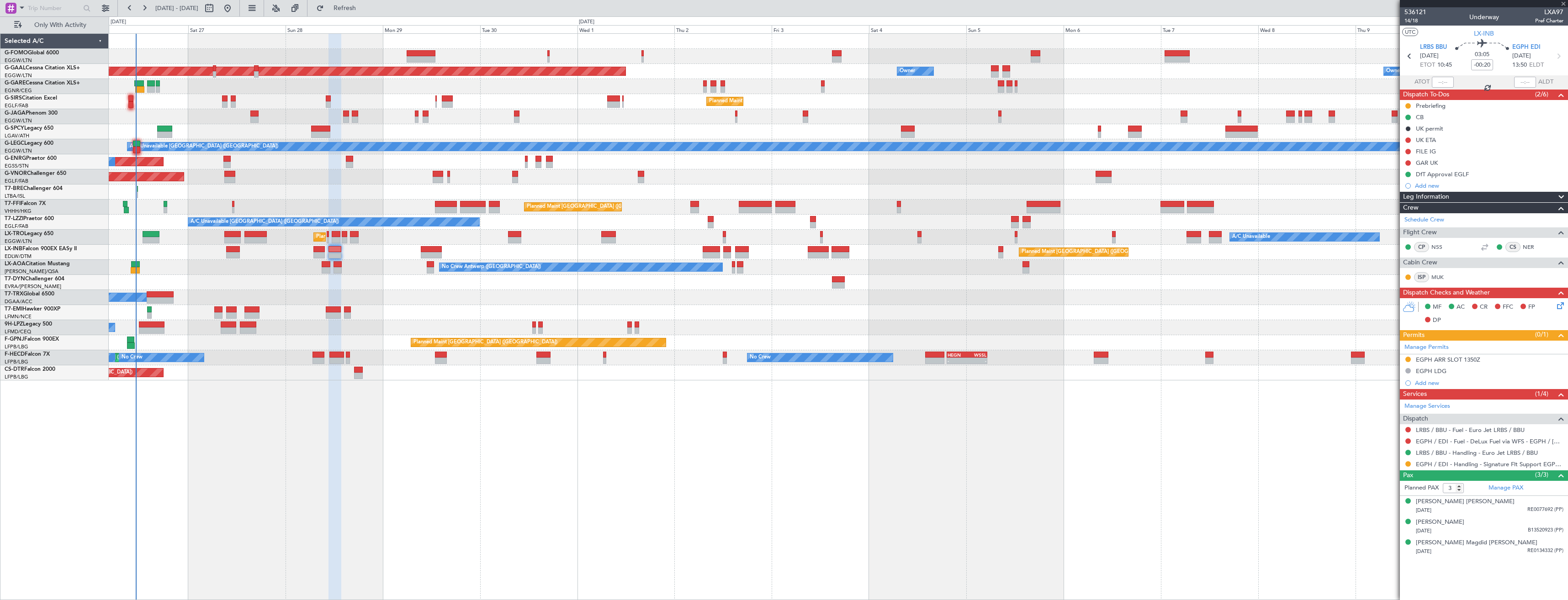
type input "+00:05"
type input "0"
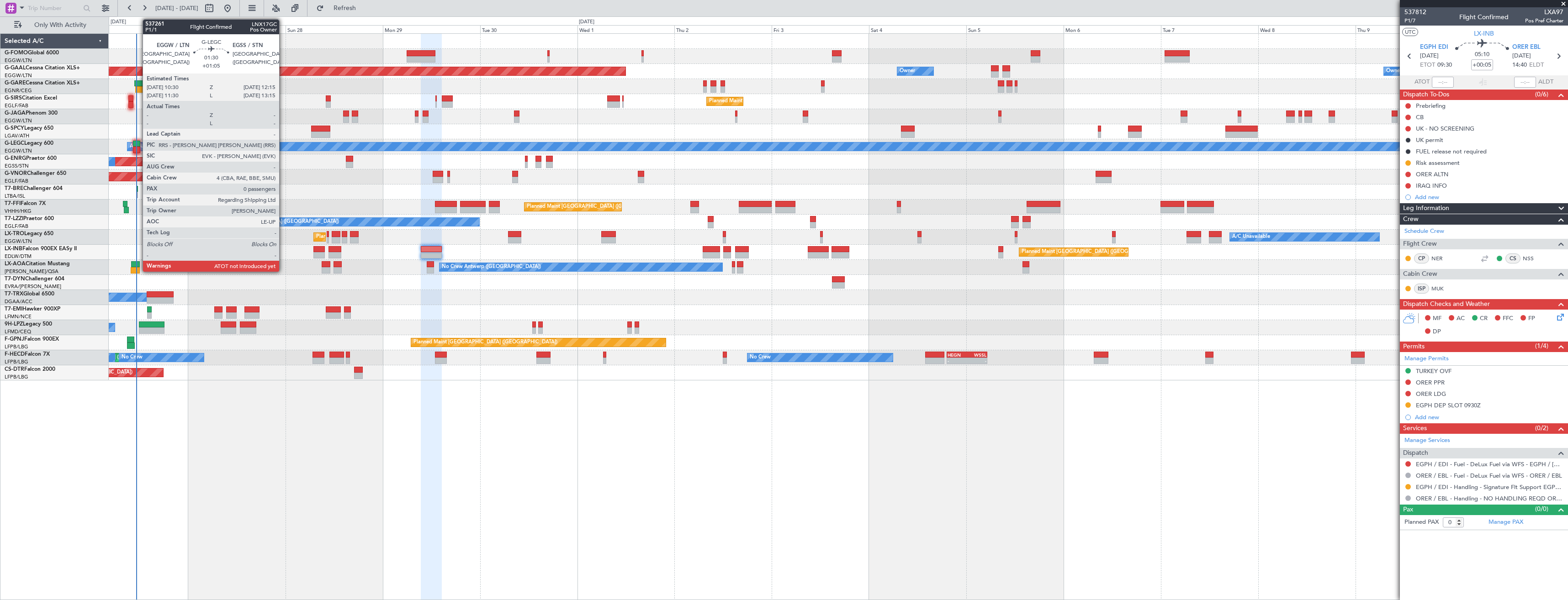
click at [138, 150] on div at bounding box center [136, 149] width 7 height 6
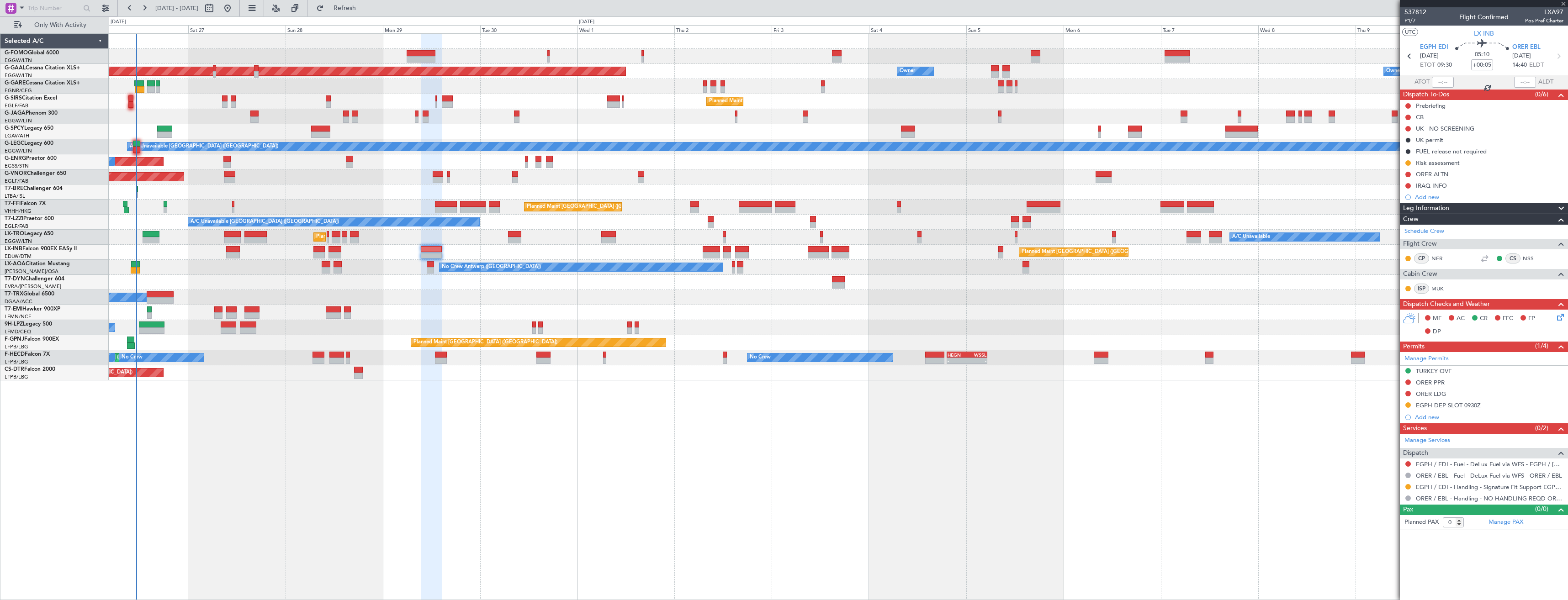
type input "+01:05"
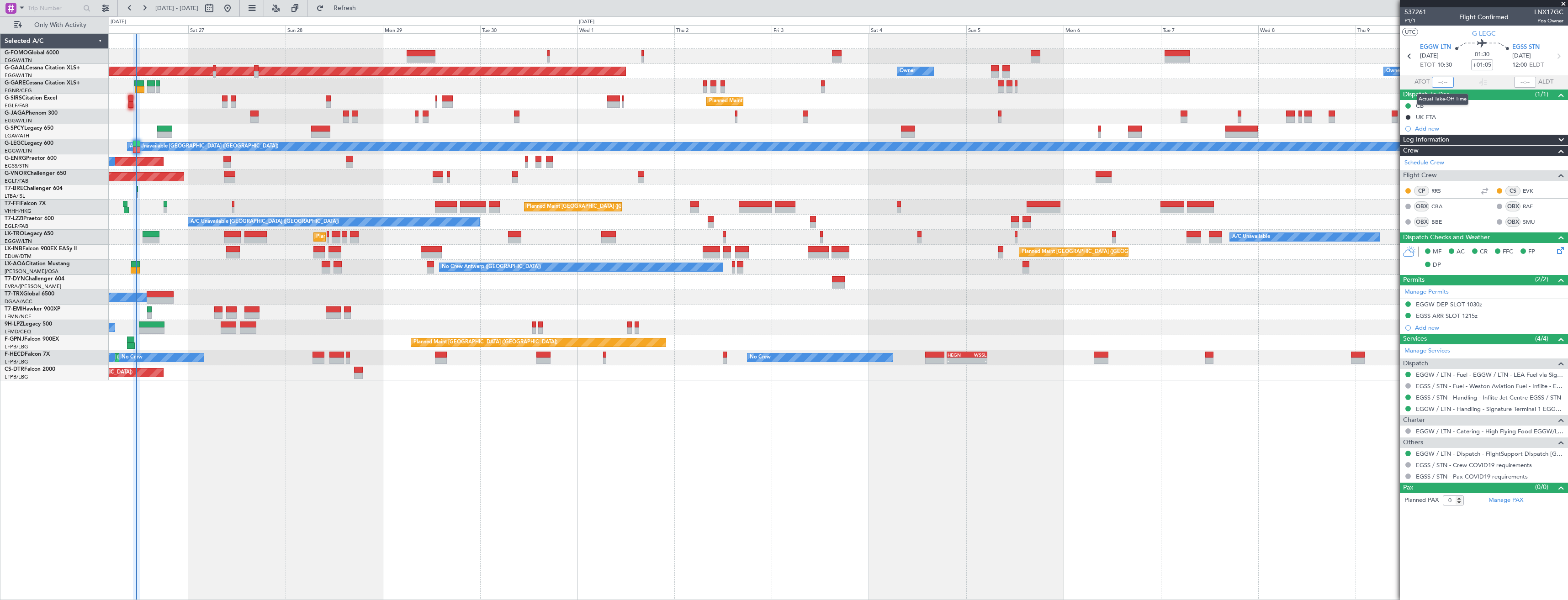
click at [1445, 82] on input "text" at bounding box center [1443, 82] width 22 height 11
type input "11:12"
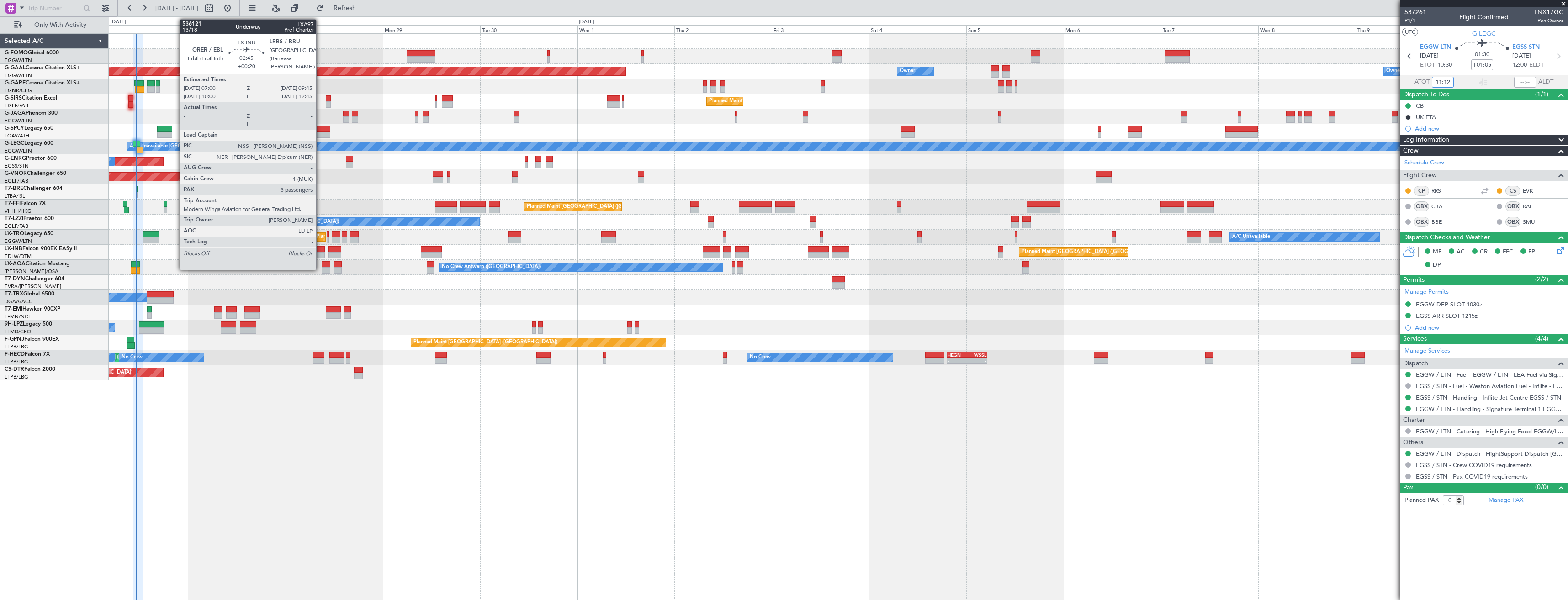
click at [320, 251] on div at bounding box center [319, 249] width 11 height 6
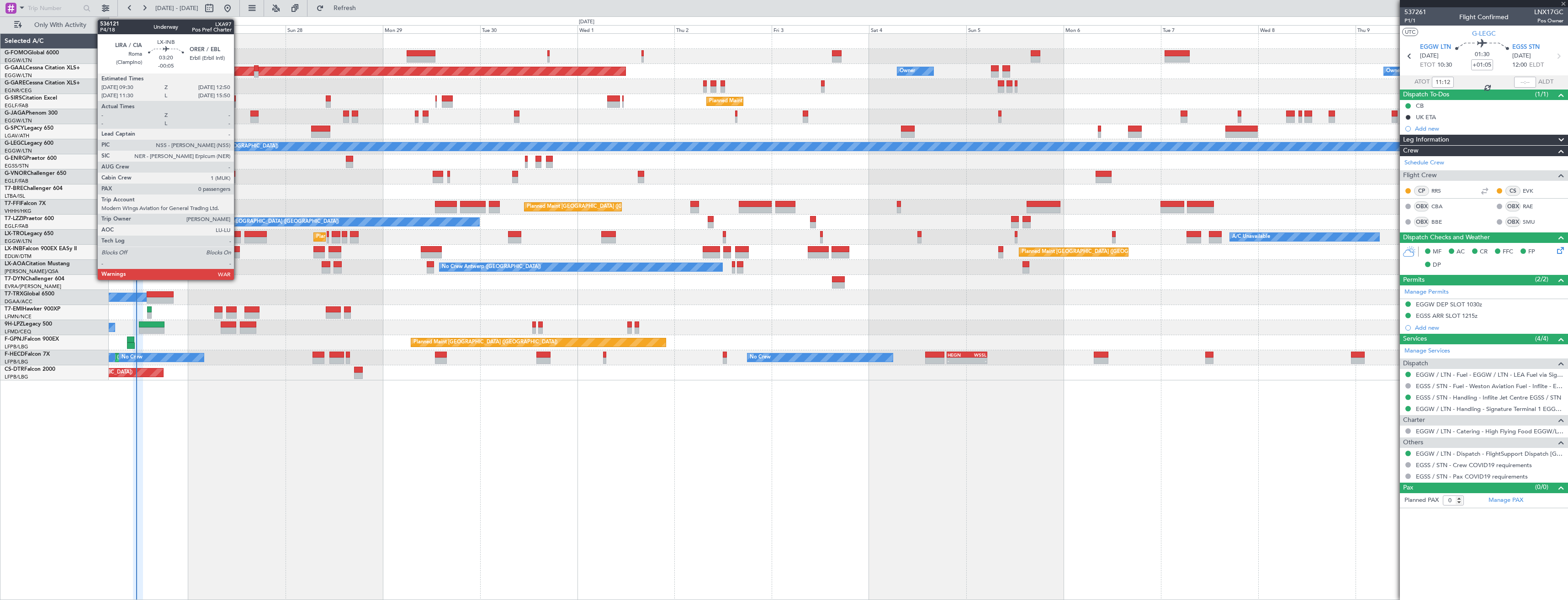
type input "+00:20"
type input "3"
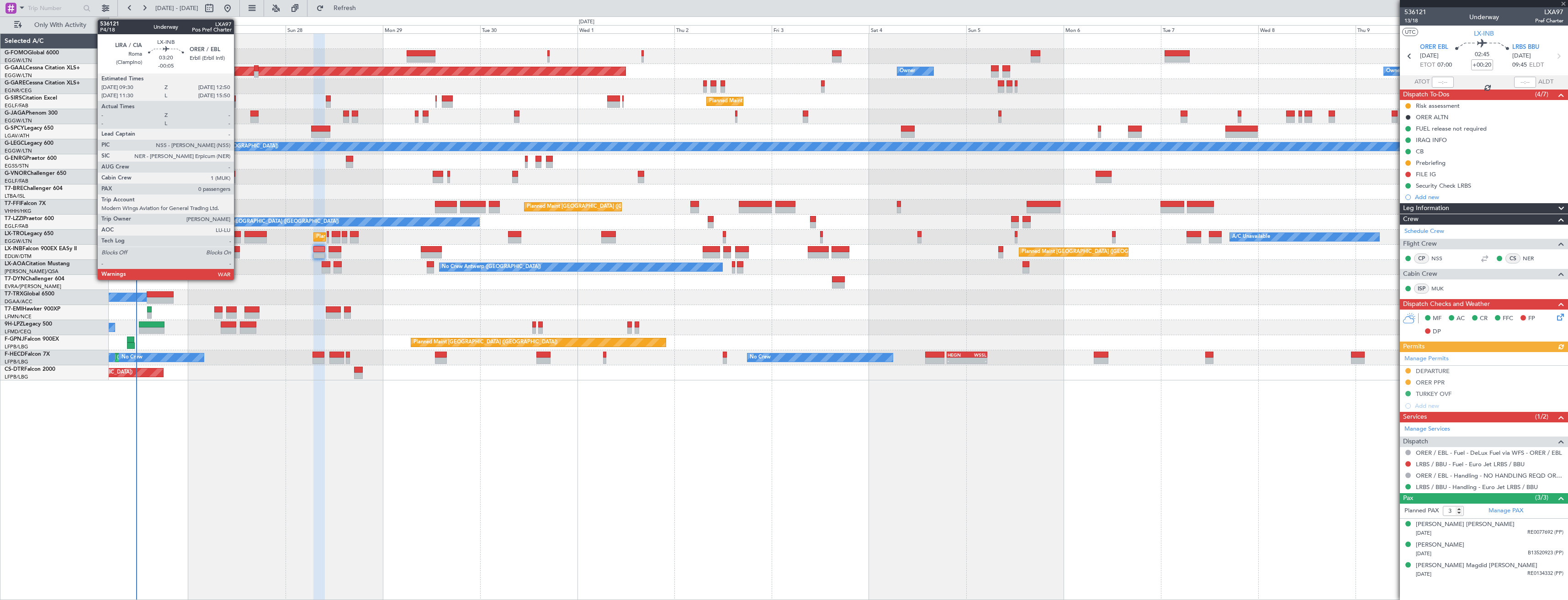
click at [238, 253] on div at bounding box center [232, 255] width 14 height 6
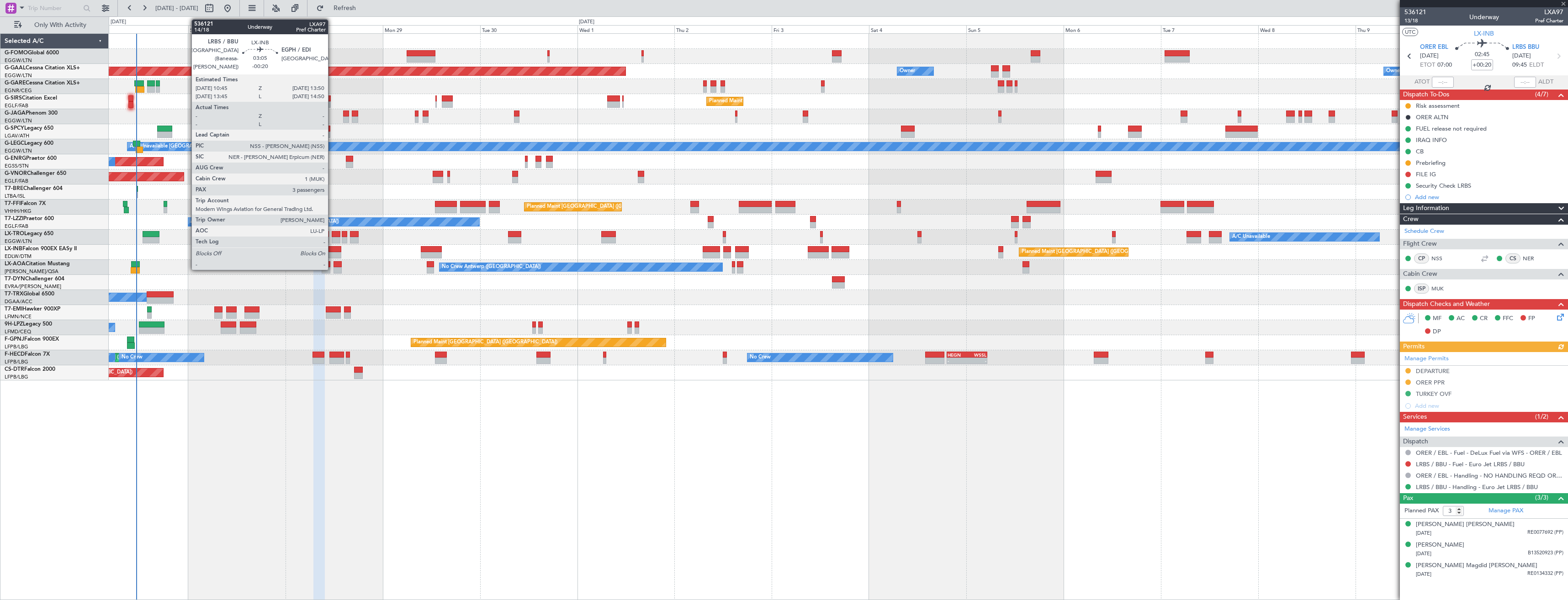
type input "-00:05"
type input "0"
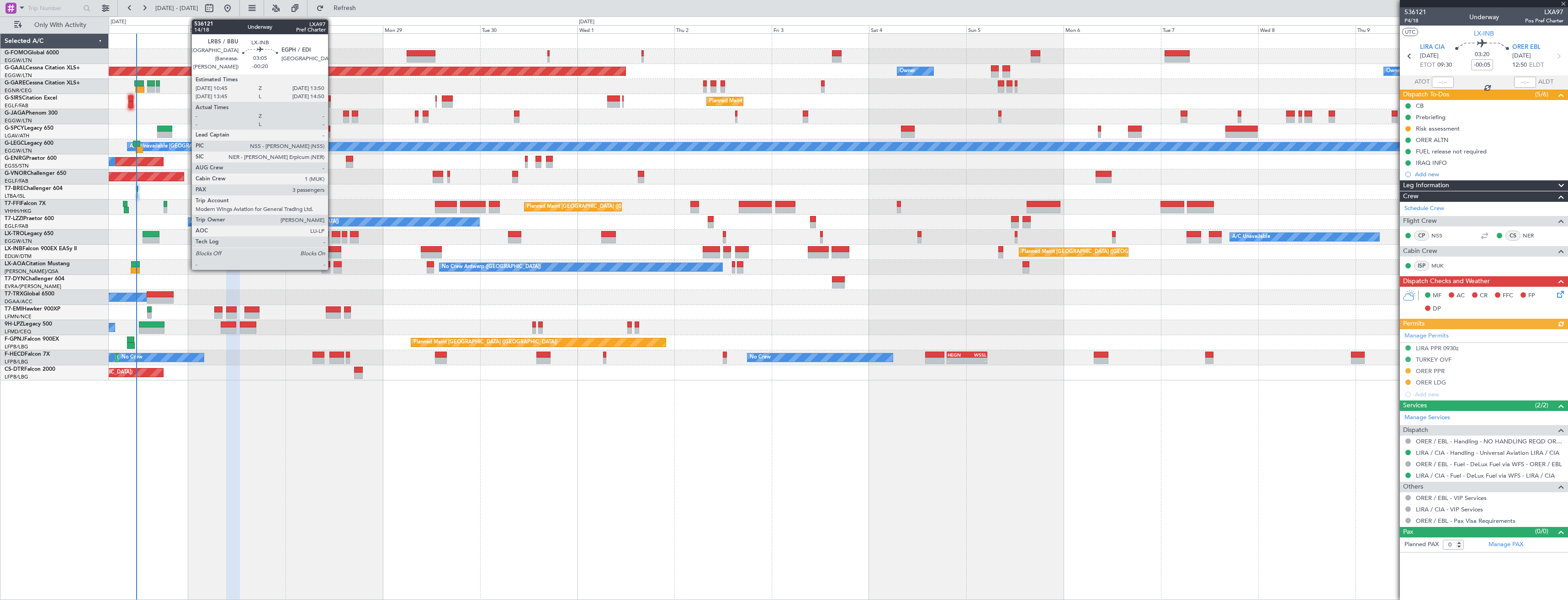
click at [332, 250] on div at bounding box center [335, 249] width 13 height 6
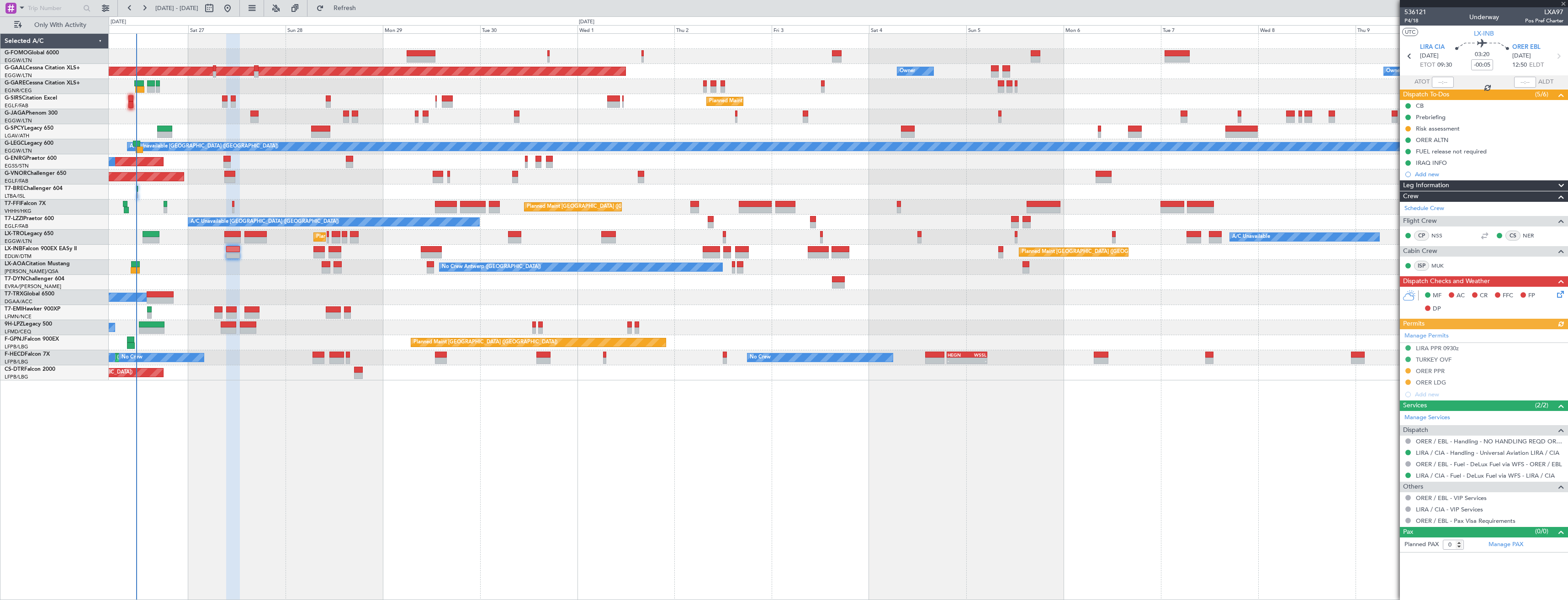
type input "-00:20"
type input "3"
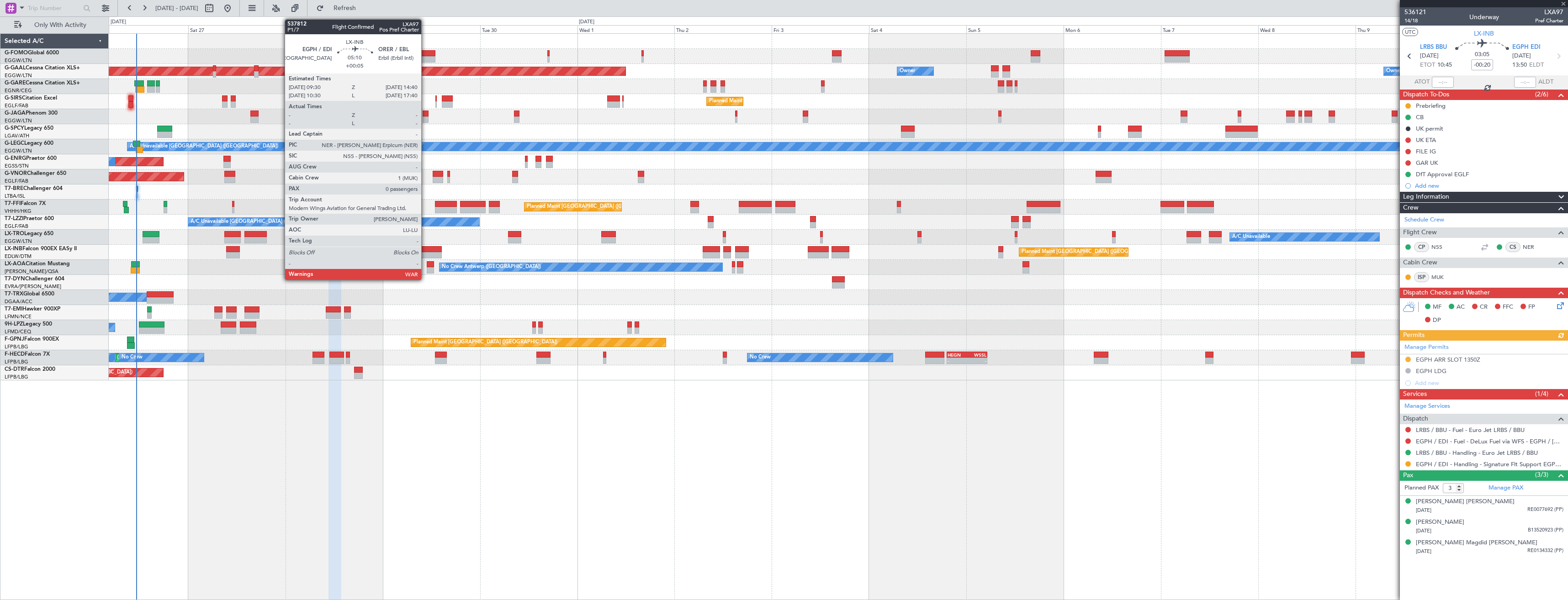
click at [425, 255] on div at bounding box center [431, 255] width 21 height 6
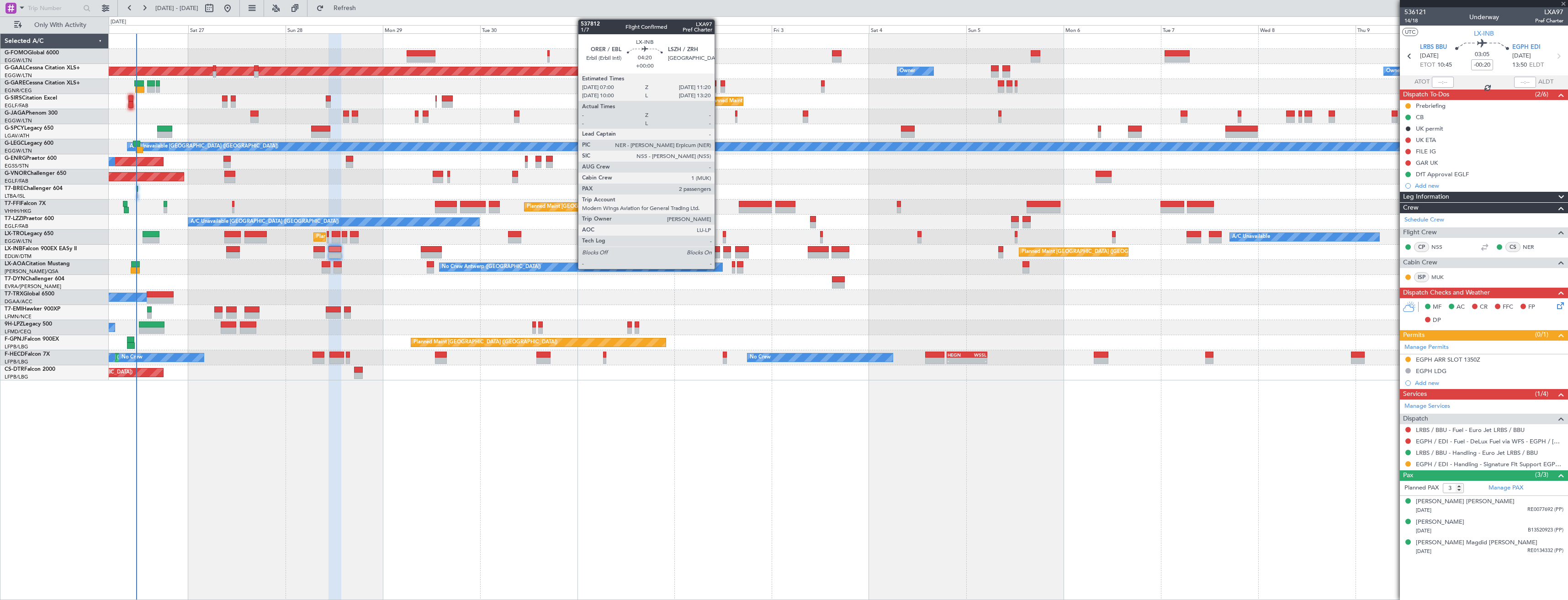
type input "+00:05"
type input "0"
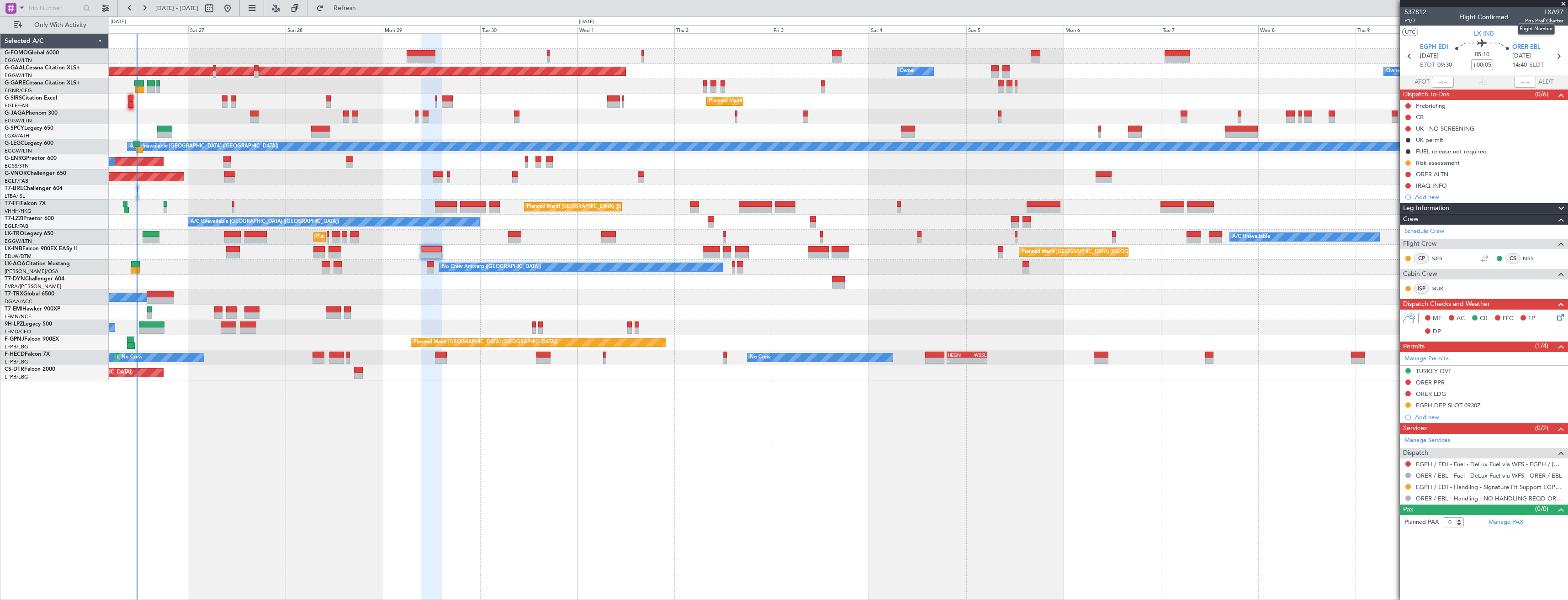
click at [1551, 12] on span "LXA97" at bounding box center [1544, 12] width 38 height 9
copy span "LXA97"
click at [1435, 499] on link "ORER / EBL - Handling - NO HANDLING REQD ORER/EBL" at bounding box center [1488, 498] width 147 height 7
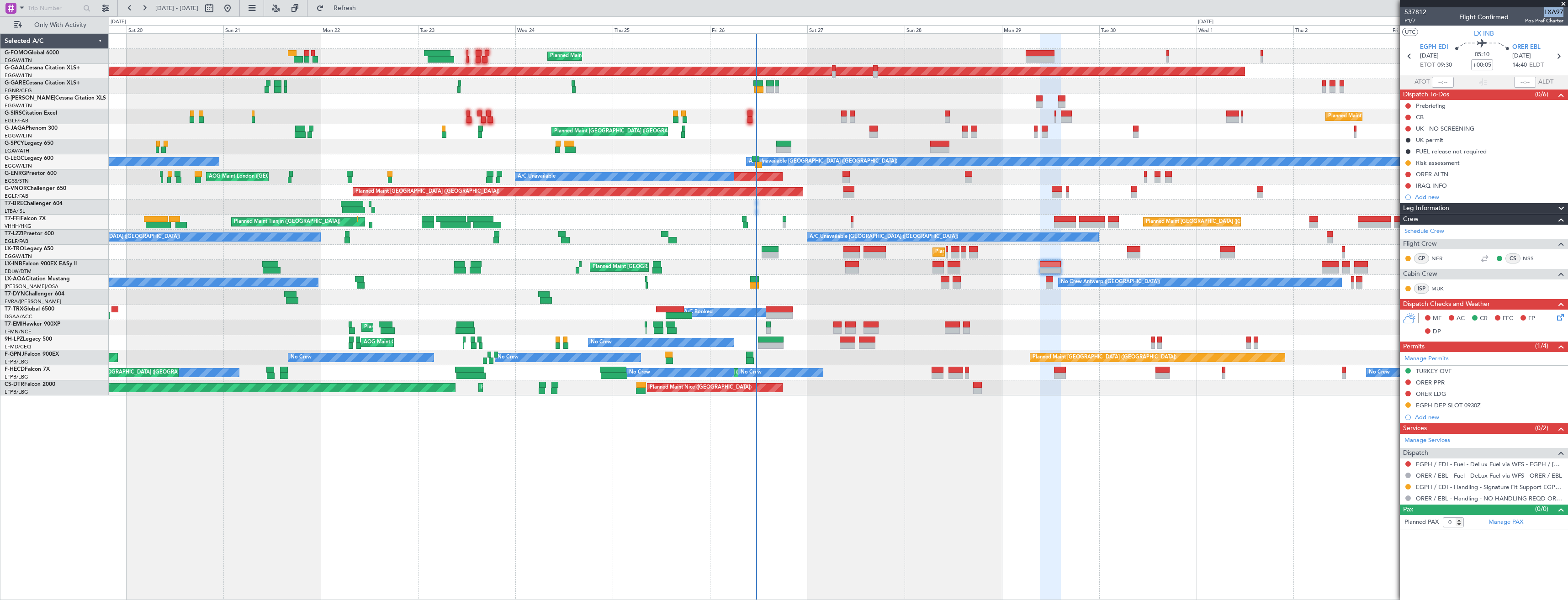
click at [880, 187] on div "Planned Maint London (Luton) Owner Planned Maint Dusseldorf Planned Maint Londo…" at bounding box center [837, 215] width 1458 height 362
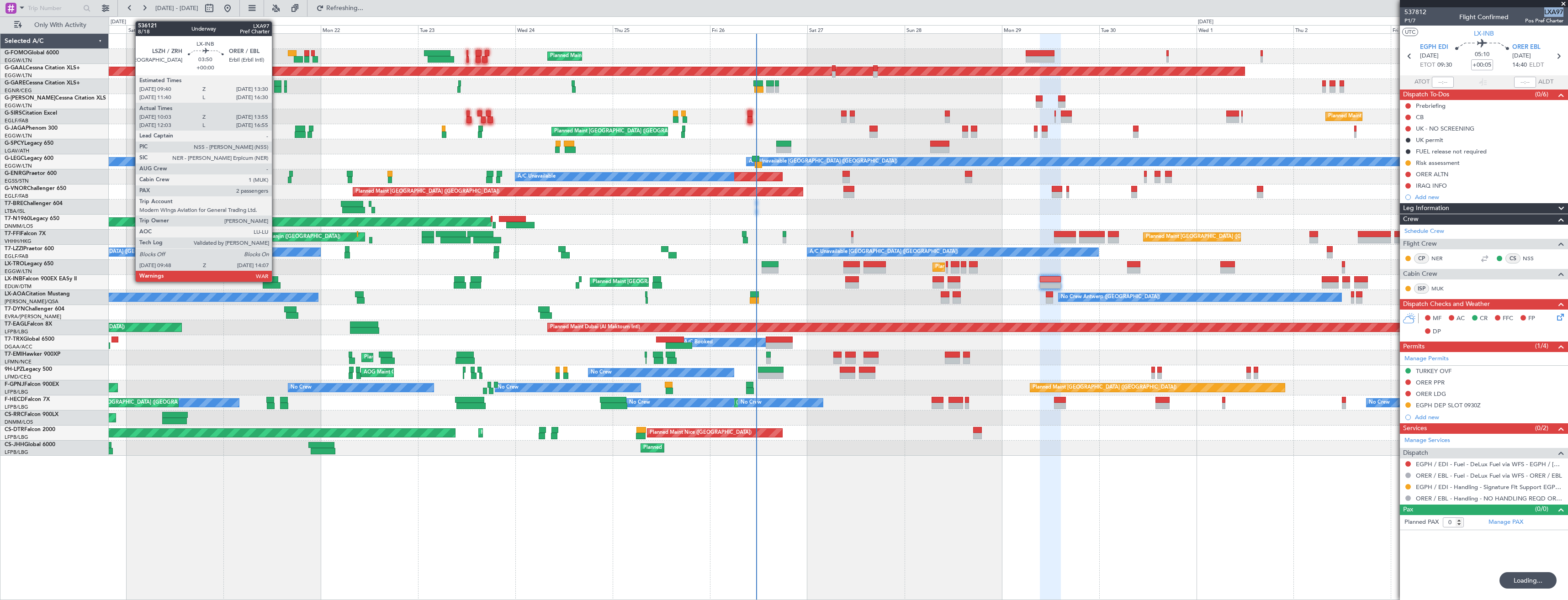
click at [276, 281] on div at bounding box center [270, 279] width 16 height 6
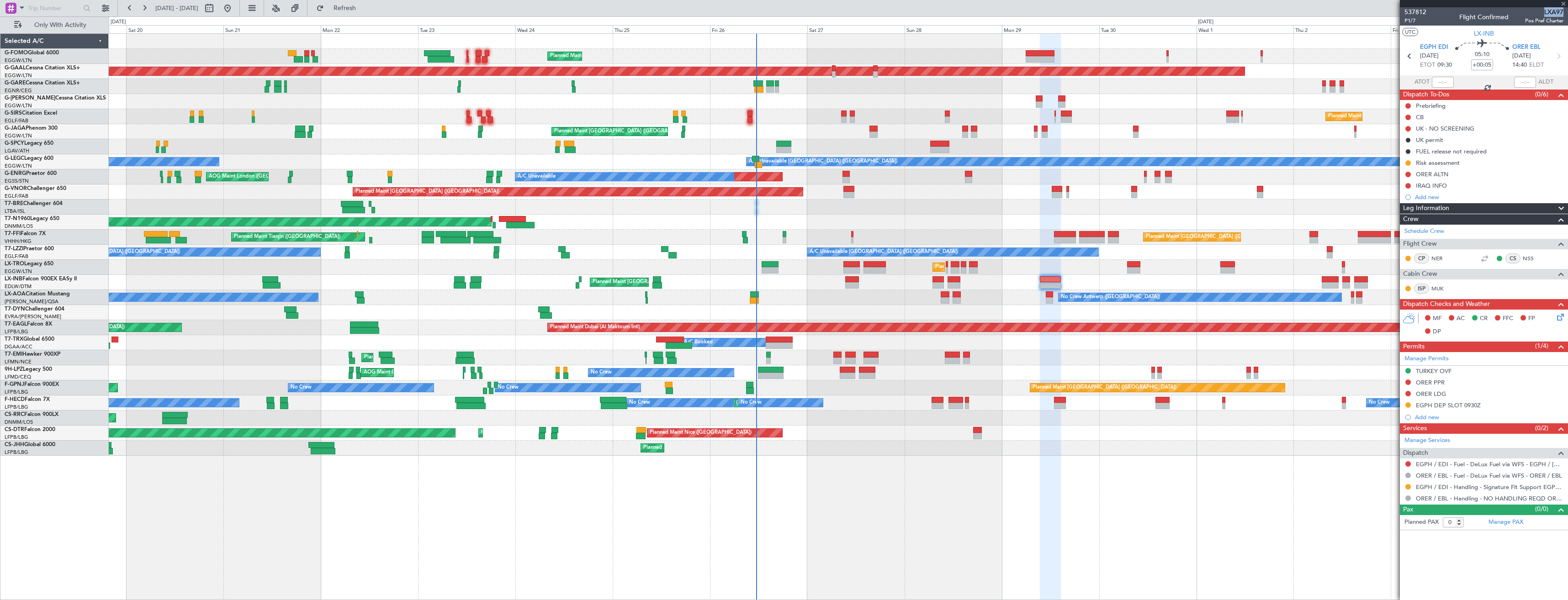
type input "10:03"
type input "13:55"
type input "2"
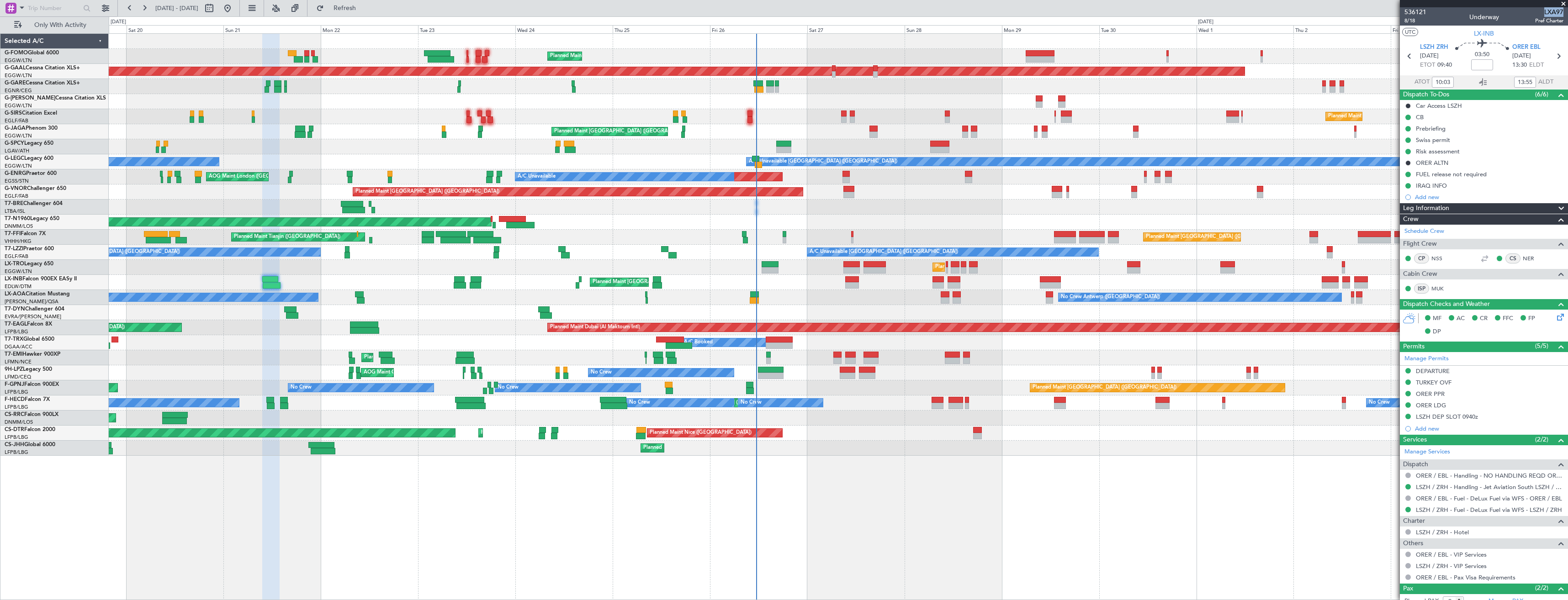
click at [739, 317] on div "Unplanned Maint Riga (Riga Intl)" at bounding box center [837, 313] width 1458 height 15
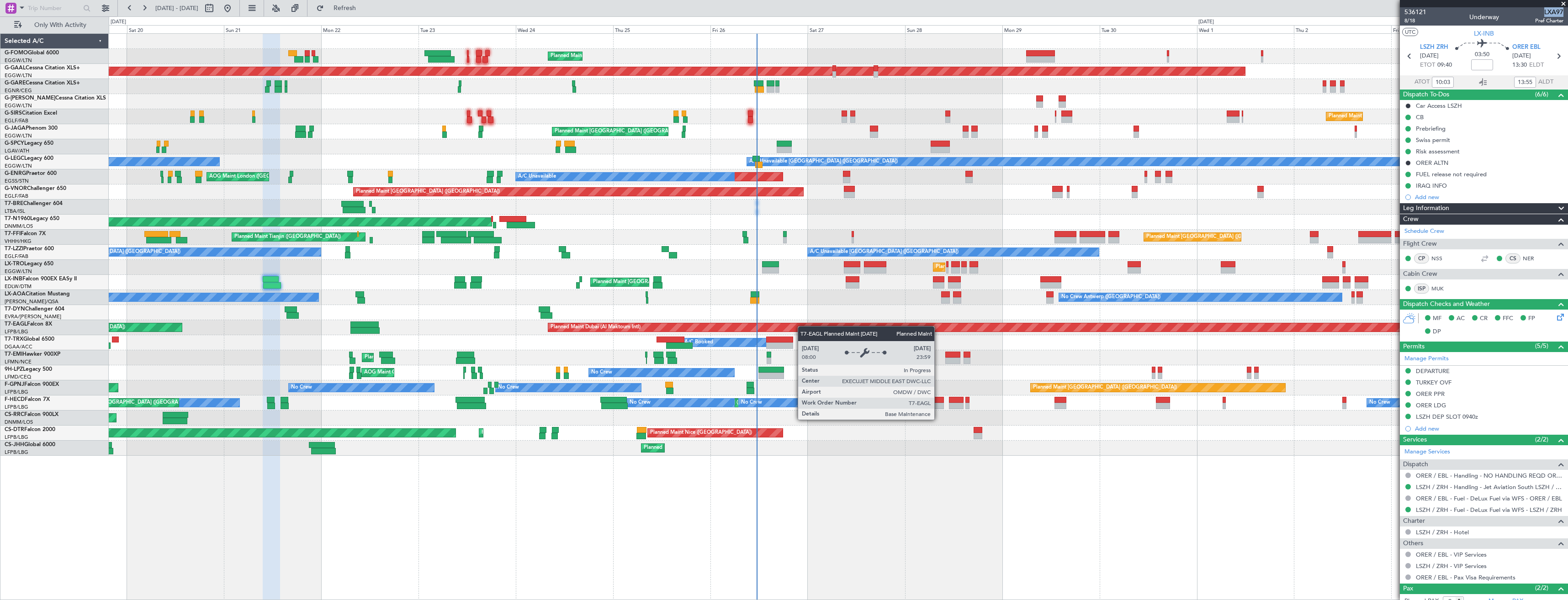
click at [843, 330] on div "Planned Maint London (Luton) Owner Planned Maint Dusseldorf Planned Maint Londo…" at bounding box center [837, 245] width 1458 height 423
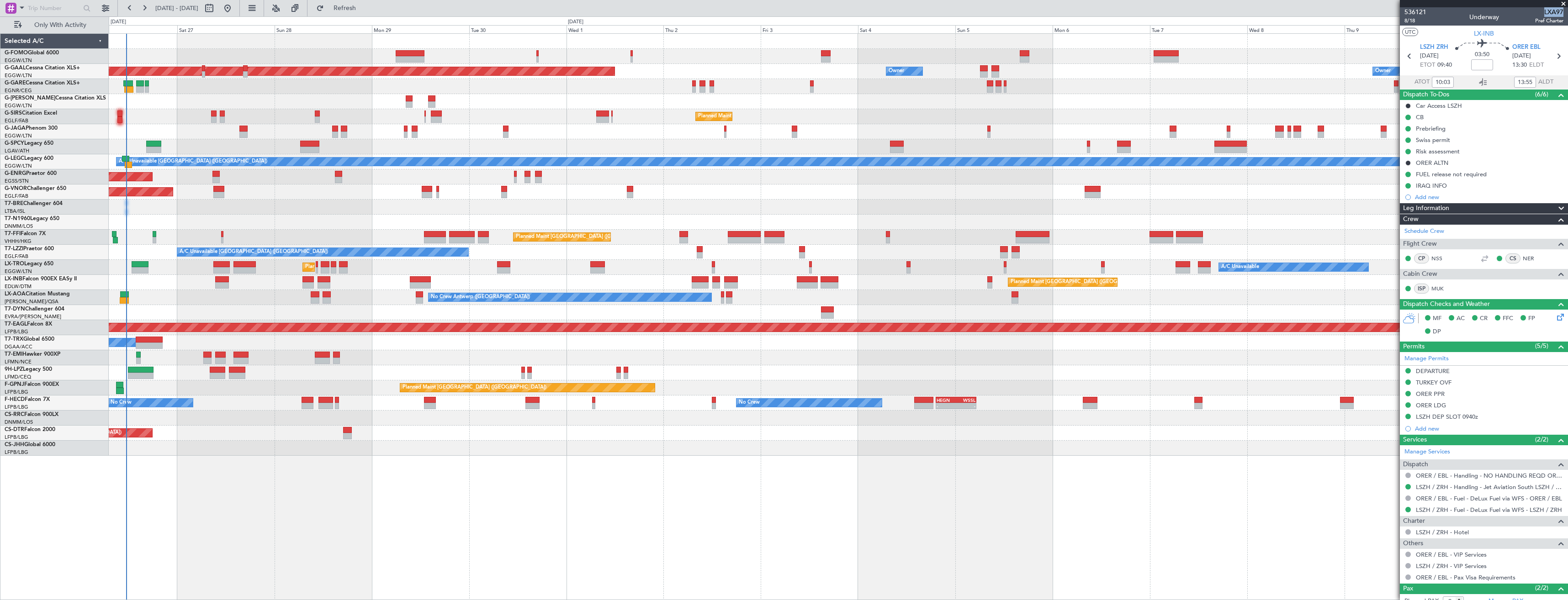
click at [308, 235] on div "Planned Maint London (Luton) Owner Planned Maint Dusseldorf Owner Owner Owner P…" at bounding box center [837, 245] width 1458 height 423
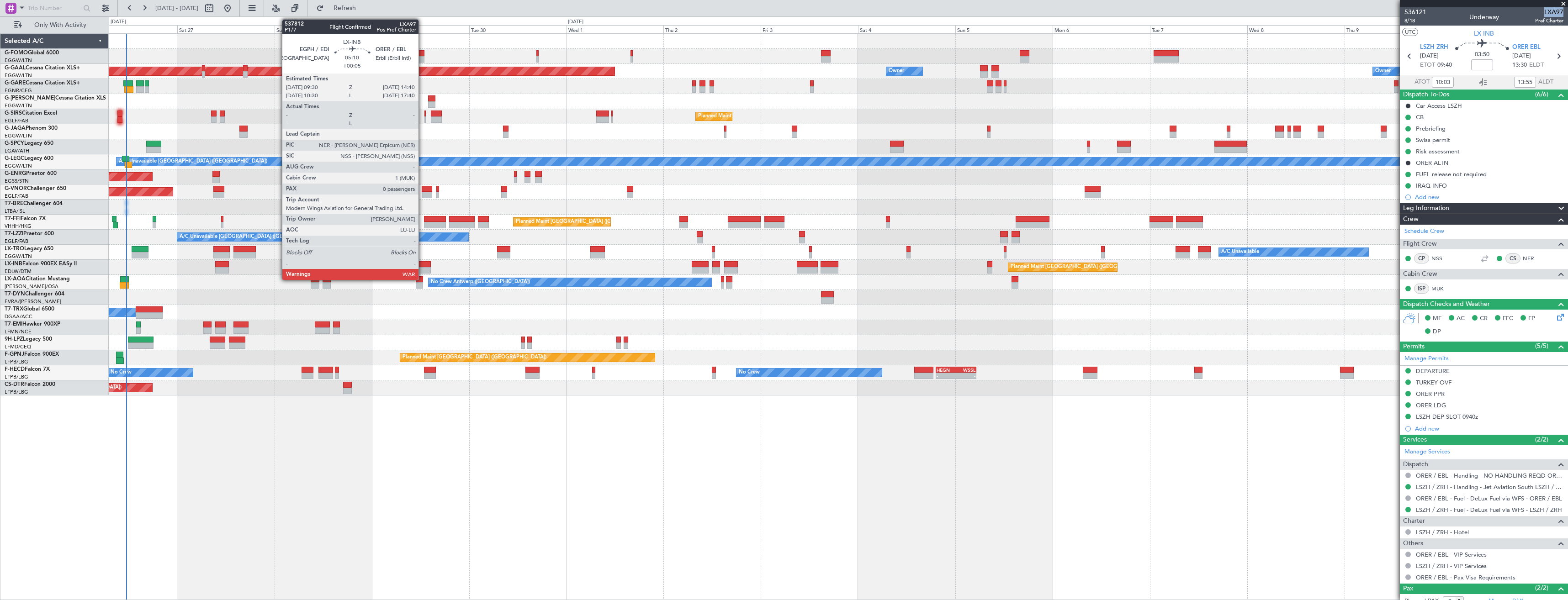
click at [422, 268] on div at bounding box center [420, 270] width 21 height 6
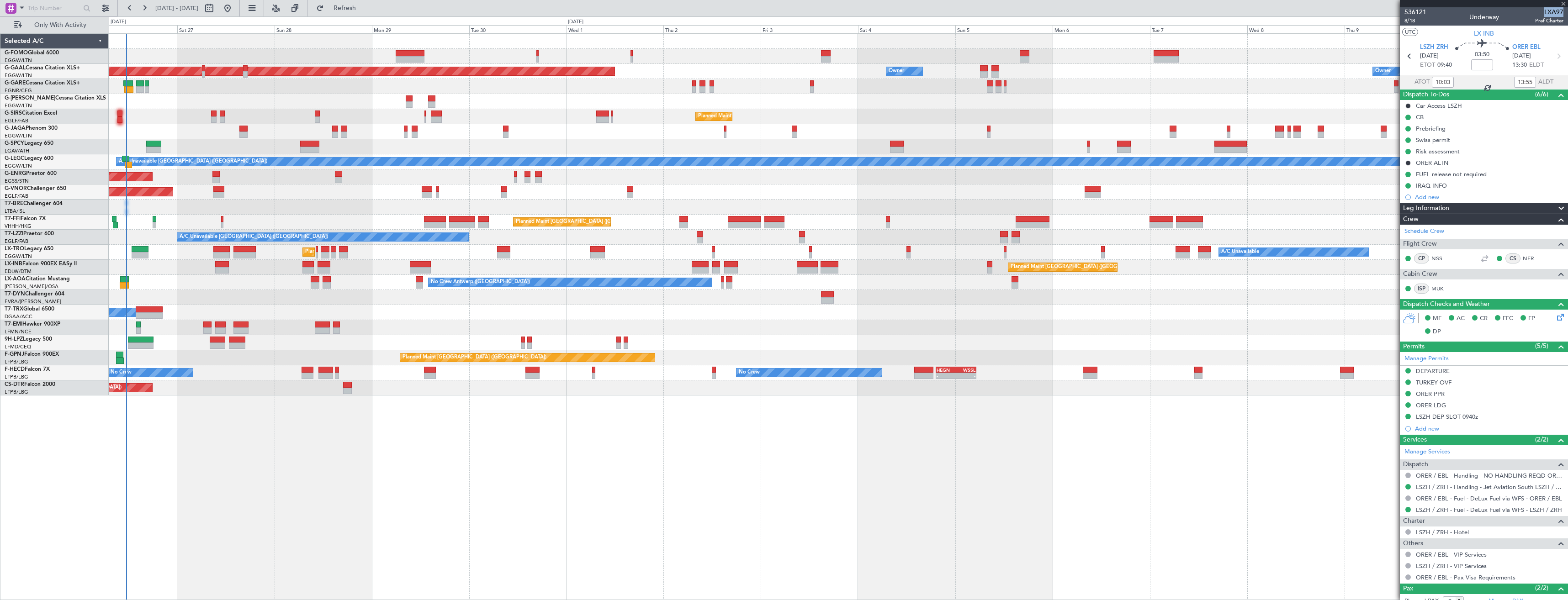
type input "+00:05"
type input "0"
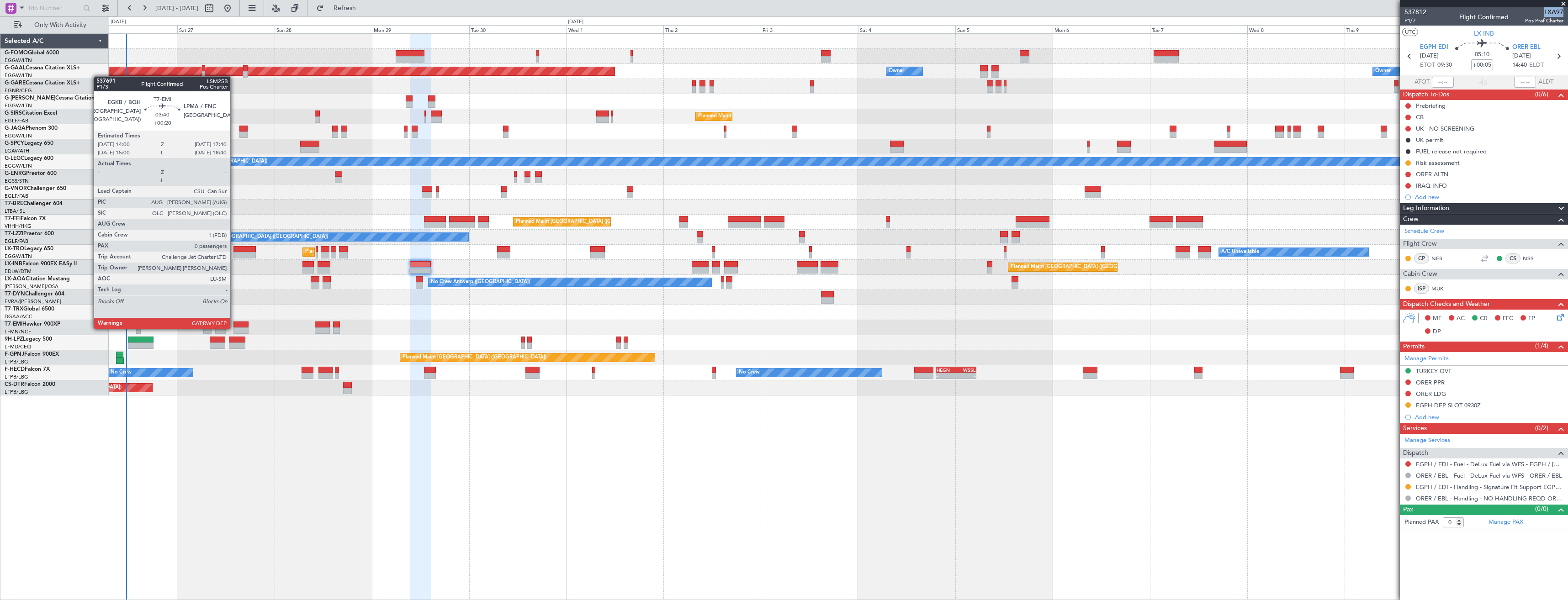
click at [234, 328] on div at bounding box center [240, 330] width 15 height 6
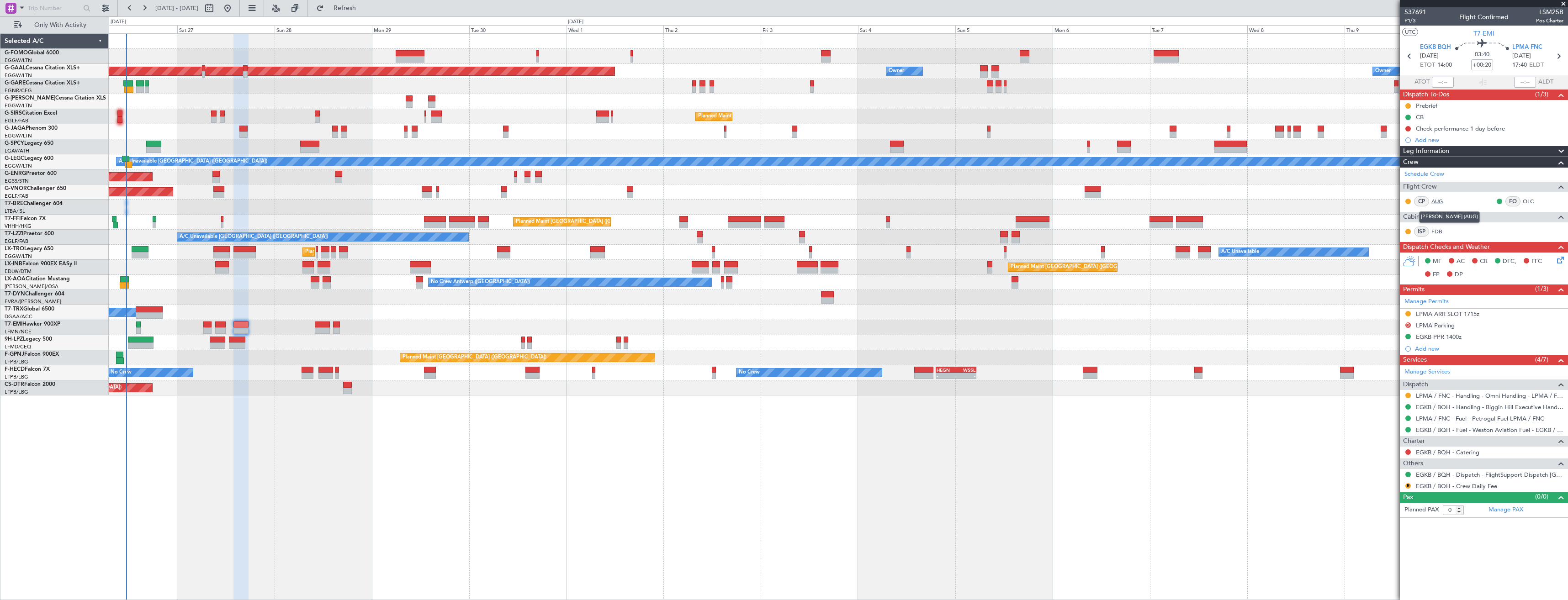
click at [1437, 198] on link "AUG" at bounding box center [1441, 201] width 20 height 8
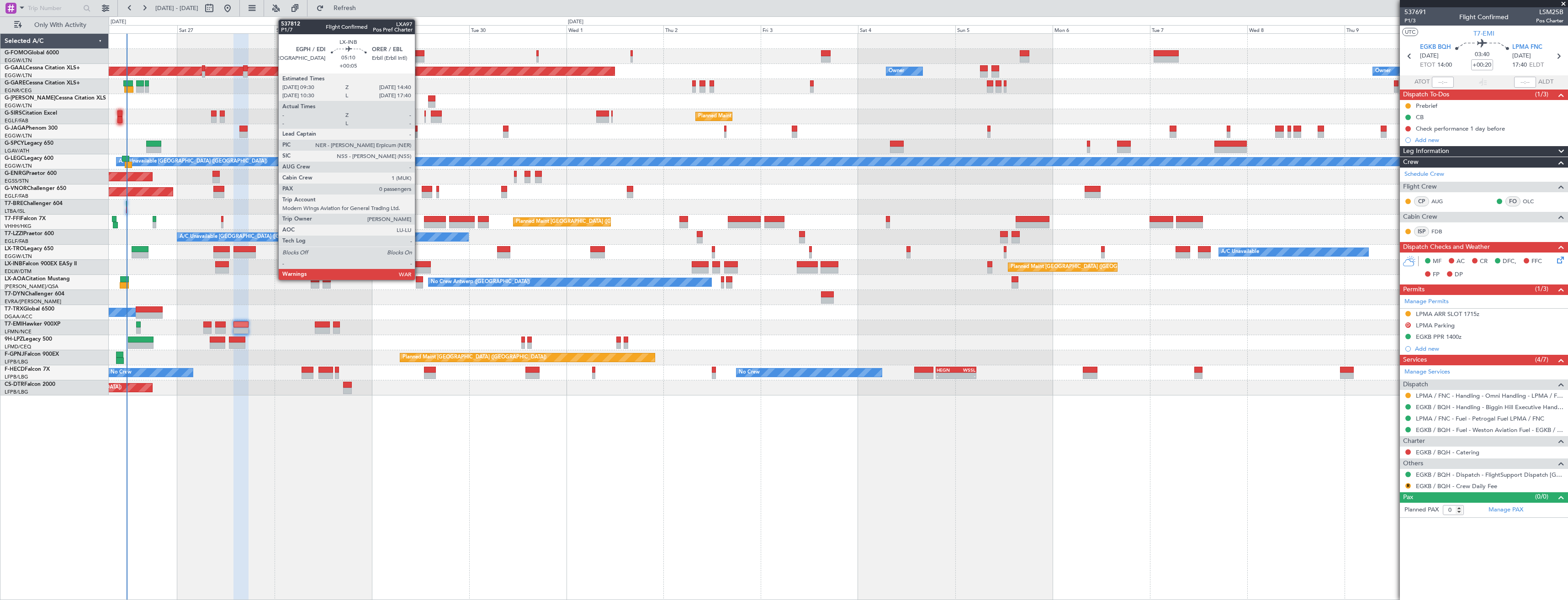
click at [420, 266] on div at bounding box center [420, 264] width 21 height 6
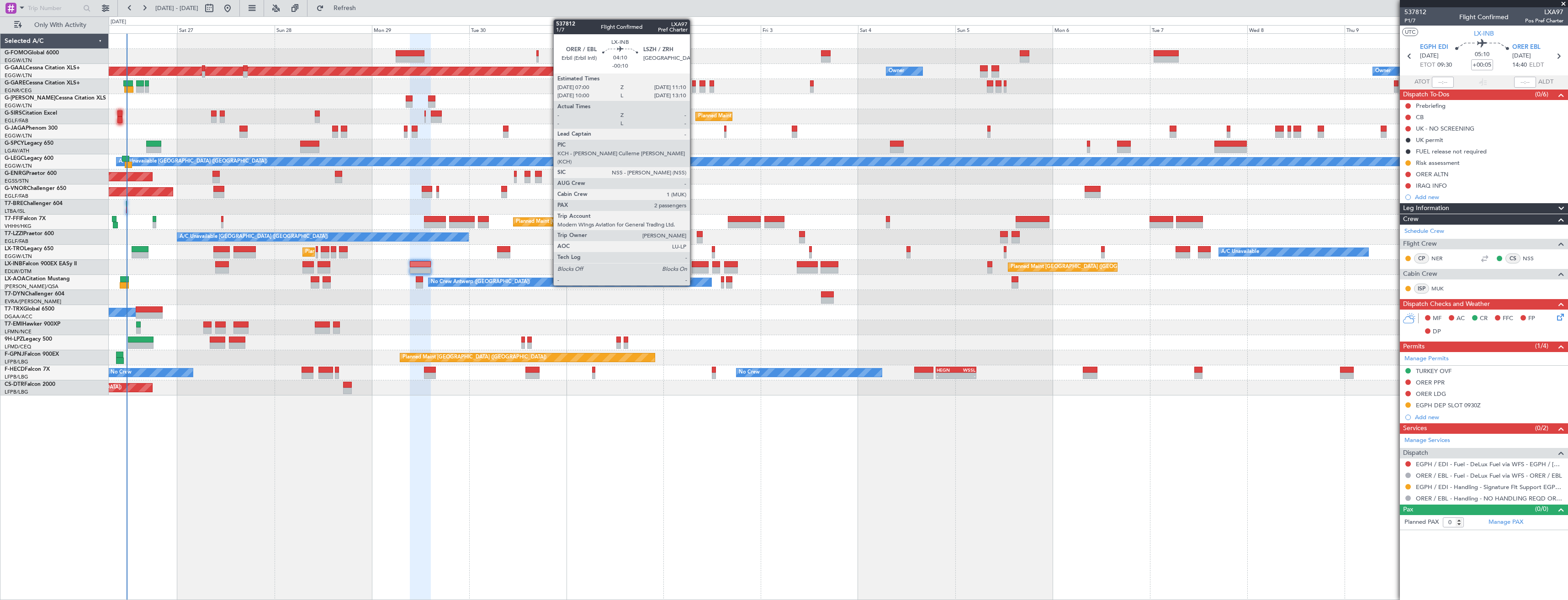
click at [694, 267] on div at bounding box center [699, 270] width 16 height 6
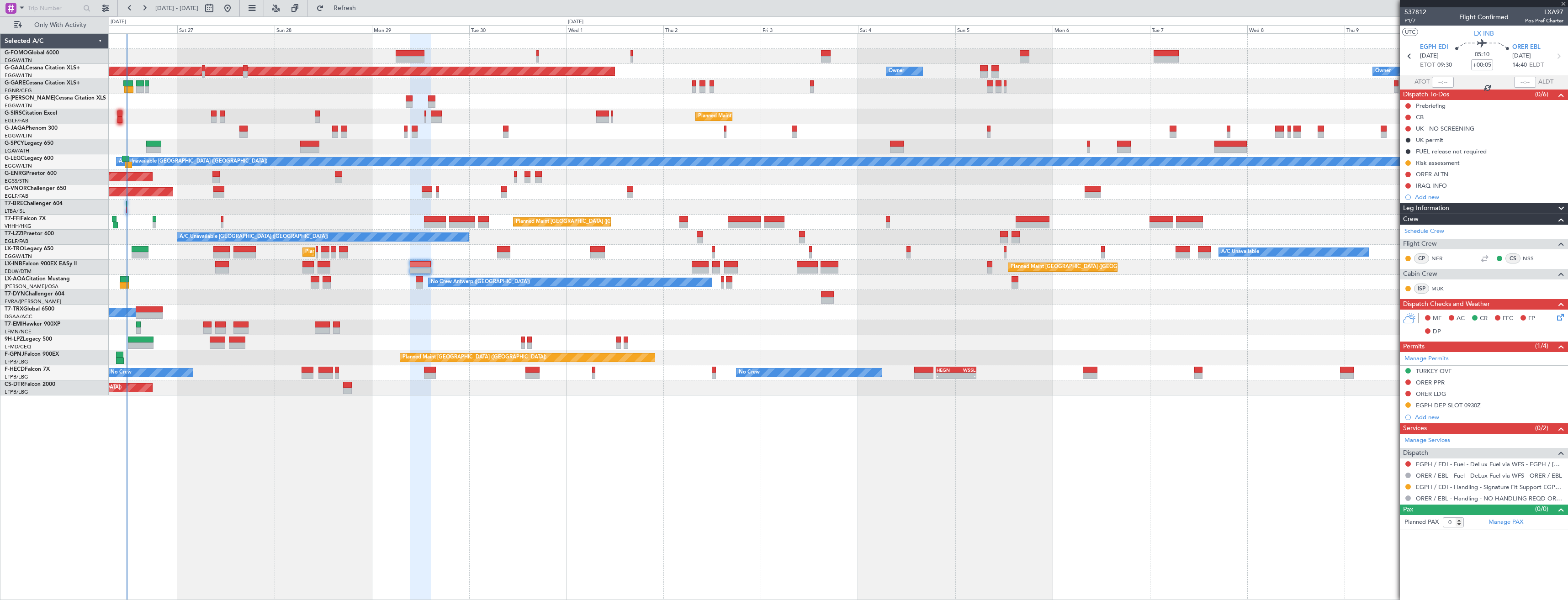
type input "-00:10"
type input "2"
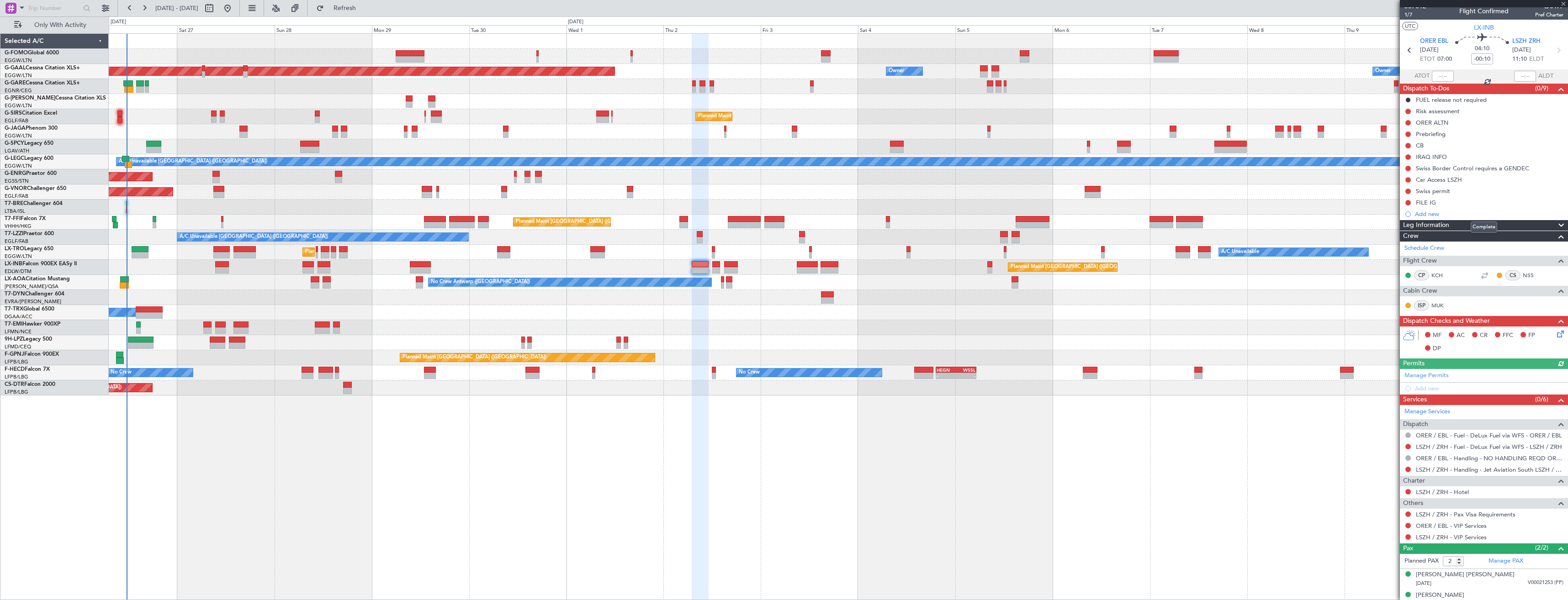
scroll to position [16, 0]
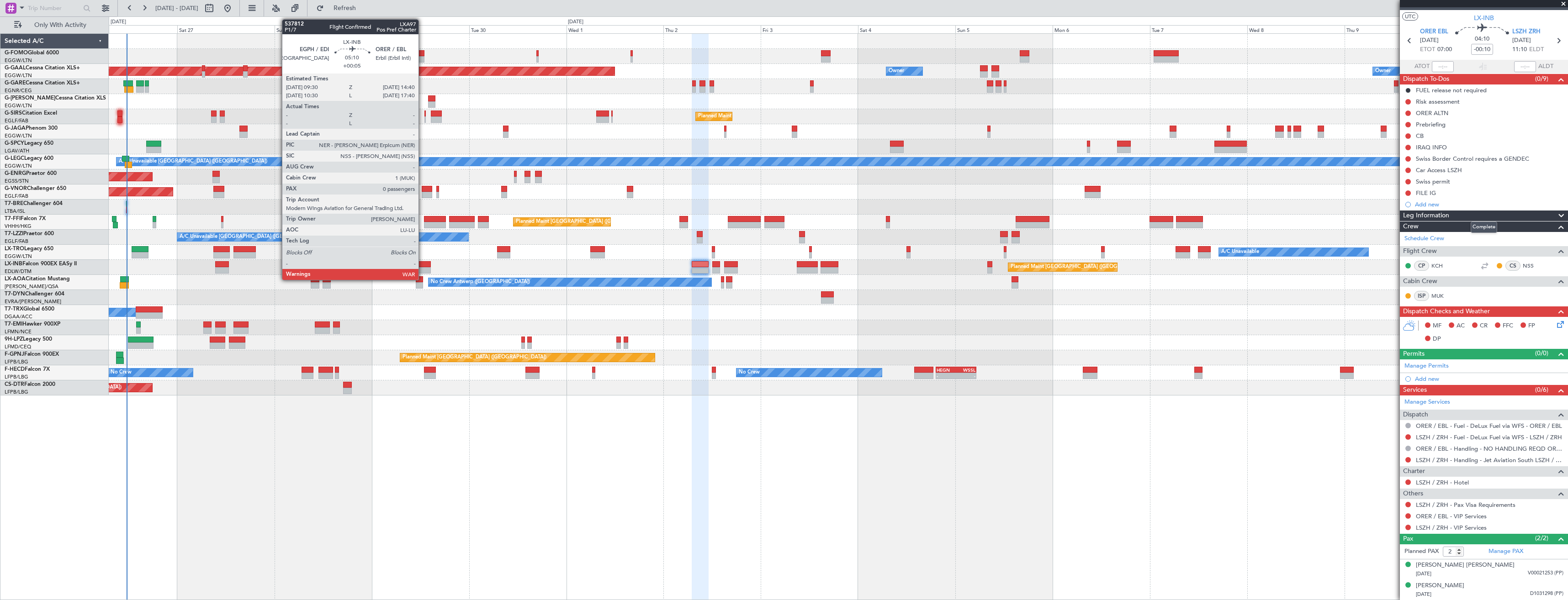
click at [422, 265] on div at bounding box center [420, 264] width 21 height 6
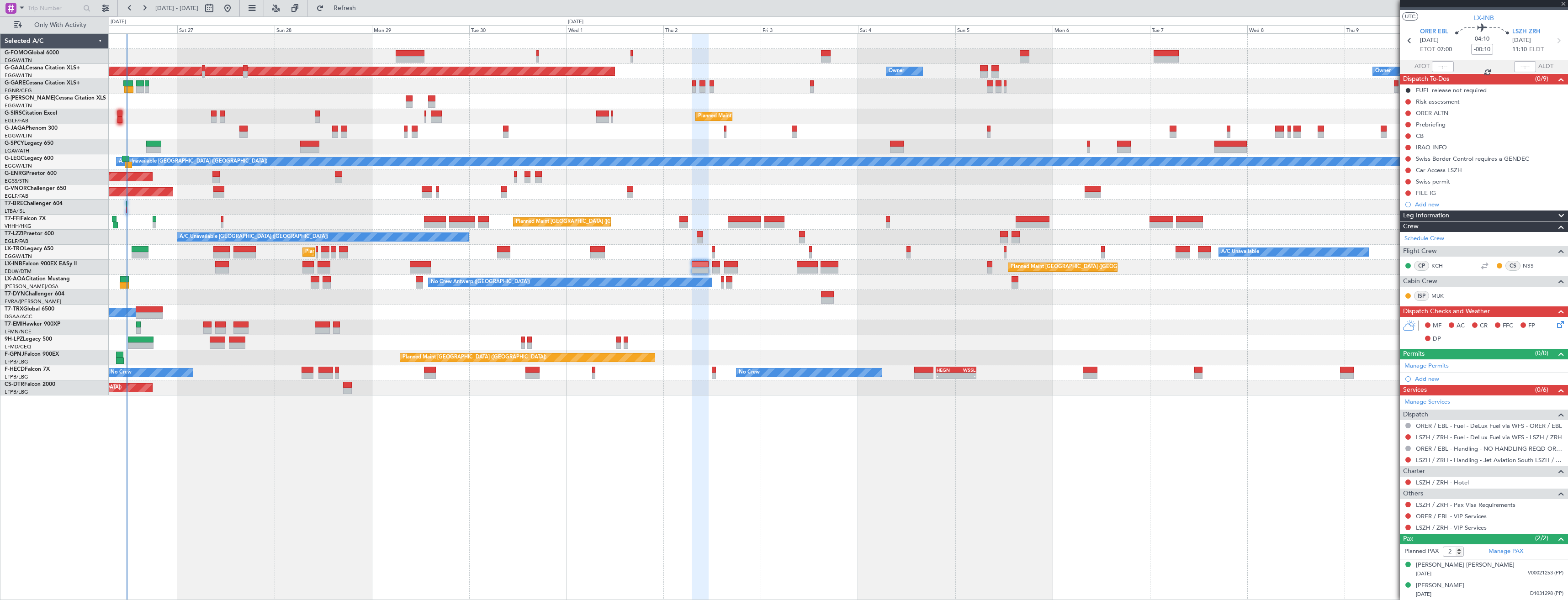
type input "+00:05"
type input "0"
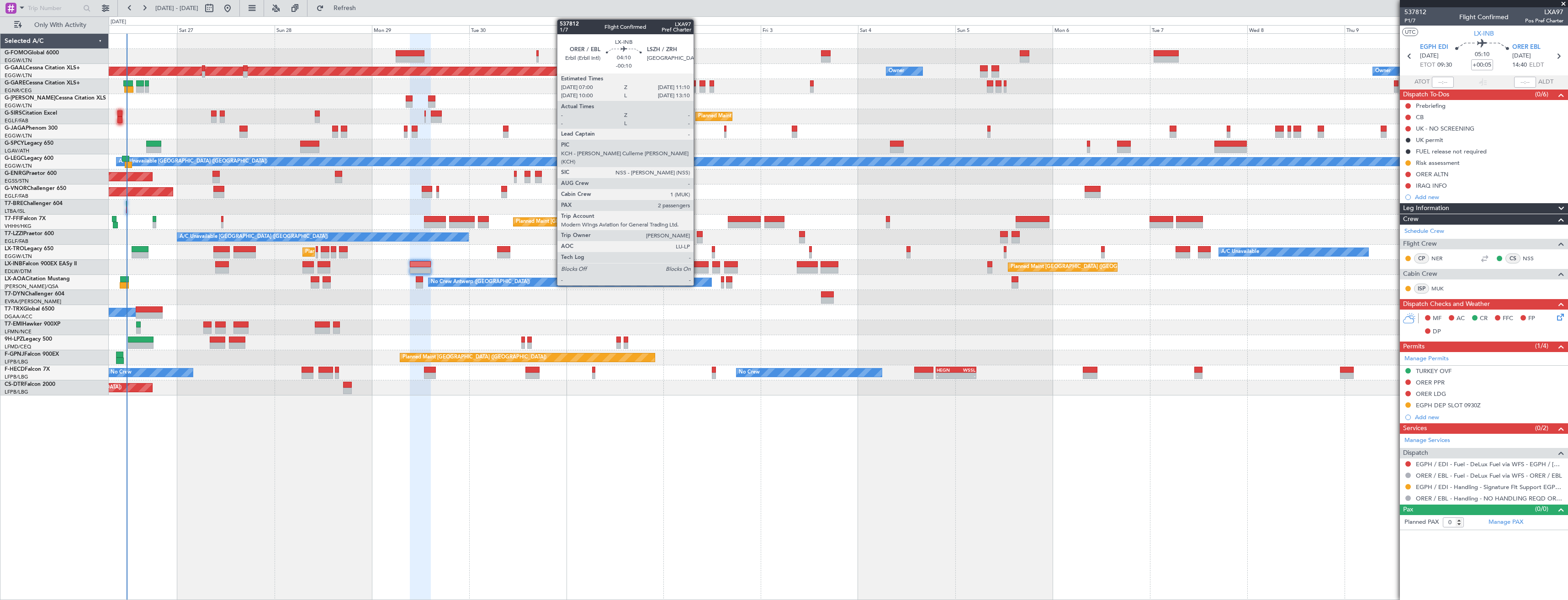
click at [698, 268] on div at bounding box center [699, 270] width 16 height 6
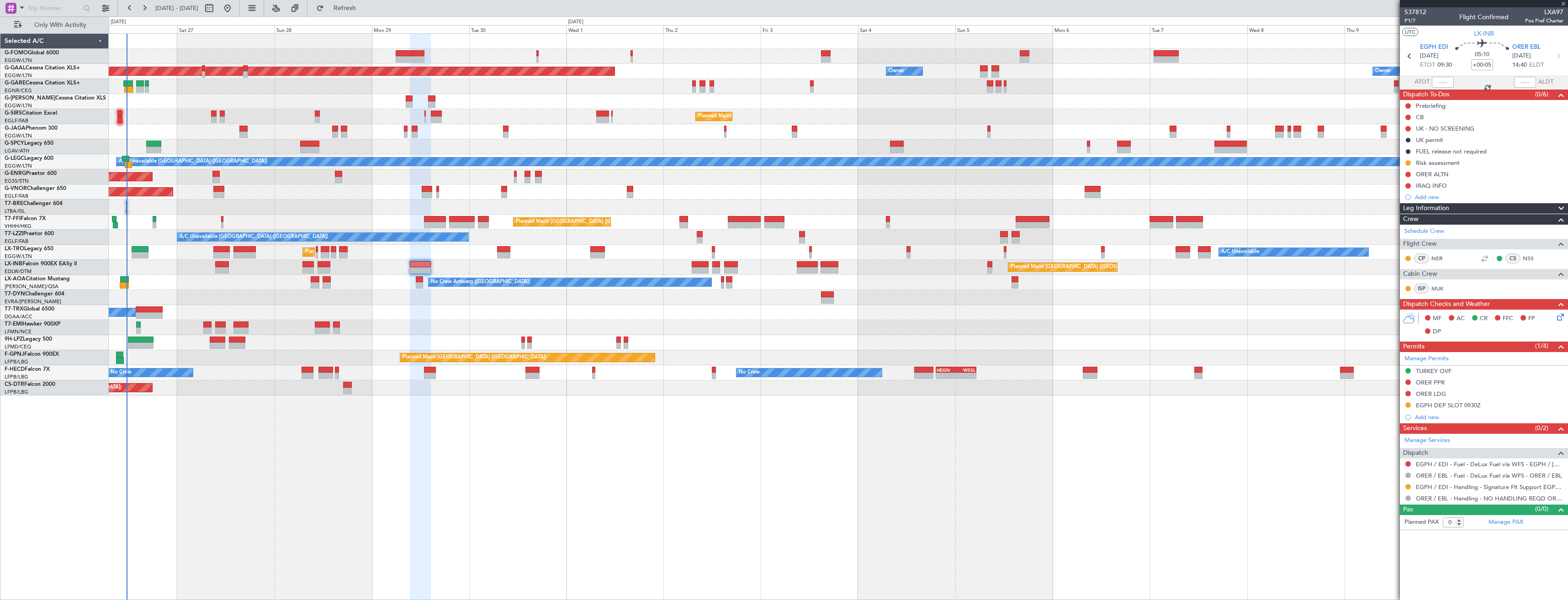
type input "-00:10"
type input "2"
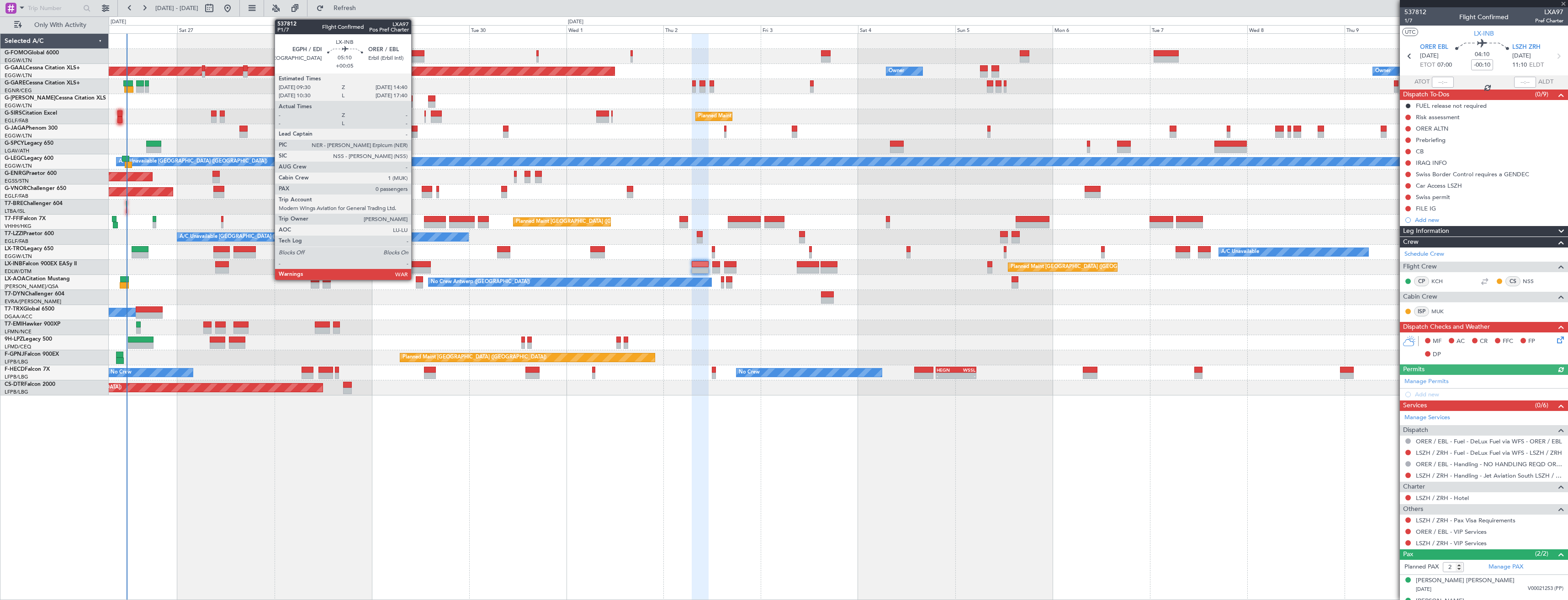
click at [415, 262] on div at bounding box center [420, 264] width 21 height 6
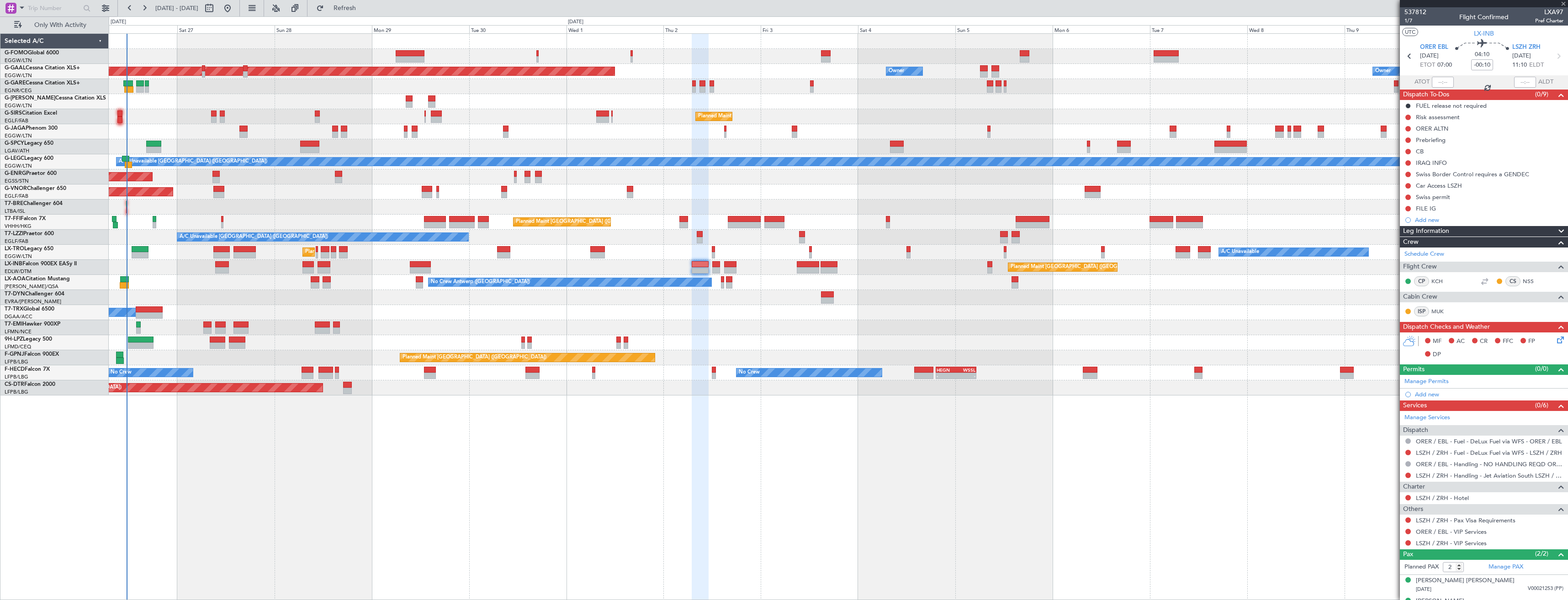
type input "+00:05"
type input "0"
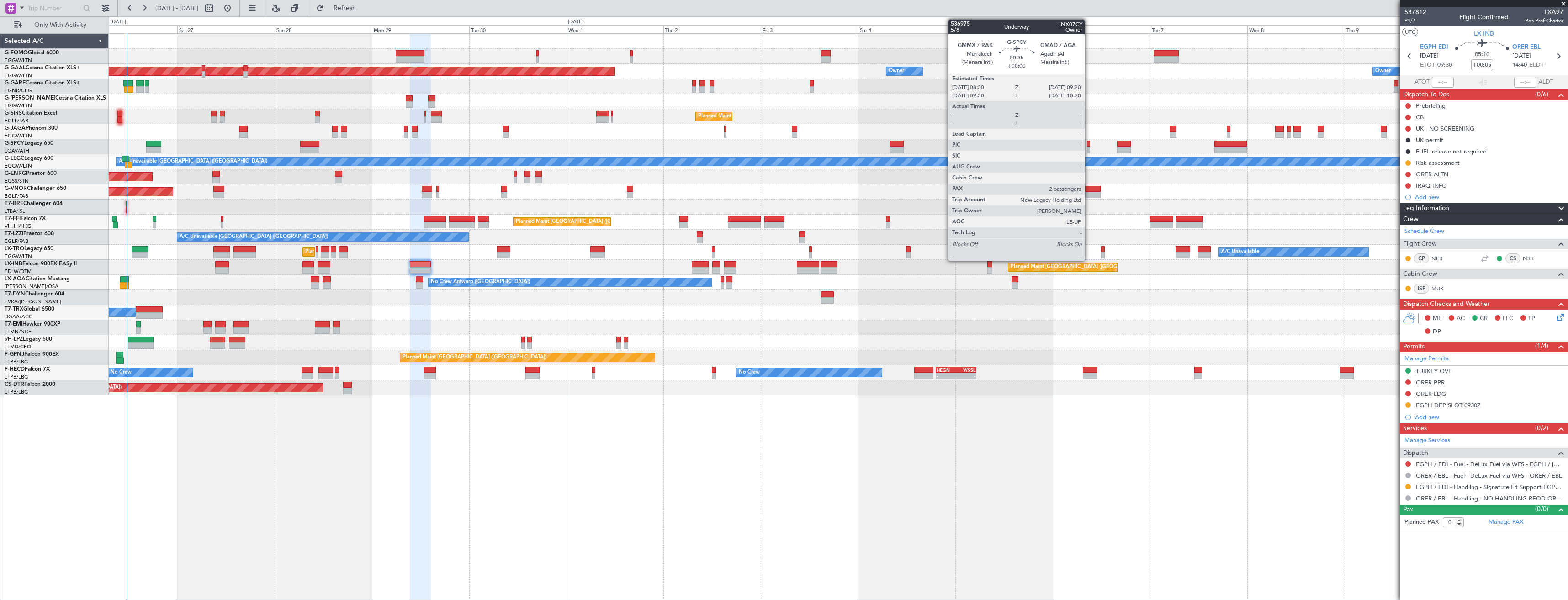
click at [1089, 147] on div at bounding box center [1089, 149] width 4 height 6
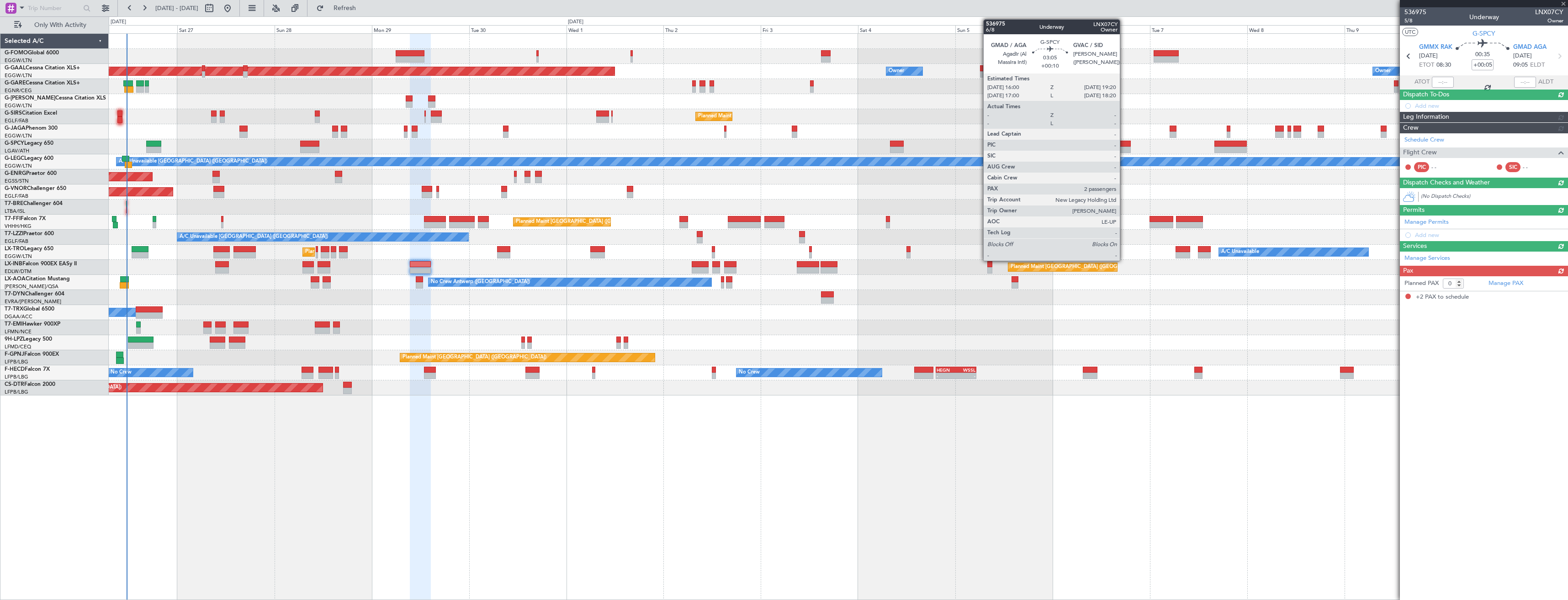
type input "2"
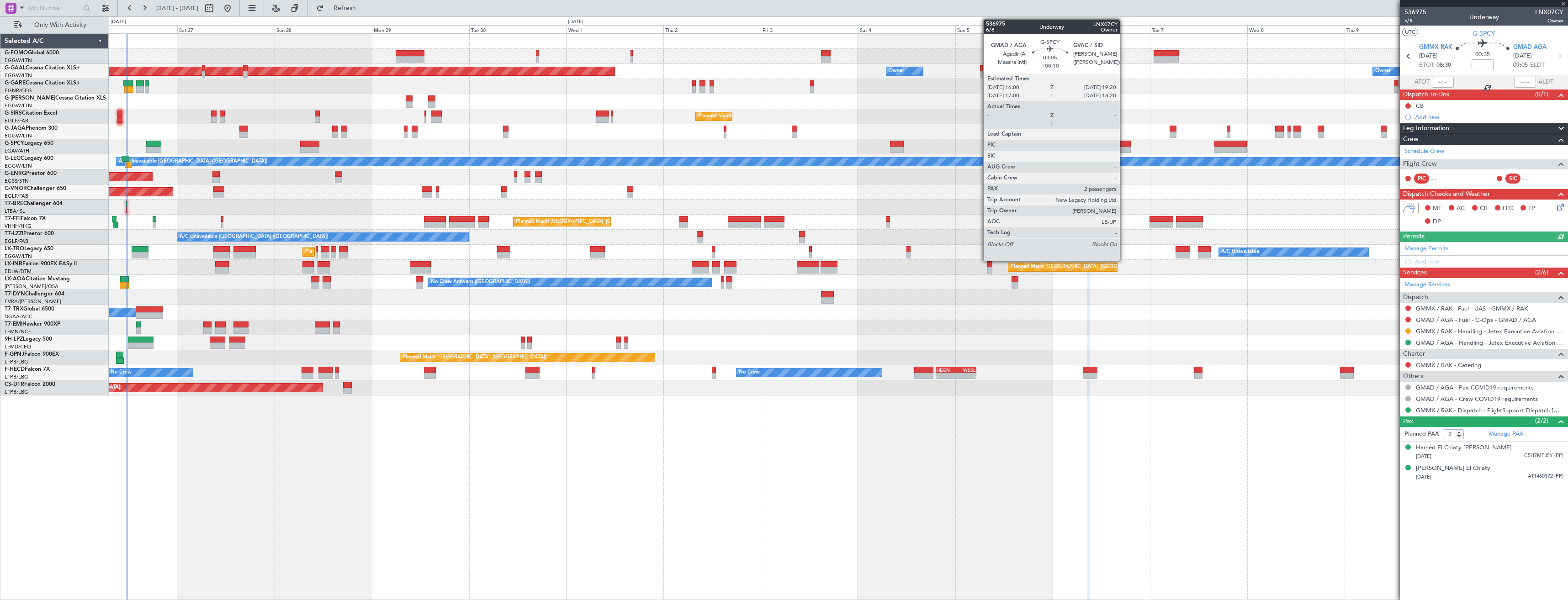
click at [1124, 143] on div at bounding box center [1123, 144] width 14 height 6
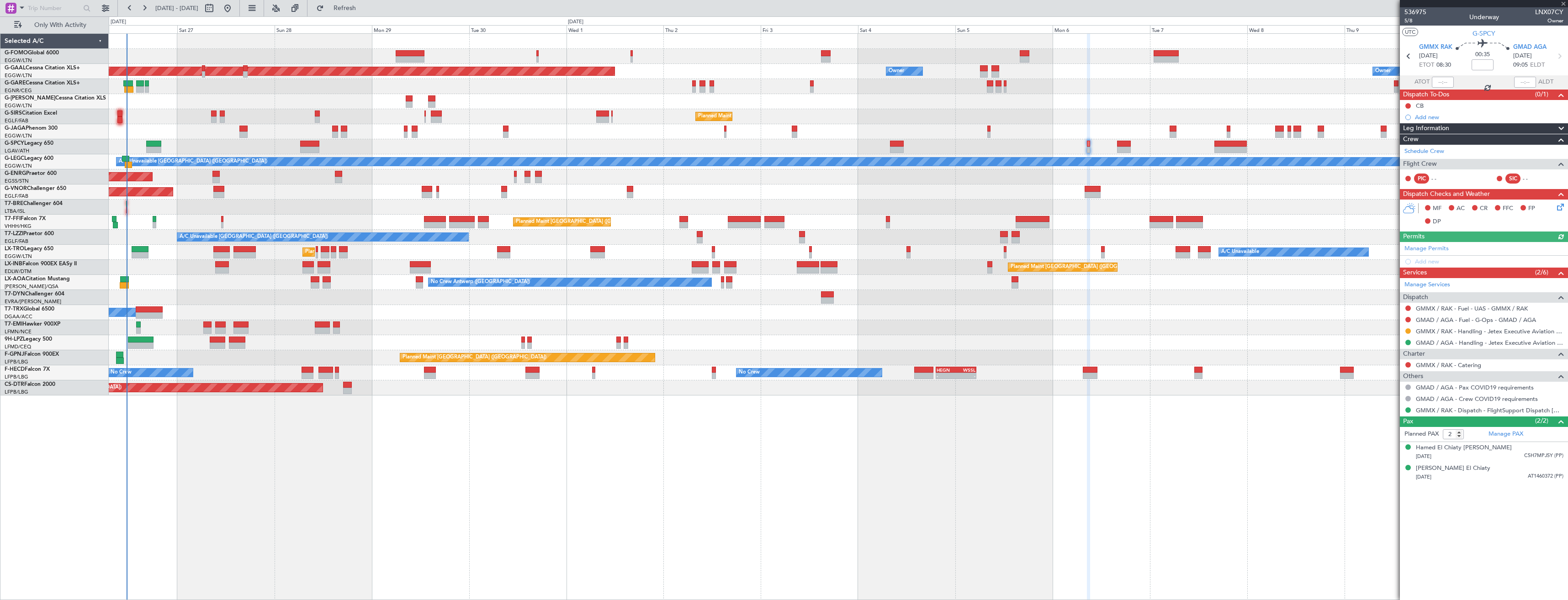
type input "+00:10"
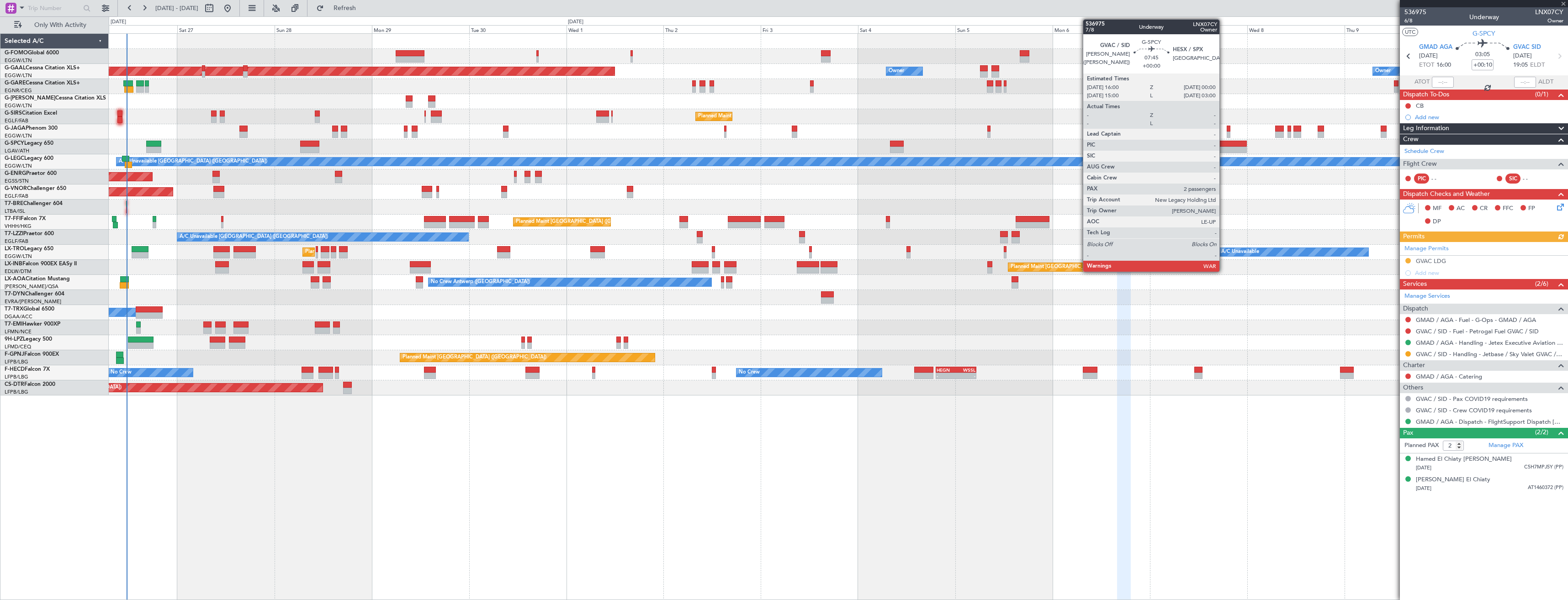
click at [1223, 146] on div at bounding box center [1230, 144] width 32 height 6
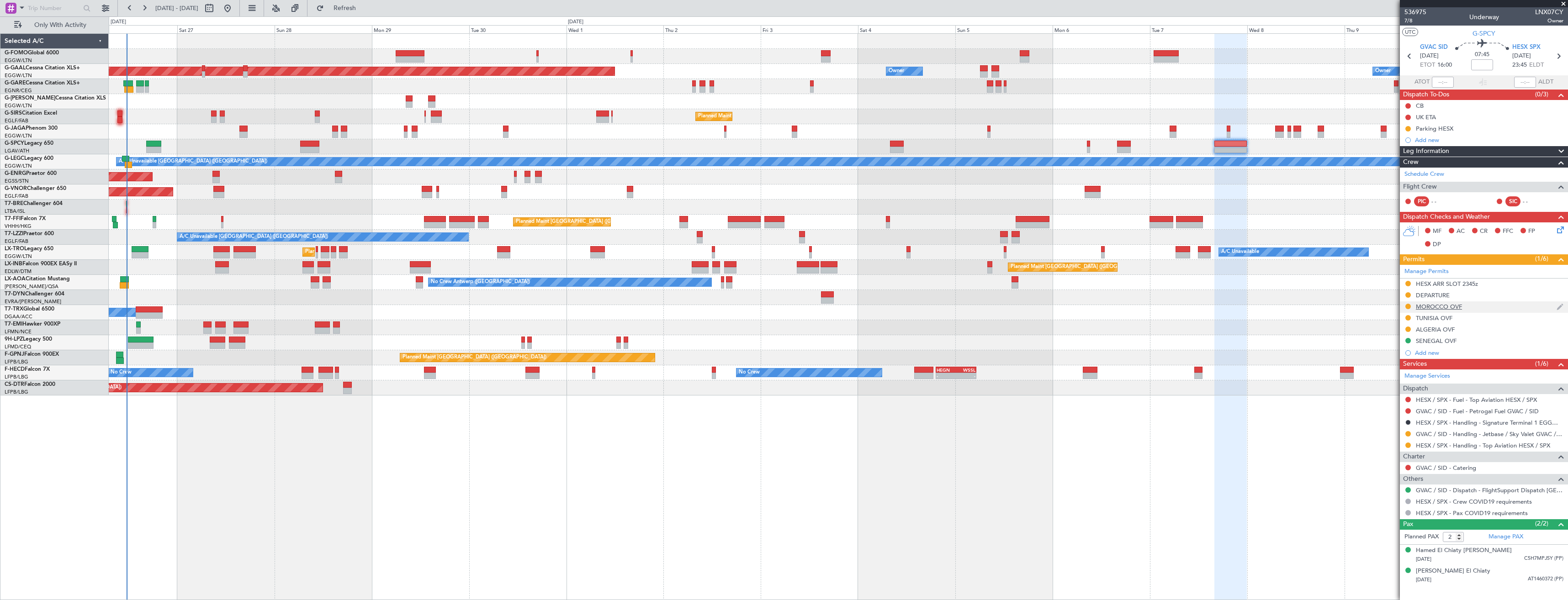
click at [1488, 308] on div "MOROCCO OVF" at bounding box center [1484, 307] width 168 height 11
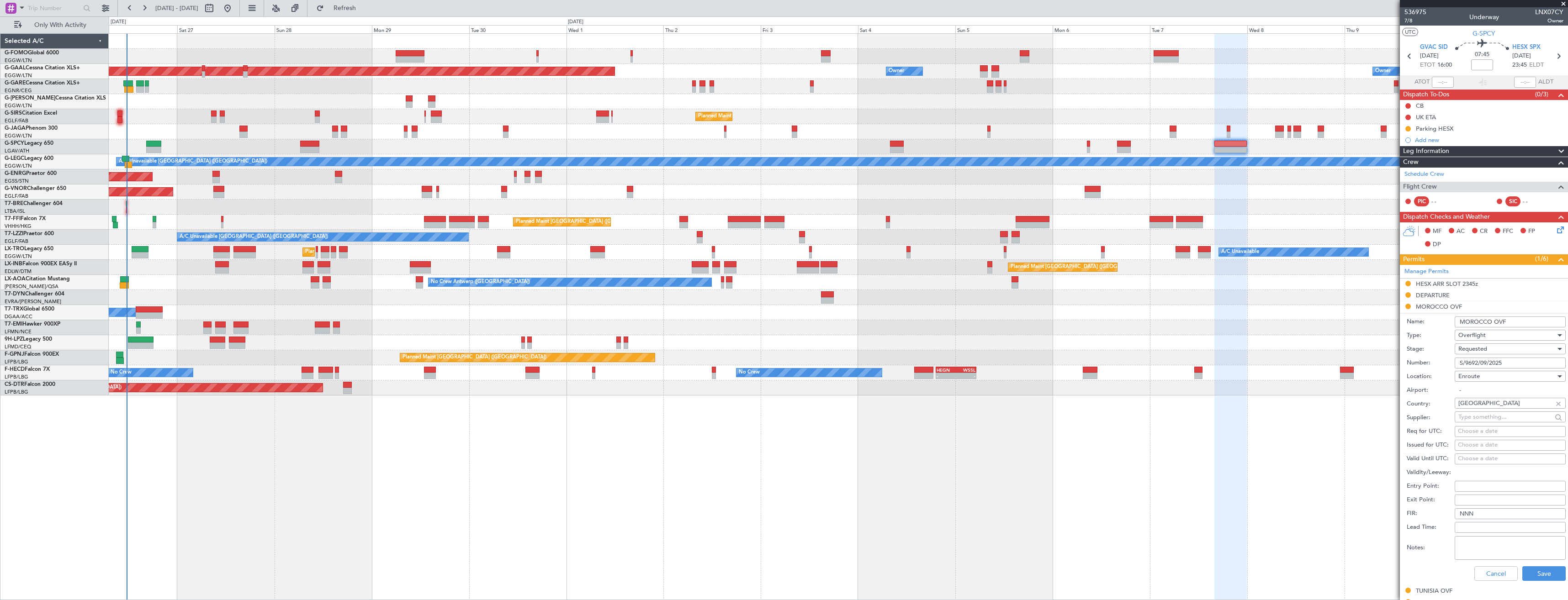
click at [1502, 347] on div "Requested" at bounding box center [1507, 348] width 97 height 14
click at [1498, 413] on span "Received OK" at bounding box center [1506, 418] width 96 height 14
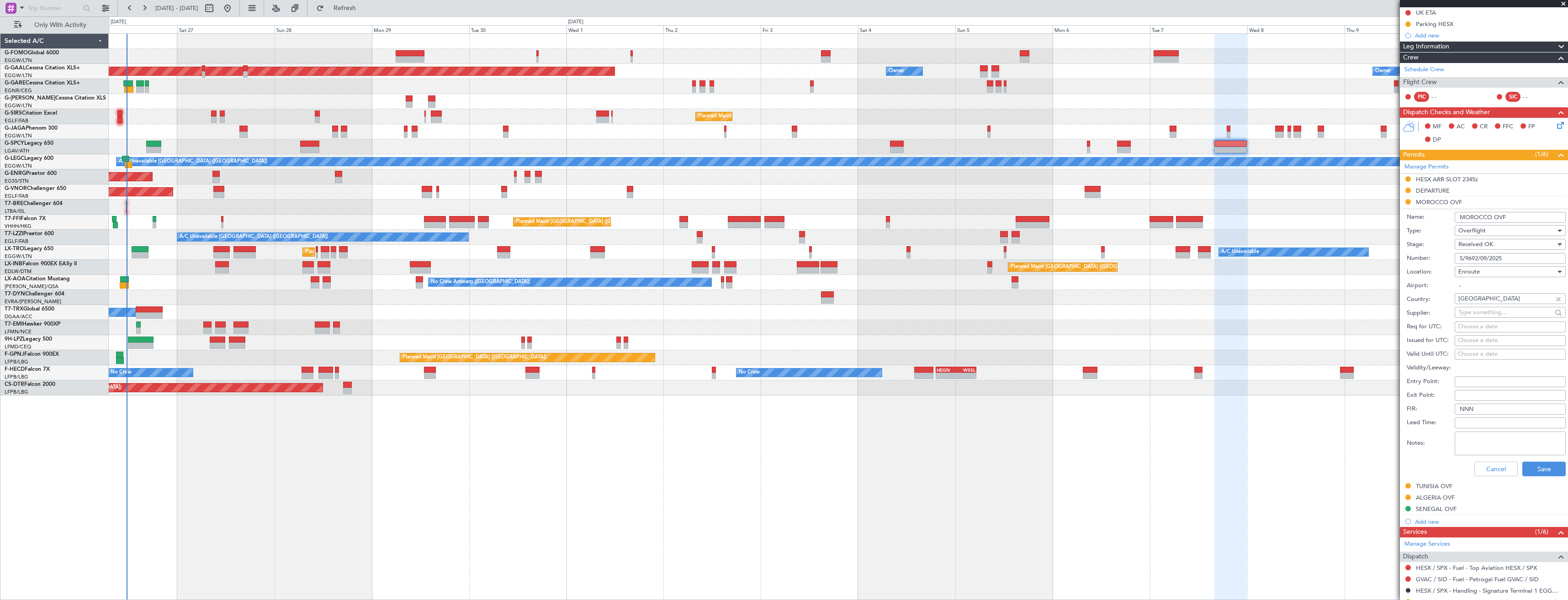
scroll to position [229, 0]
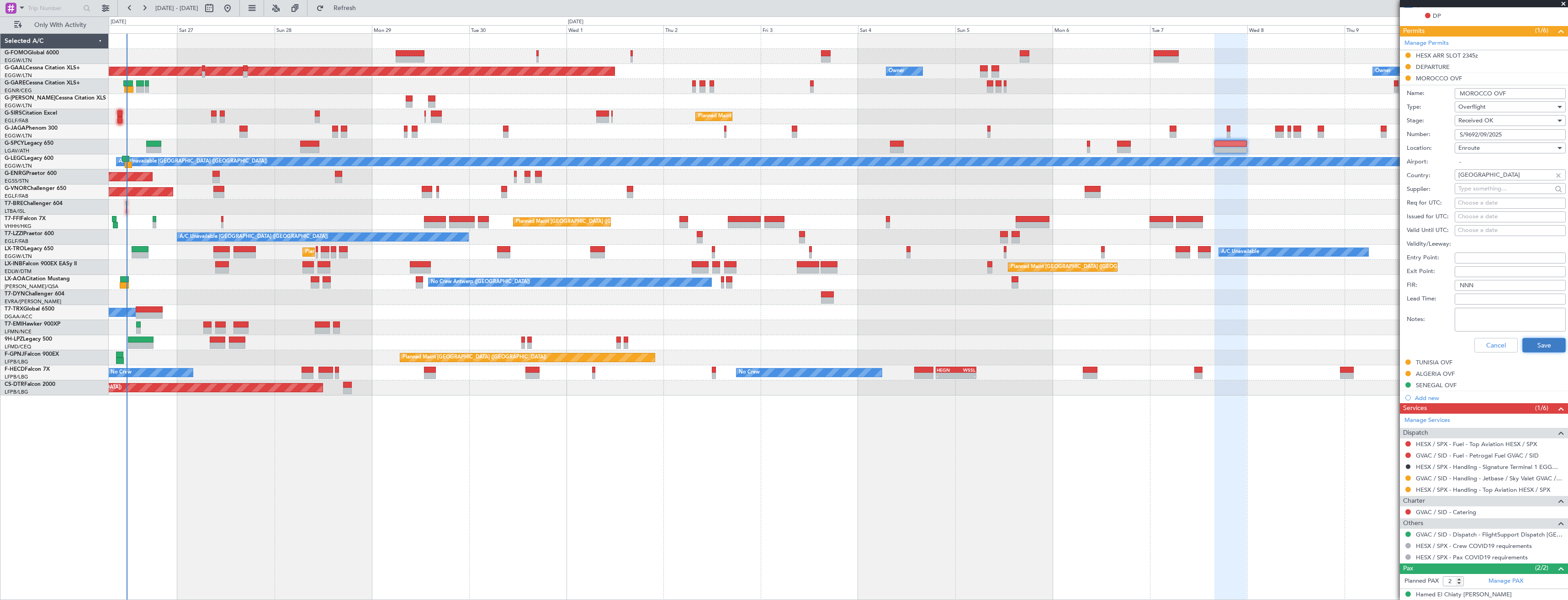
click at [1529, 348] on button "Save" at bounding box center [1543, 346] width 43 height 15
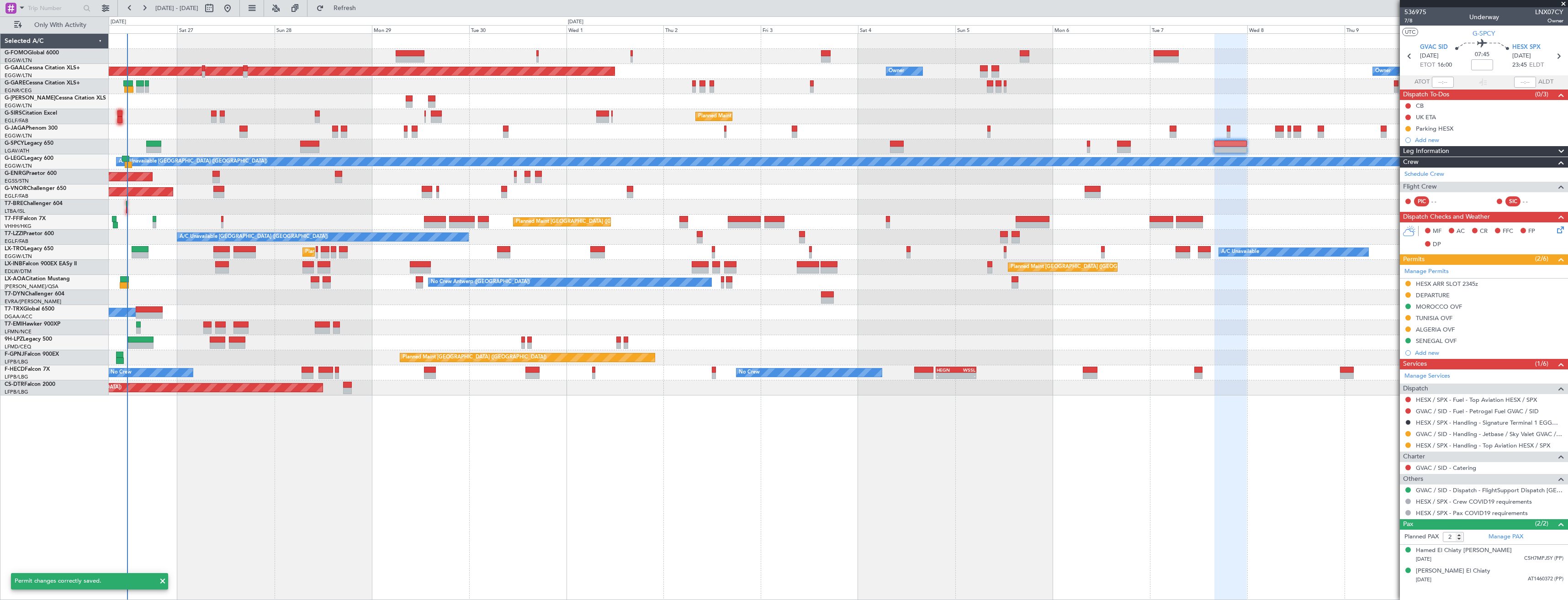
scroll to position [0, 0]
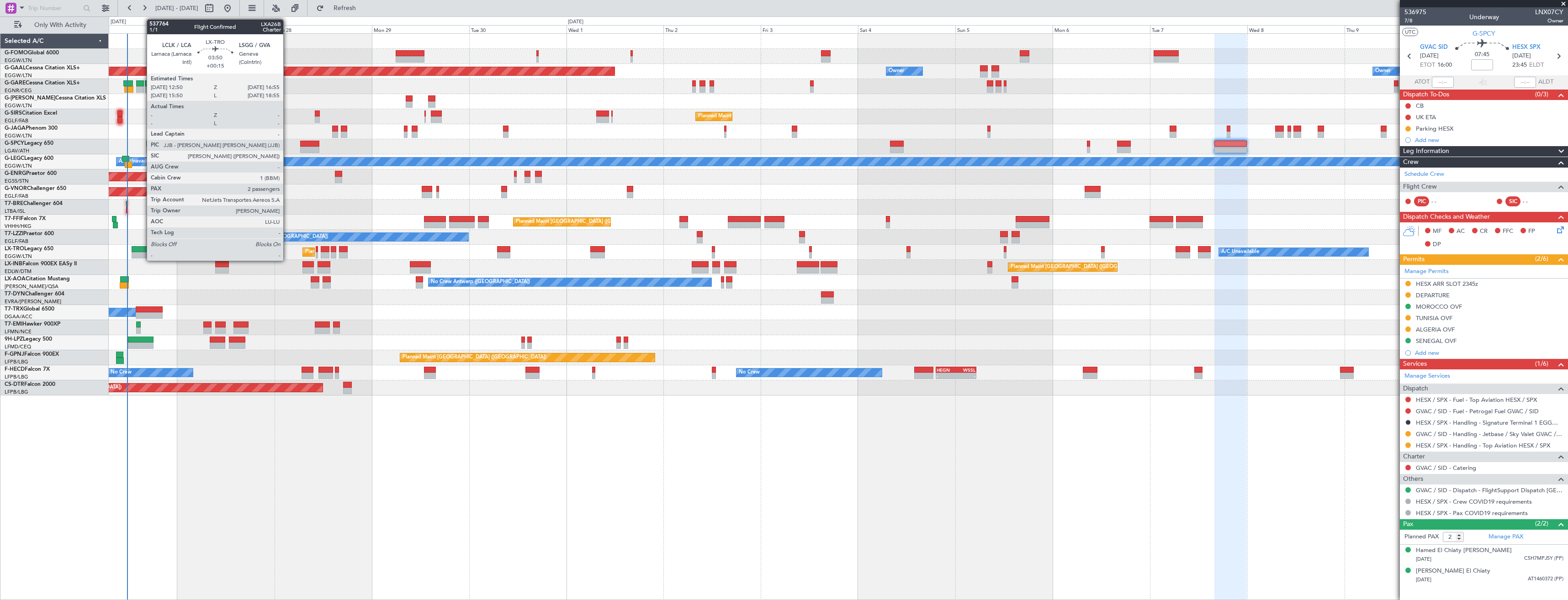
click at [142, 254] on div at bounding box center [140, 255] width 16 height 6
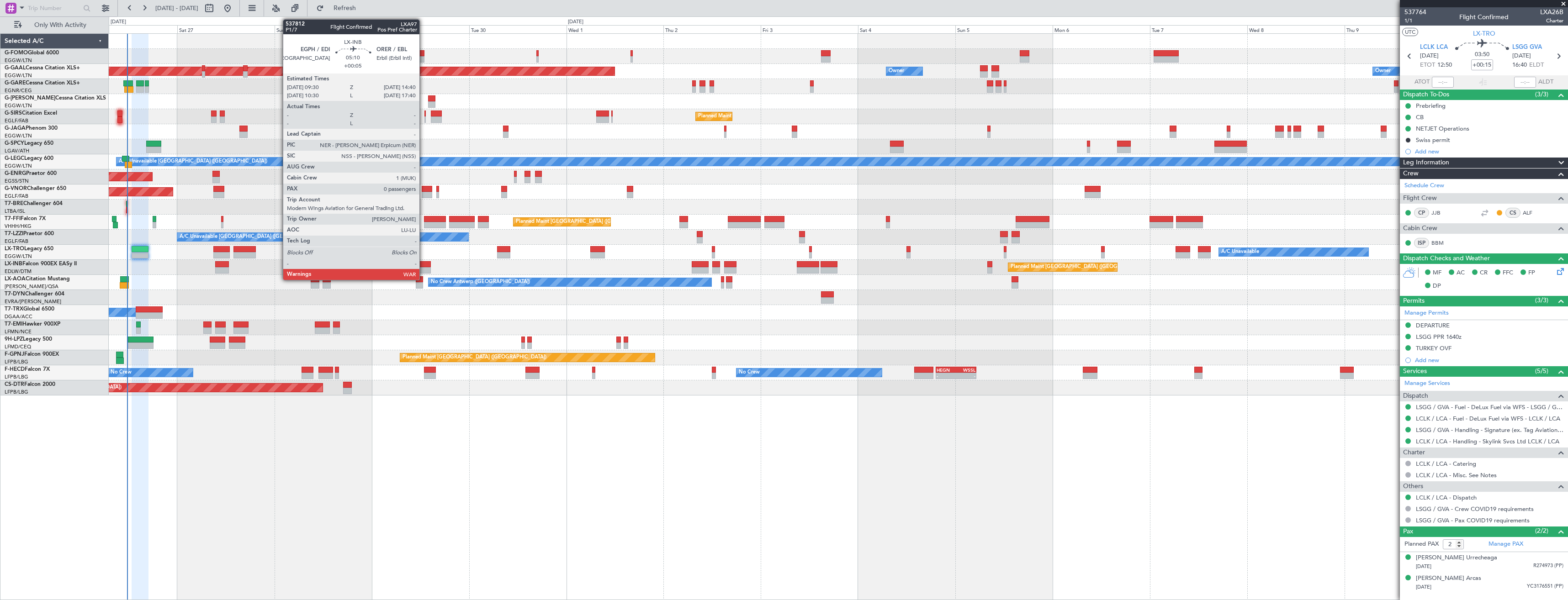
click at [422, 255] on div "Planned Maint [GEOGRAPHIC_DATA] ([GEOGRAPHIC_DATA]) A/C Unavailable Planned Mai…" at bounding box center [837, 252] width 1458 height 15
click at [420, 262] on div at bounding box center [420, 264] width 21 height 6
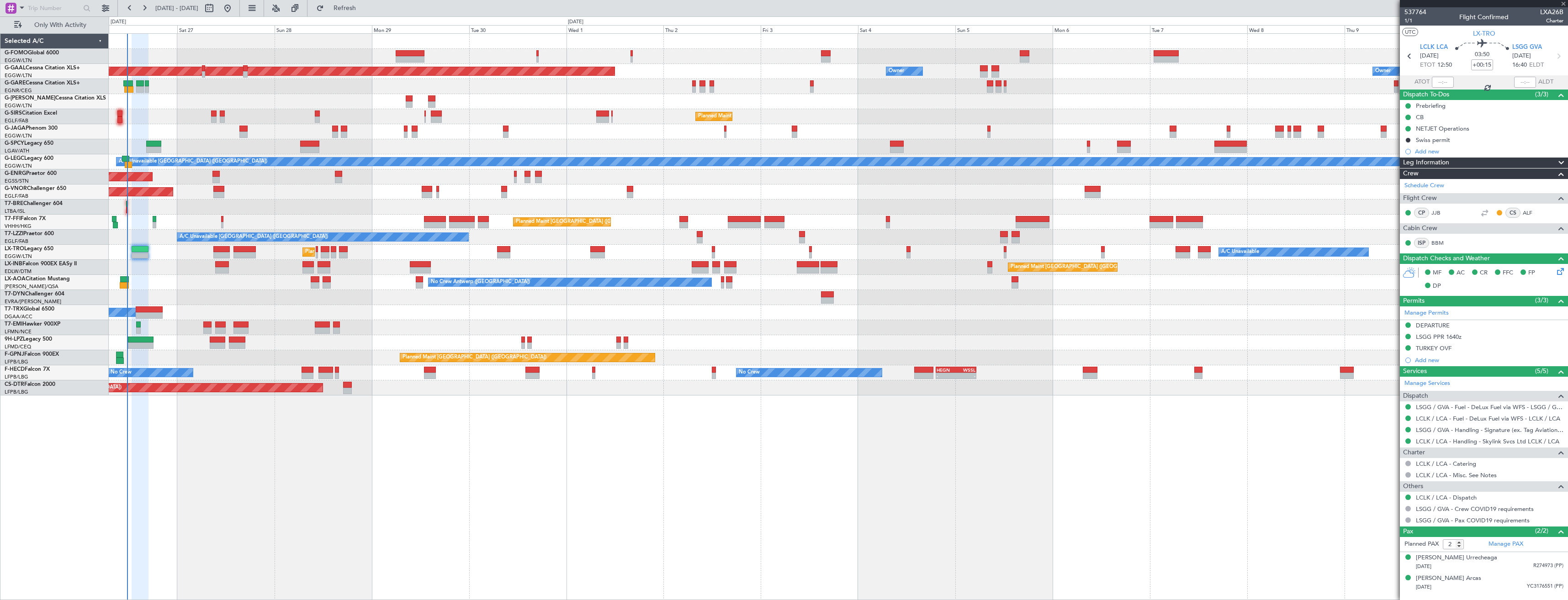
type input "+00:05"
type input "0"
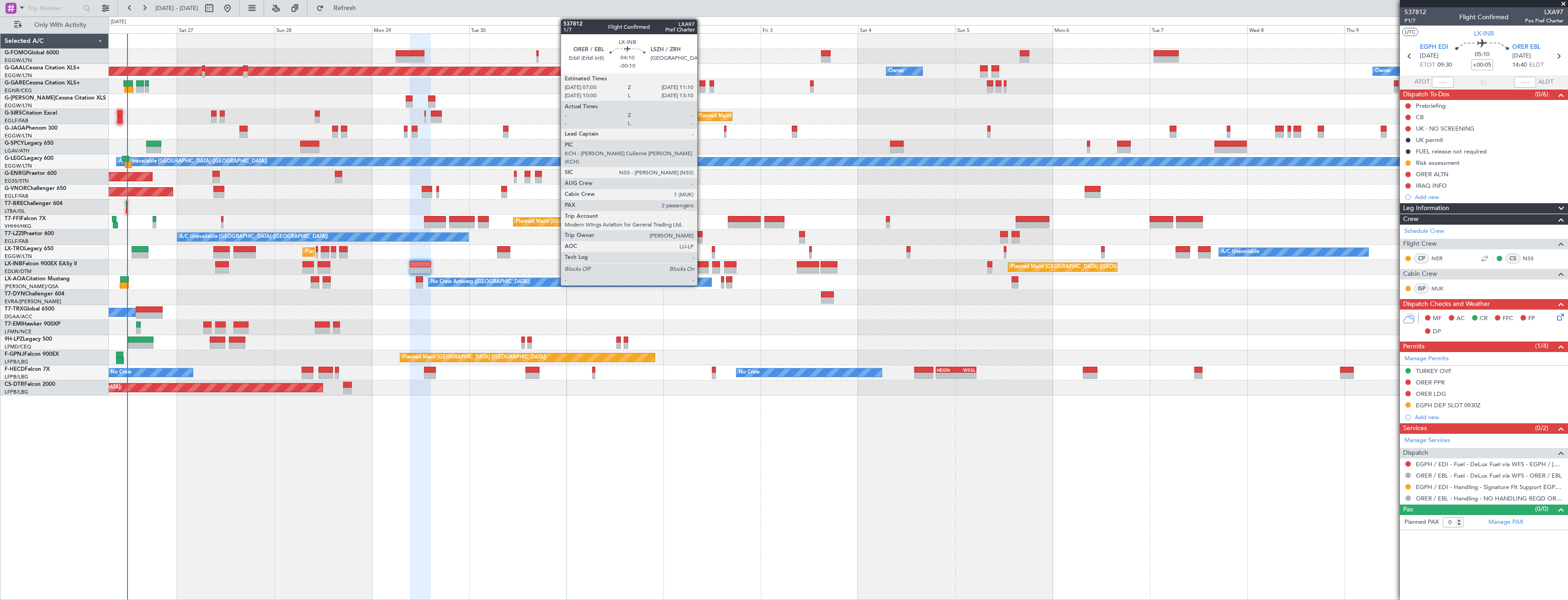
click at [701, 267] on div at bounding box center [699, 264] width 16 height 6
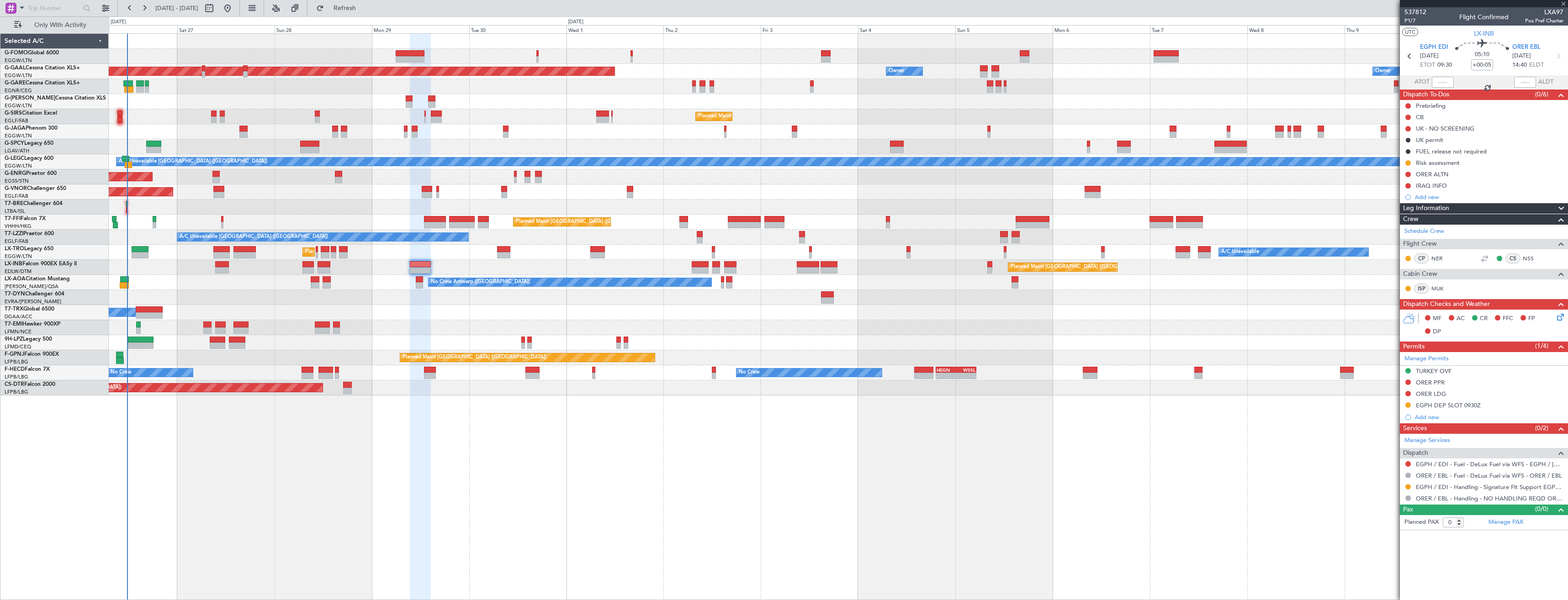
type input "-00:10"
type input "2"
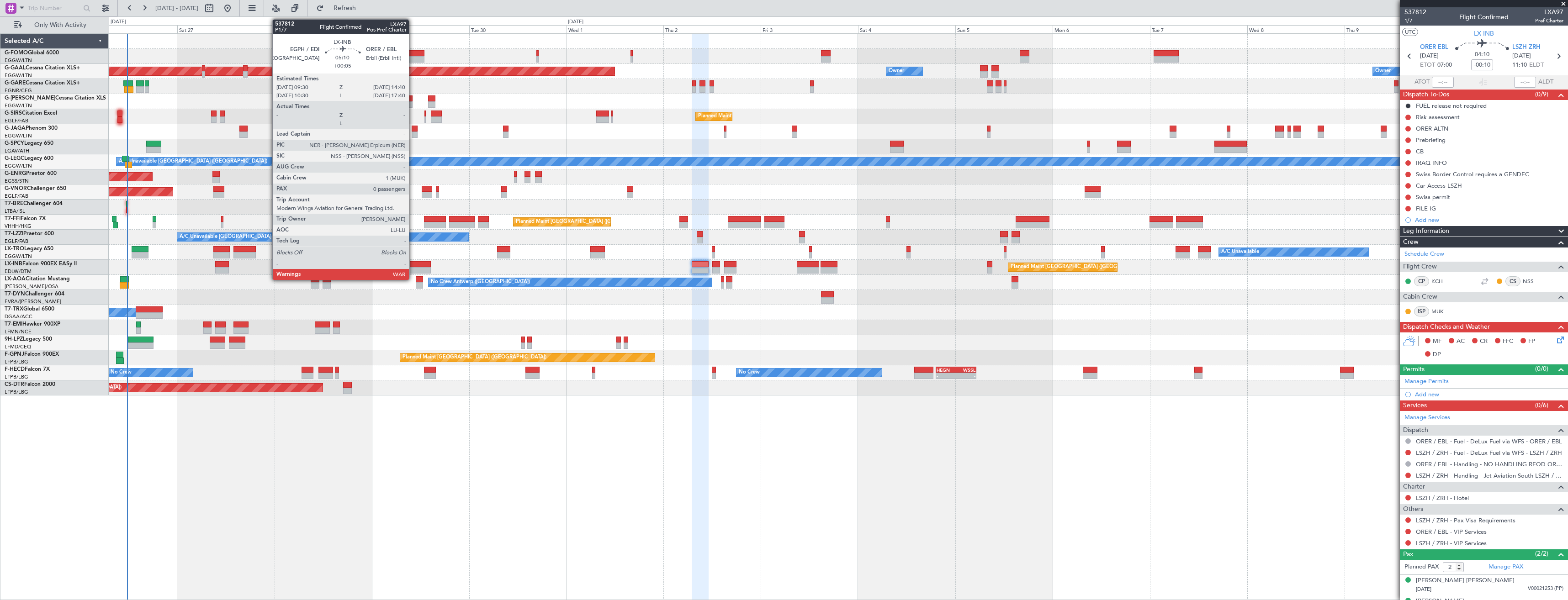
click at [413, 268] on div at bounding box center [420, 270] width 21 height 6
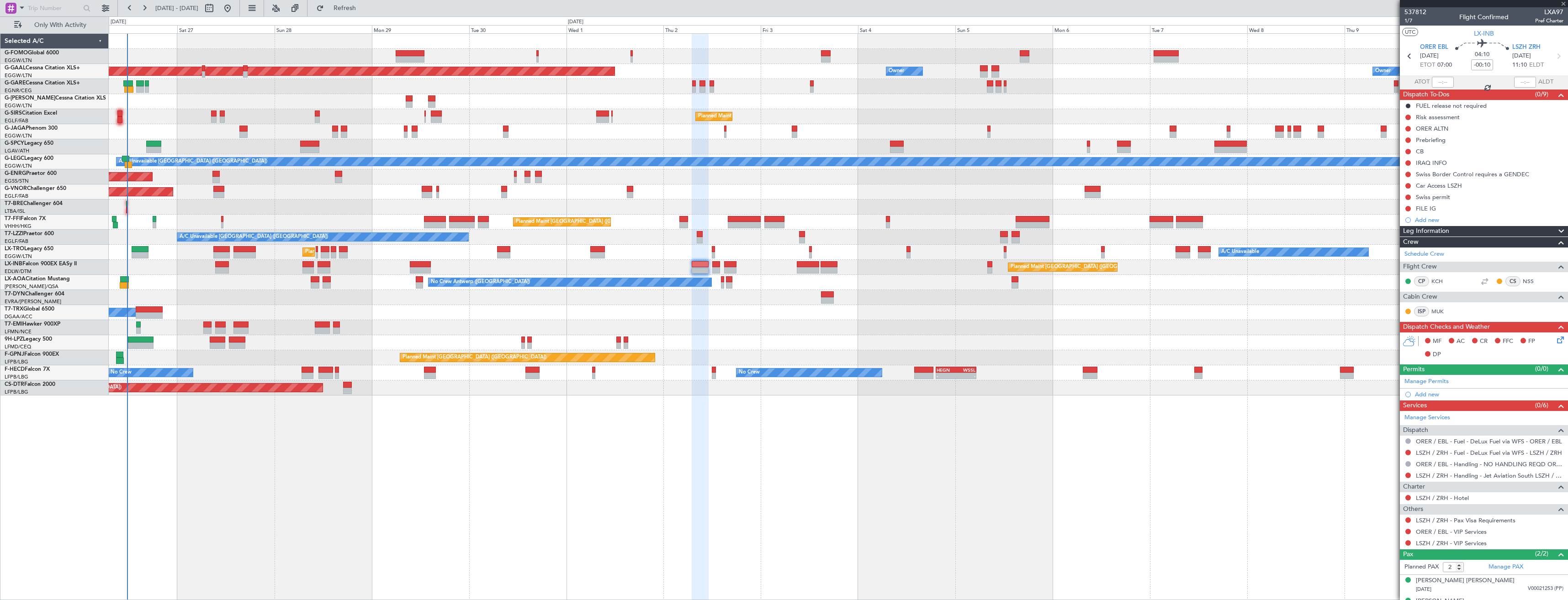
type input "+00:05"
type input "0"
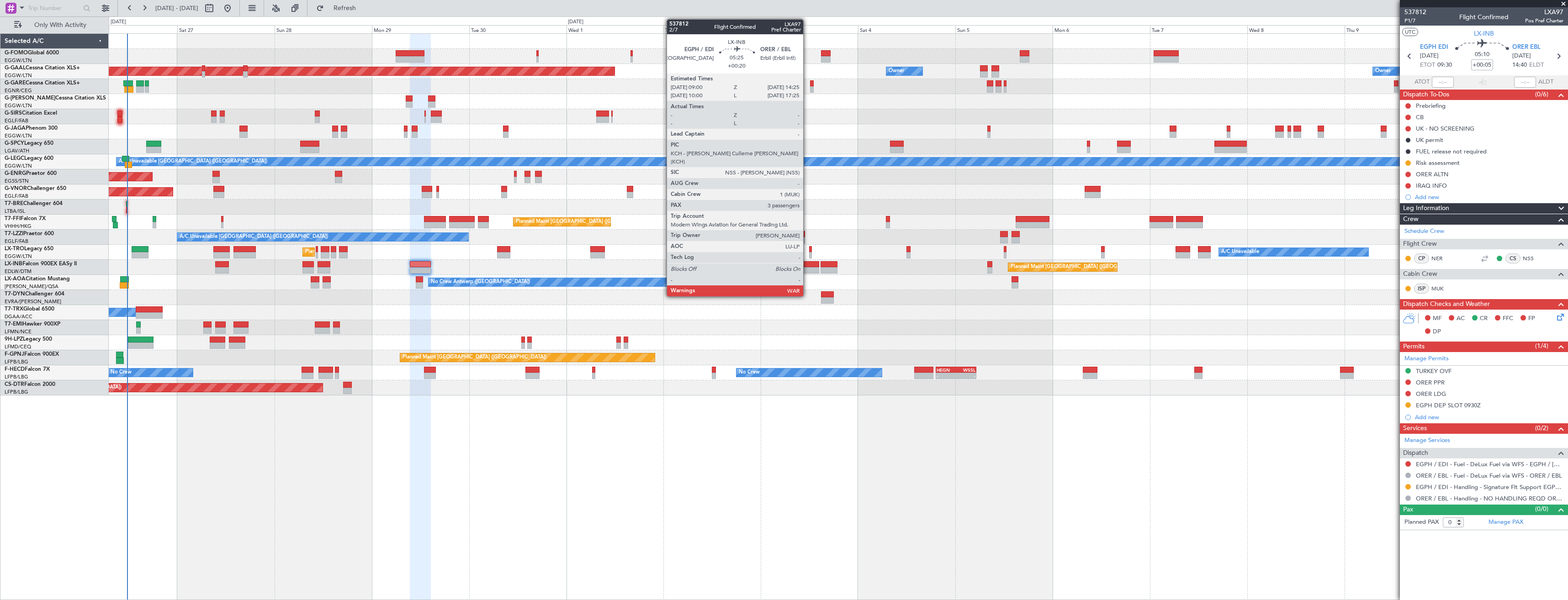
click at [807, 266] on div at bounding box center [807, 264] width 22 height 6
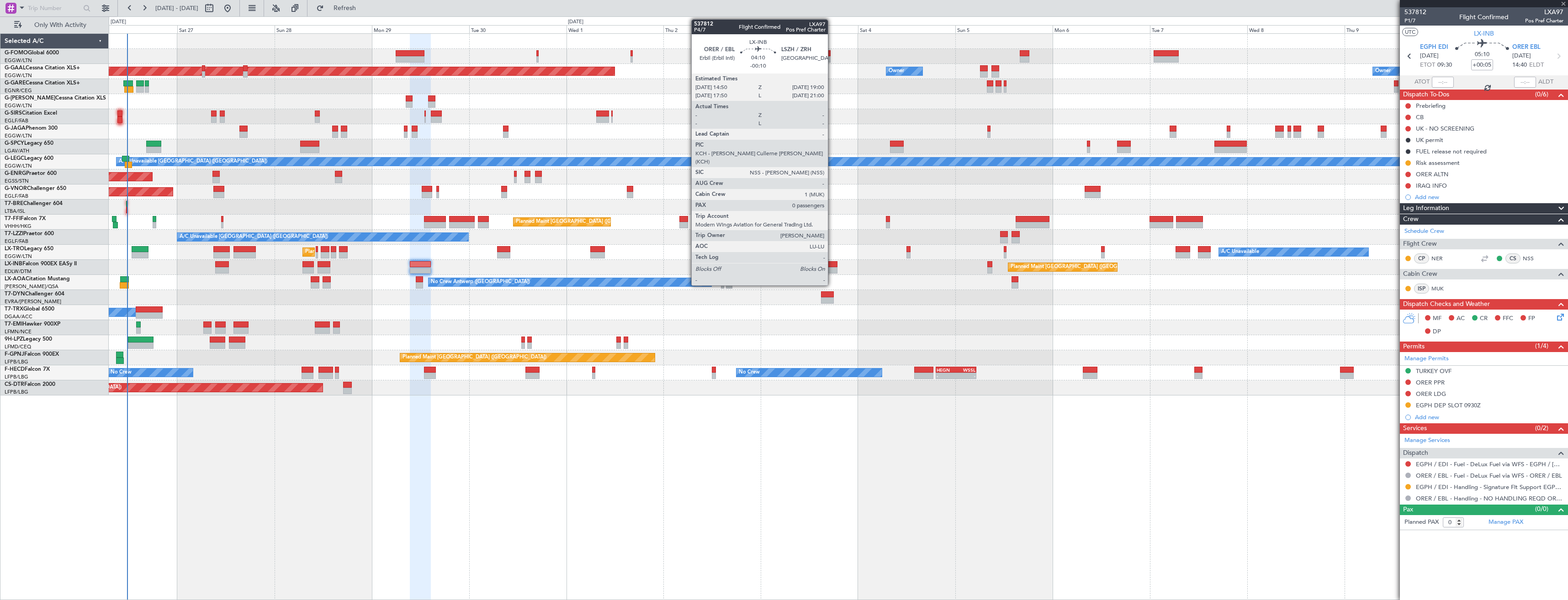
type input "+00:20"
type input "3"
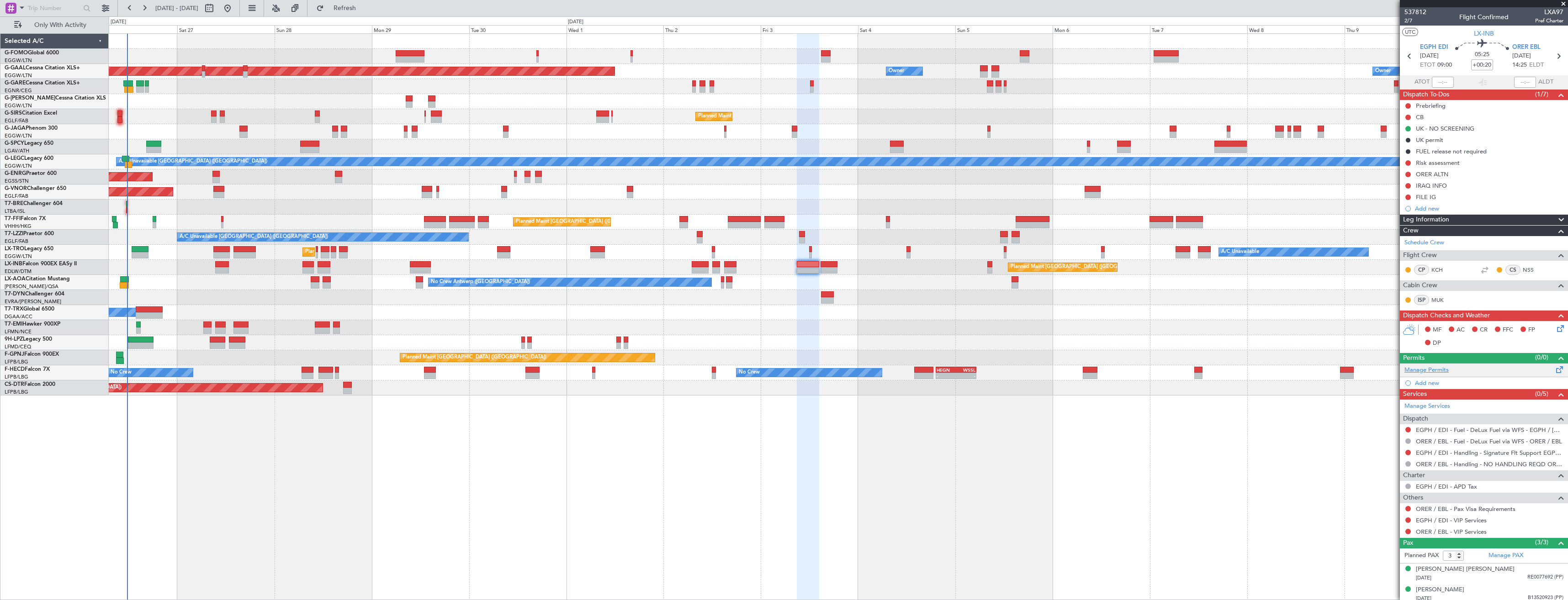
click at [1425, 372] on link "Manage Permits" at bounding box center [1426, 370] width 44 height 9
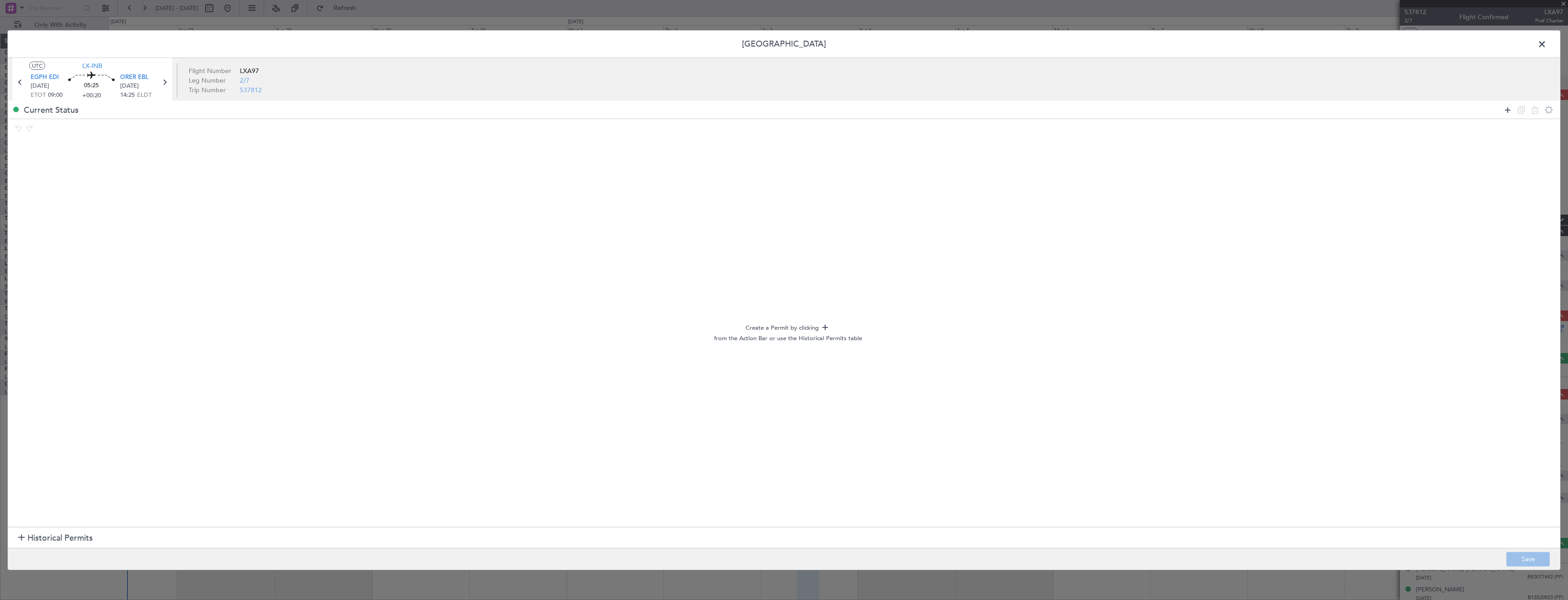
click at [1511, 111] on icon at bounding box center [1508, 110] width 11 height 11
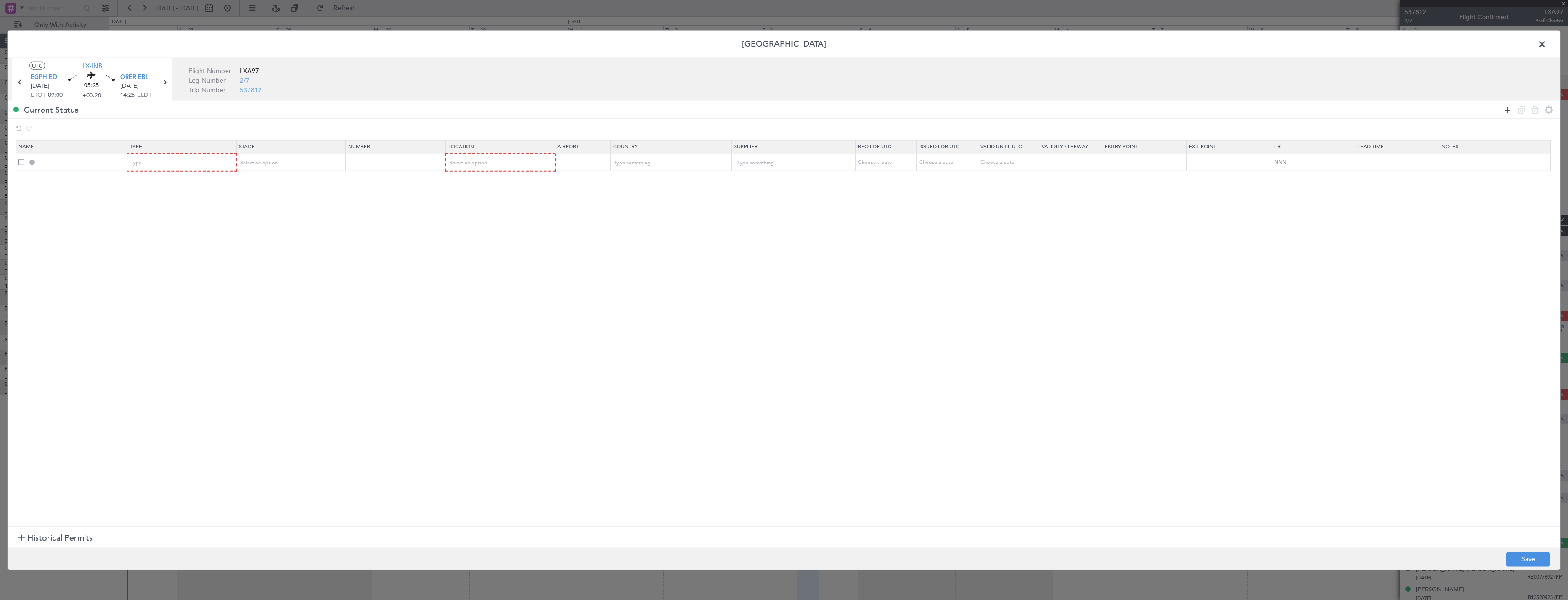
click at [1511, 111] on icon at bounding box center [1508, 110] width 11 height 11
click at [155, 167] on div "Type" at bounding box center [178, 163] width 95 height 14
click at [155, 211] on span "PPR" at bounding box center [184, 209] width 102 height 14
click at [156, 179] on div "Type" at bounding box center [178, 179] width 95 height 14
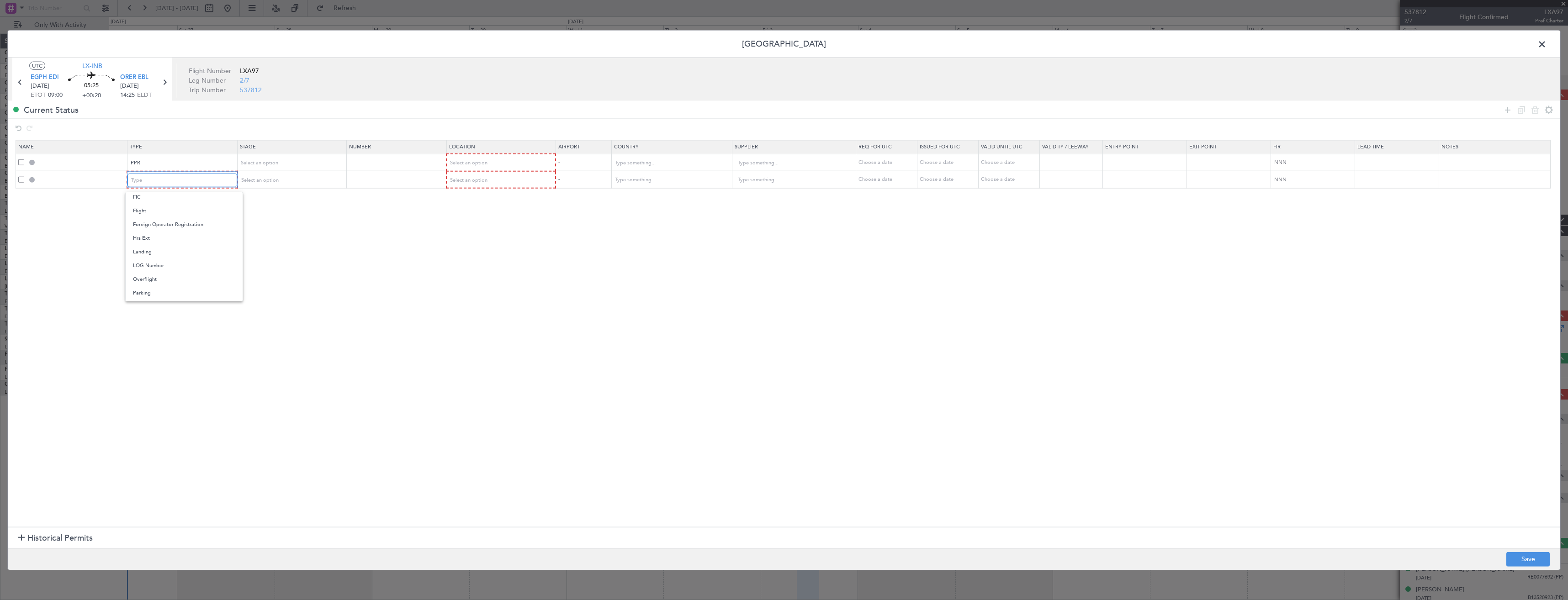
scroll to position [183, 0]
drag, startPoint x: 151, startPoint y: 238, endPoint x: 216, endPoint y: 211, distance: 70.4
click at [152, 237] on span "Landing" at bounding box center [184, 235] width 102 height 14
click at [470, 166] on span "Select an option" at bounding box center [467, 162] width 37 height 6
click at [474, 211] on span "Arrival" at bounding box center [506, 209] width 102 height 14
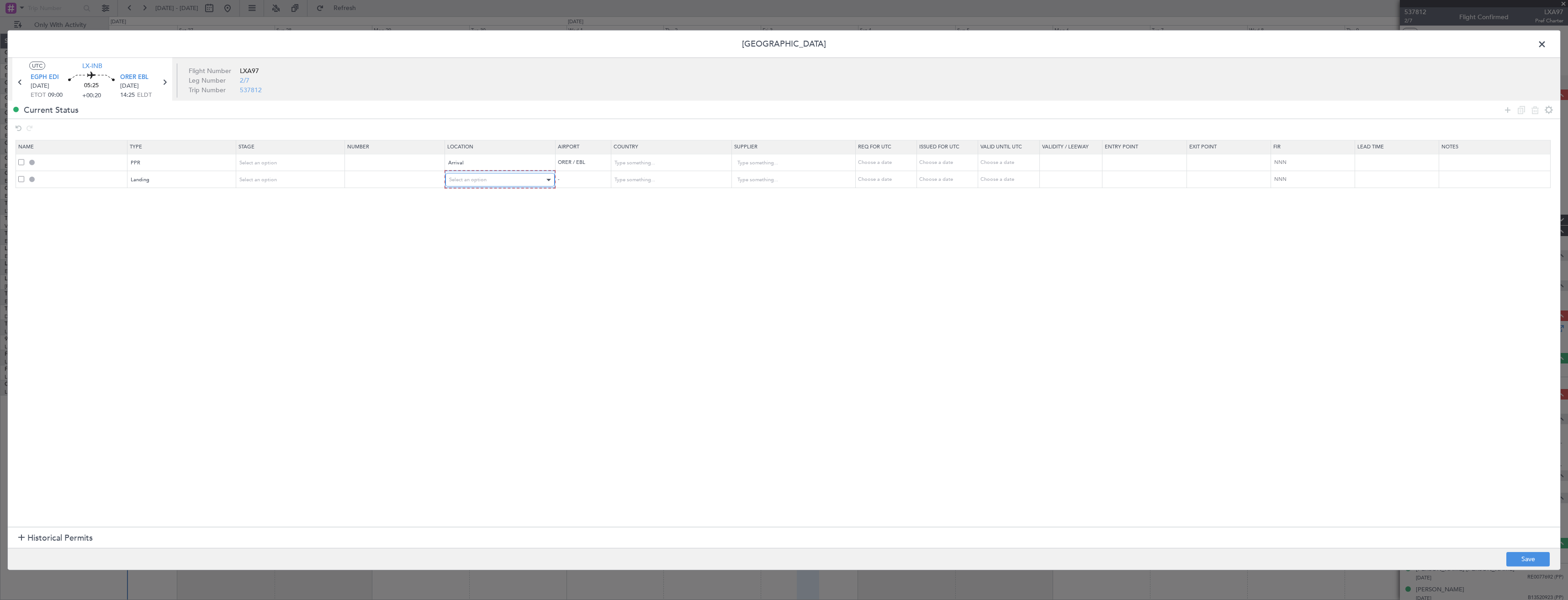
click at [479, 183] on div "Select an option" at bounding box center [496, 179] width 96 height 14
click at [480, 225] on span "Arrival" at bounding box center [506, 226] width 102 height 14
click at [1544, 558] on button "Save" at bounding box center [1527, 559] width 43 height 15
type input "ORER PPR"
type input "Iraq"
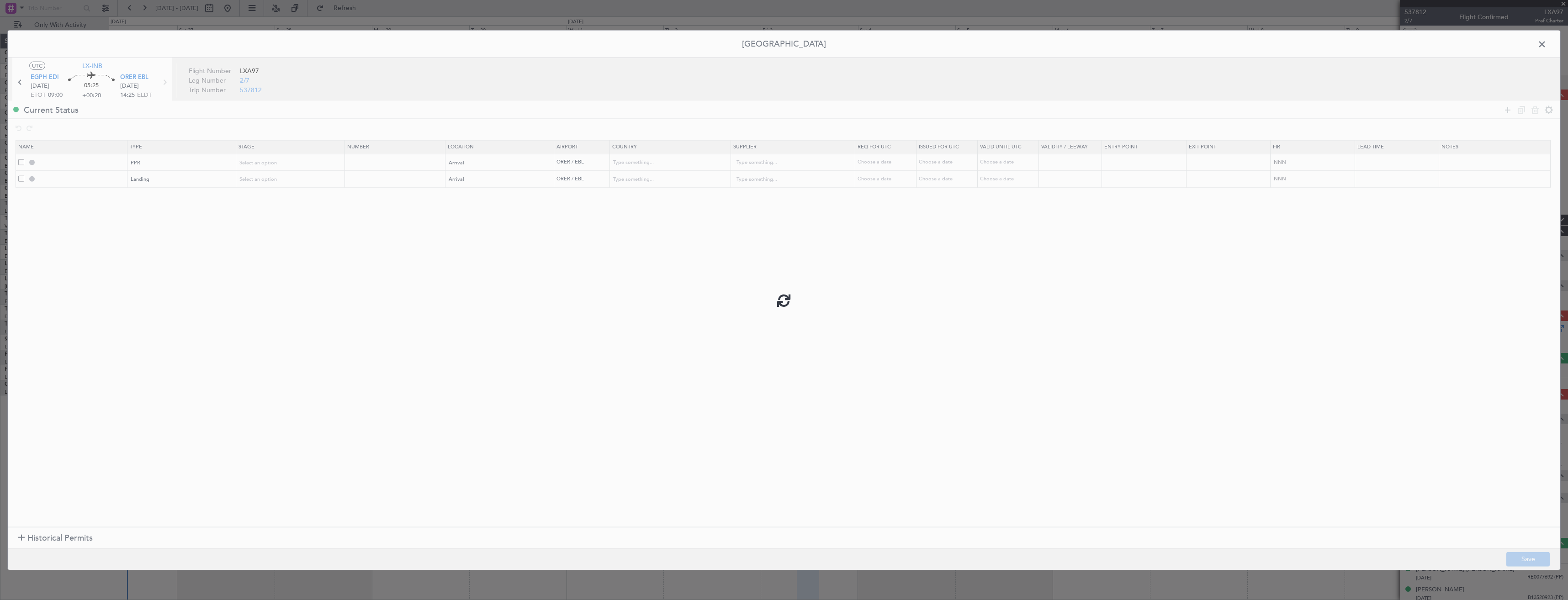
type input "NNN"
type input "1"
type input "ORER LDG"
type input "Iraq"
type input "NNN"
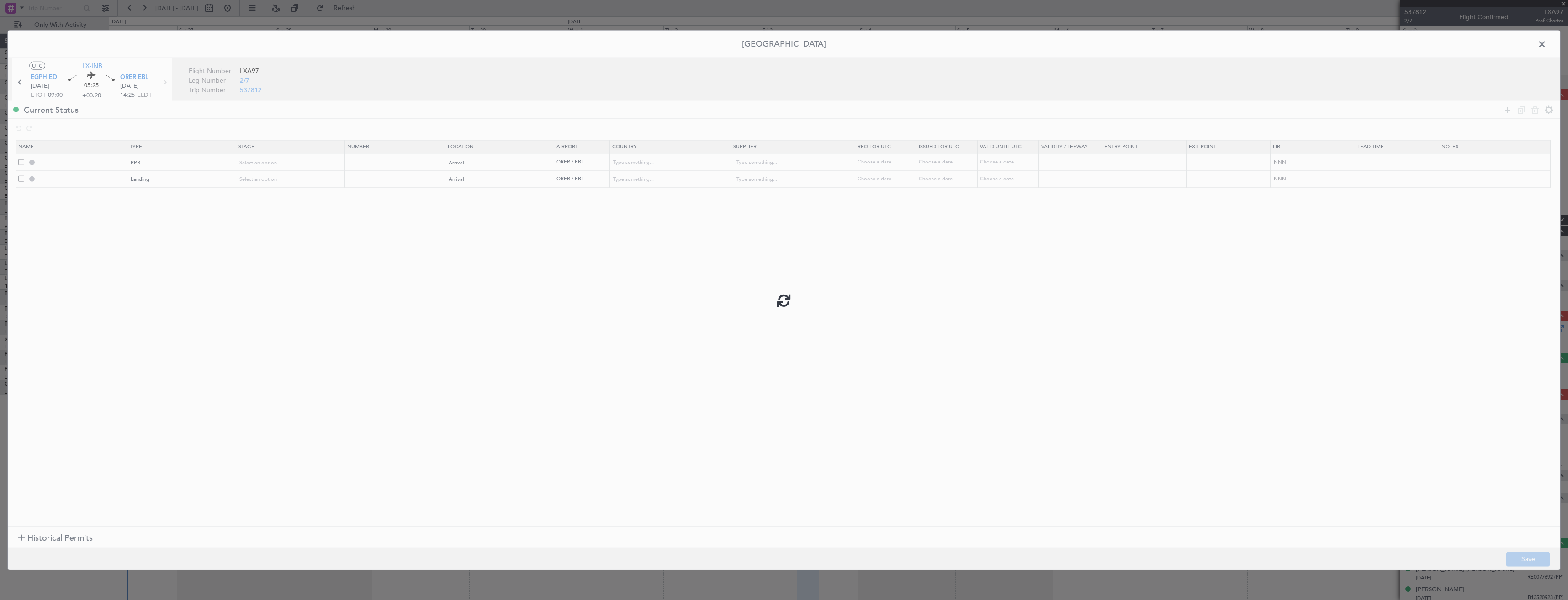
type input "1"
click at [1546, 44] on span at bounding box center [1546, 47] width 0 height 18
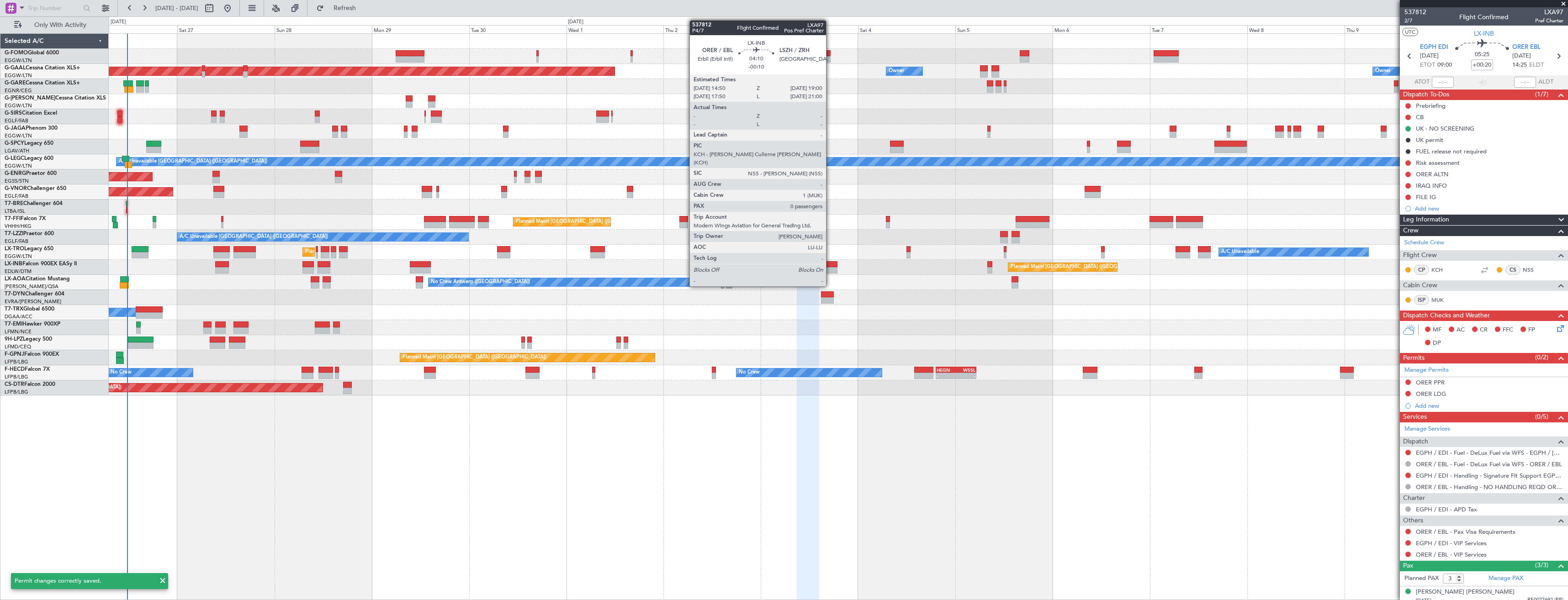
click at [830, 269] on div at bounding box center [828, 270] width 16 height 6
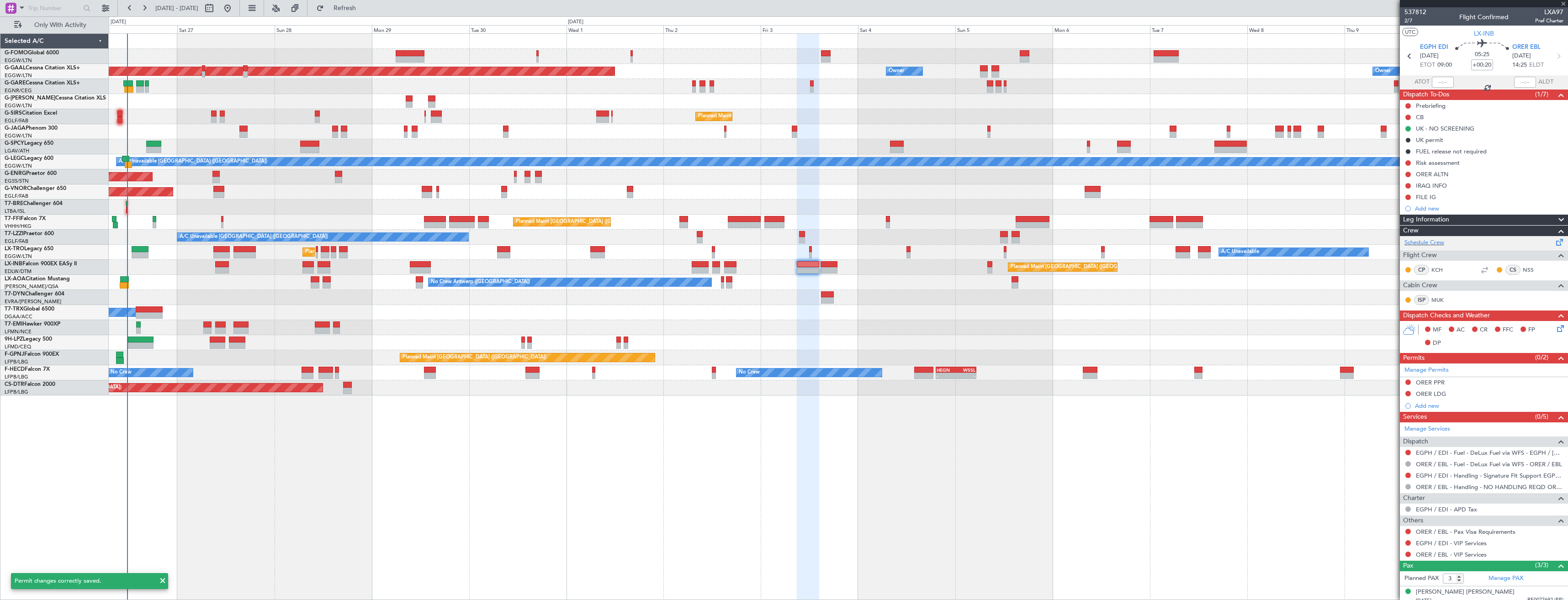
type input "-00:10"
type input "0"
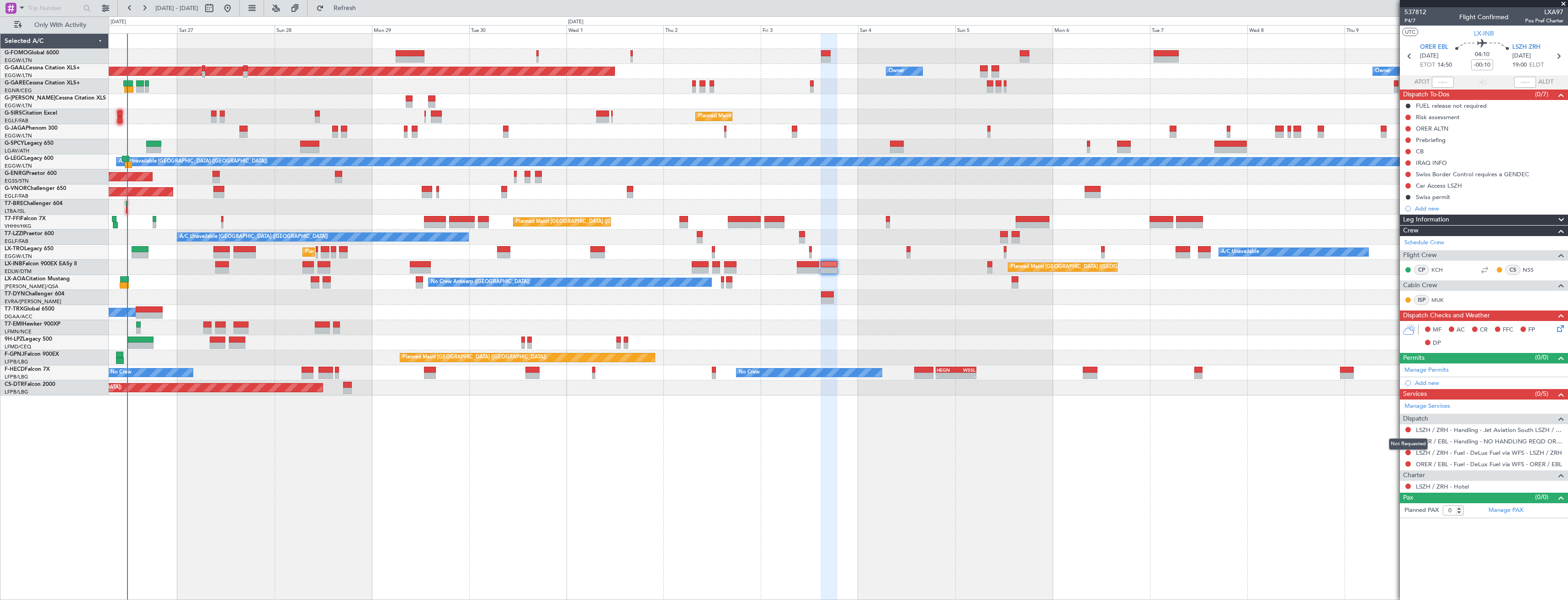
click at [1409, 440] on div "Not Requested" at bounding box center [1408, 445] width 38 height 11
click at [1407, 440] on button at bounding box center [1408, 442] width 5 height 5
click at [1372, 450] on span "Not Required" at bounding box center [1386, 455] width 37 height 9
click at [1404, 466] on nimbus-traffic-light at bounding box center [1408, 465] width 7 height 7
click at [1408, 465] on button at bounding box center [1408, 465] width 5 height 5
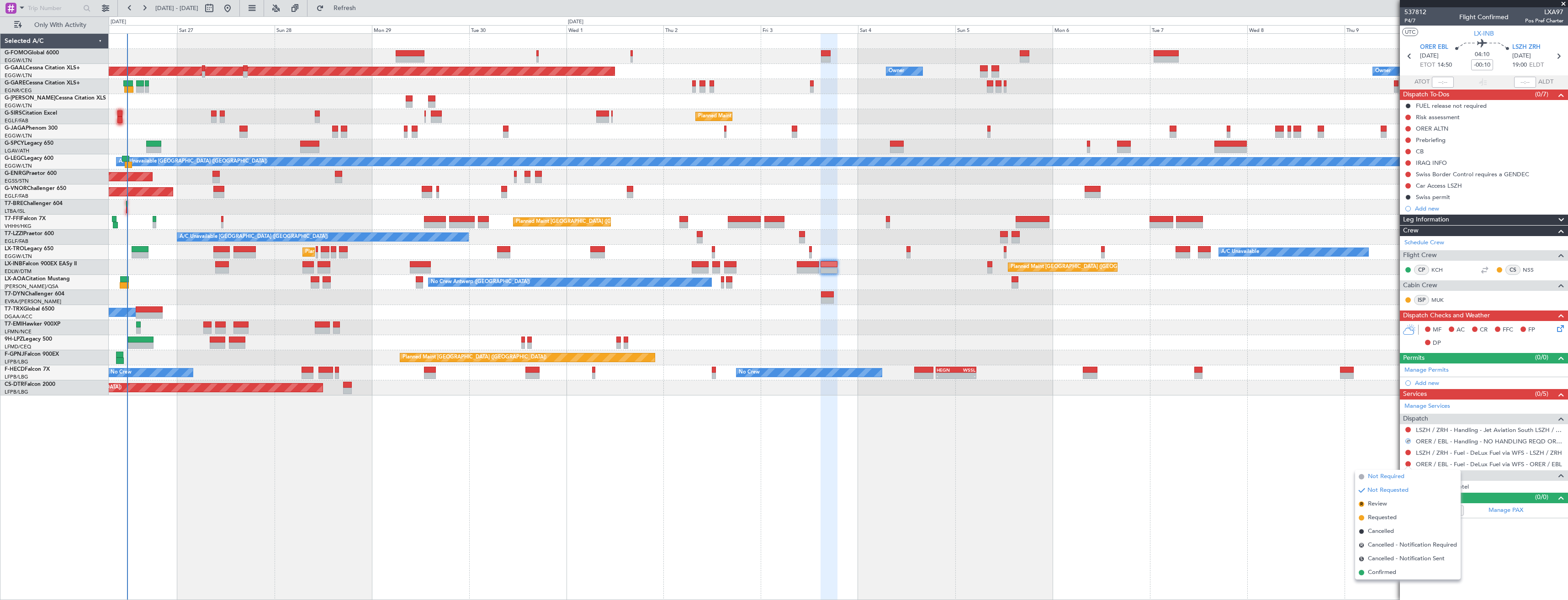
click at [1377, 477] on span "Not Required" at bounding box center [1386, 477] width 37 height 9
click at [1429, 373] on link "Manage Permits" at bounding box center [1426, 370] width 44 height 9
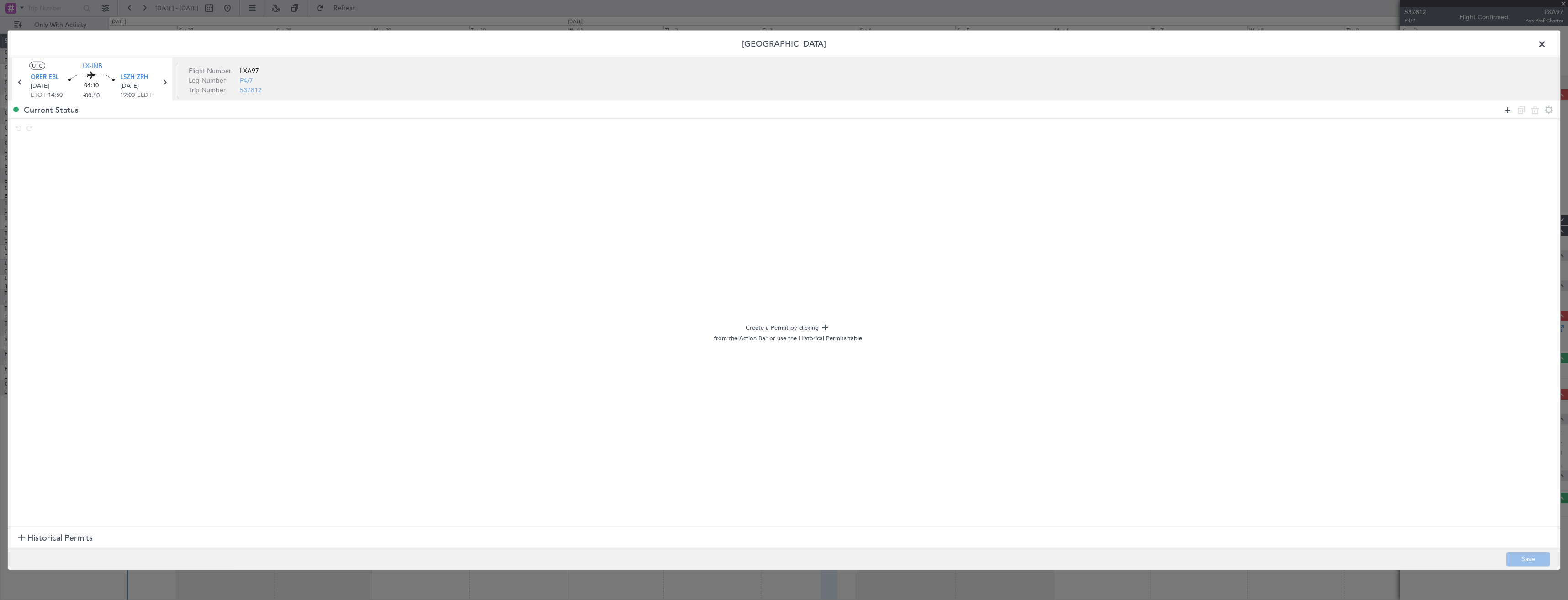
click at [1508, 109] on icon at bounding box center [1508, 110] width 11 height 11
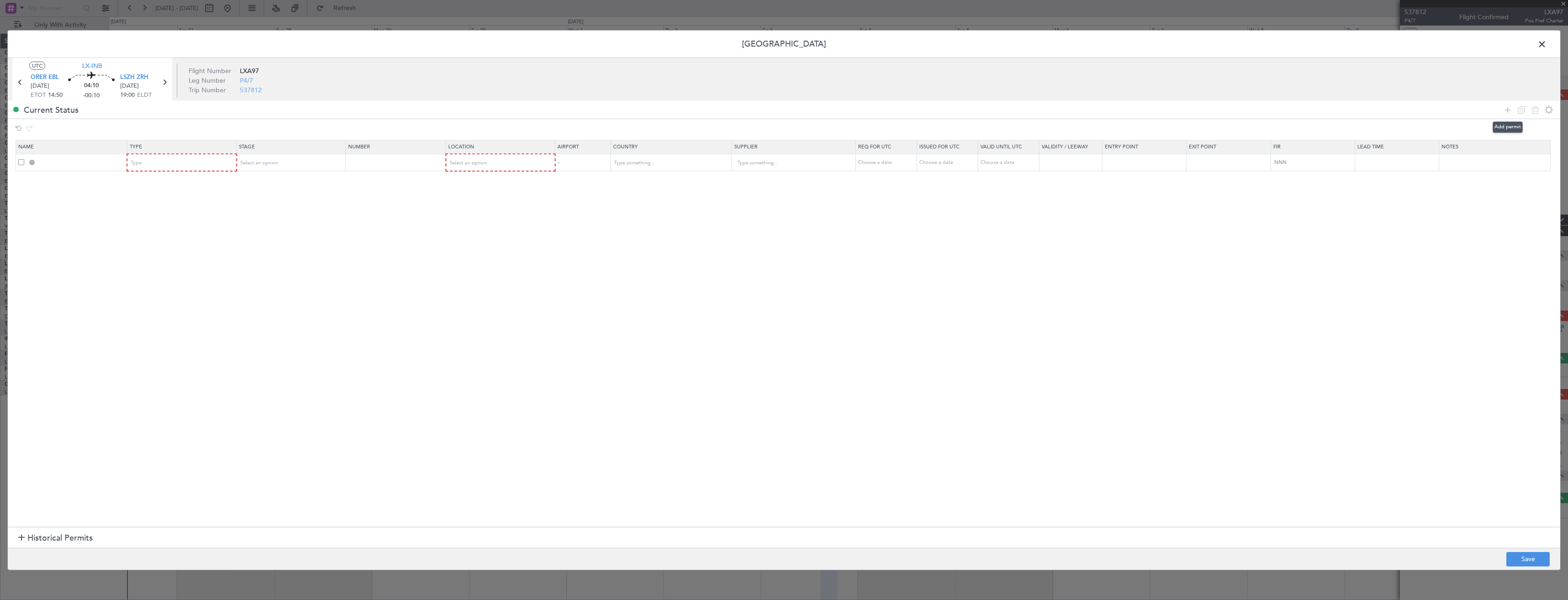
drag, startPoint x: 1508, startPoint y: 109, endPoint x: 1269, endPoint y: 109, distance: 239.0
click at [1507, 109] on icon at bounding box center [1508, 110] width 11 height 11
click at [141, 166] on span "Type" at bounding box center [136, 162] width 11 height 6
click at [140, 210] on span "PPR" at bounding box center [184, 209] width 102 height 14
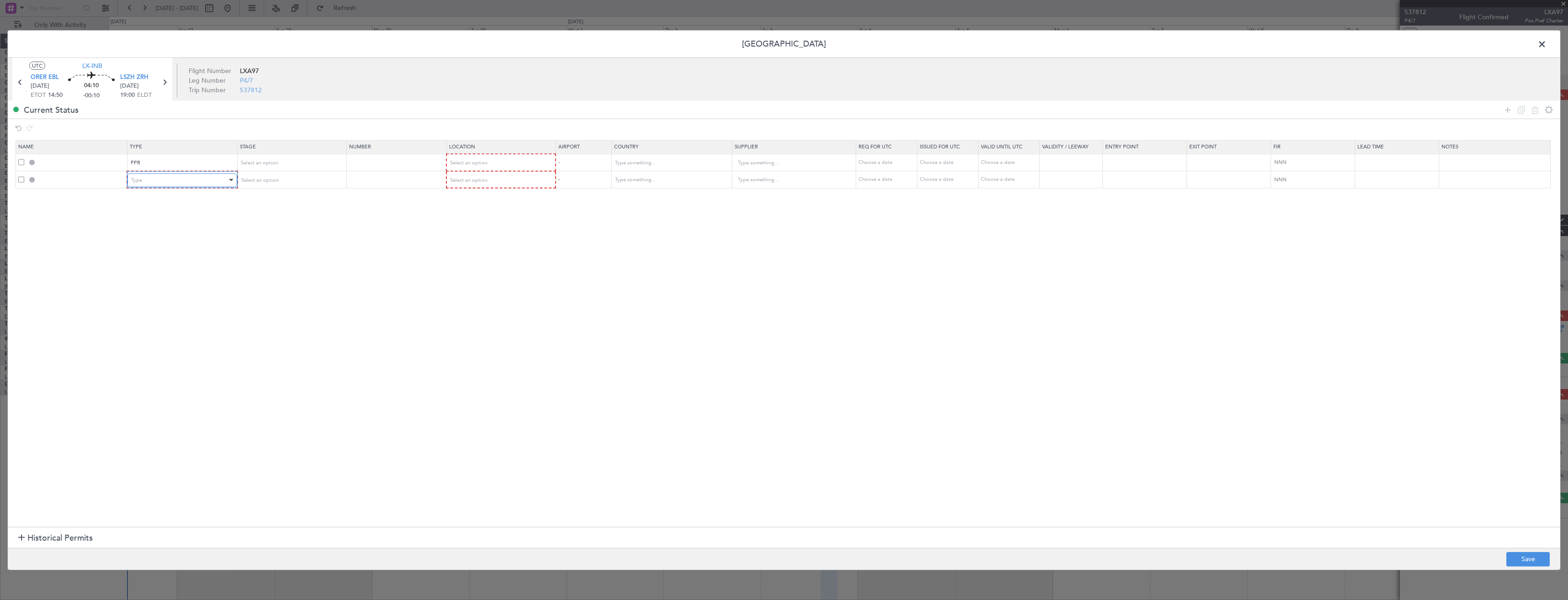
click at [145, 184] on div "Type" at bounding box center [178, 179] width 95 height 14
click at [147, 278] on span "Landing" at bounding box center [184, 281] width 102 height 14
click at [497, 172] on mat-form-field "Select an option" at bounding box center [499, 180] width 108 height 16
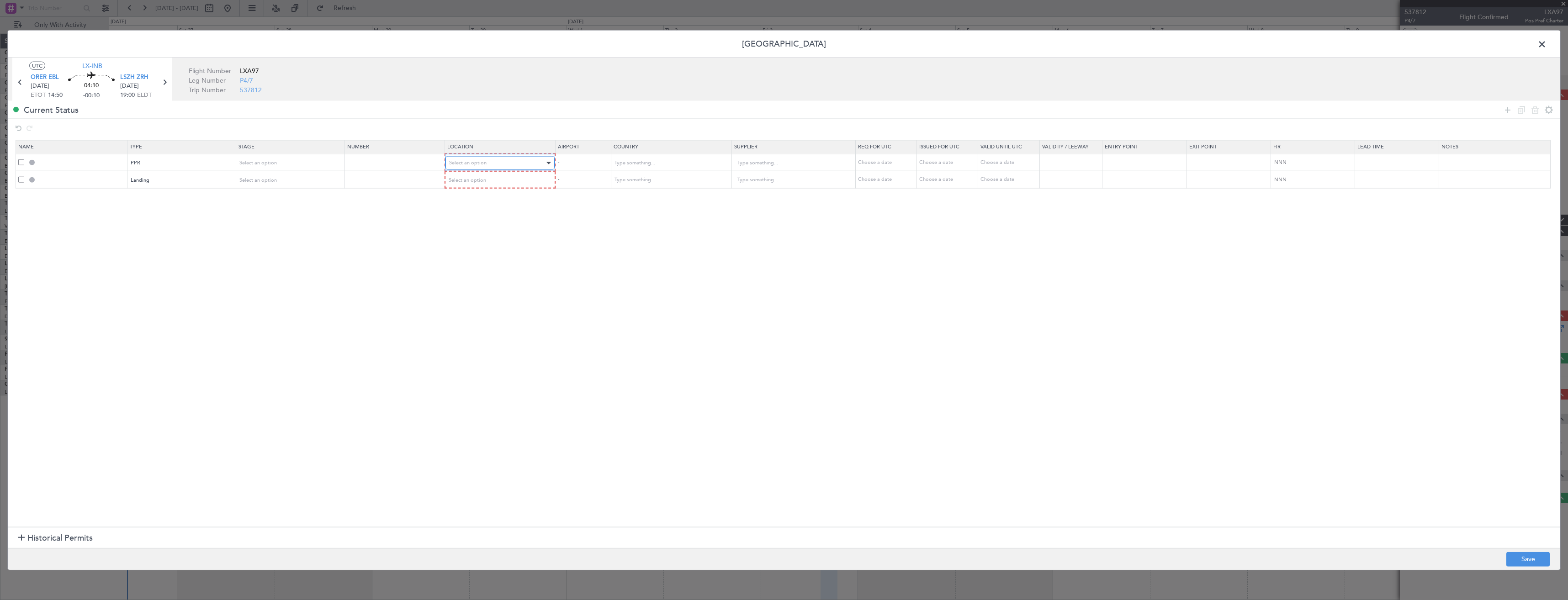
click at [494, 166] on div "Select an option" at bounding box center [496, 163] width 96 height 14
click at [486, 185] on span "Departure" at bounding box center [506, 182] width 102 height 14
click at [486, 179] on span "Select an option" at bounding box center [467, 179] width 37 height 6
click at [473, 202] on span "Departure" at bounding box center [506, 198] width 102 height 14
click at [1517, 560] on button "Save" at bounding box center [1527, 559] width 43 height 15
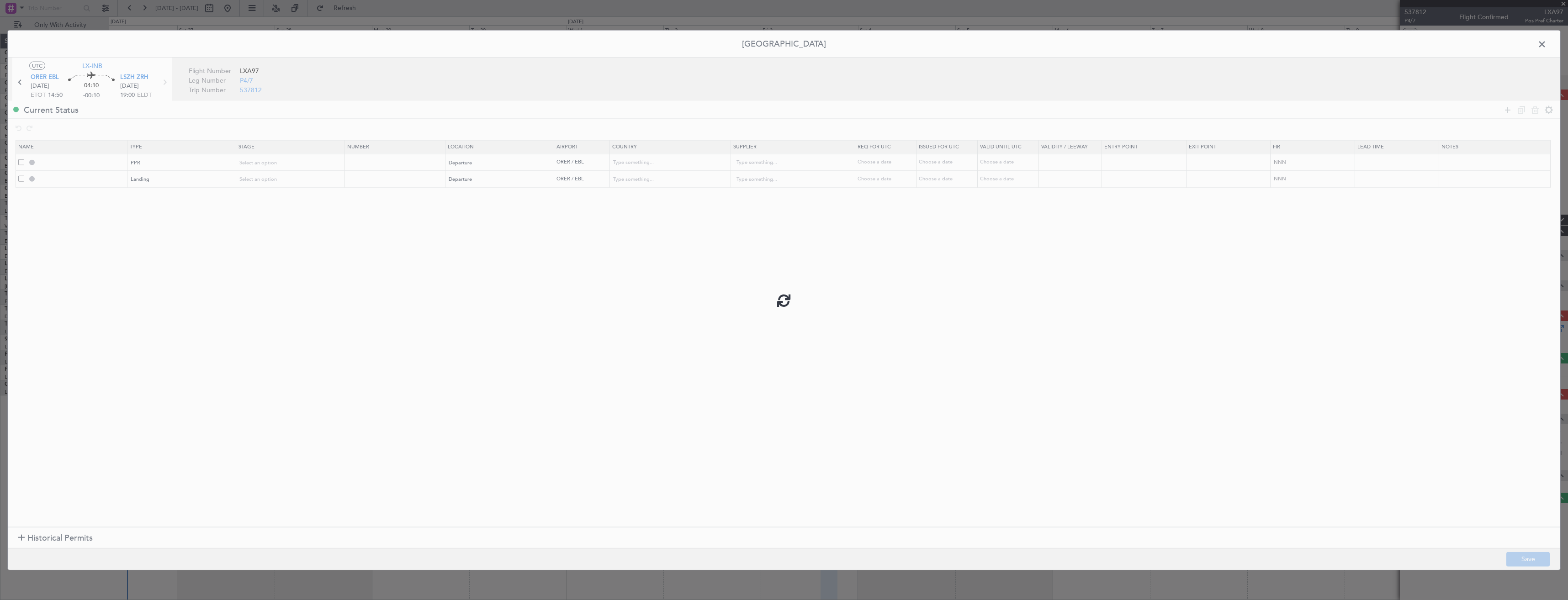
type input "ORER PPR"
type input "Iraq"
type input "NNN"
type input "1"
type input "ORER LDG"
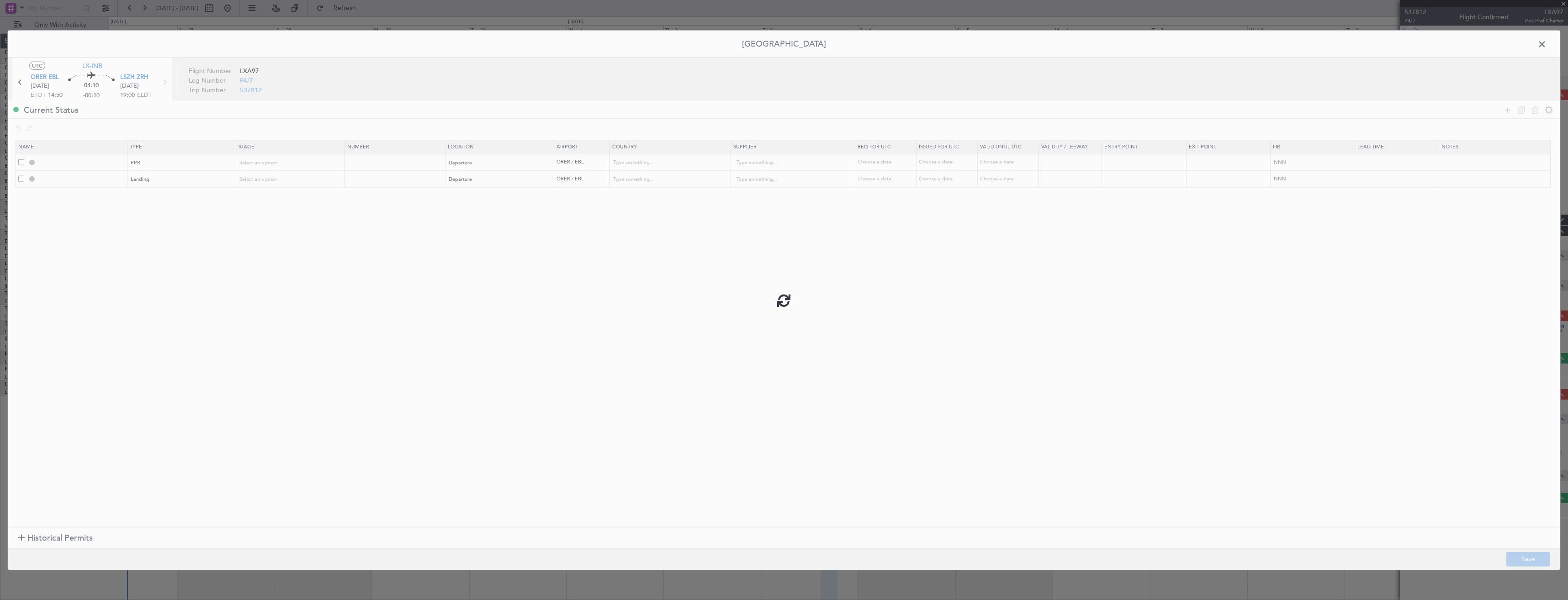
type input "Iraq"
type input "NNN"
type input "1"
drag, startPoint x: 1543, startPoint y: 45, endPoint x: 1537, endPoint y: 50, distance: 7.8
click at [1546, 45] on span at bounding box center [1546, 47] width 0 height 18
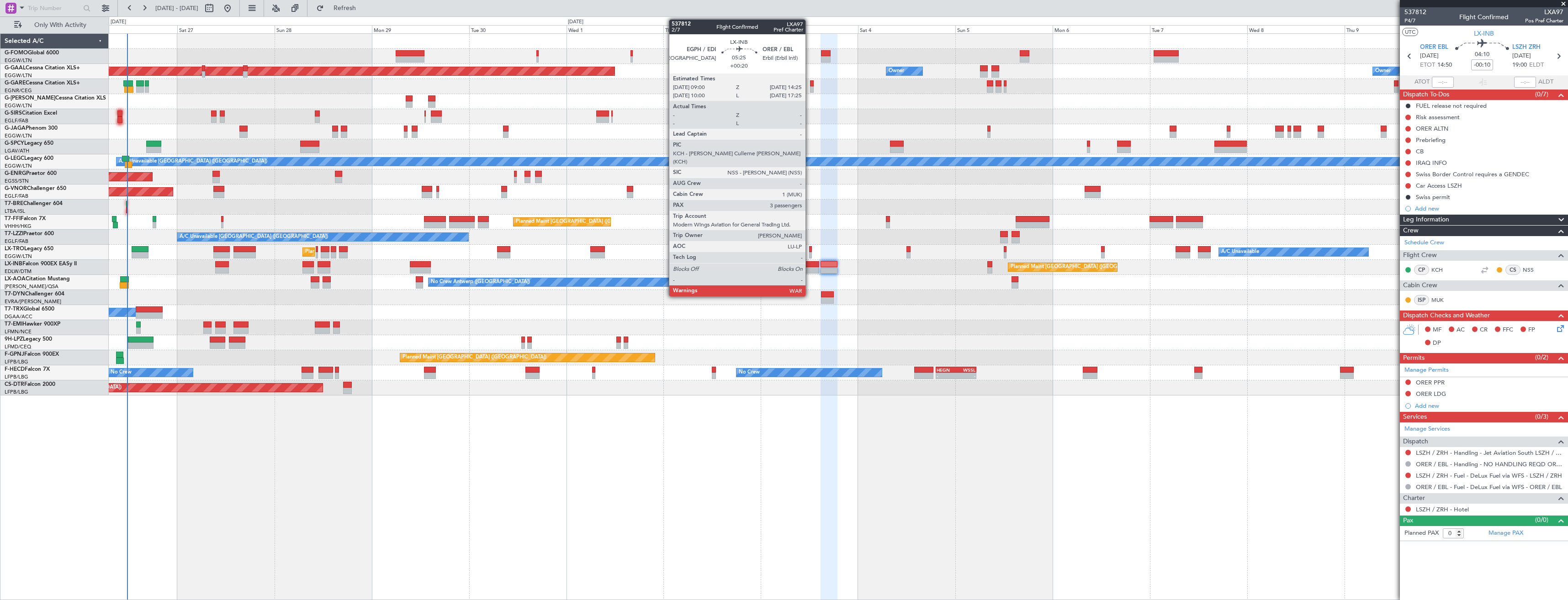
click at [809, 270] on div at bounding box center [807, 270] width 22 height 6
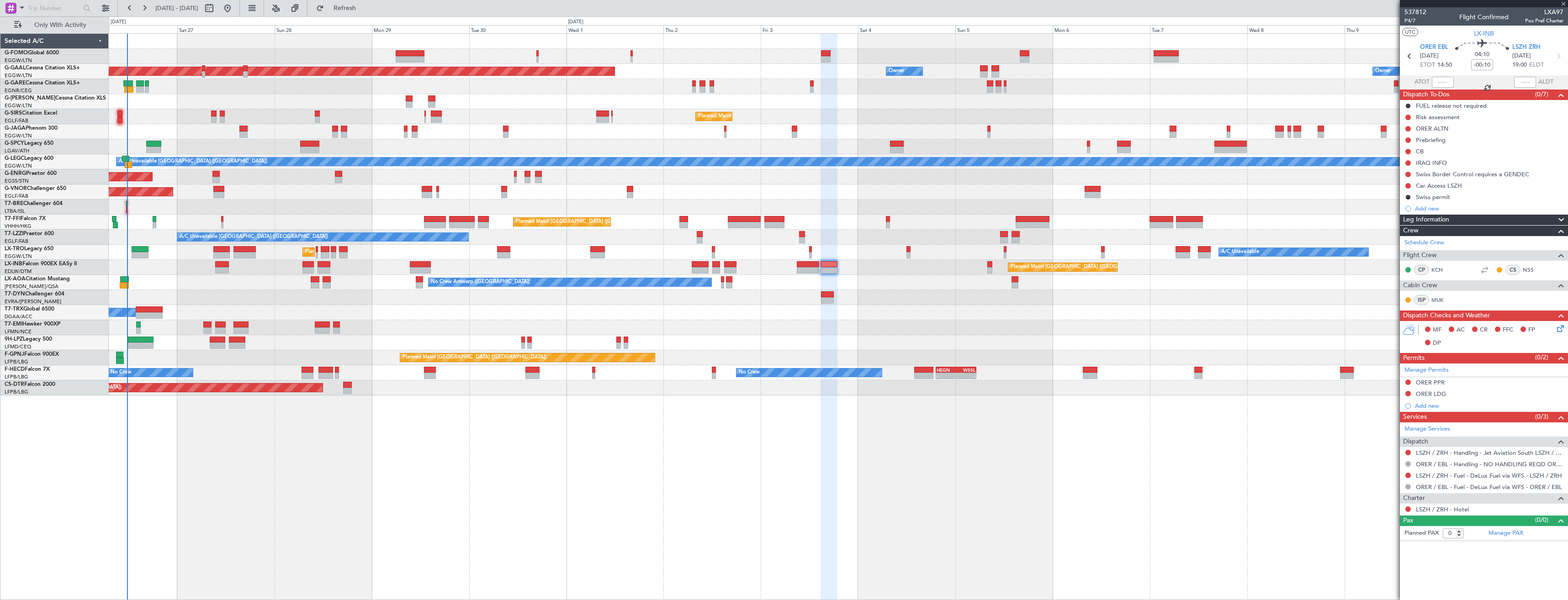
type input "+00:20"
type input "3"
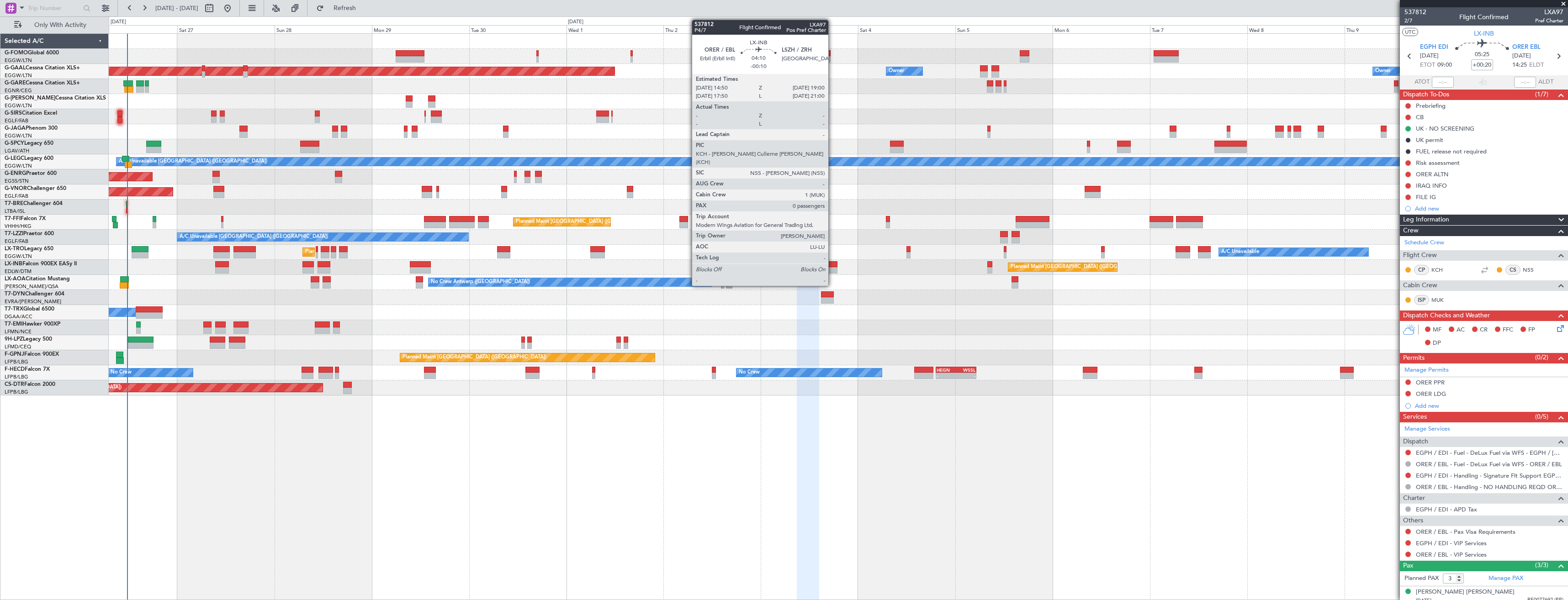
click at [832, 269] on div at bounding box center [828, 270] width 16 height 6
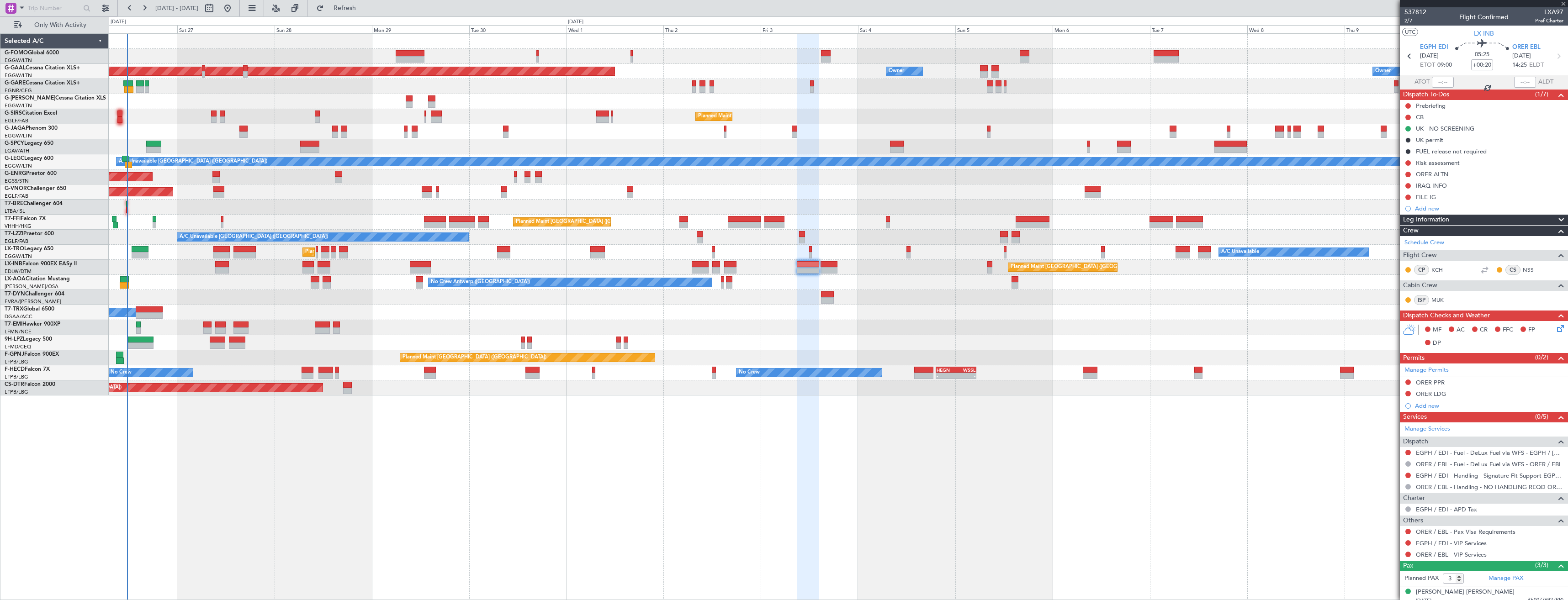
type input "-00:10"
type input "0"
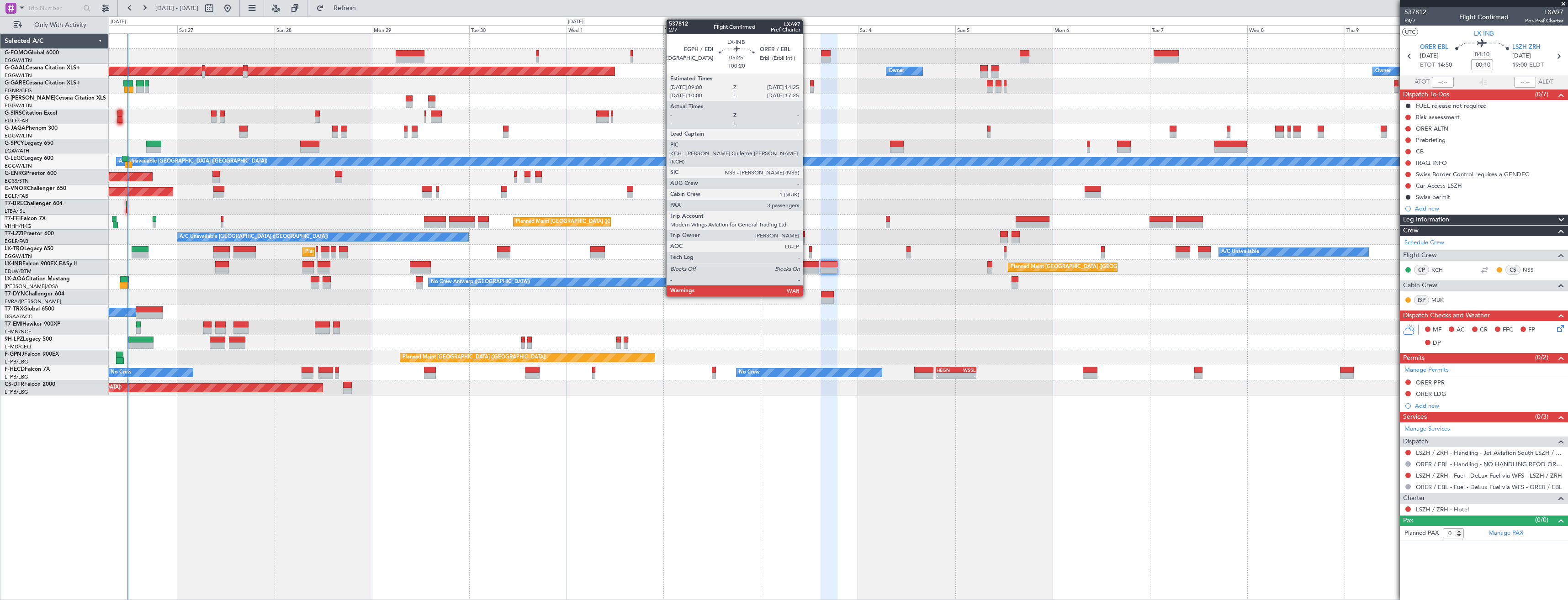
click at [806, 267] on div at bounding box center [807, 264] width 22 height 6
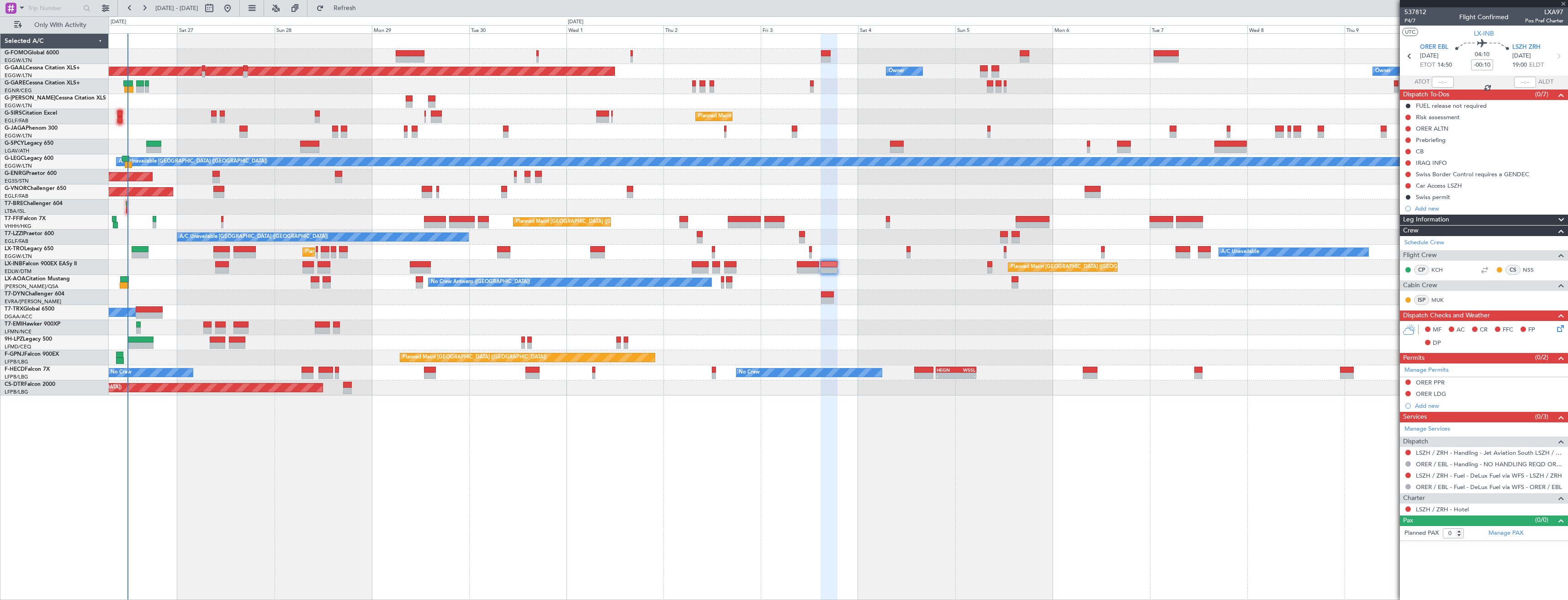
type input "+00:20"
type input "3"
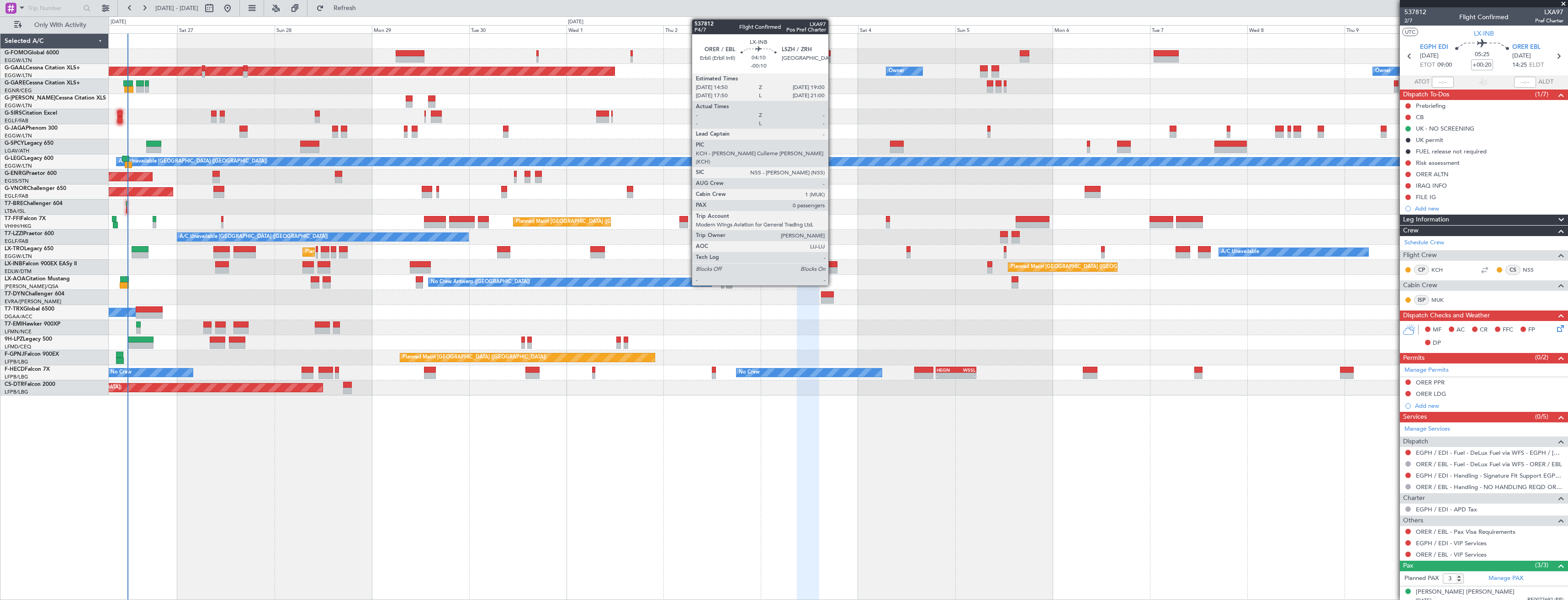
click at [832, 266] on div at bounding box center [828, 264] width 16 height 6
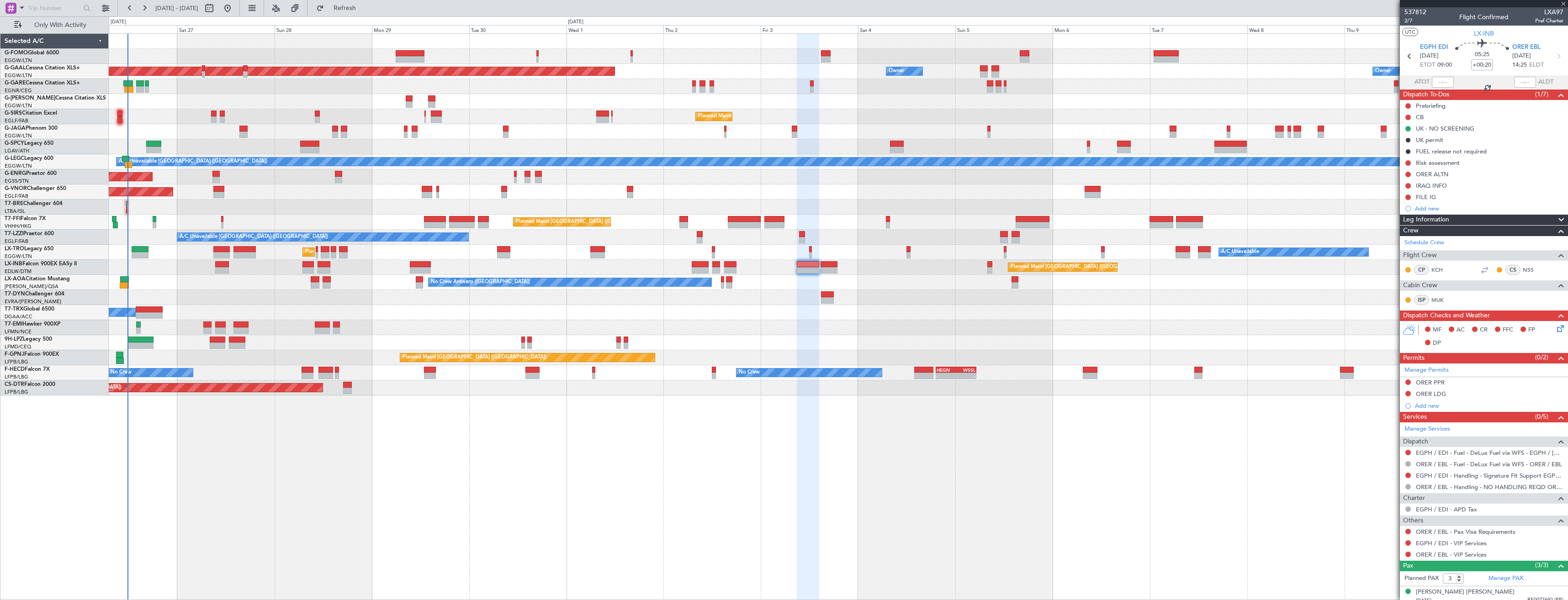
type input "-00:10"
type input "0"
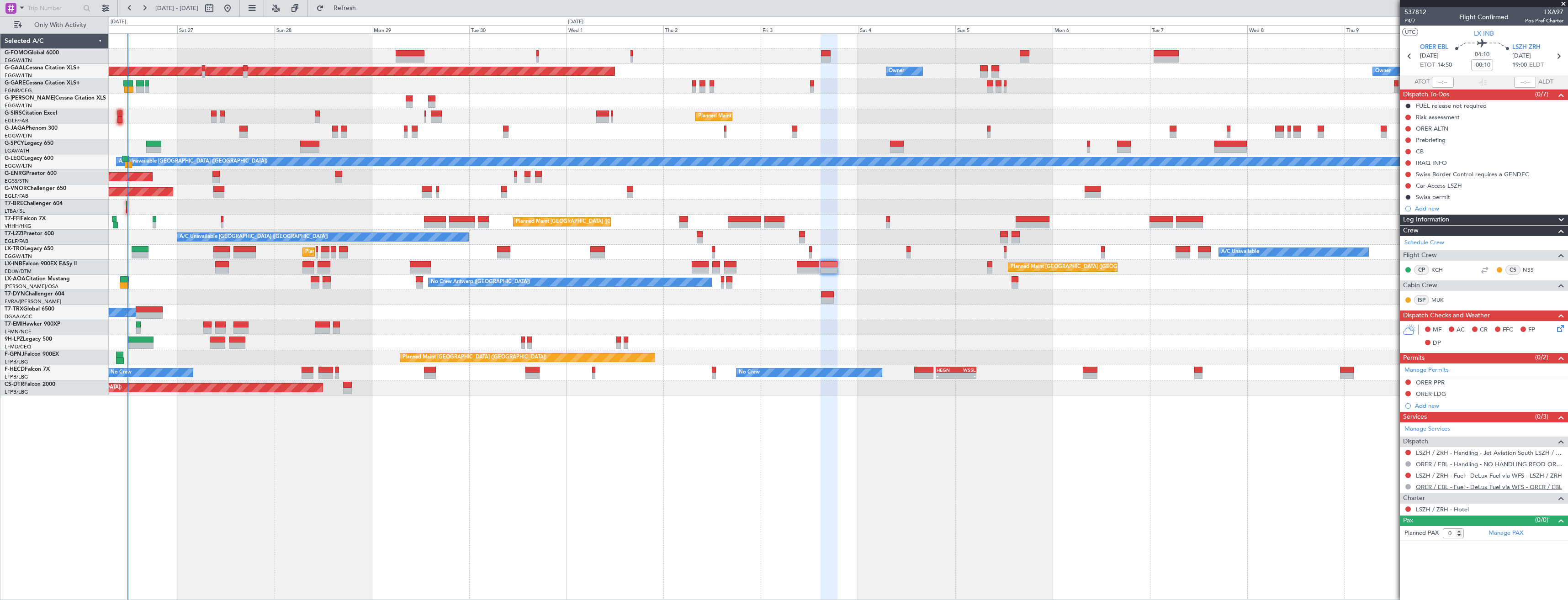
click at [1449, 488] on link "ORER / EBL - Fuel - DeLux Fuel via WFS - ORER / EBL" at bounding box center [1488, 488] width 146 height 7
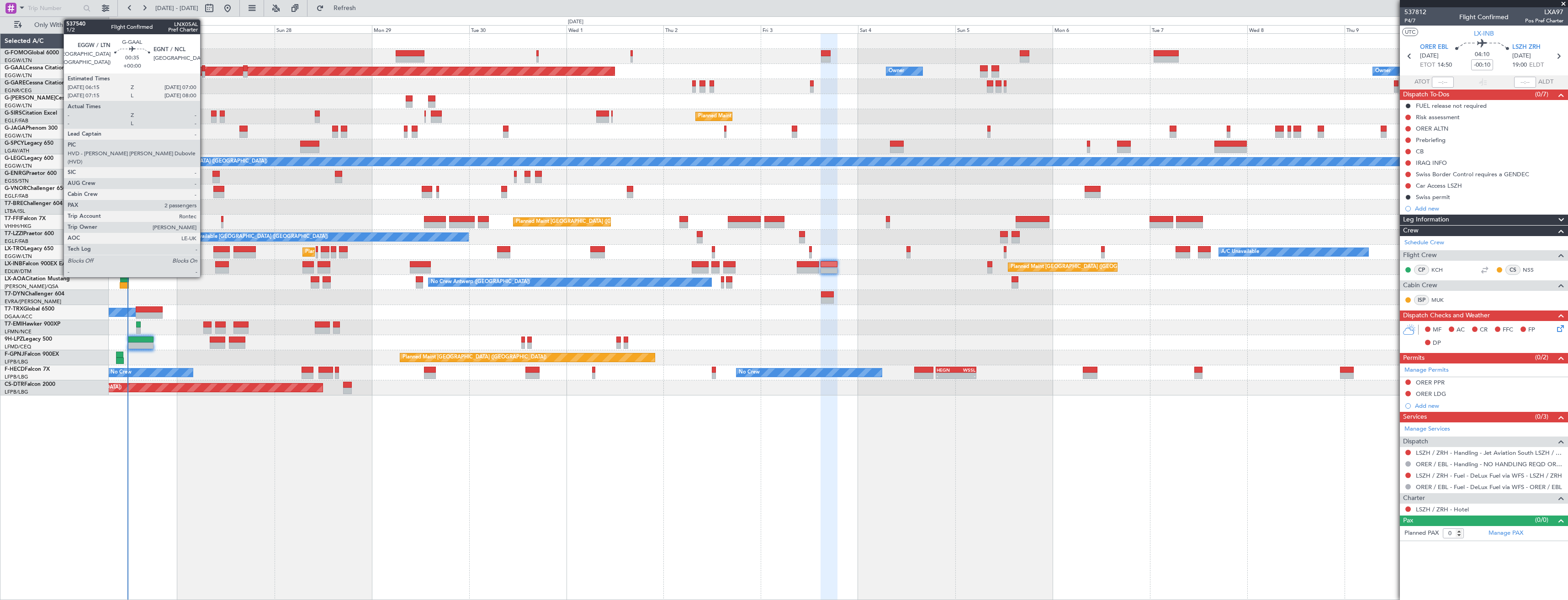
click at [204, 76] on div at bounding box center [203, 74] width 3 height 6
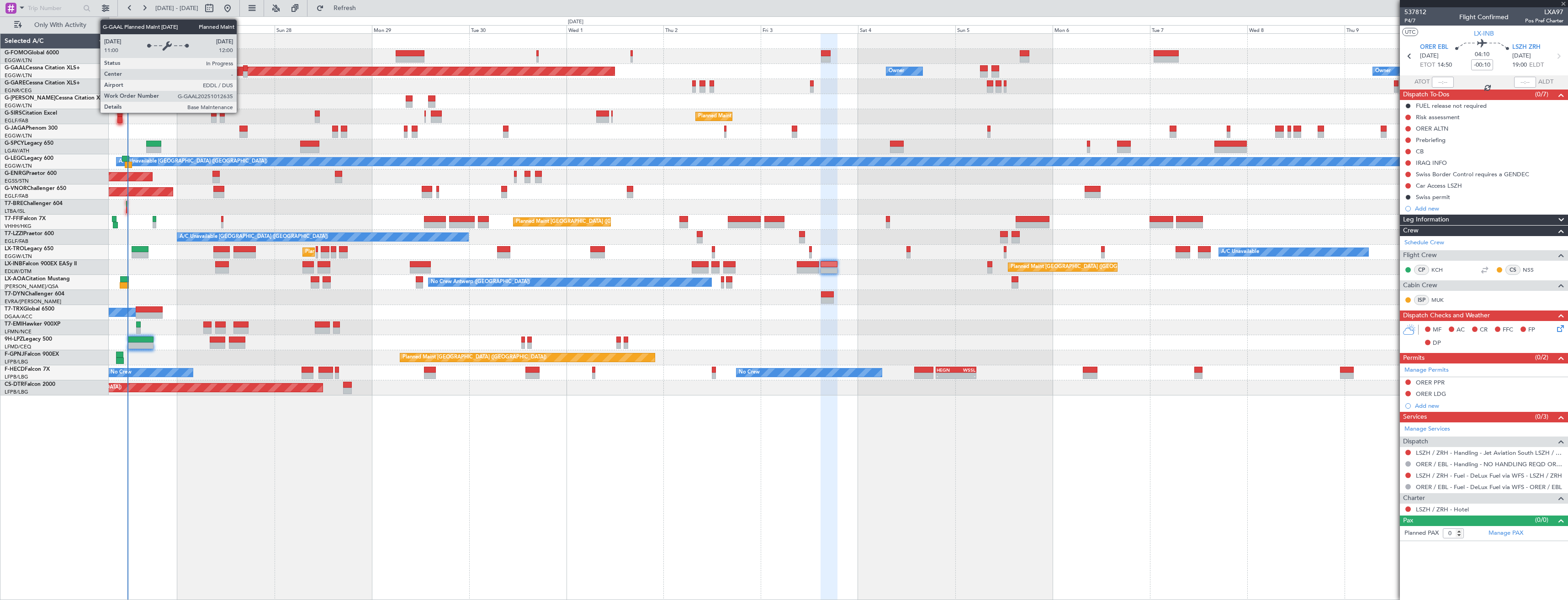
type input "2"
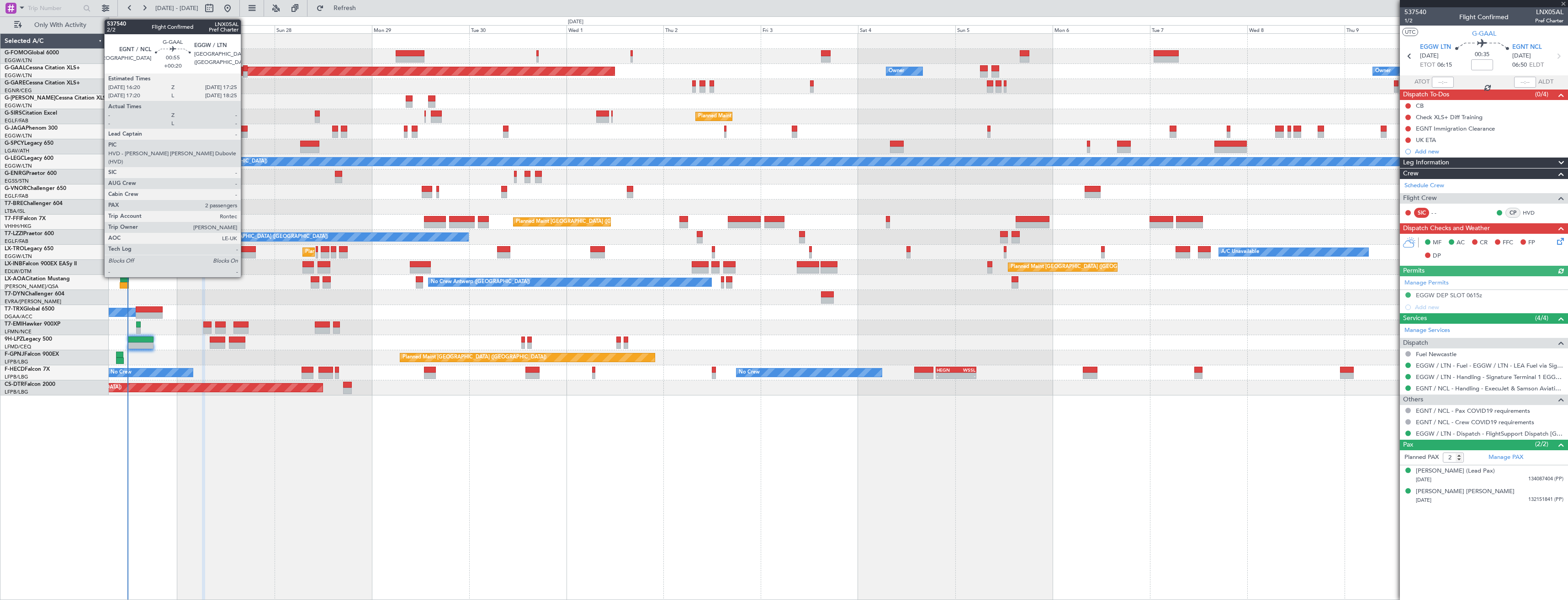
click at [245, 75] on div at bounding box center [245, 74] width 5 height 6
click at [243, 130] on div at bounding box center [243, 128] width 8 height 6
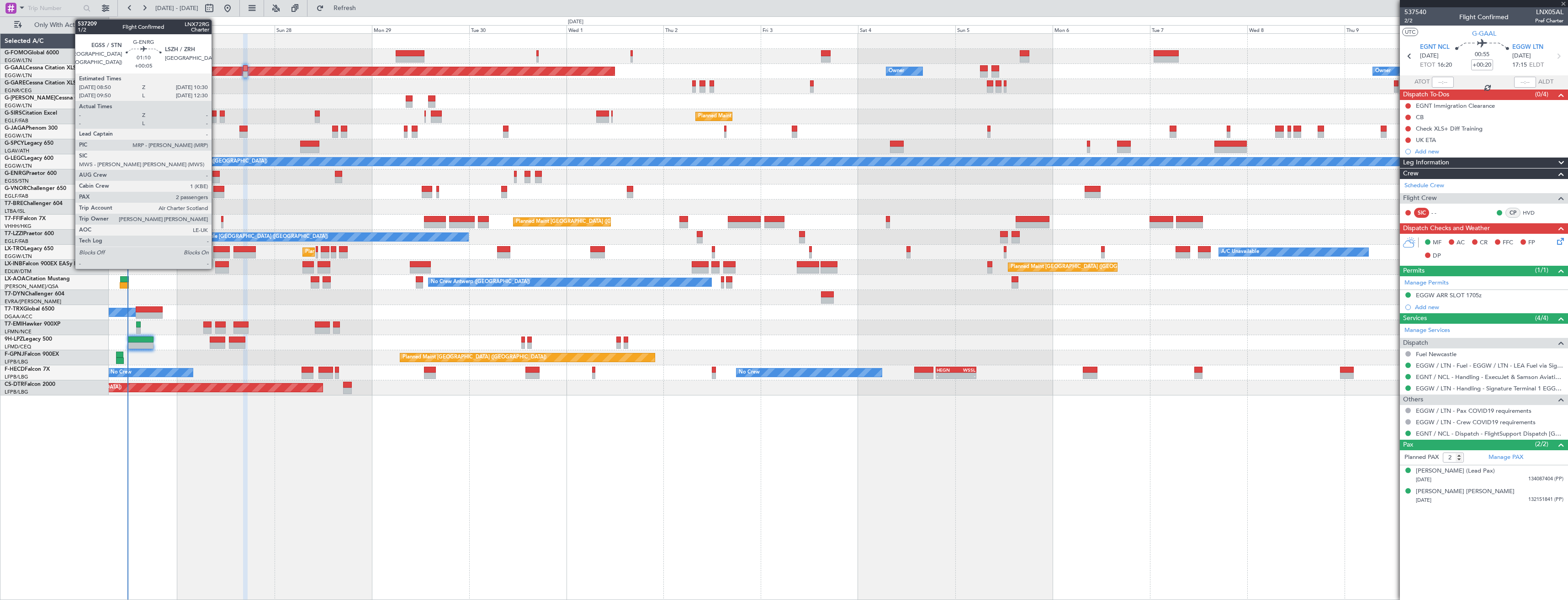
type input "+00:10"
type input "1"
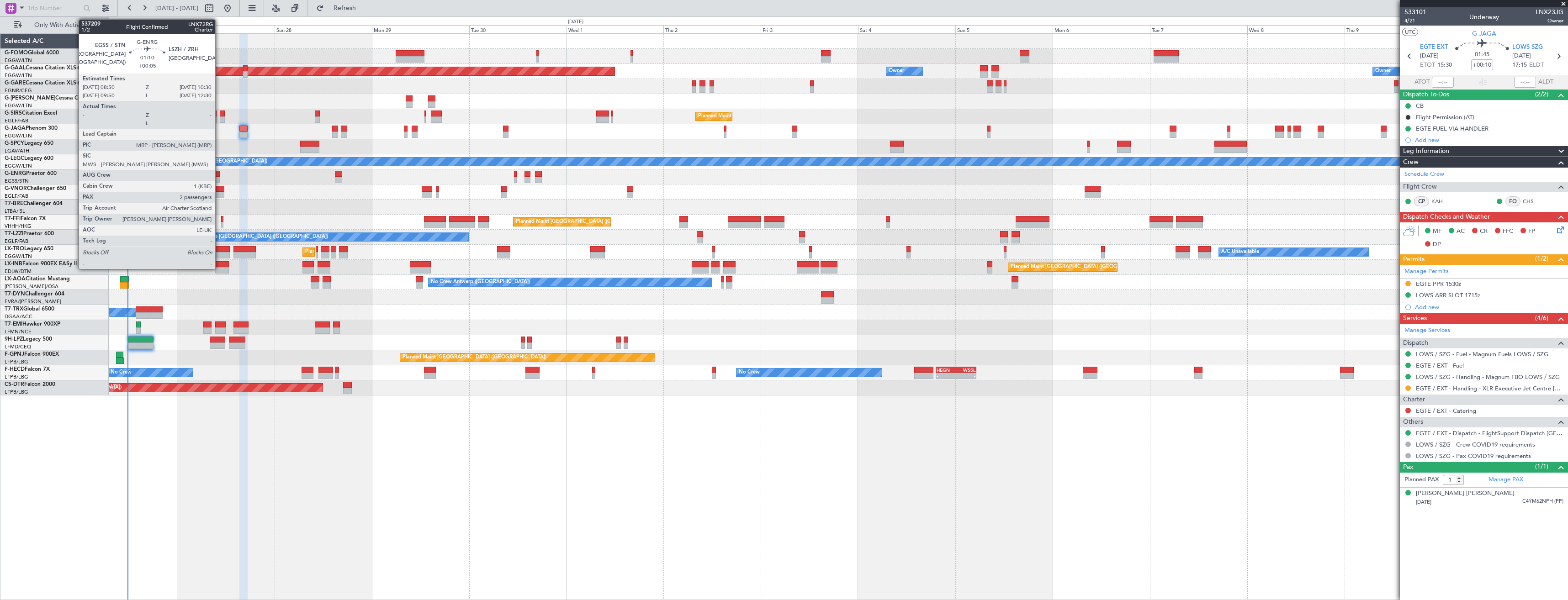
click at [219, 177] on div at bounding box center [215, 179] width 6 height 6
type input "+00:05"
type input "2"
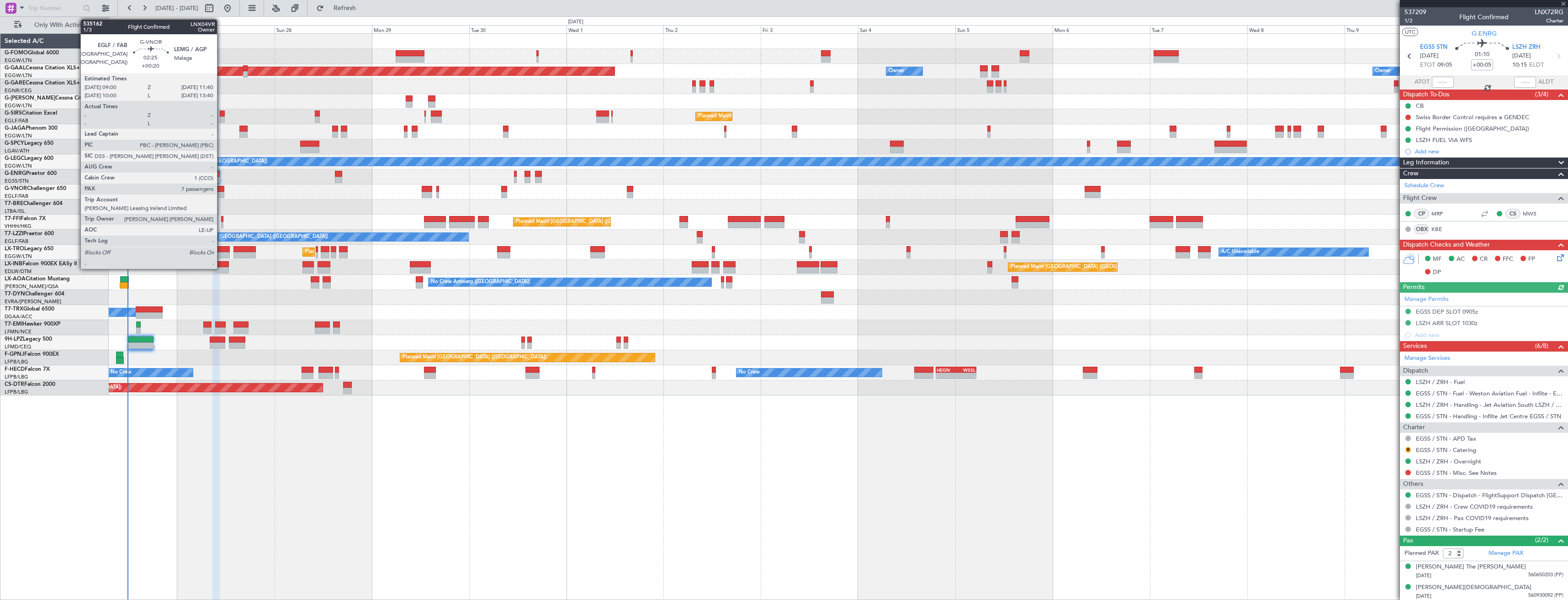
click at [221, 196] on div at bounding box center [219, 195] width 11 height 6
type input "+00:20"
type input "7"
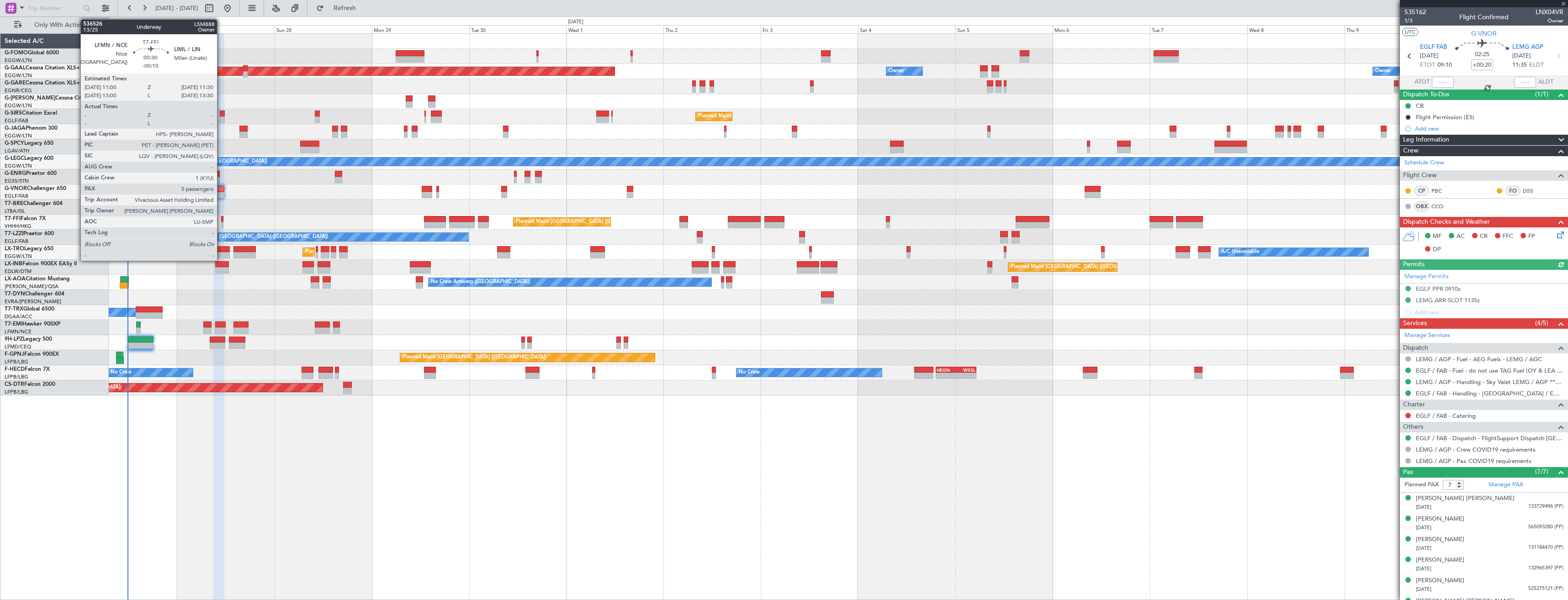
click at [221, 223] on div at bounding box center [222, 225] width 2 height 6
type input "-00:10"
type input "5"
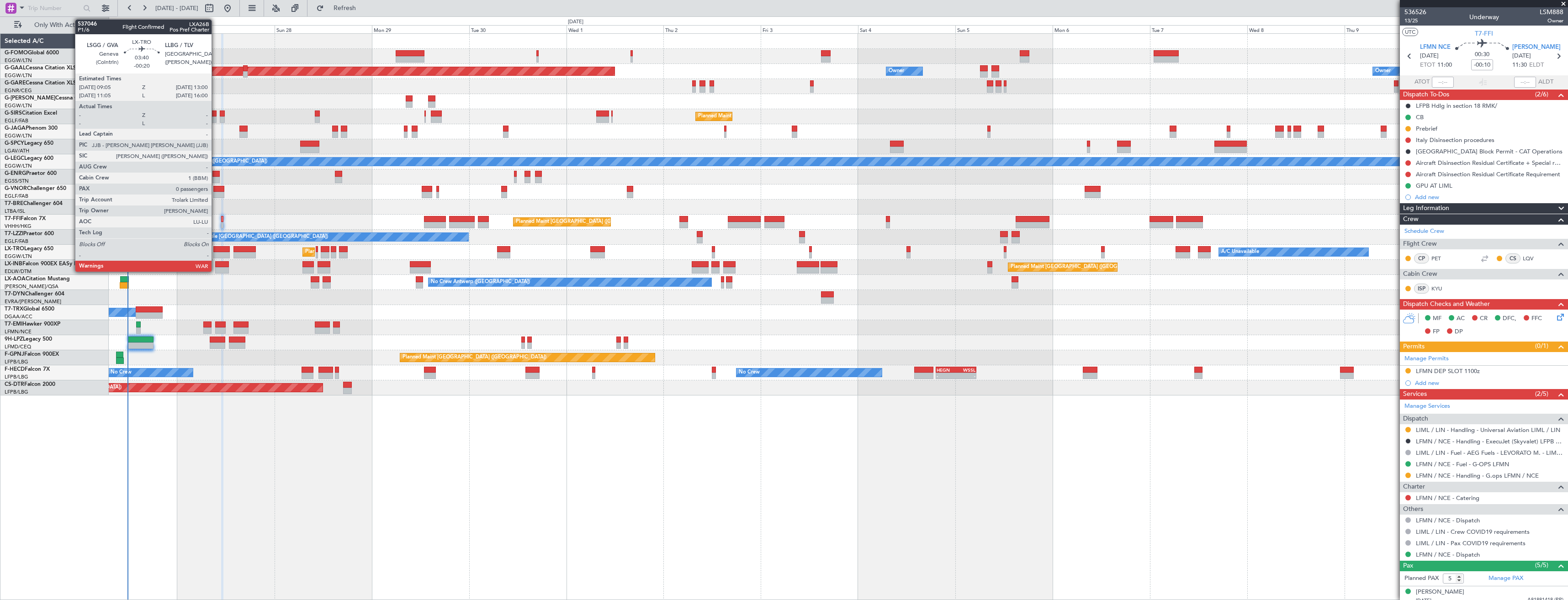
click at [216, 252] on div at bounding box center [220, 249] width 16 height 6
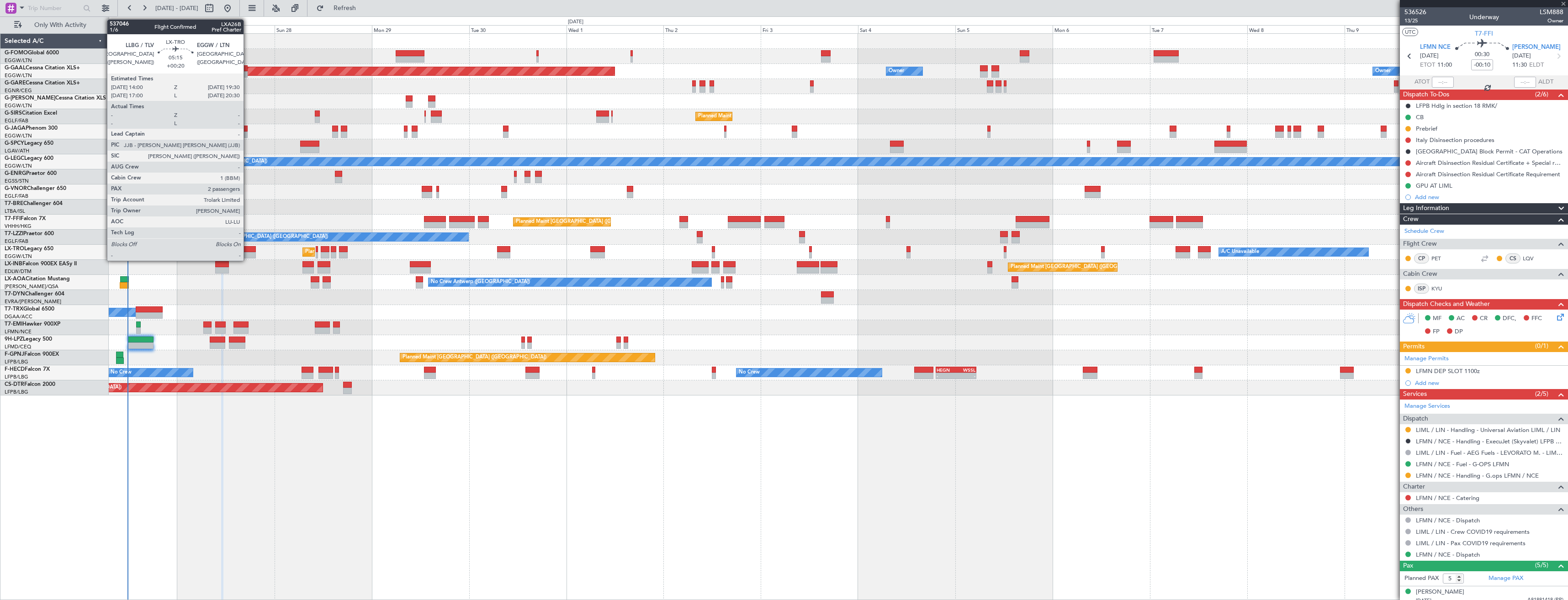
type input "-00:20"
type input "0"
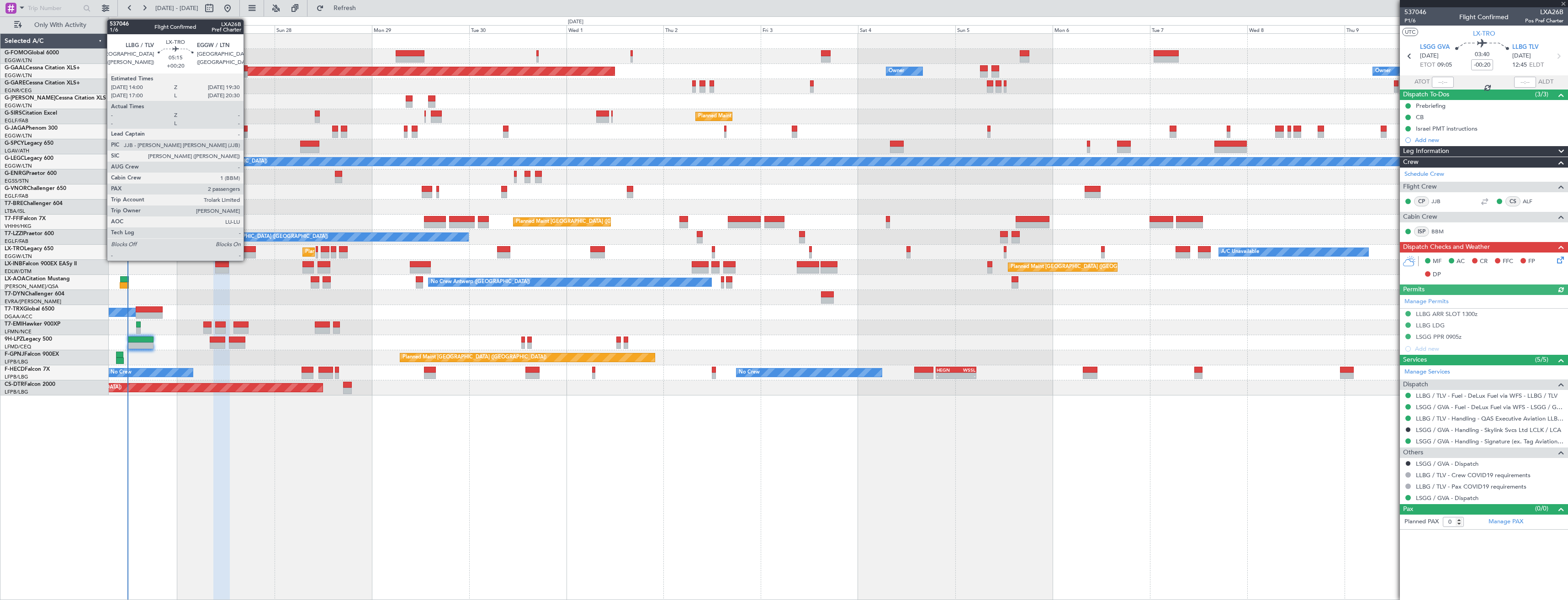
click at [248, 252] on div at bounding box center [244, 249] width 22 height 6
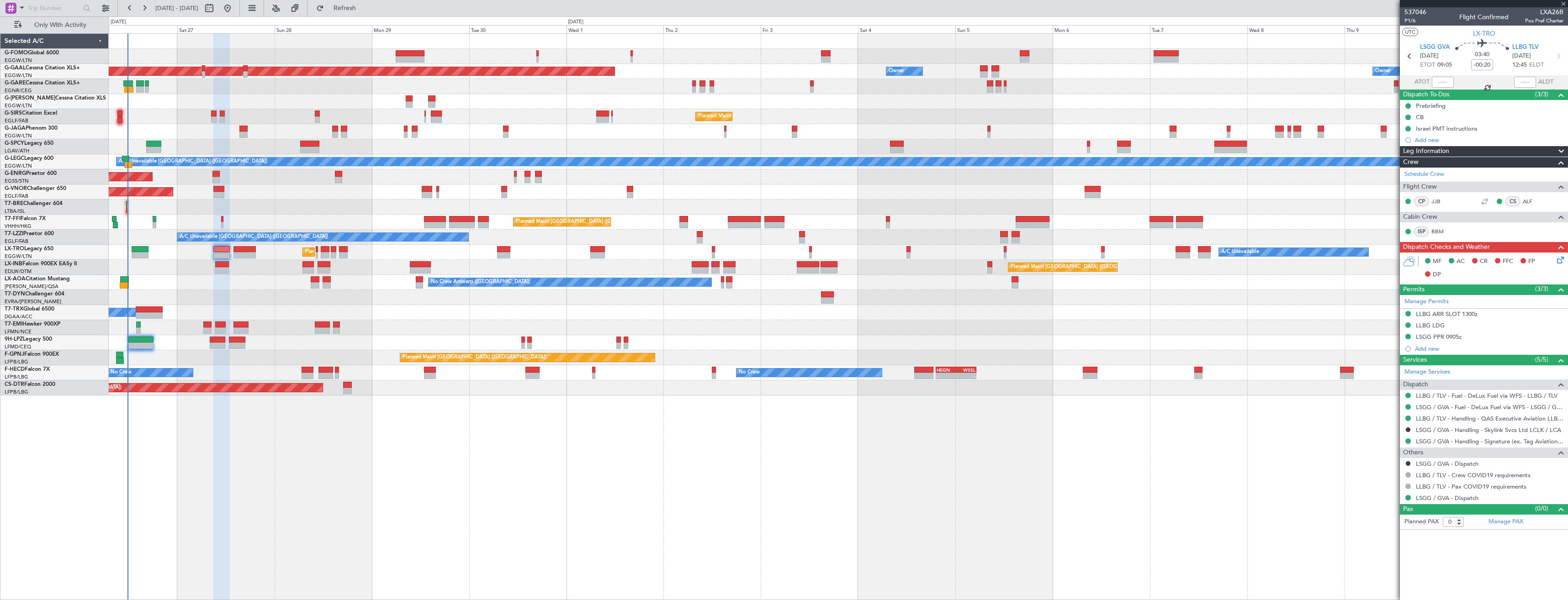
type input "+00:20"
type input "2"
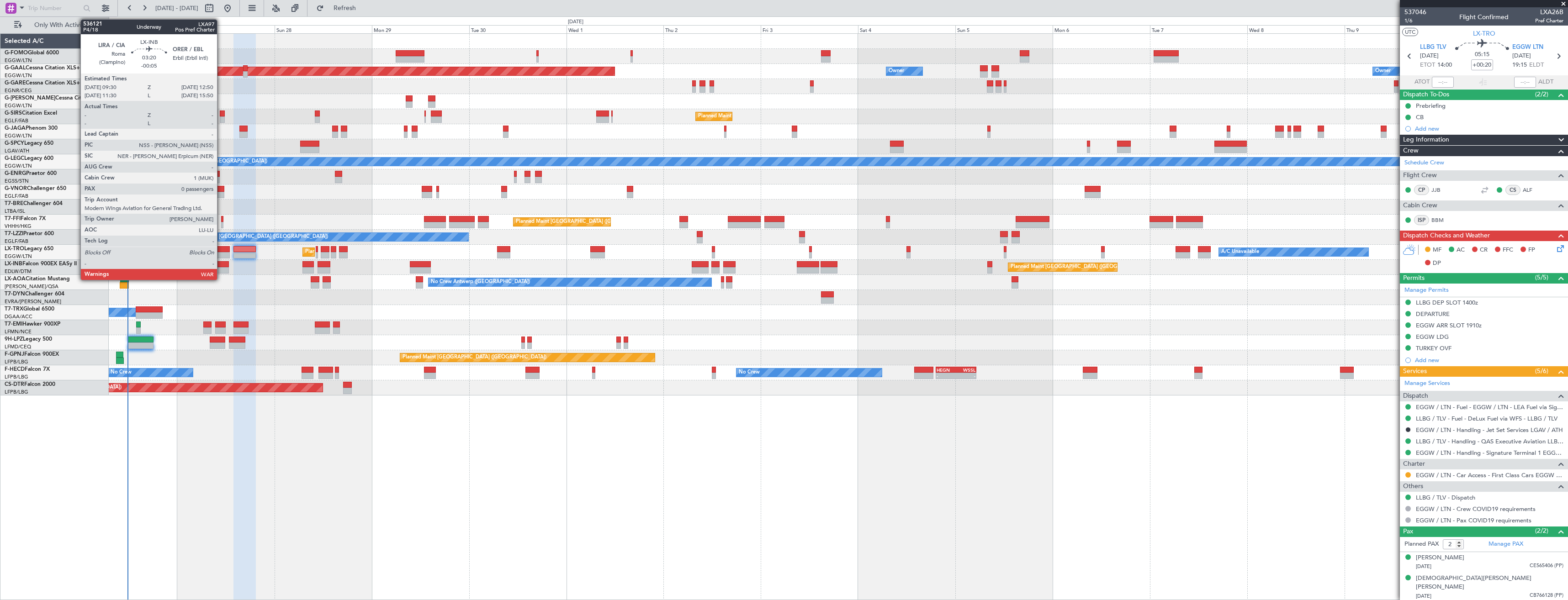
click at [221, 267] on div at bounding box center [221, 270] width 14 height 6
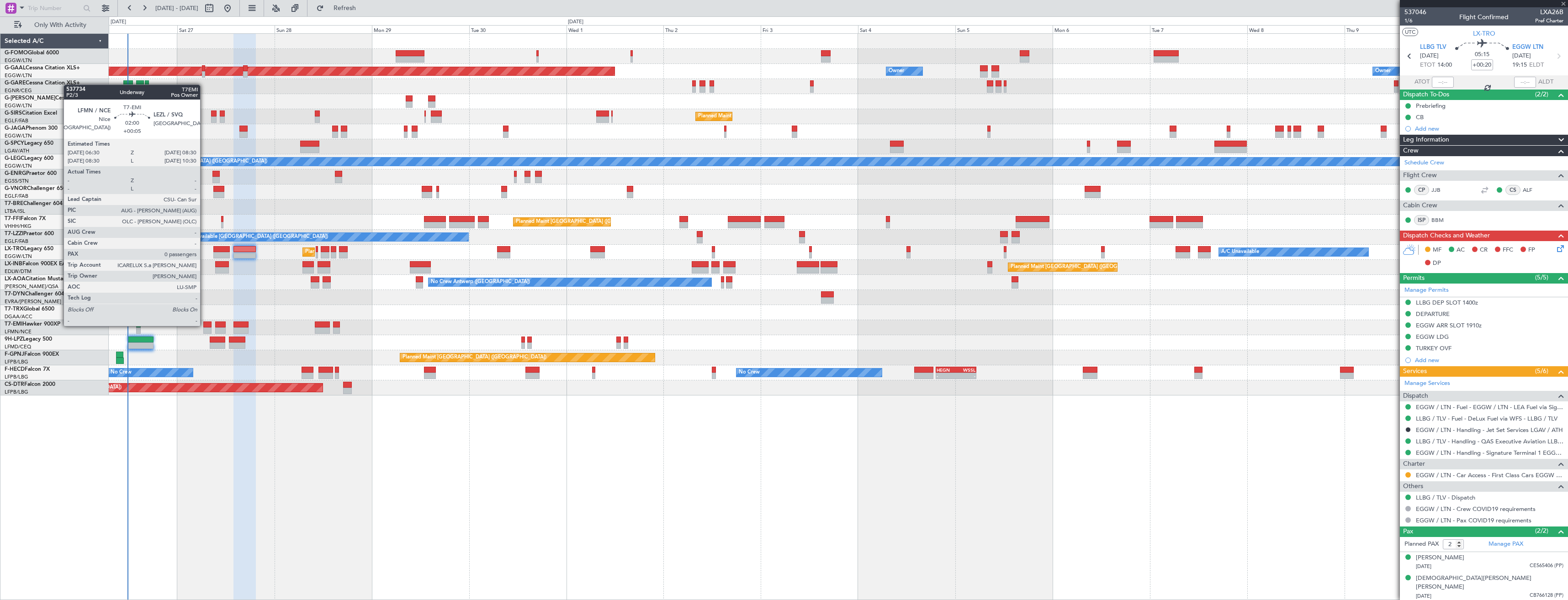
type input "-00:05"
type input "0"
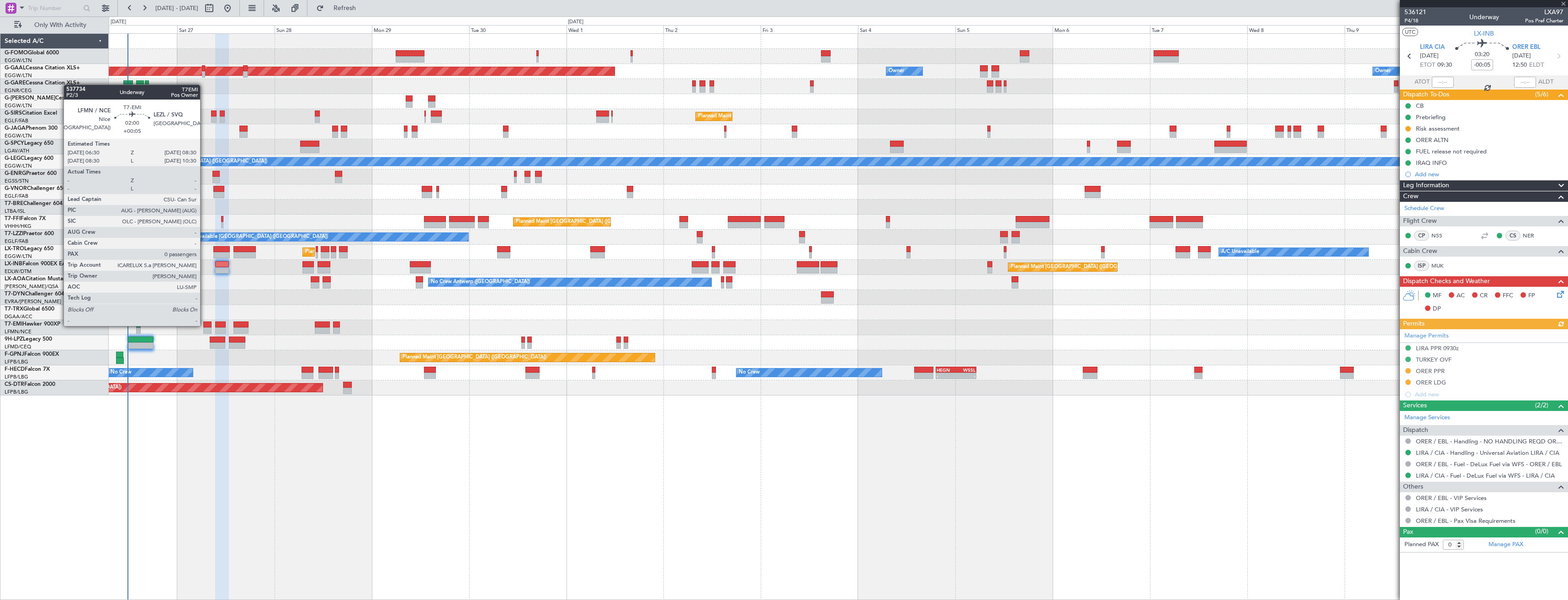
click at [204, 326] on div at bounding box center [207, 325] width 8 height 6
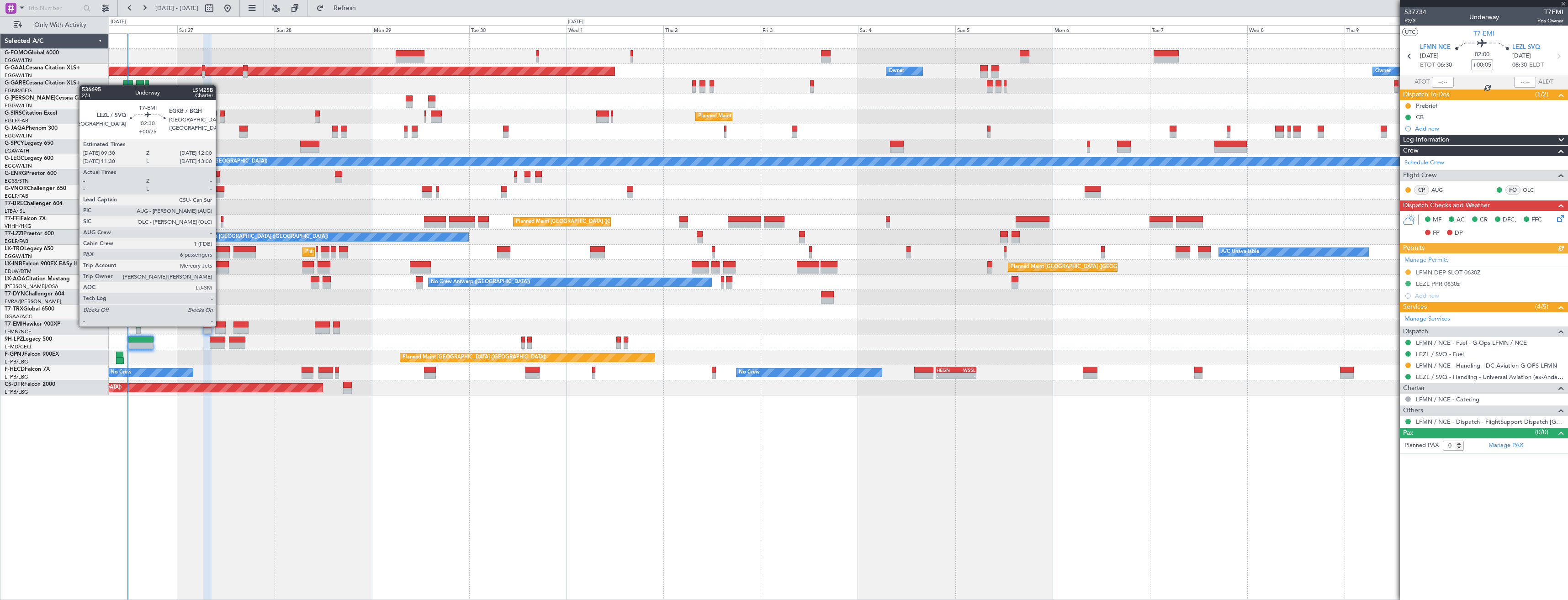
click at [219, 326] on div at bounding box center [219, 325] width 10 height 6
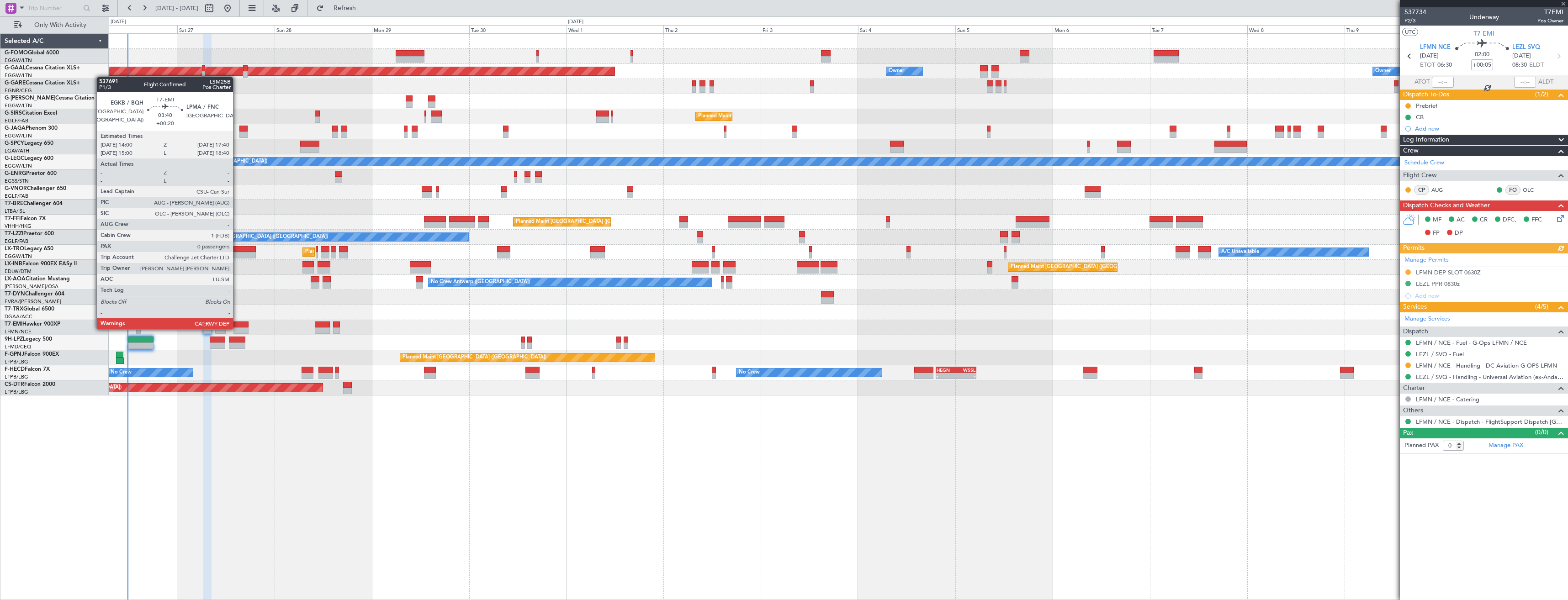
type input "+00:25"
type input "6"
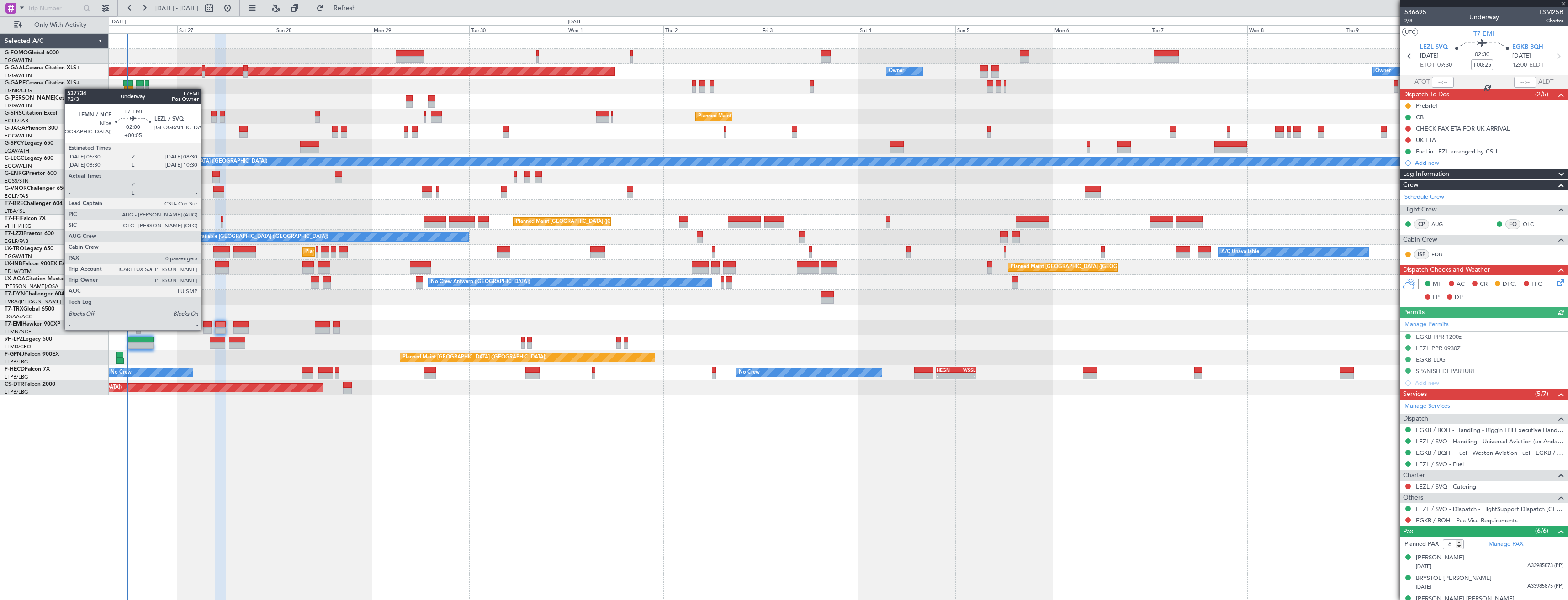
click at [205, 329] on div at bounding box center [207, 330] width 8 height 6
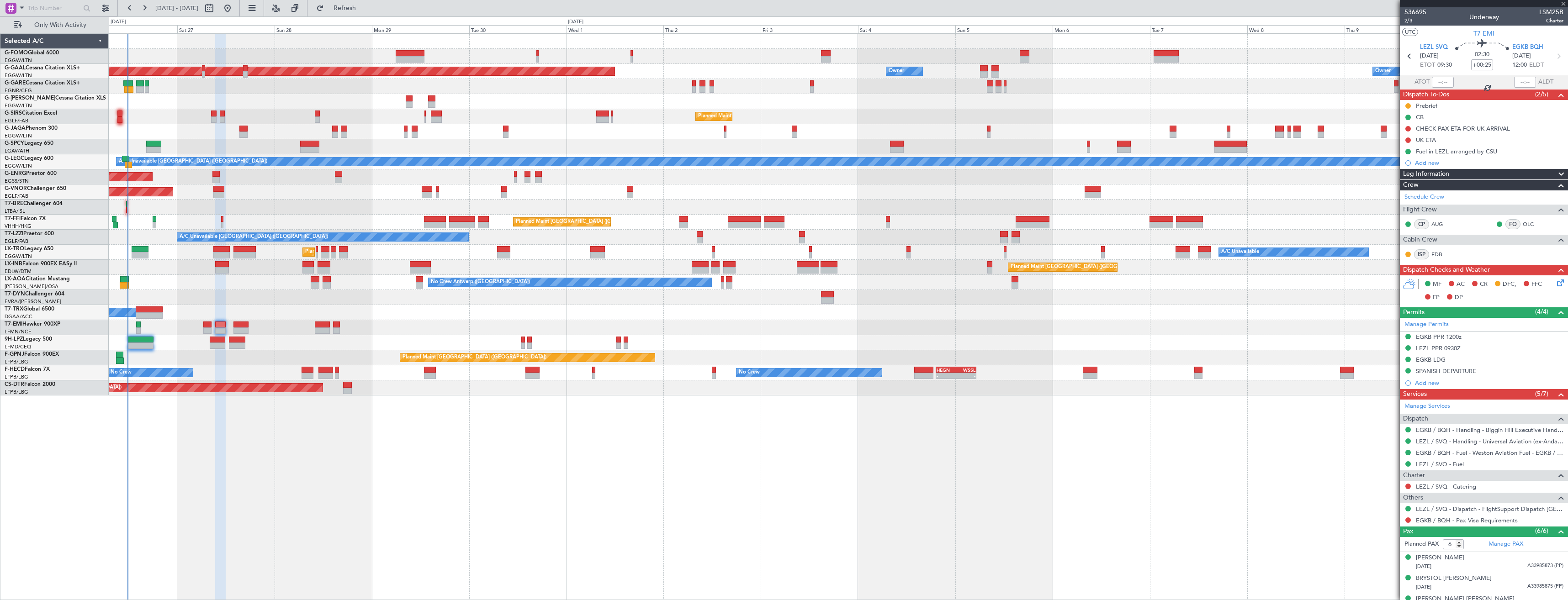
type input "+00:05"
type input "0"
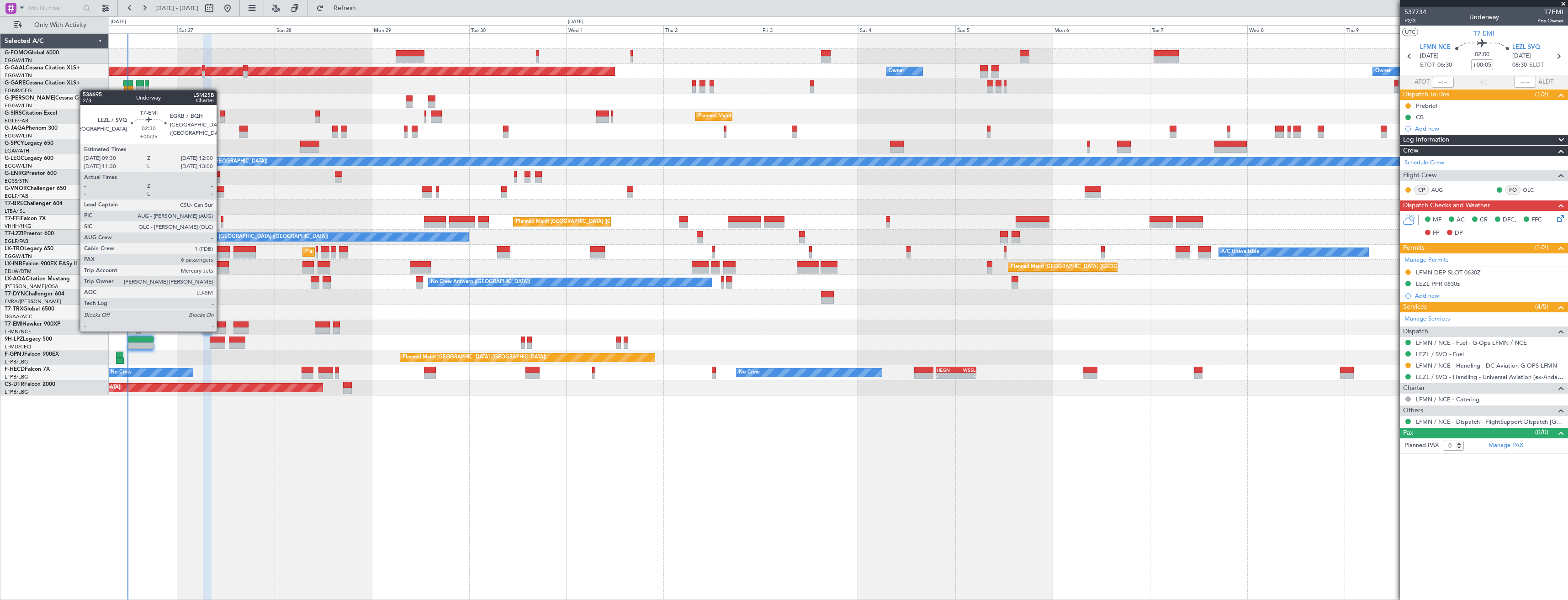
click at [220, 331] on div at bounding box center [219, 330] width 10 height 6
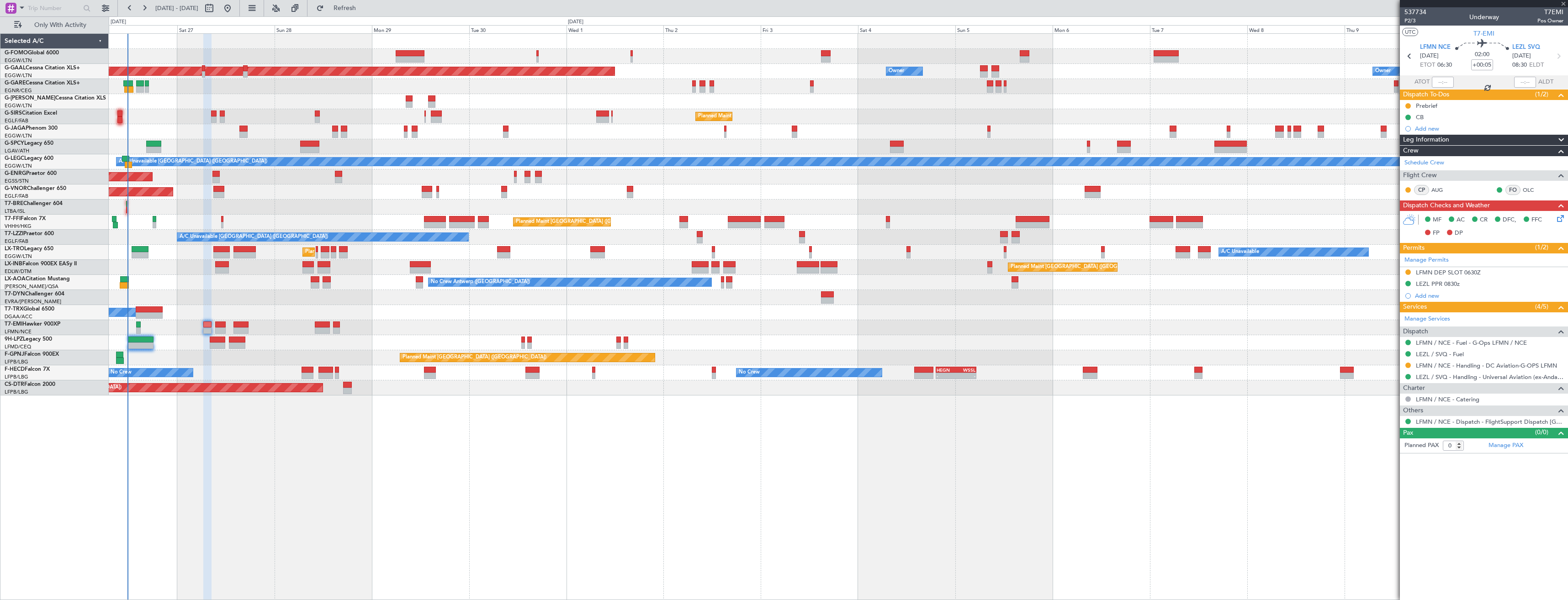
type input "+00:25"
type input "6"
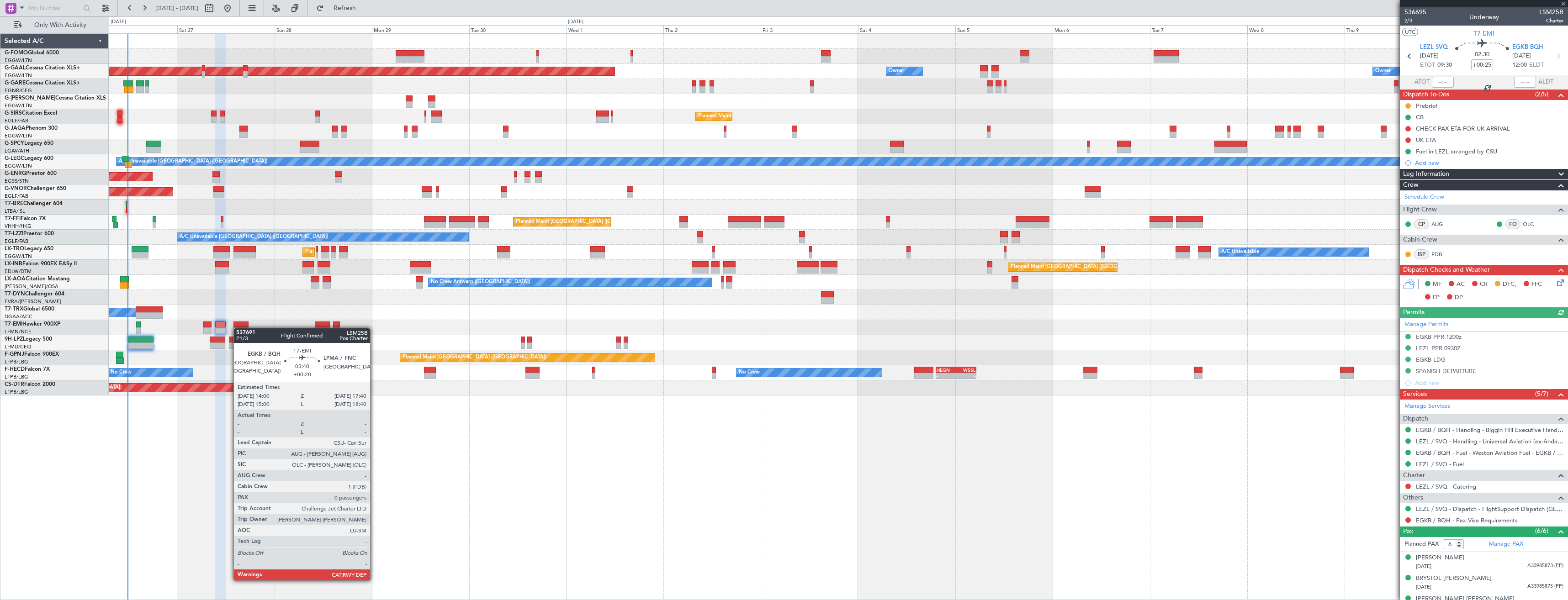
click at [238, 328] on div at bounding box center [240, 330] width 15 height 6
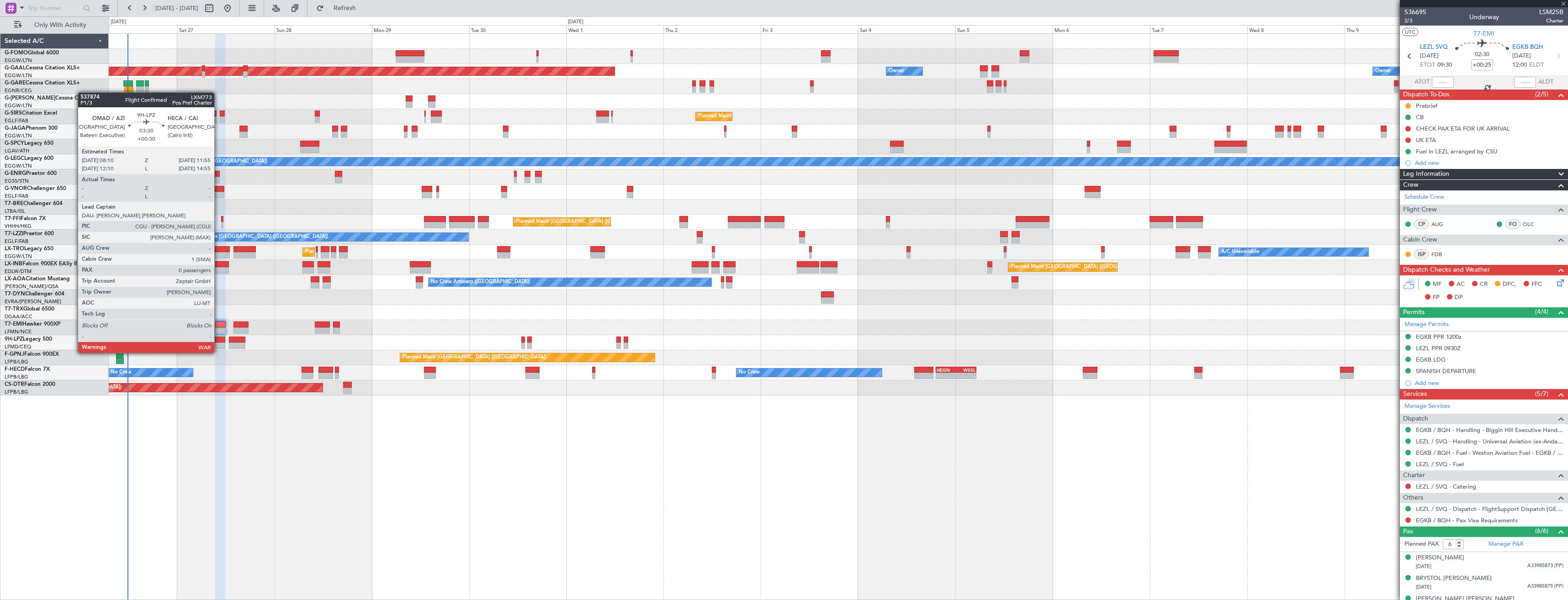
type input "+00:20"
type input "0"
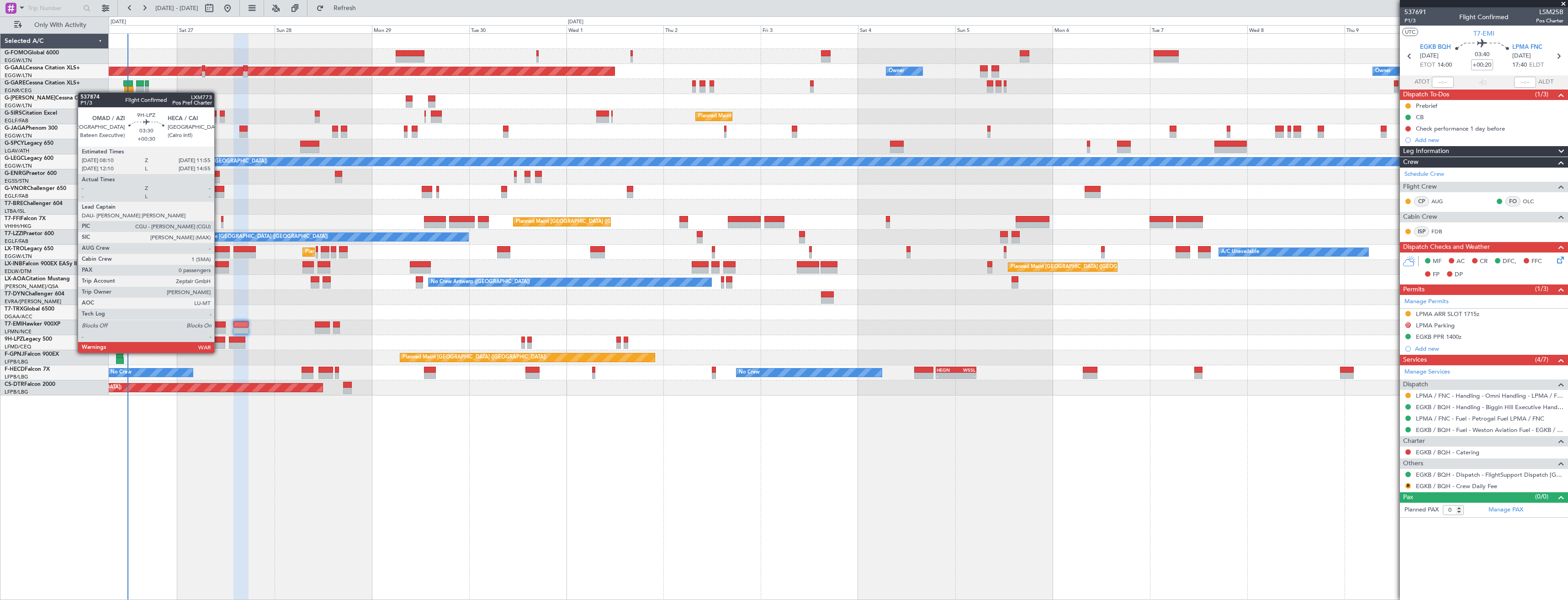
click at [219, 345] on div at bounding box center [217, 346] width 16 height 6
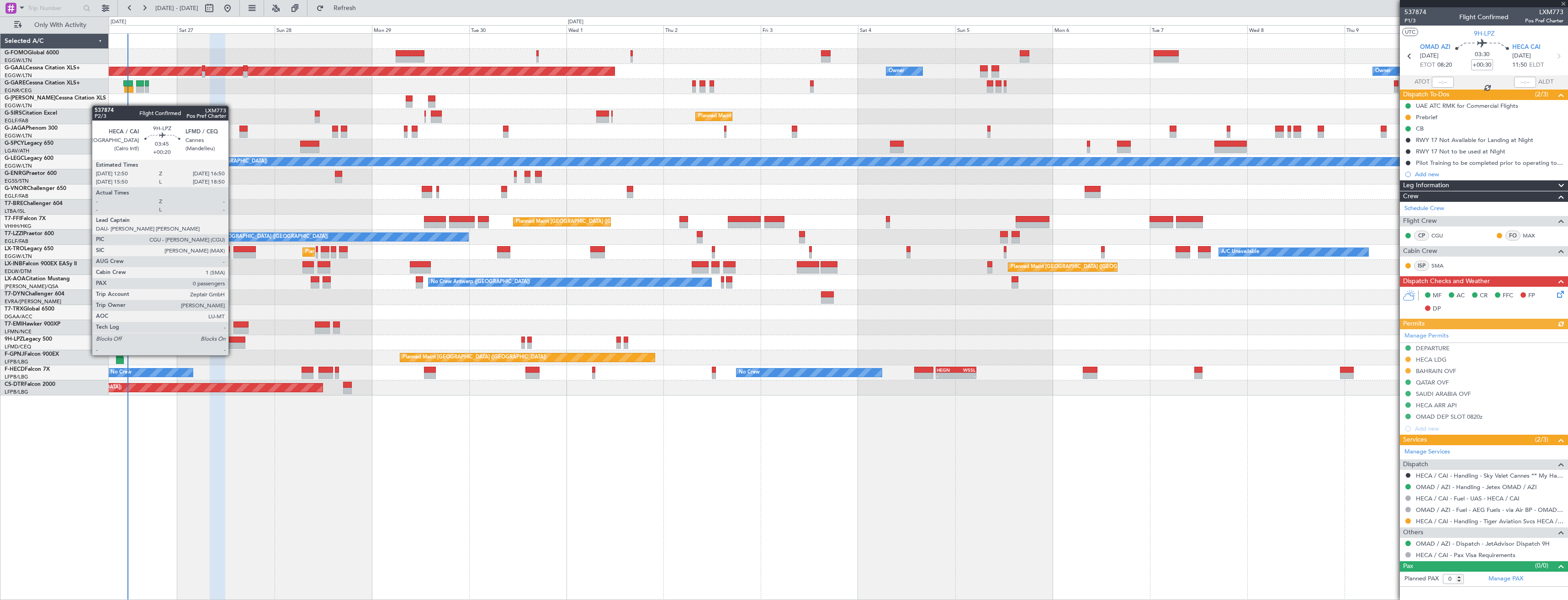
click at [232, 347] on div at bounding box center [237, 346] width 16 height 6
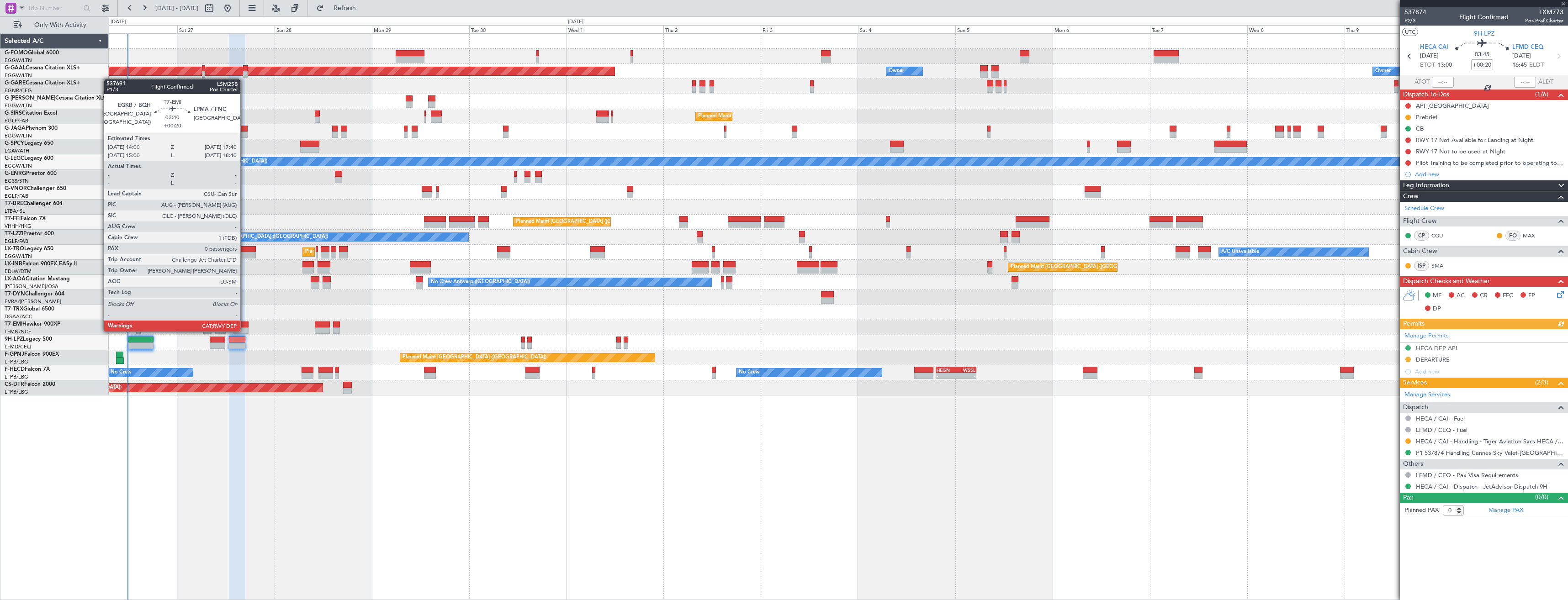
click at [244, 331] on div at bounding box center [240, 330] width 15 height 6
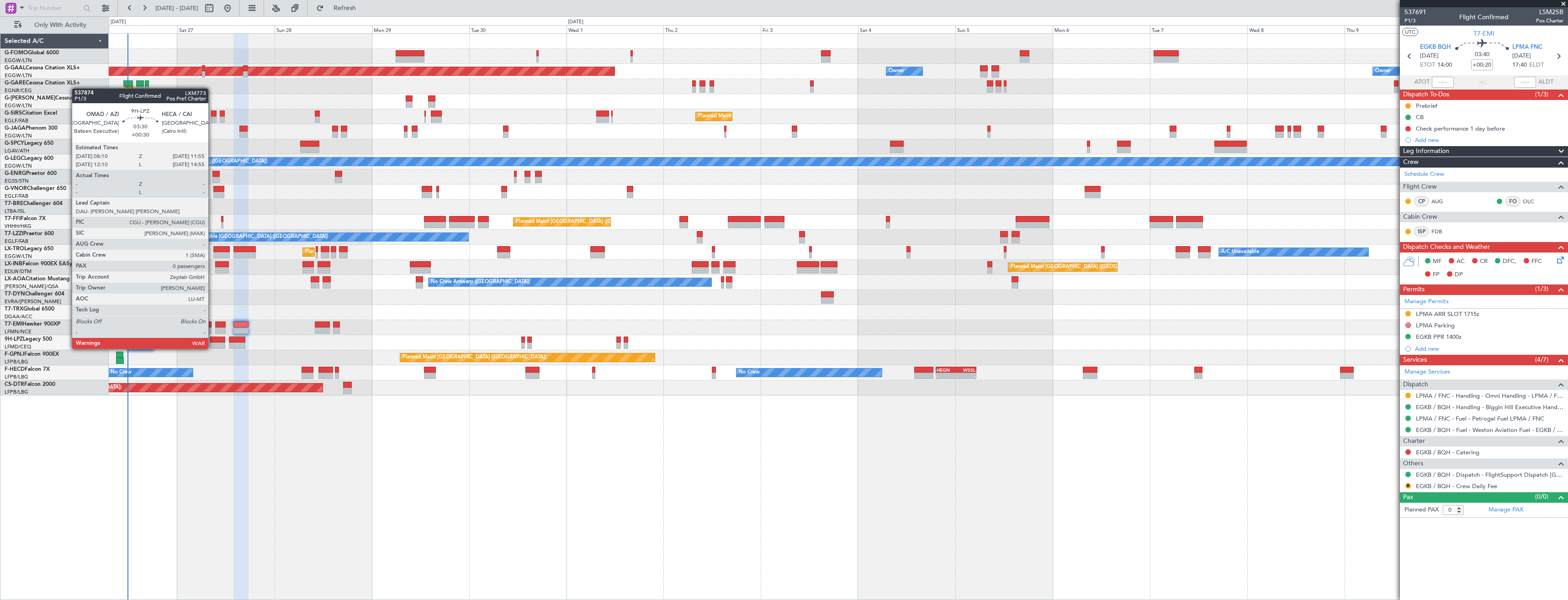
click at [212, 341] on div at bounding box center [217, 339] width 16 height 6
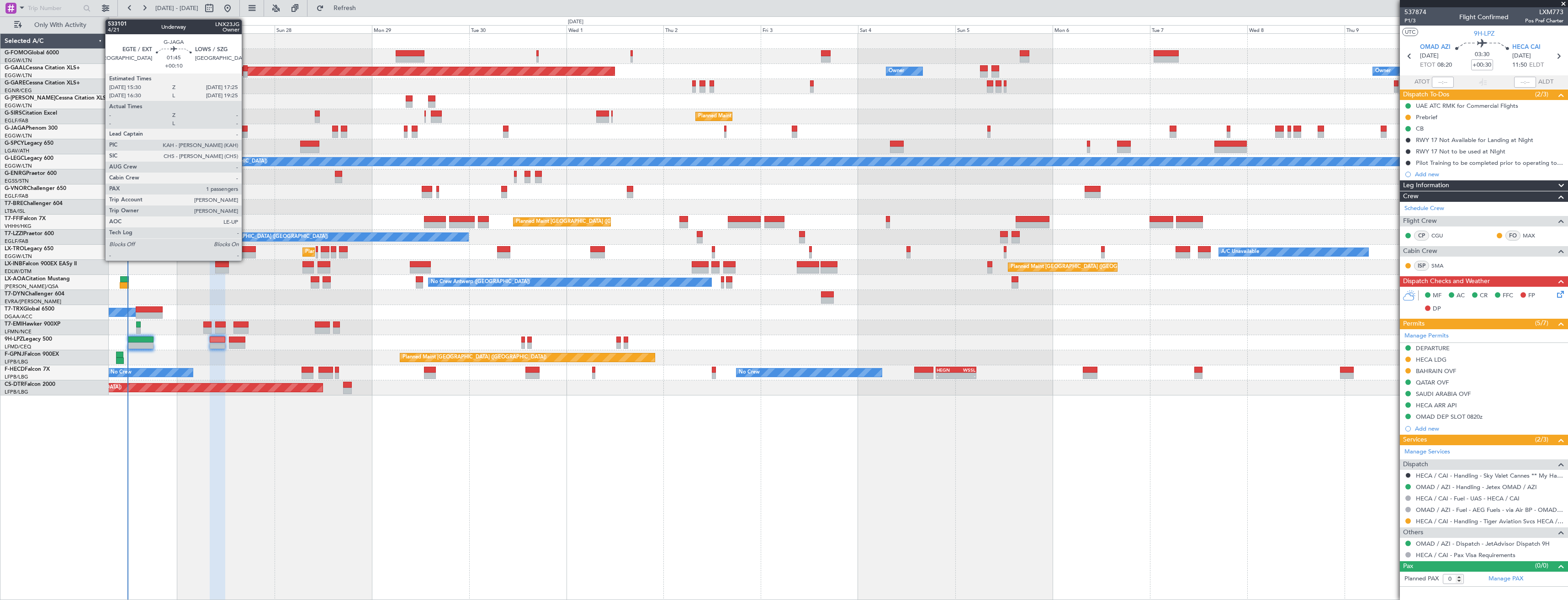
click at [246, 132] on div at bounding box center [243, 134] width 8 height 6
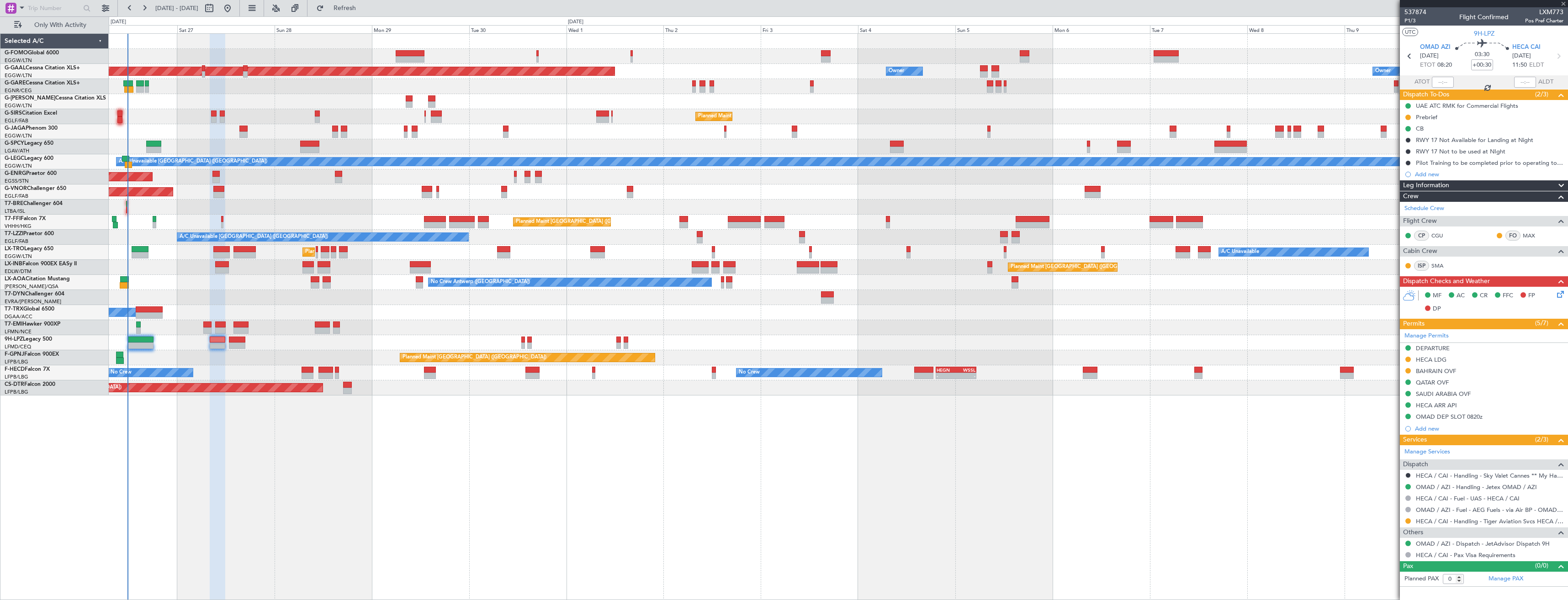
type input "+00:10"
type input "1"
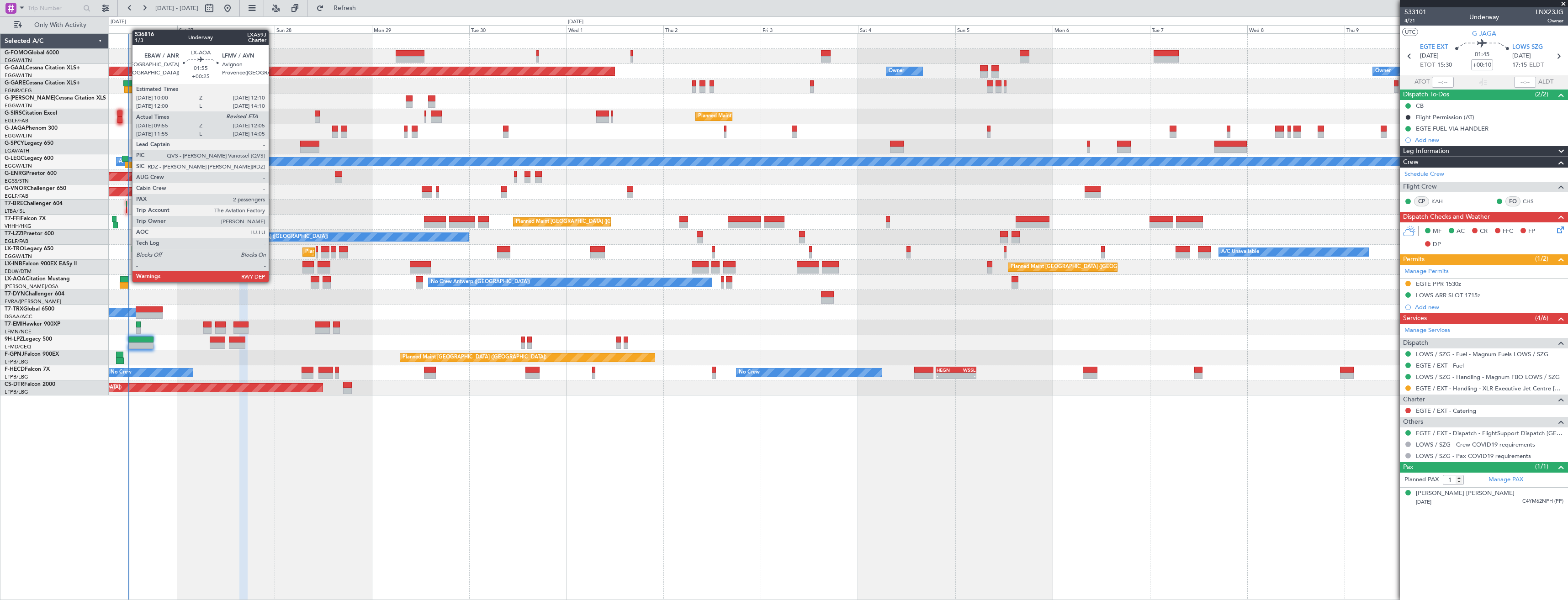
click at [127, 282] on div at bounding box center [124, 279] width 9 height 6
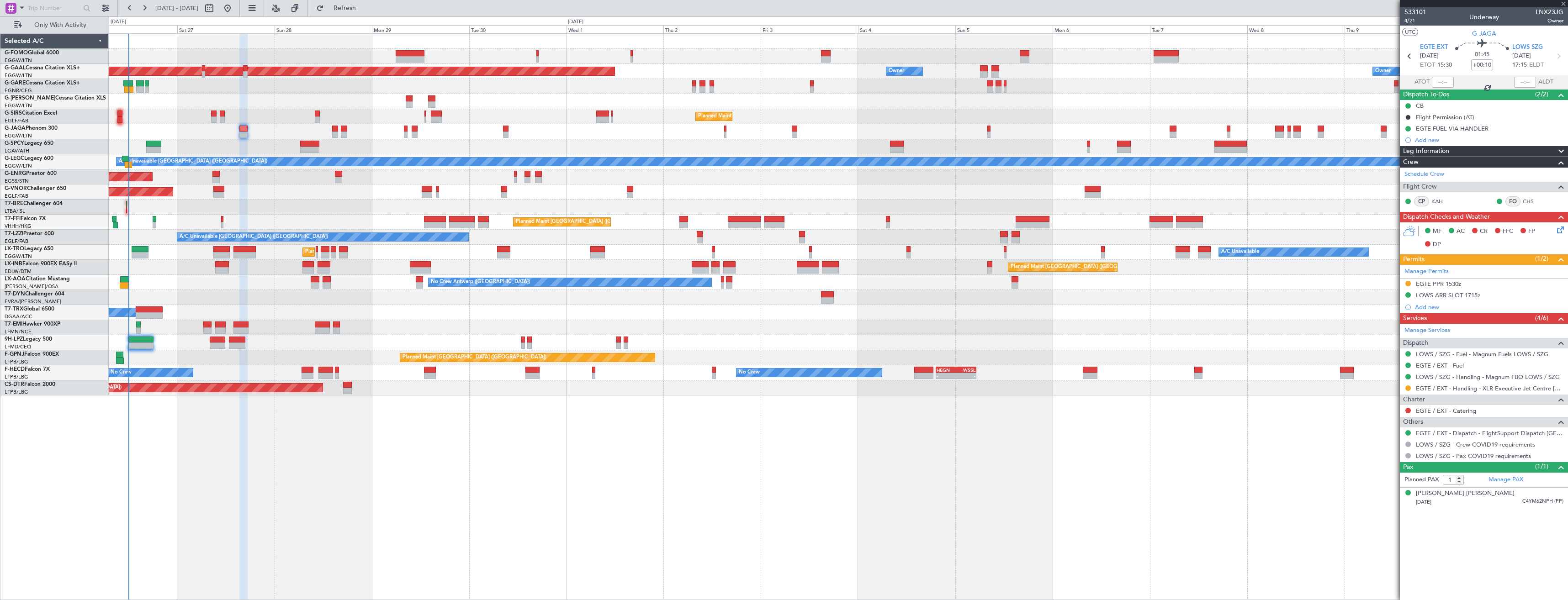
type input "+00:25"
type input "10:05"
type input "2"
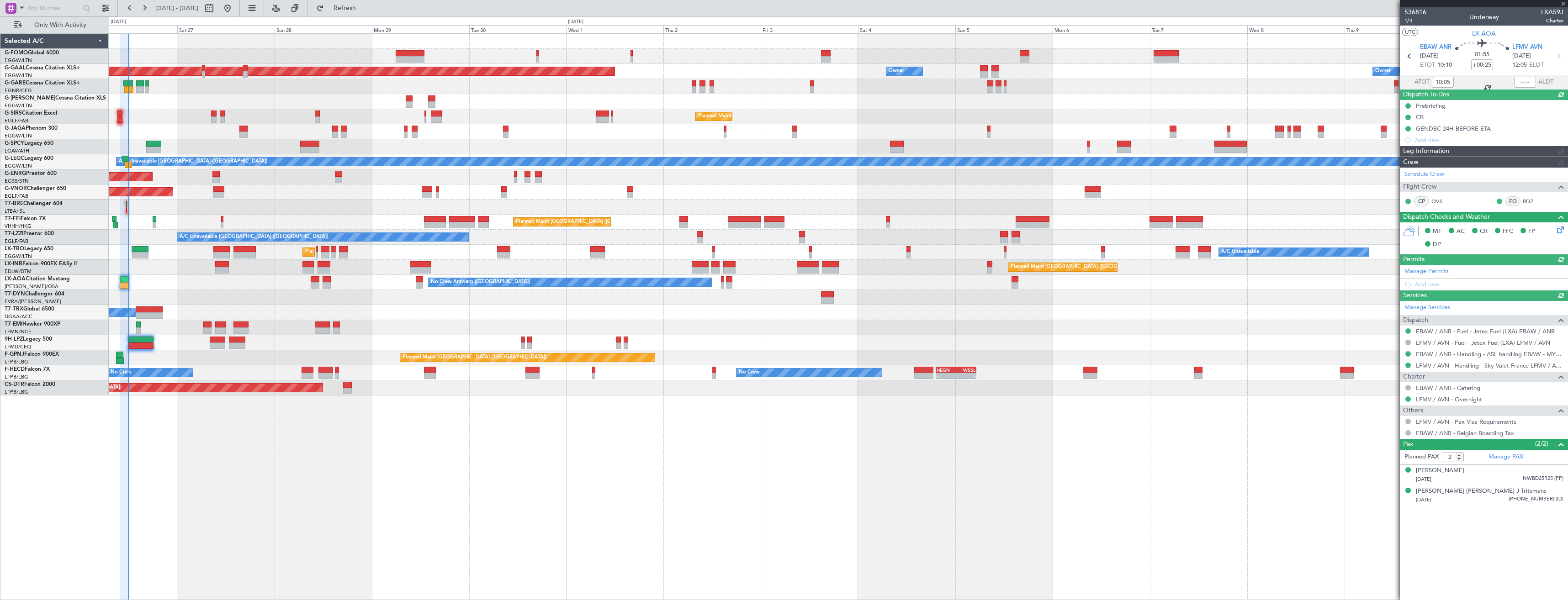
type input "11:50"
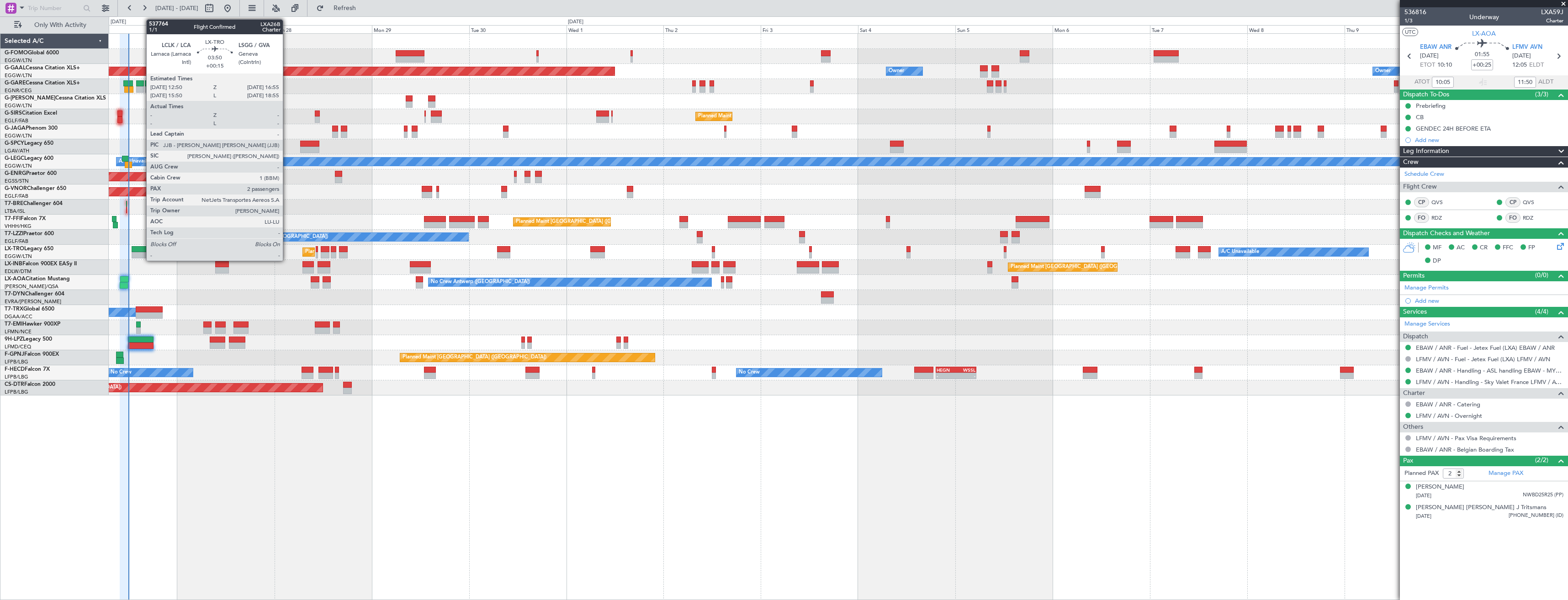
click at [142, 254] on div at bounding box center [140, 255] width 16 height 6
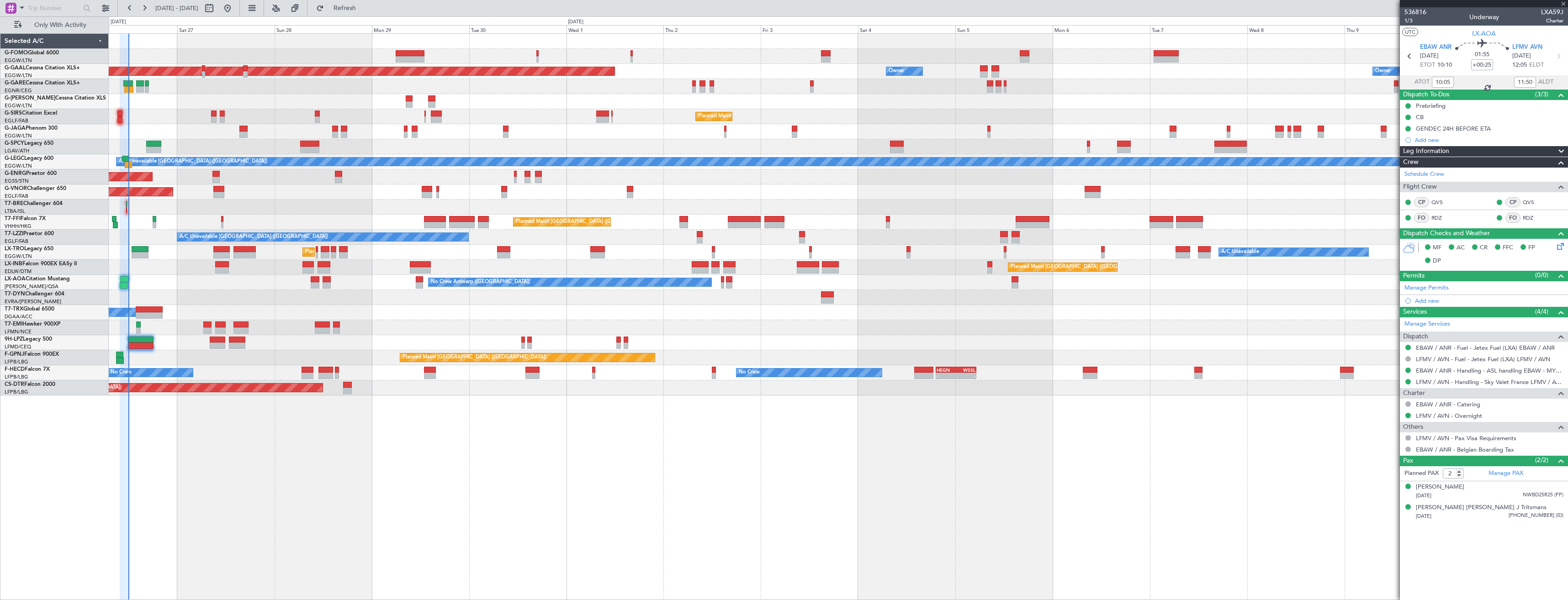
type input "+00:15"
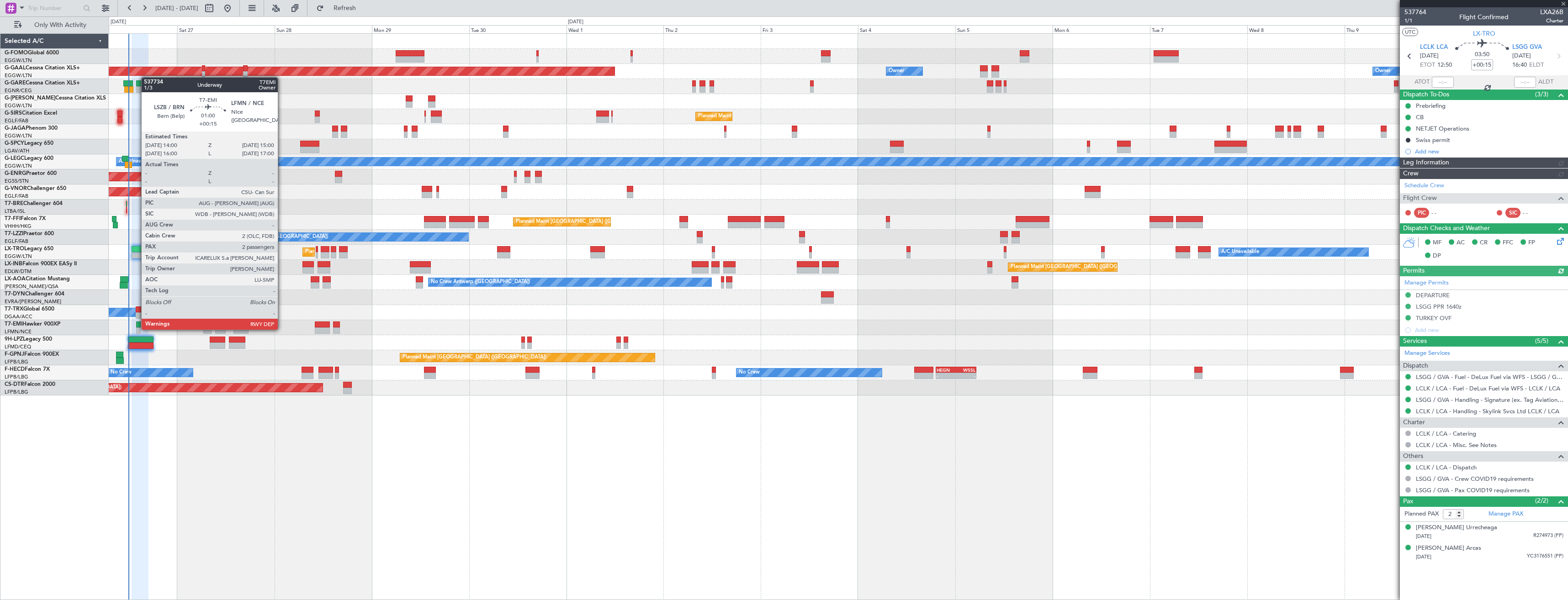
click at [136, 329] on div at bounding box center [138, 330] width 4 height 6
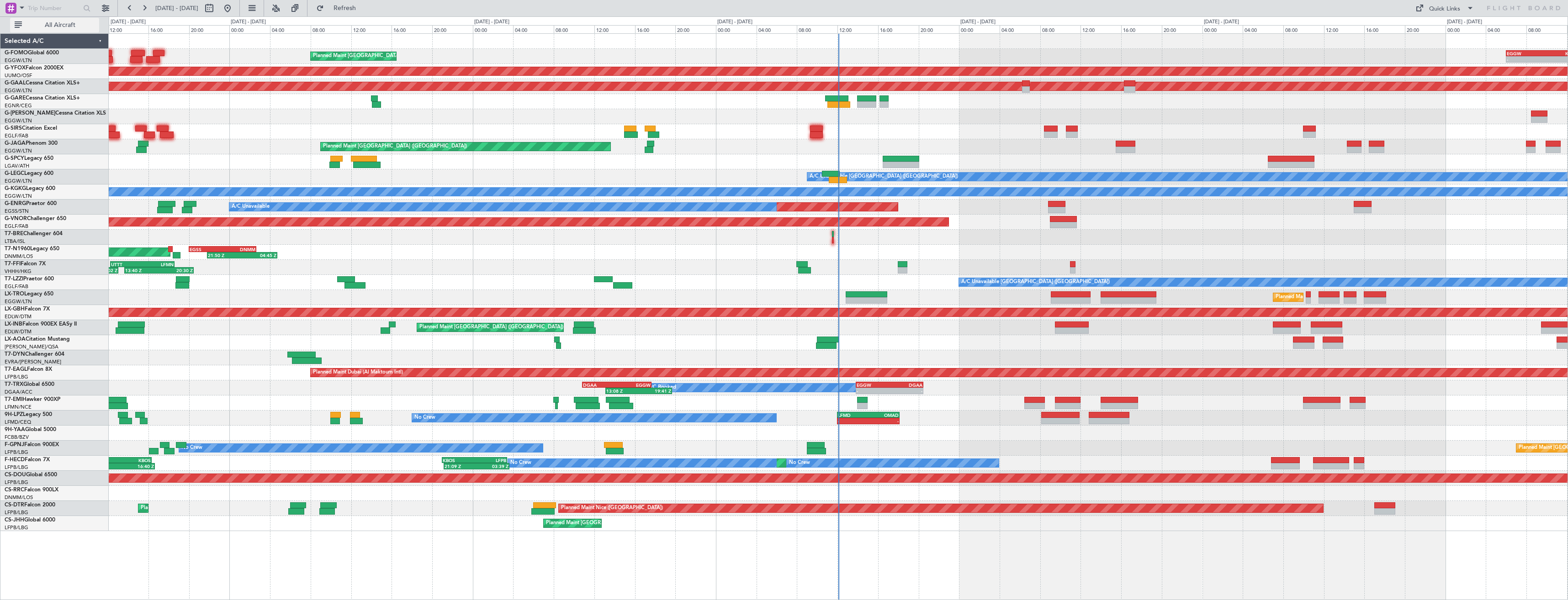
click at [82, 24] on span "All Aircraft" at bounding box center [59, 25] width 72 height 6
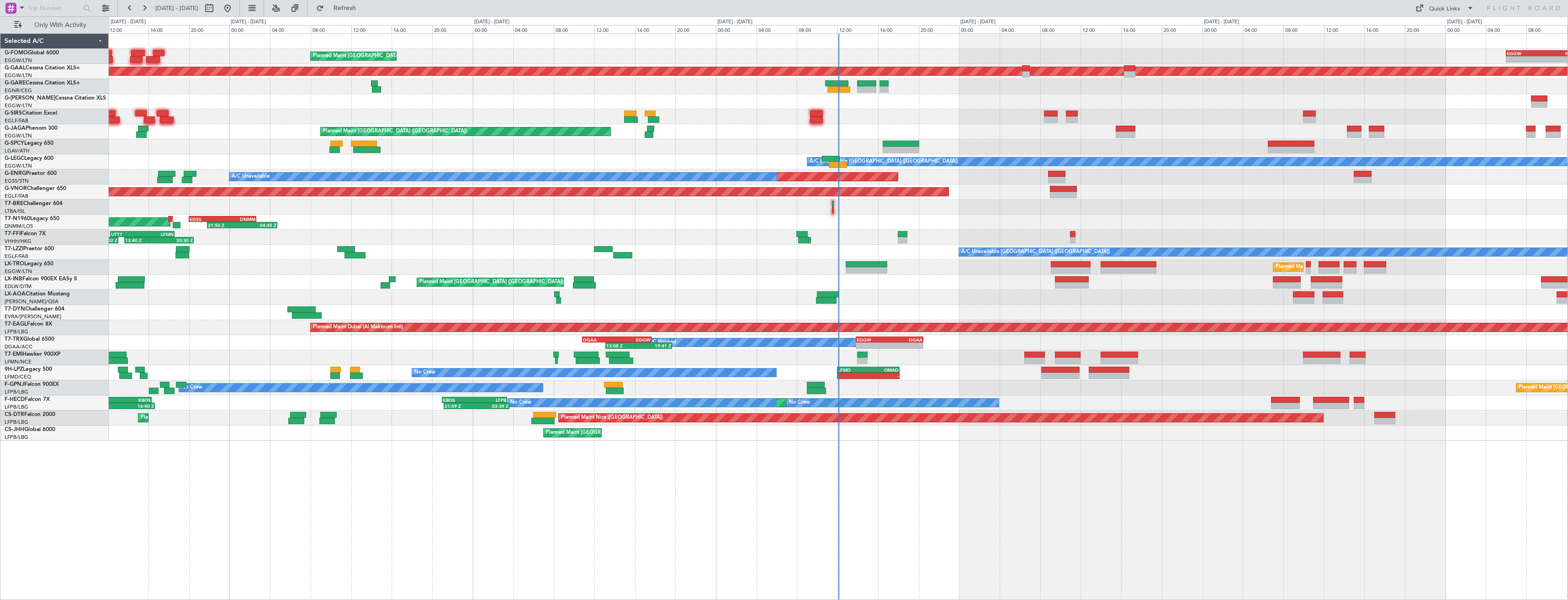
click at [235, 5] on div at bounding box center [219, 8] width 33 height 15
click at [217, 6] on button at bounding box center [209, 8] width 15 height 15
select select "9"
select select "2025"
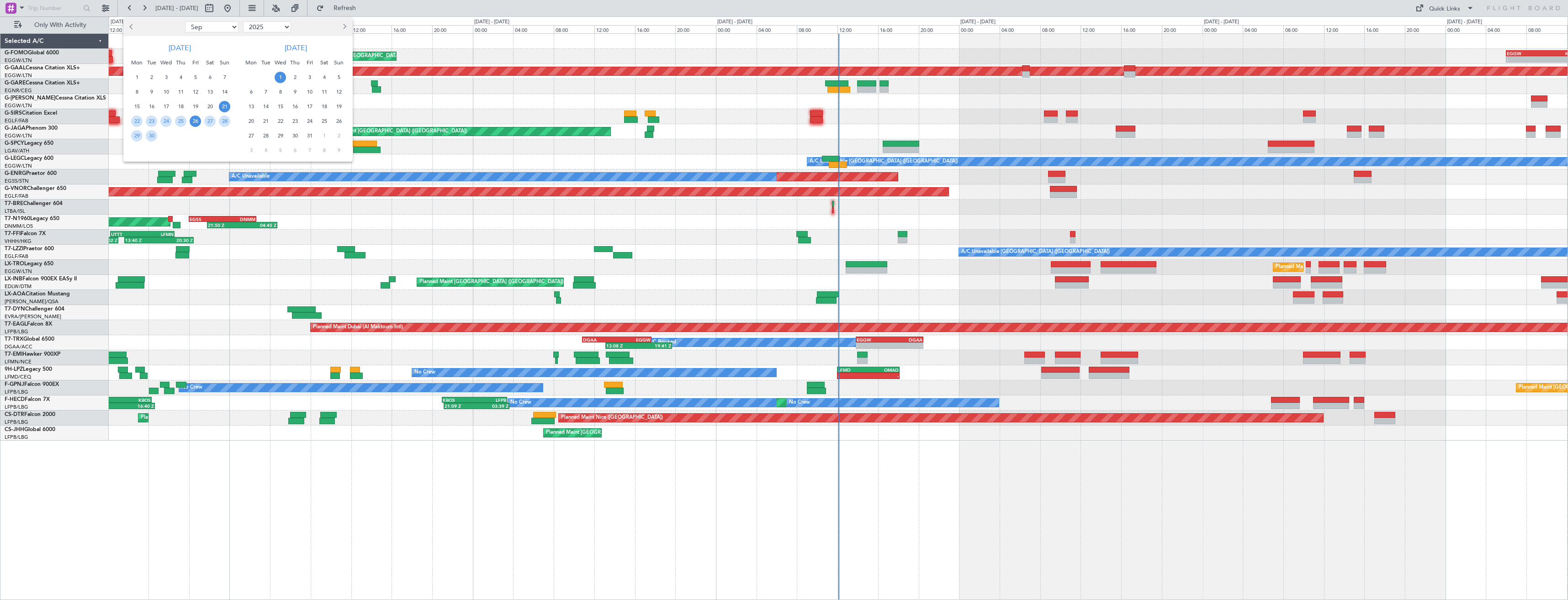
click at [199, 122] on span "26" at bounding box center [195, 121] width 11 height 11
click at [305, 91] on span "10" at bounding box center [309, 91] width 11 height 11
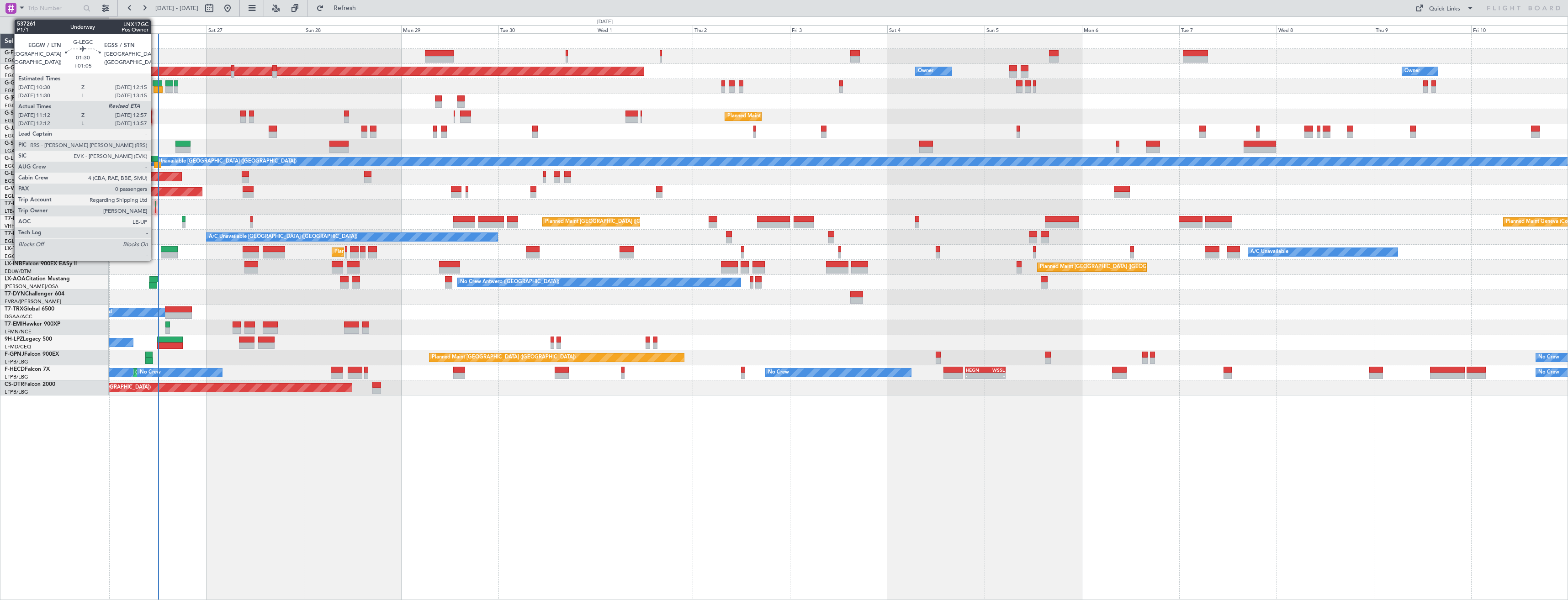
click at [155, 160] on div at bounding box center [155, 158] width 7 height 6
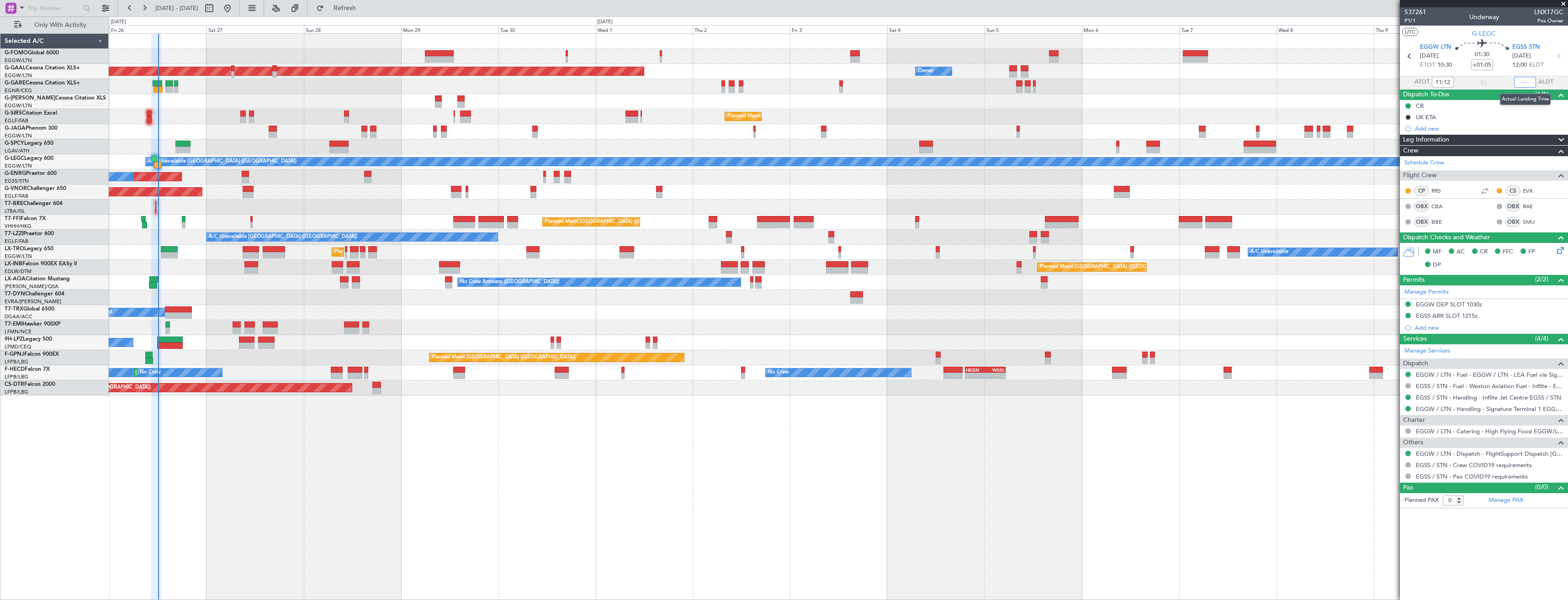
click at [1522, 82] on input "text" at bounding box center [1525, 82] width 22 height 11
type input "12:07"
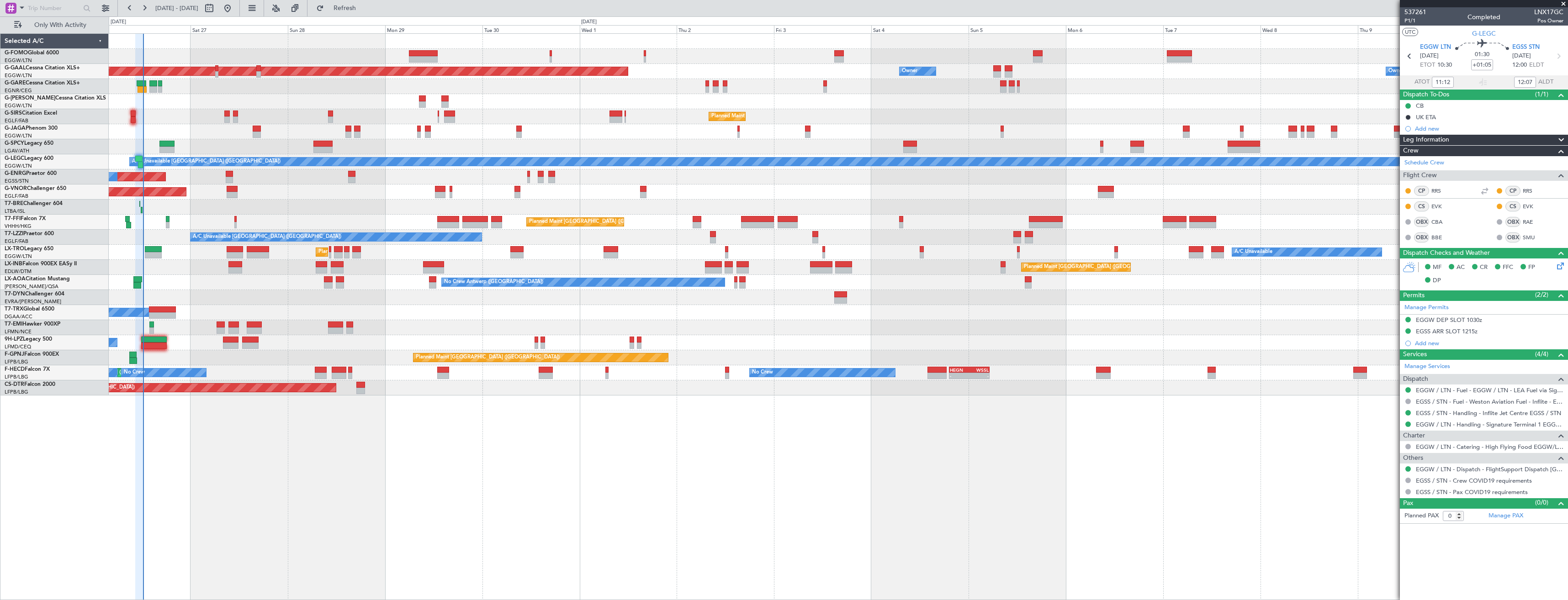
click at [159, 113] on div "Planned Maint [GEOGRAPHIC_DATA] ([GEOGRAPHIC_DATA])" at bounding box center [837, 116] width 1458 height 15
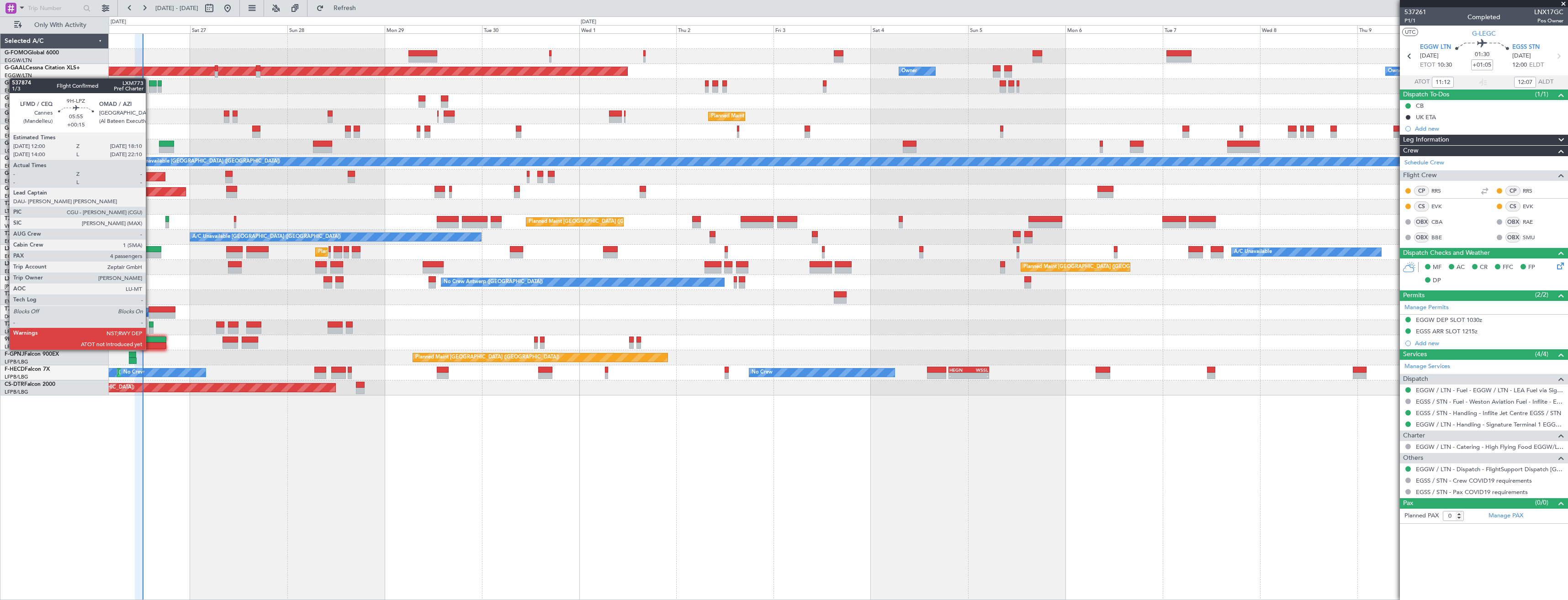
click at [150, 342] on div at bounding box center [153, 339] width 25 height 6
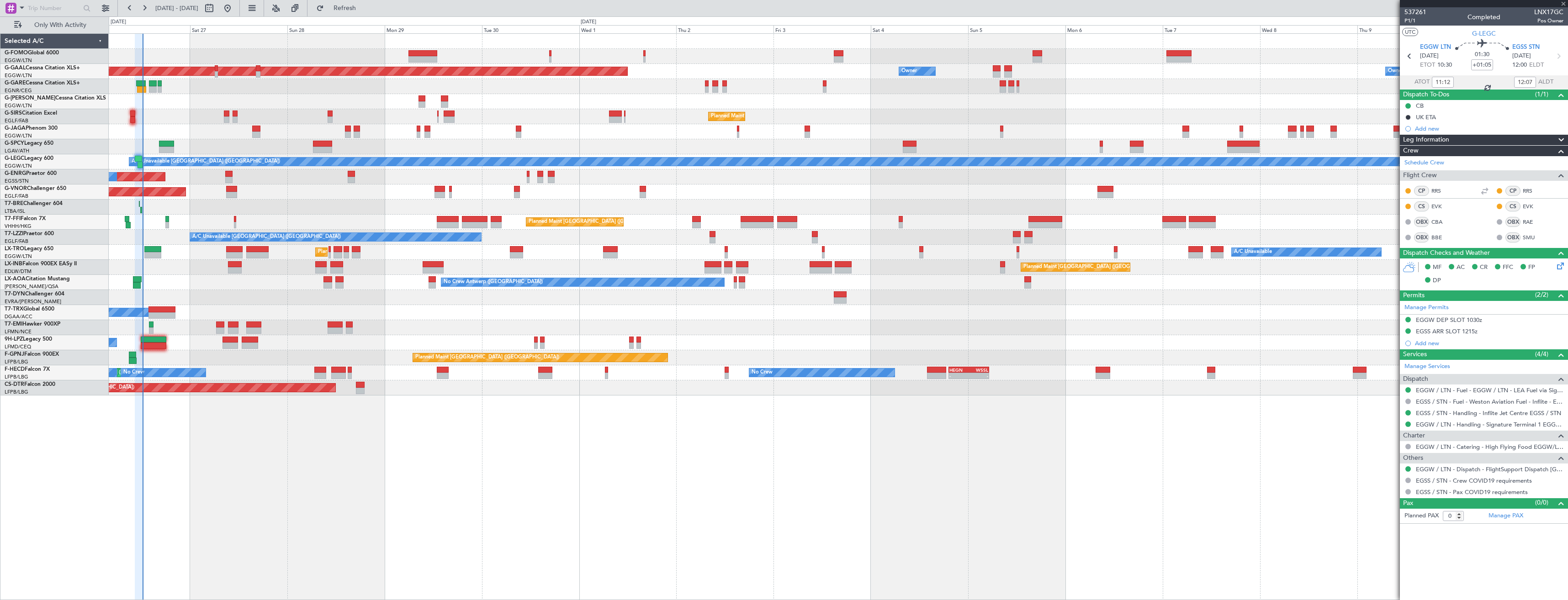
type input "+00:15"
type input "4"
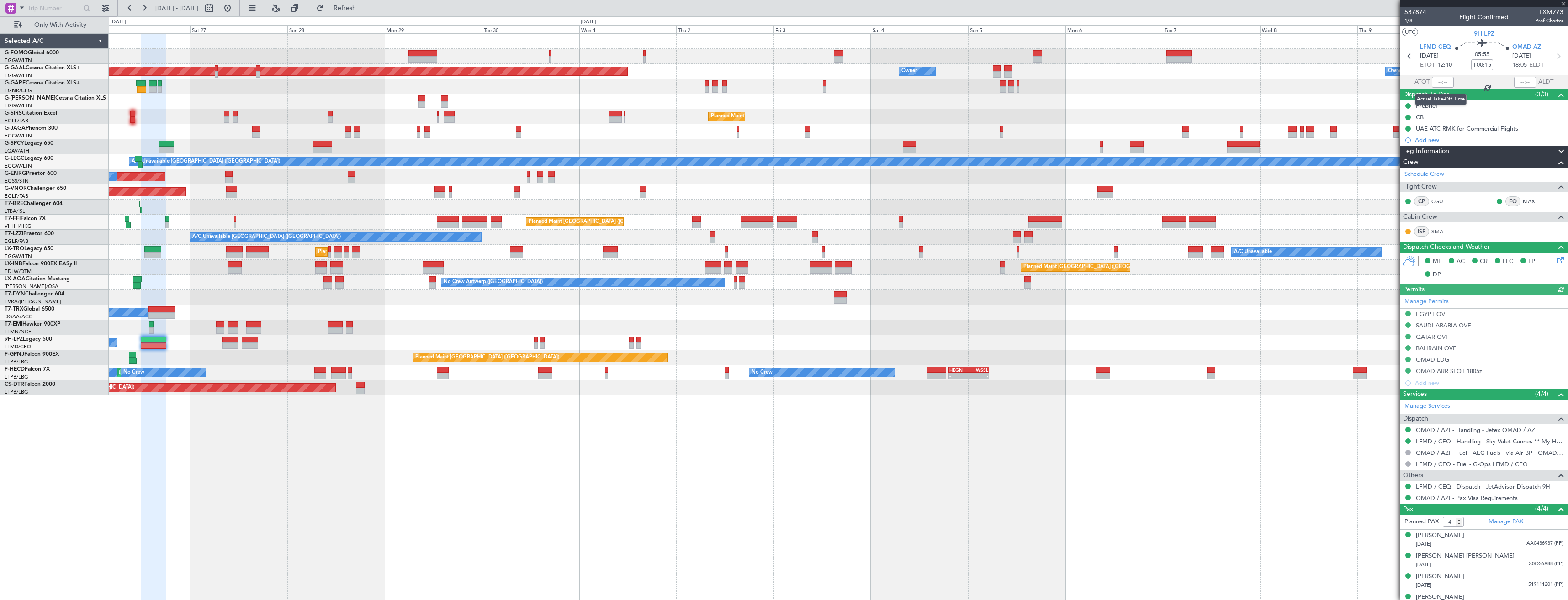
click at [1440, 81] on div at bounding box center [1443, 82] width 22 height 11
click at [1438, 80] on input "text" at bounding box center [1443, 82] width 22 height 11
type input "12:18"
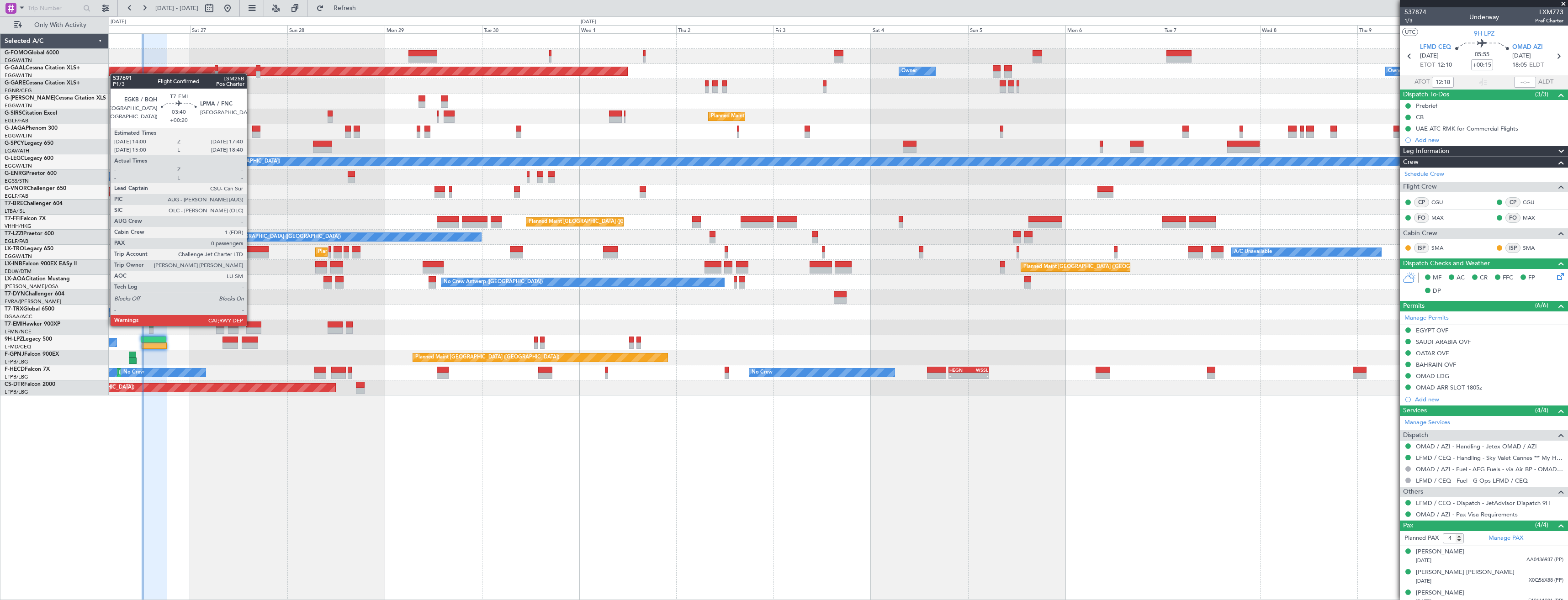
click at [251, 326] on div at bounding box center [253, 325] width 15 height 6
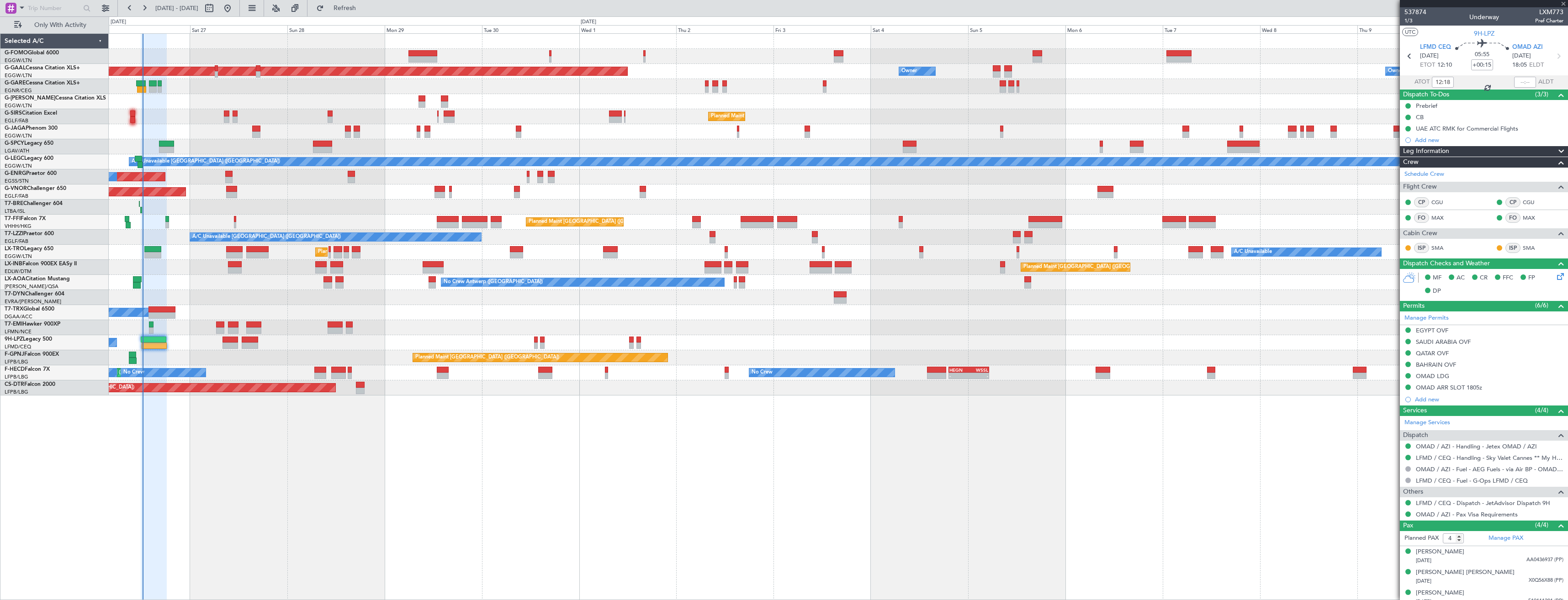
type input "+00:20"
type input "0"
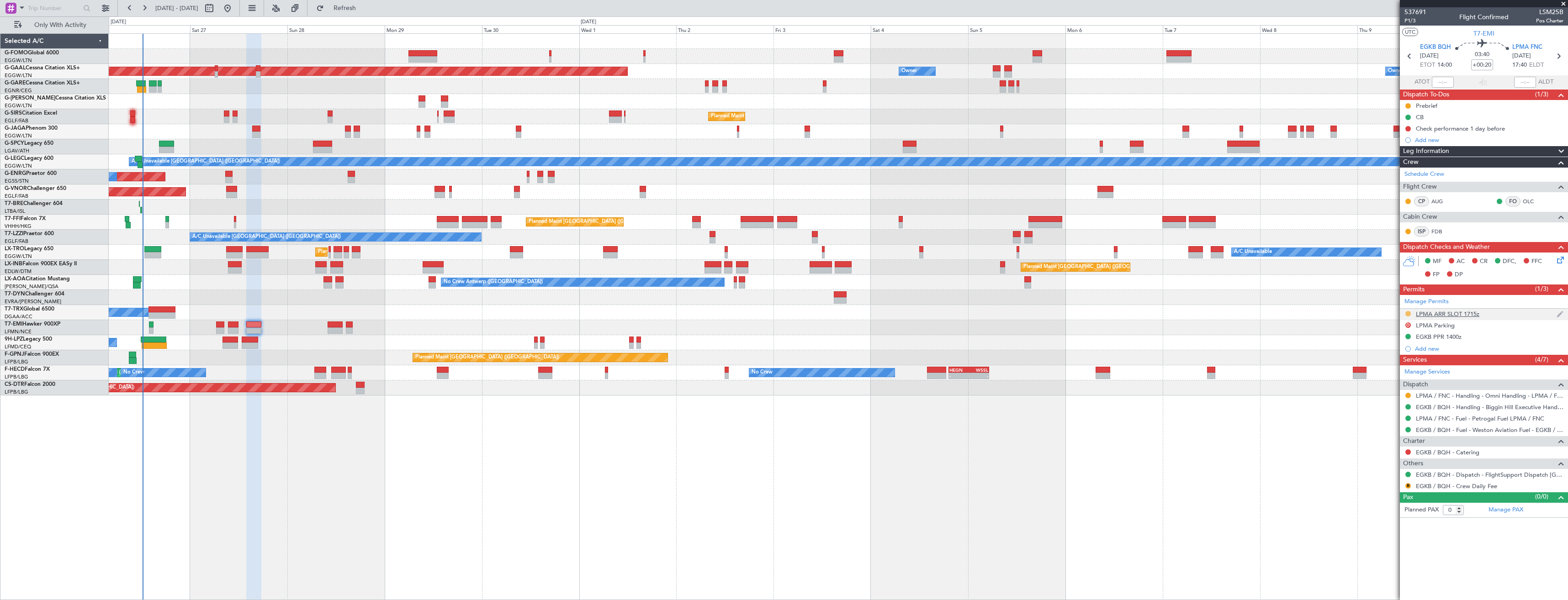
click at [1405, 313] on button at bounding box center [1408, 314] width 5 height 5
click at [1386, 438] on span "Denied" at bounding box center [1377, 436] width 19 height 9
click at [1435, 303] on link "Manage Permits" at bounding box center [1426, 302] width 44 height 9
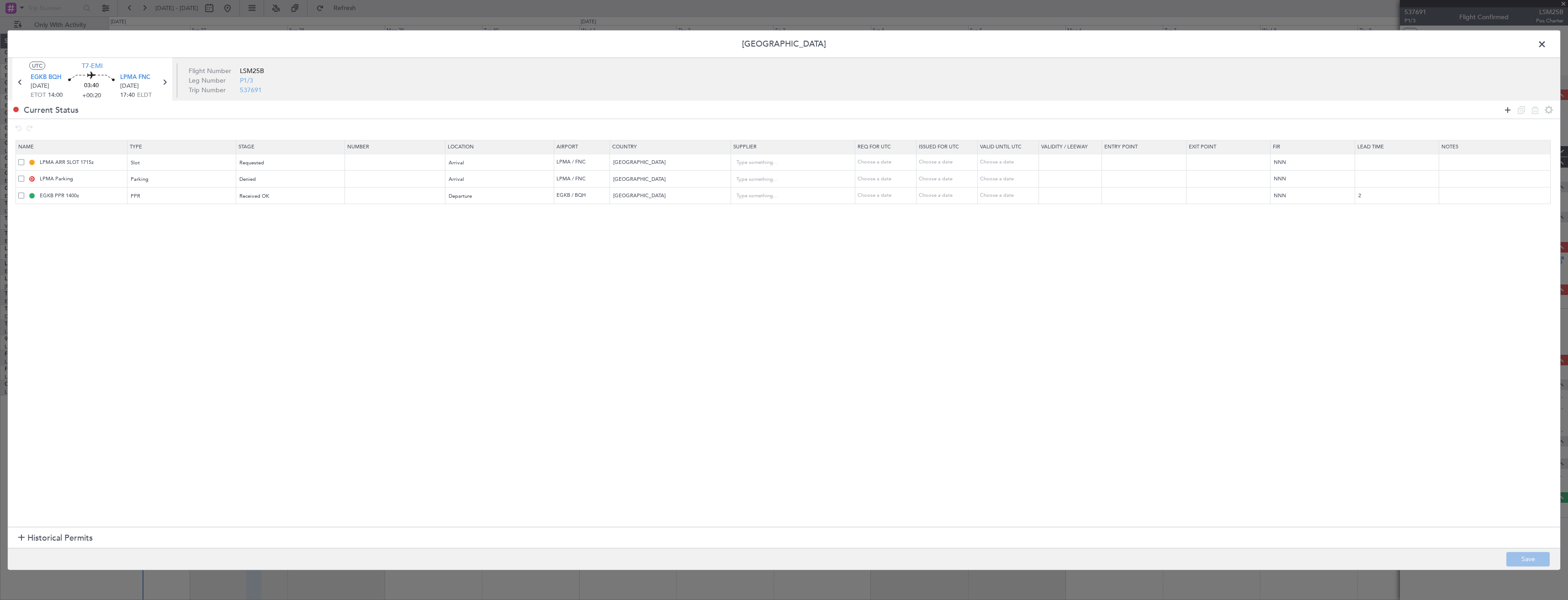
click at [1506, 113] on icon at bounding box center [1508, 110] width 11 height 11
click at [166, 214] on div "Type" at bounding box center [178, 213] width 95 height 14
click at [163, 296] on span "Slot" at bounding box center [184, 301] width 102 height 14
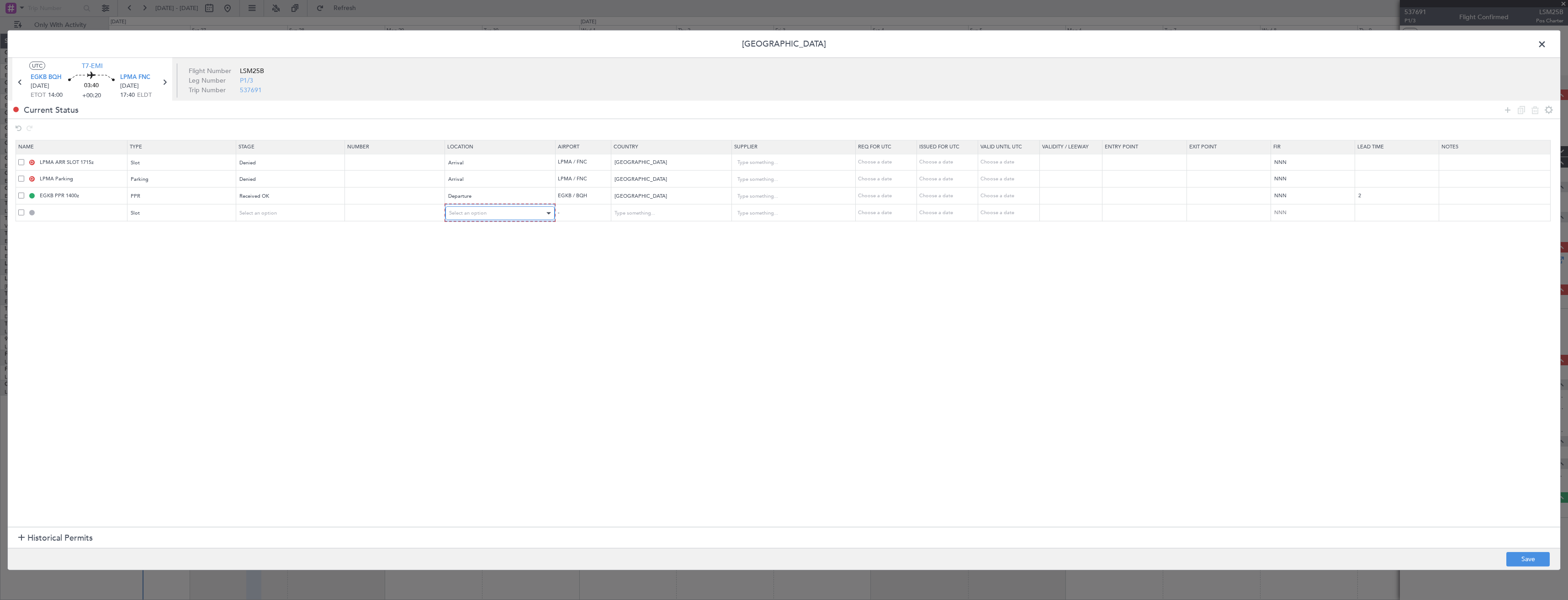
click at [478, 217] on div "Select an option" at bounding box center [496, 213] width 96 height 14
click at [472, 260] on span "Arrival" at bounding box center [506, 260] width 102 height 14
click at [287, 214] on div "Select an option" at bounding box center [287, 212] width 95 height 14
click at [280, 280] on span "Received OK" at bounding box center [293, 286] width 102 height 14
click at [1509, 560] on button "Save" at bounding box center [1527, 559] width 43 height 15
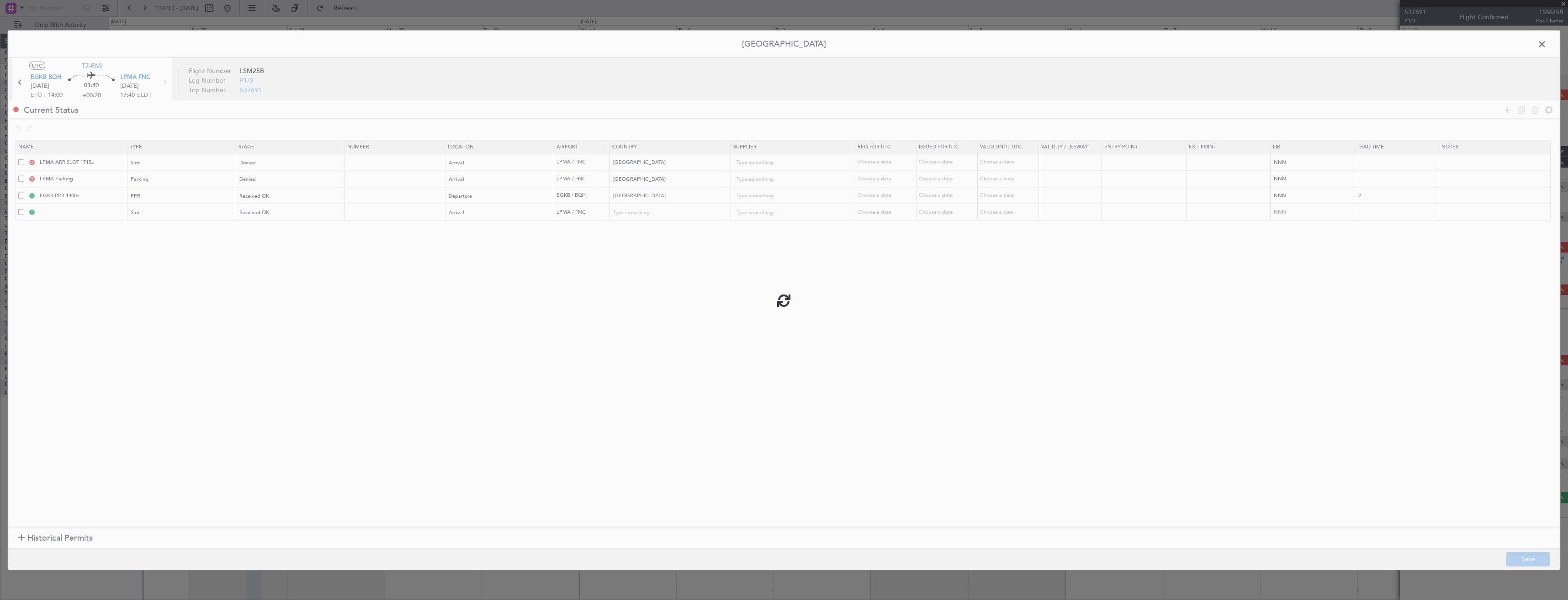
type input "LPMA ARR SLOT"
type input "[GEOGRAPHIC_DATA]"
type input "NNN"
click at [254, 181] on span "Denied" at bounding box center [248, 178] width 16 height 6
click at [261, 238] on span "Requested" at bounding box center [293, 240] width 102 height 14
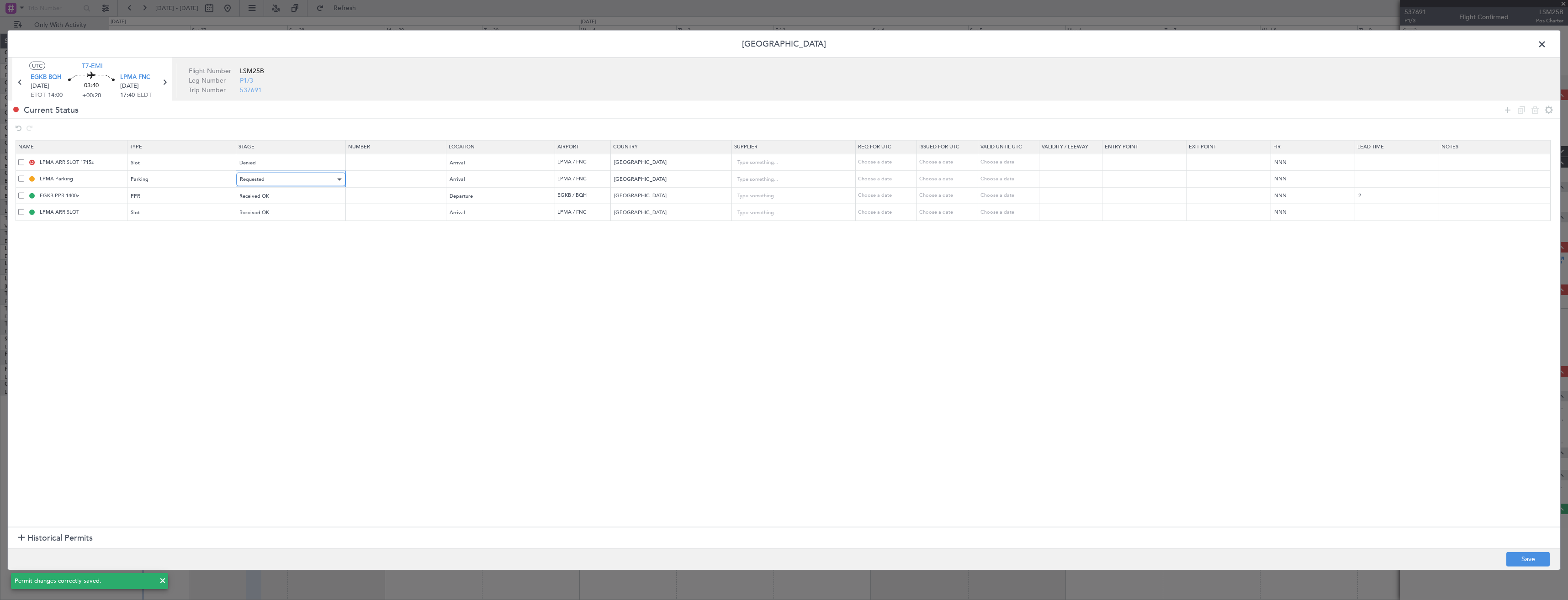
click at [264, 180] on span "Requested" at bounding box center [251, 178] width 25 height 6
drag, startPoint x: 283, startPoint y: 253, endPoint x: 178, endPoint y: 220, distance: 110.1
click at [280, 251] on span "Received OK" at bounding box center [293, 253] width 102 height 14
click at [94, 210] on input "LPMA ARR SLOT" at bounding box center [81, 212] width 89 height 7
type input "LPMA ARR SLOT 1815z"
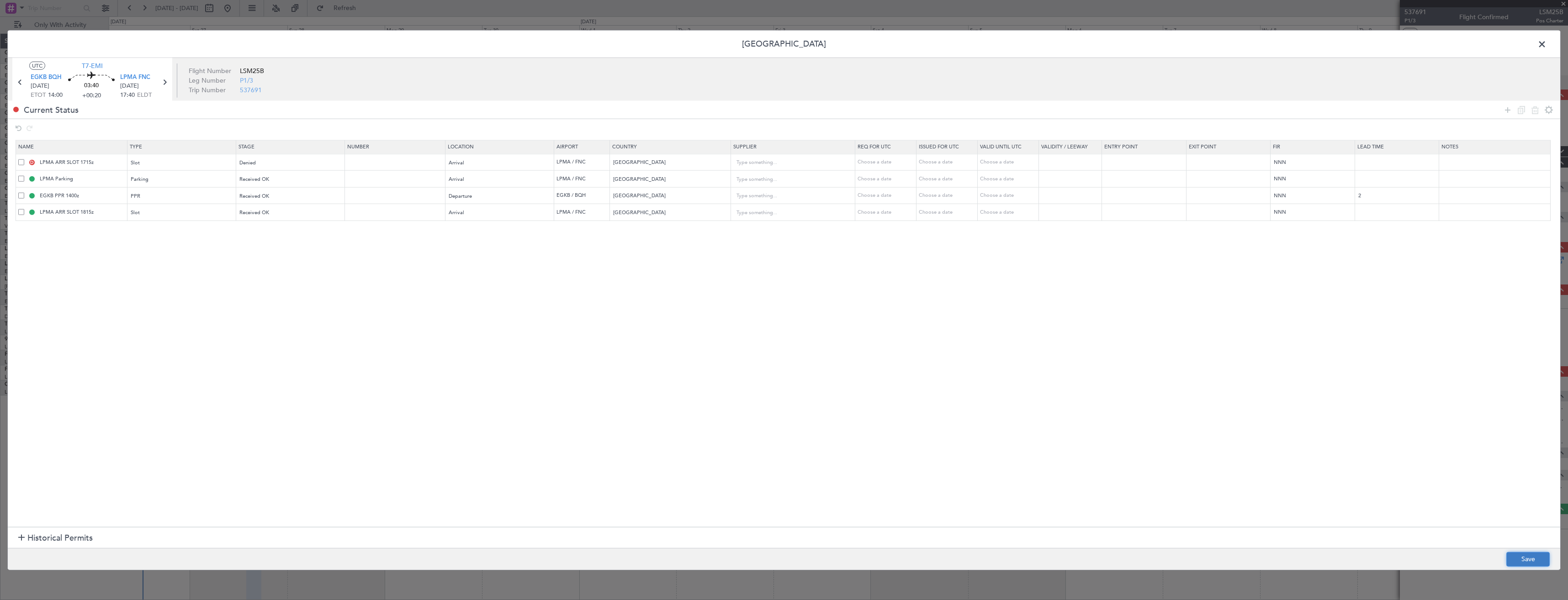
click at [1534, 564] on button "Save" at bounding box center [1527, 559] width 43 height 15
click at [1546, 44] on span at bounding box center [1546, 47] width 0 height 18
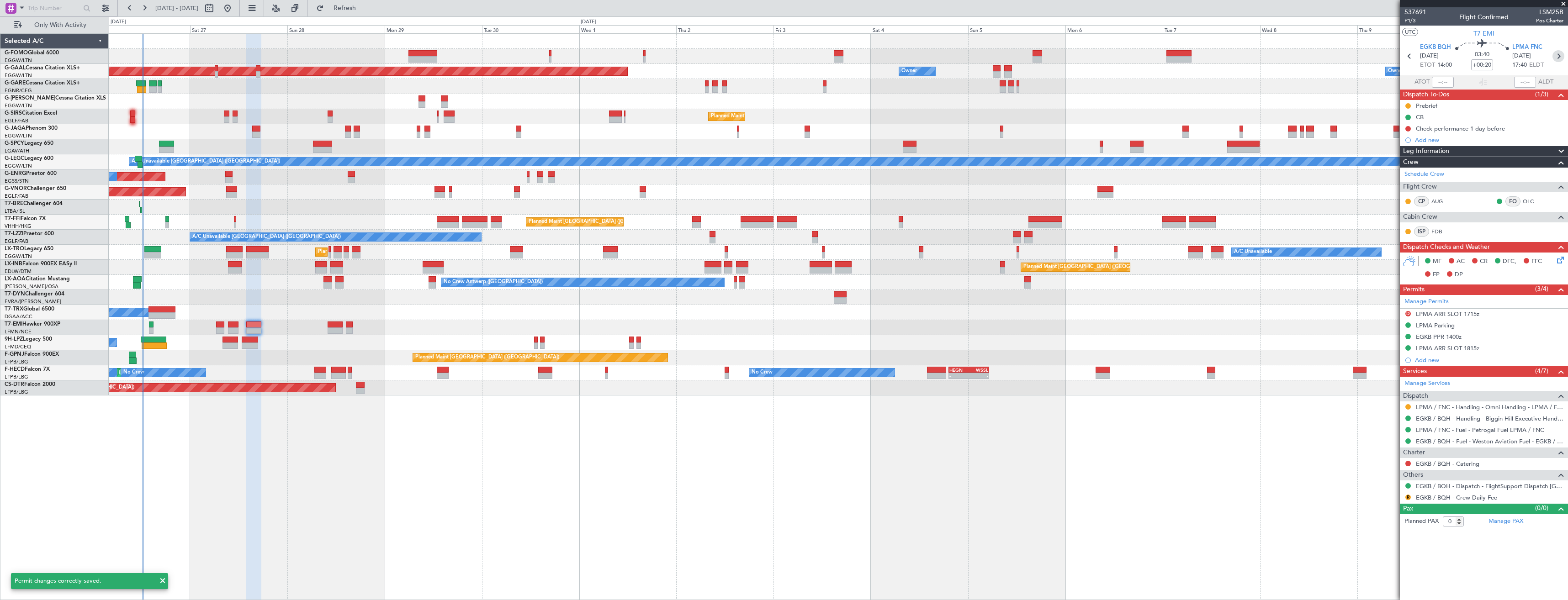
click at [1558, 55] on icon at bounding box center [1558, 56] width 12 height 12
type input "2"
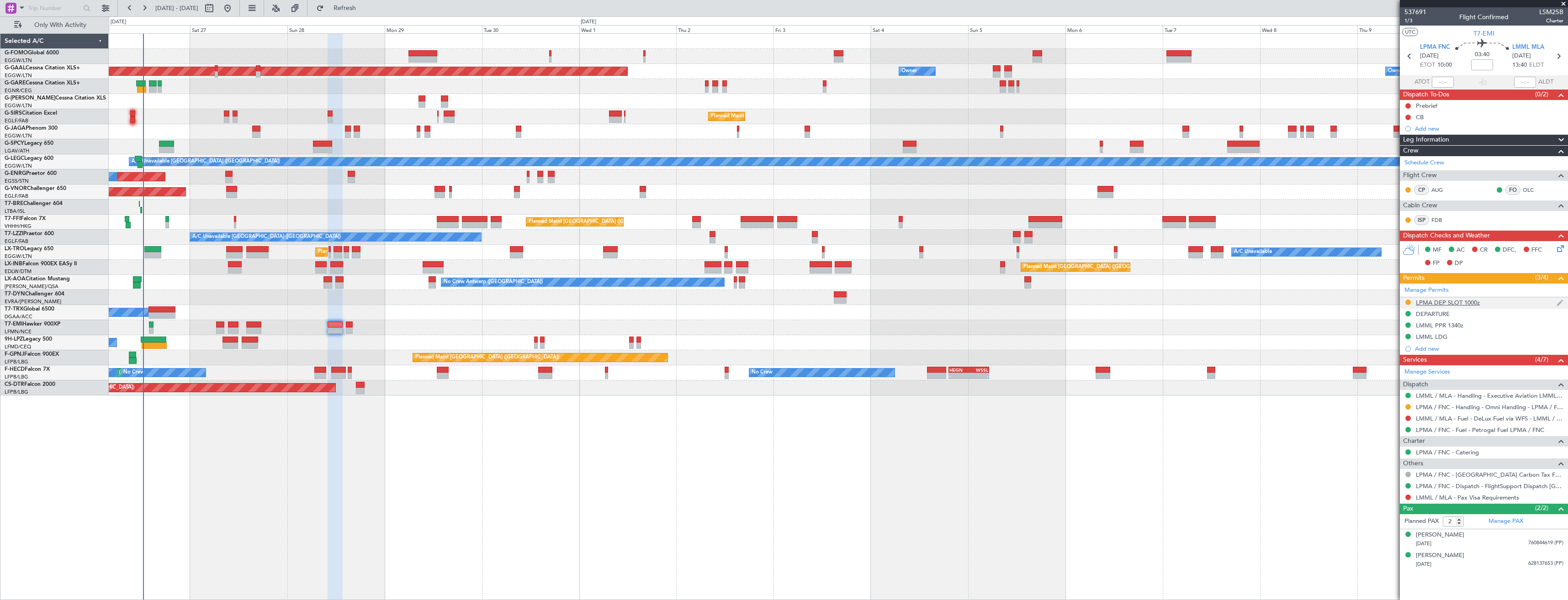
click at [1404, 303] on div at bounding box center [1408, 303] width 7 height 7
click at [1406, 303] on button at bounding box center [1408, 303] width 5 height 5
click at [1384, 411] on span "Received OK" at bounding box center [1385, 412] width 35 height 9
click at [1407, 406] on div "Confirmed" at bounding box center [1408, 410] width 28 height 11
click at [1407, 407] on button at bounding box center [1408, 407] width 5 height 5
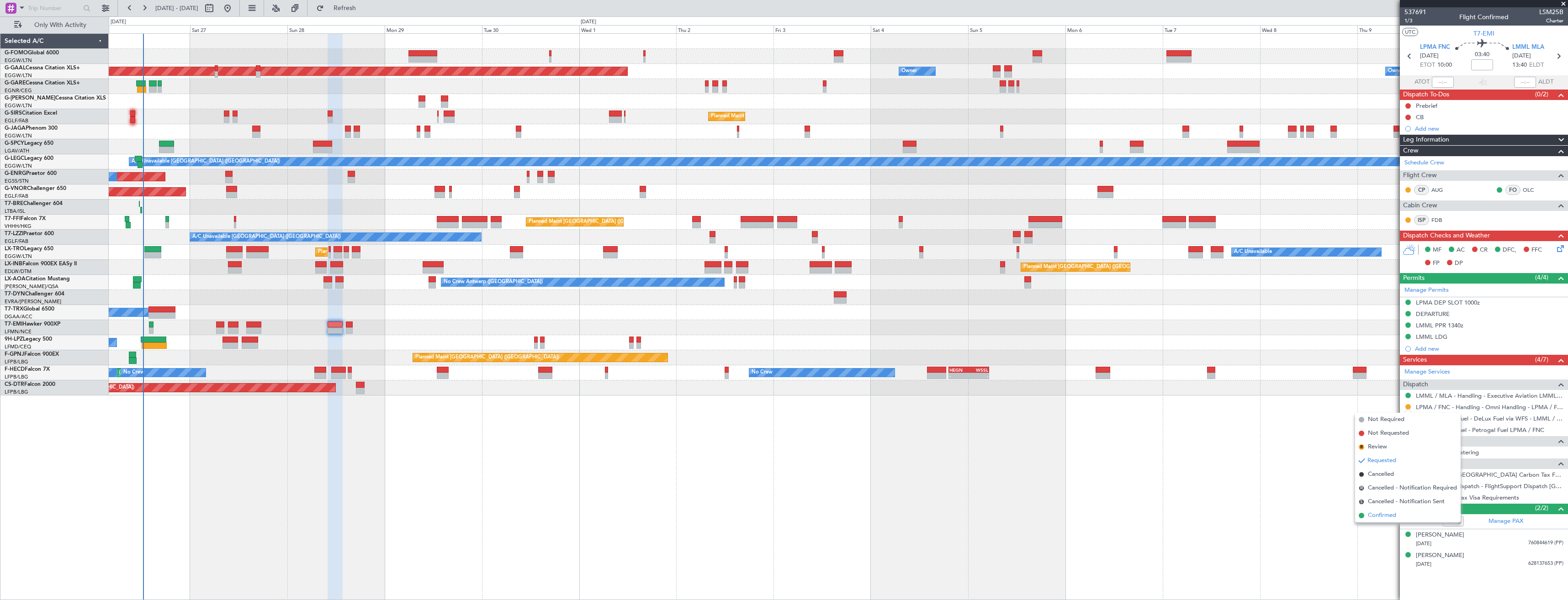
click at [1379, 516] on span "Confirmed" at bounding box center [1381, 516] width 28 height 9
click at [1411, 51] on icon at bounding box center [1409, 56] width 12 height 12
type input "+00:20"
type input "0"
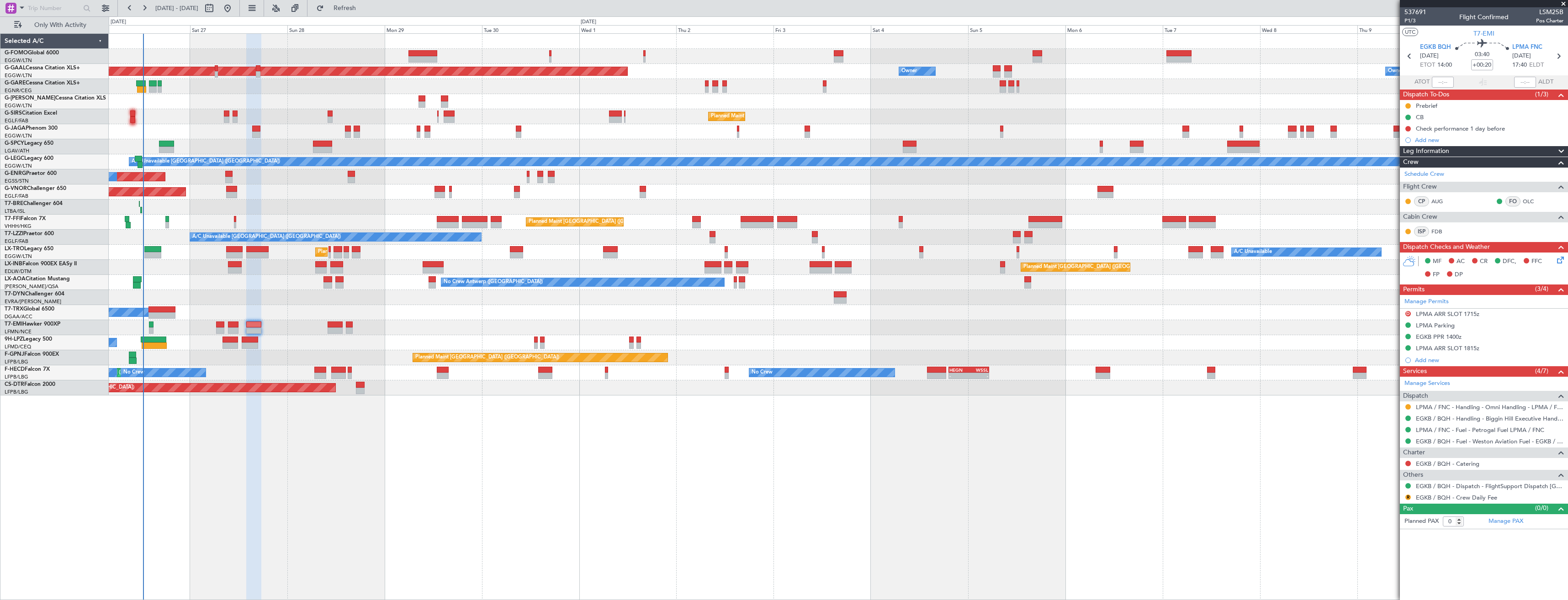
drag, startPoint x: 1408, startPoint y: 405, endPoint x: 1406, endPoint y: 415, distance: 10.2
click at [1408, 405] on button at bounding box center [1408, 407] width 5 height 5
click at [1386, 519] on span "Confirmed" at bounding box center [1381, 516] width 28 height 9
